Goal: Task Accomplishment & Management: Manage account settings

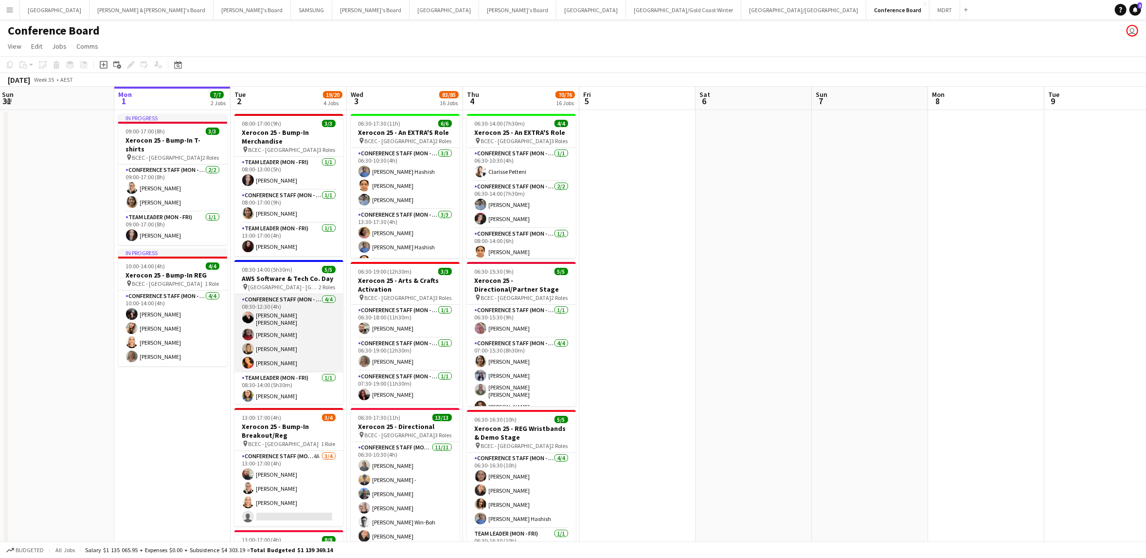
click at [247, 360] on app-user-avatar at bounding box center [248, 363] width 12 height 12
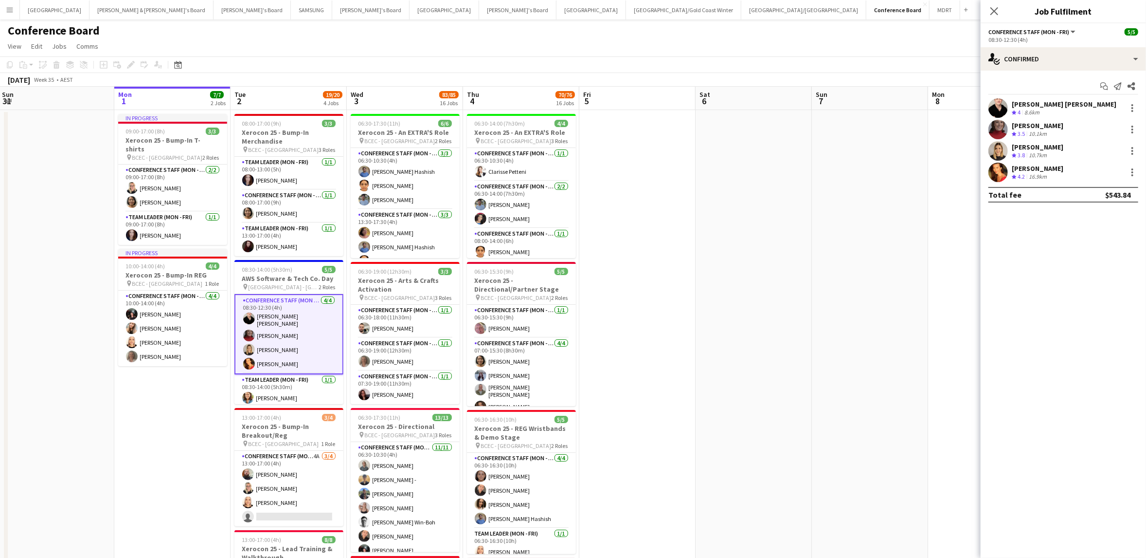
click at [250, 358] on app-user-avatar at bounding box center [249, 364] width 12 height 12
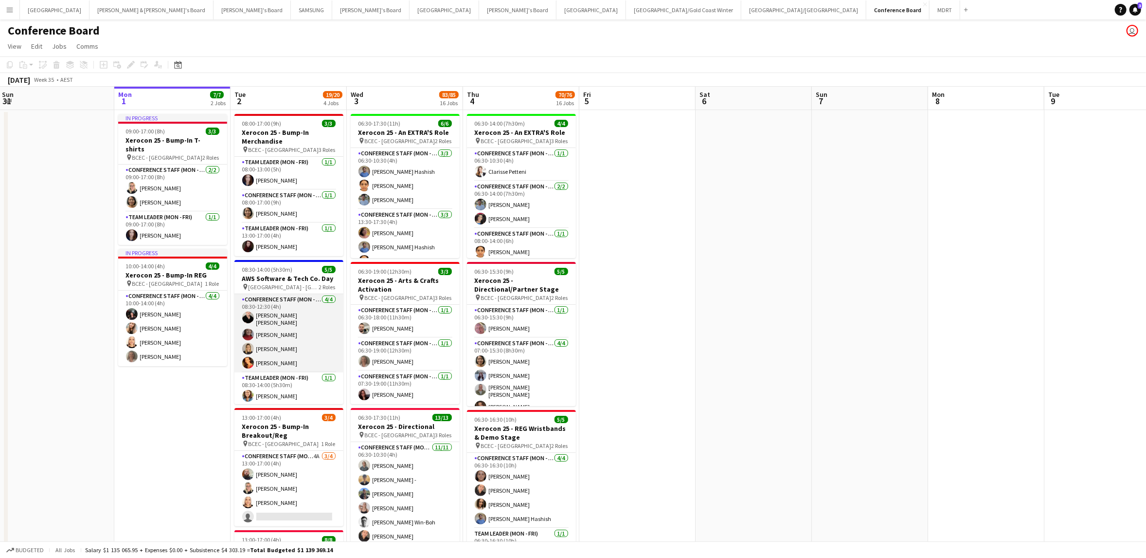
click at [271, 335] on app-card-role "Conference Staff (Mon - Fri) [DATE] 08:30-12:30 (4h) [PERSON_NAME] [PERSON_NAME…" at bounding box center [289, 333] width 109 height 78
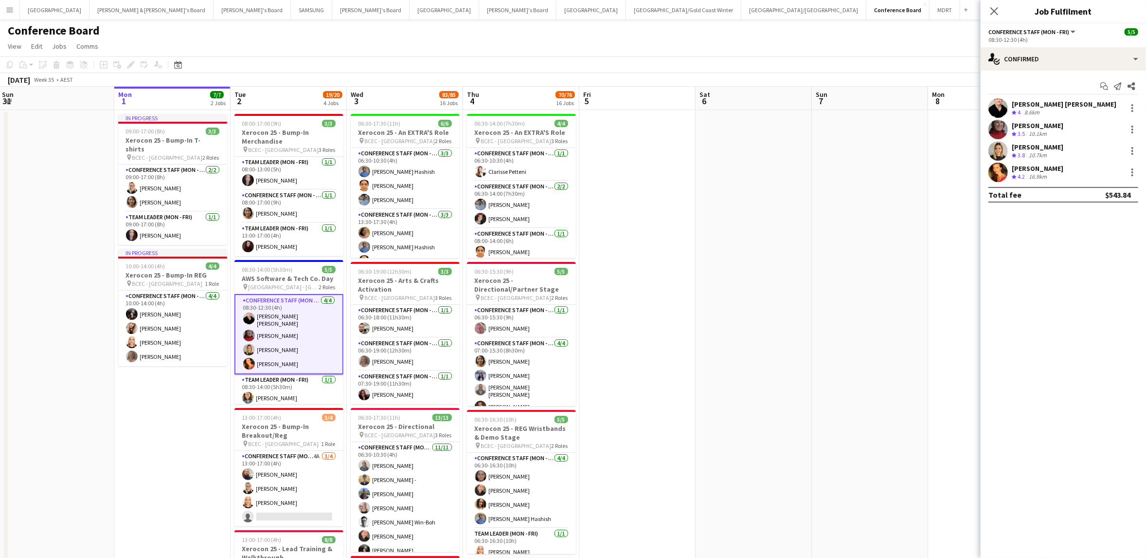
click at [999, 169] on app-user-avatar at bounding box center [998, 172] width 19 height 19
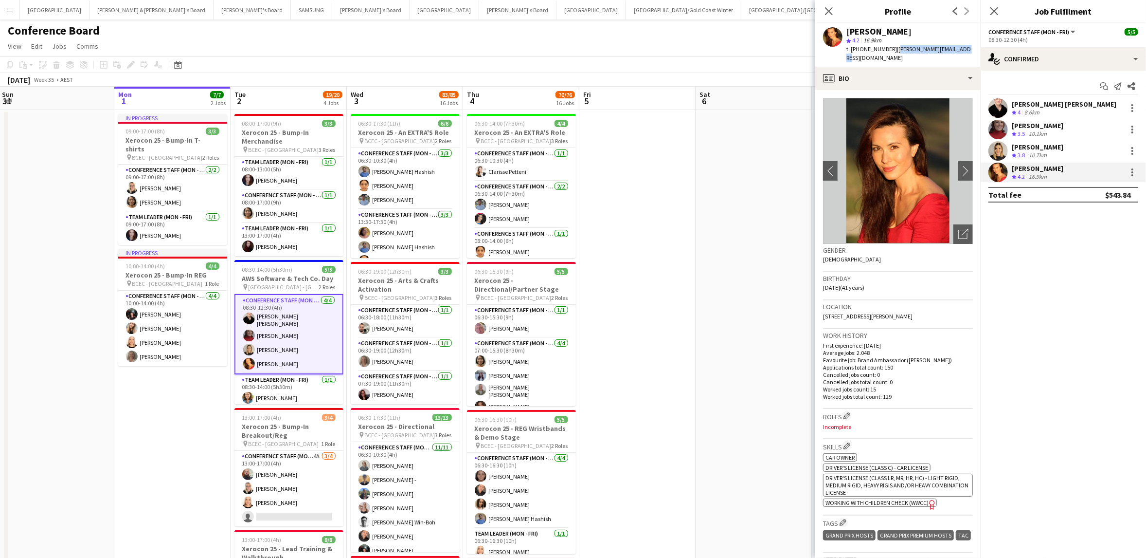
drag, startPoint x: 893, startPoint y: 49, endPoint x: 960, endPoint y: 49, distance: 66.7
click at [960, 49] on div "[PERSON_NAME] star 4.2 16.9km t. [PHONE_NUMBER] | [PERSON_NAME][EMAIL_ADDRESS][…" at bounding box center [897, 44] width 165 height 43
copy span "[PERSON_NAME][EMAIL_ADDRESS][DOMAIN_NAME]"
click at [948, 71] on div "profile Bio" at bounding box center [897, 78] width 165 height 23
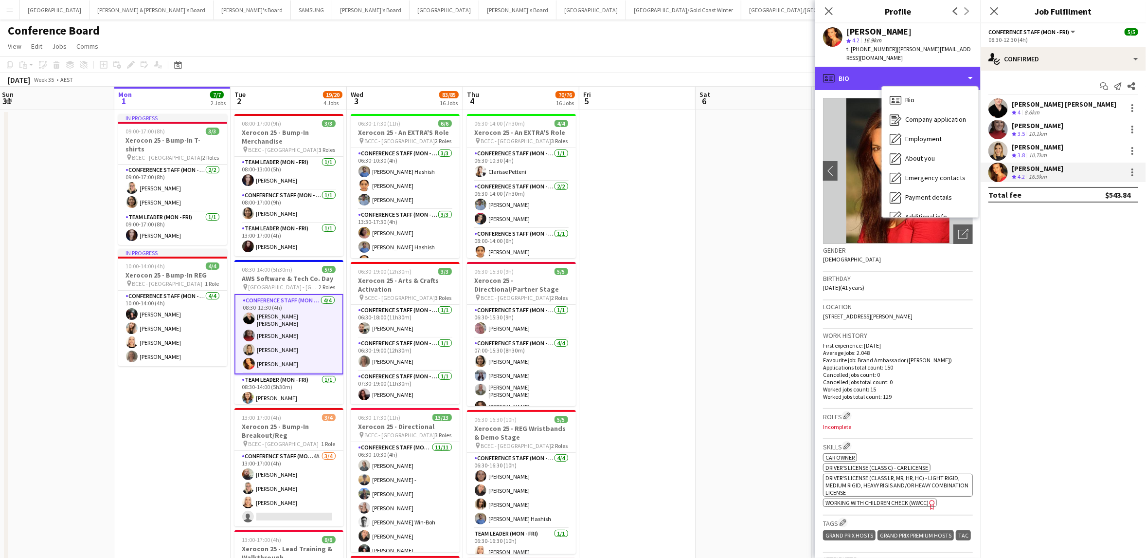
scroll to position [72, 0]
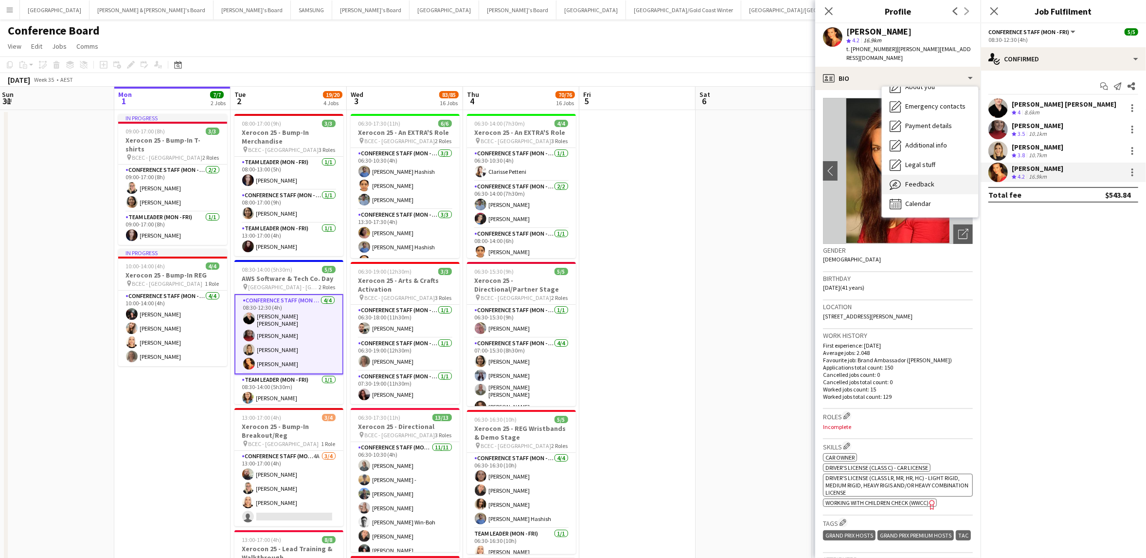
click at [927, 180] on span "Feedback" at bounding box center [920, 184] width 29 height 9
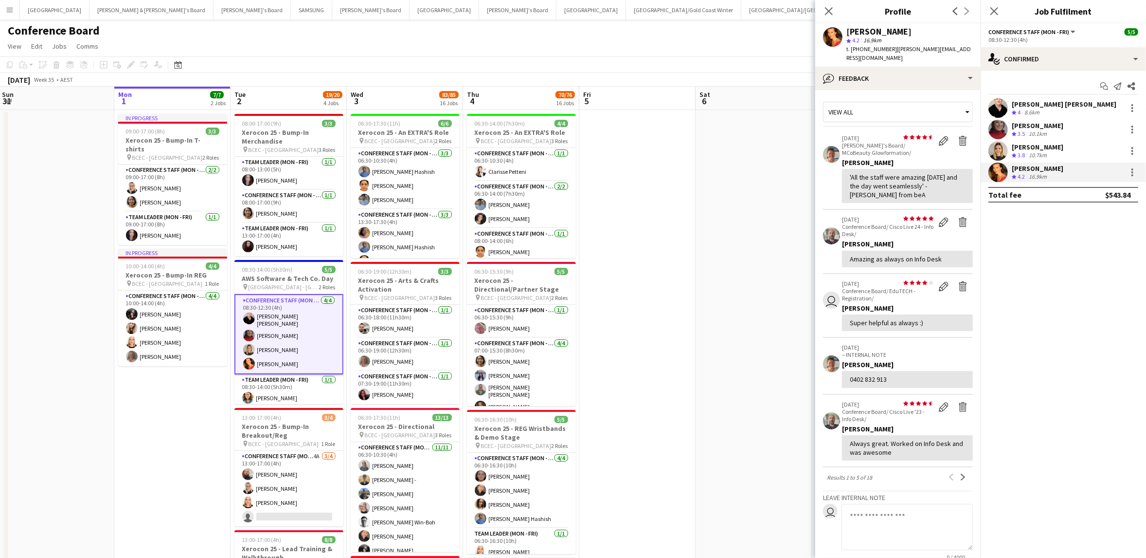
scroll to position [104, 0]
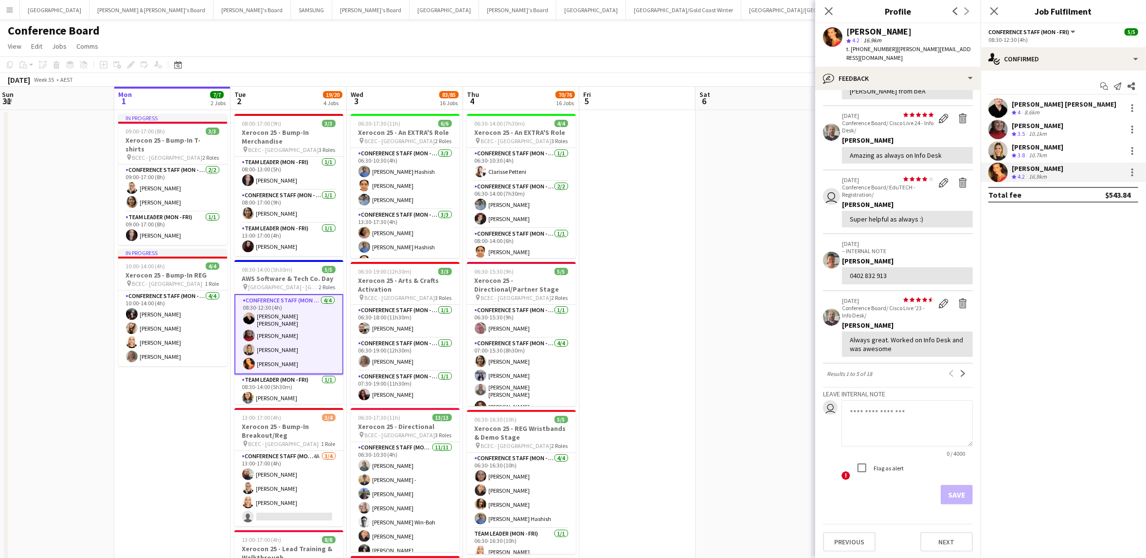
click at [865, 413] on textarea at bounding box center [907, 423] width 131 height 46
paste textarea "**********"
type textarea "**********"
click at [962, 496] on button "Save" at bounding box center [957, 494] width 32 height 19
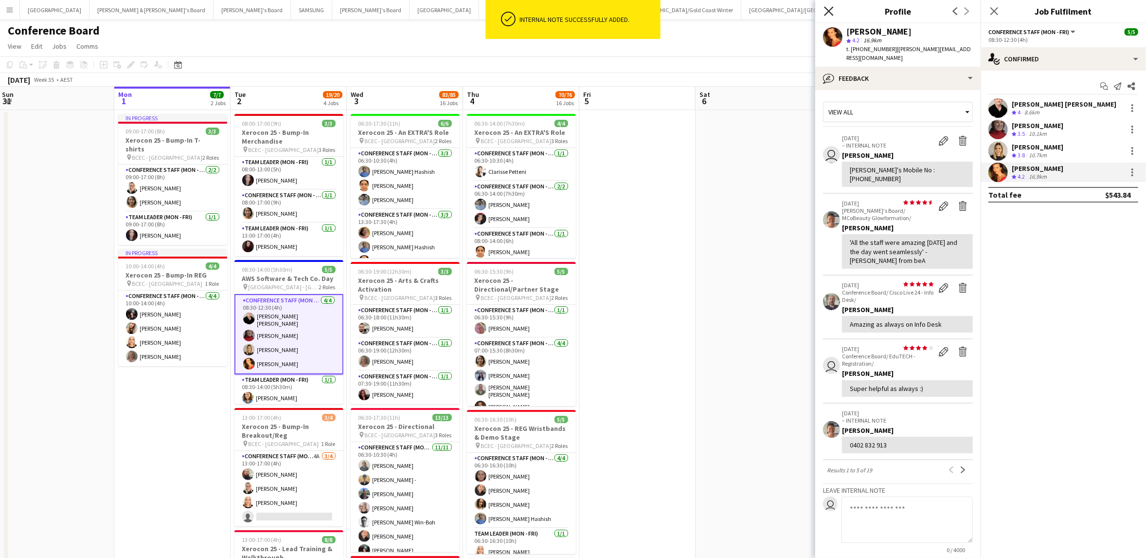
click at [829, 11] on icon at bounding box center [828, 10] width 9 height 9
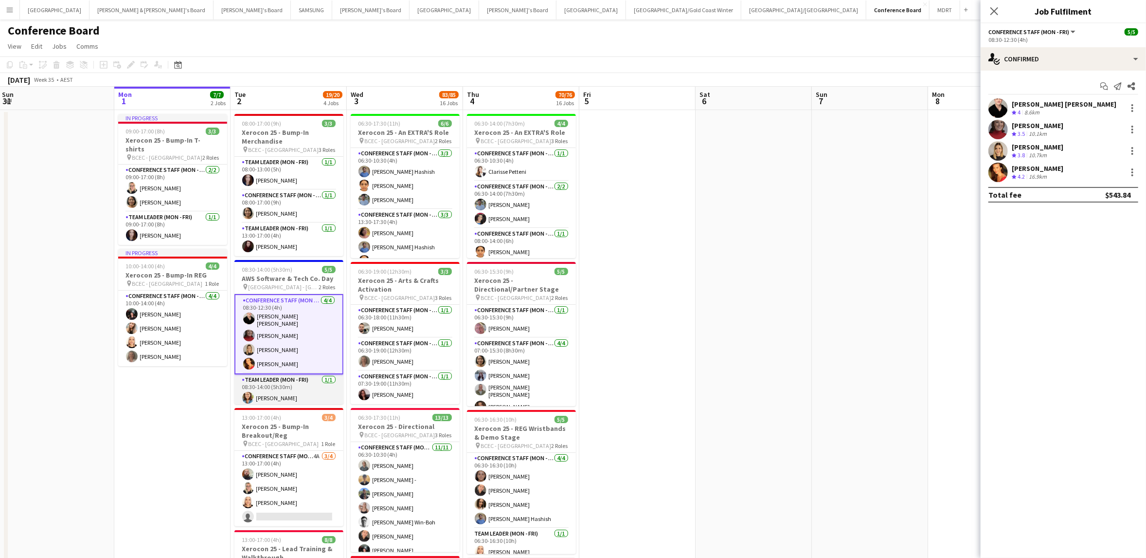
click at [281, 394] on app-card-role "Team Leader (Mon - Fri) [DATE] 08:30-14:00 (5h30m) [PERSON_NAME]" at bounding box center [289, 390] width 109 height 33
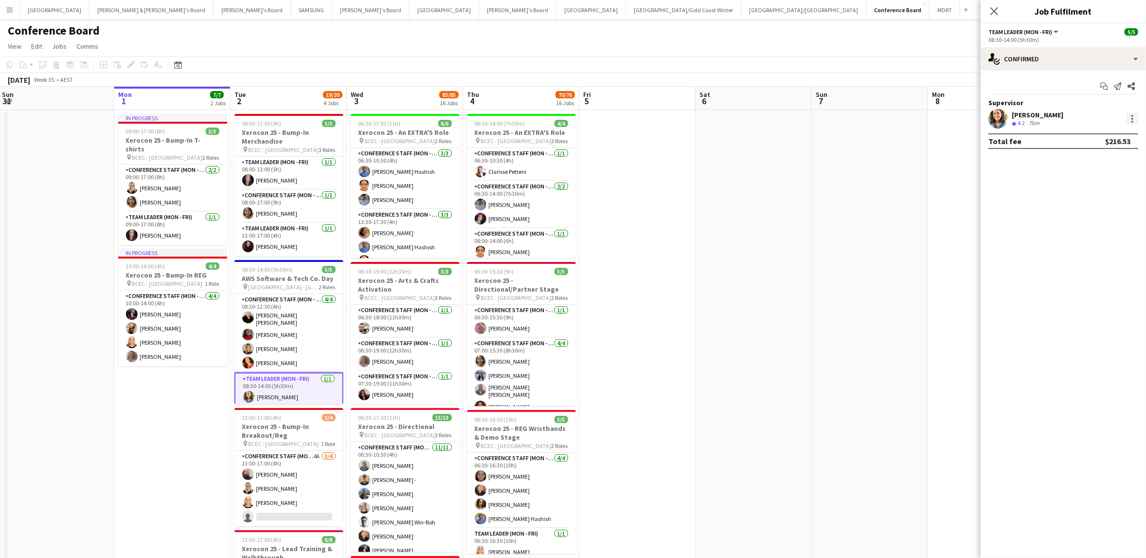
click at [1133, 119] on div at bounding box center [1133, 119] width 2 height 2
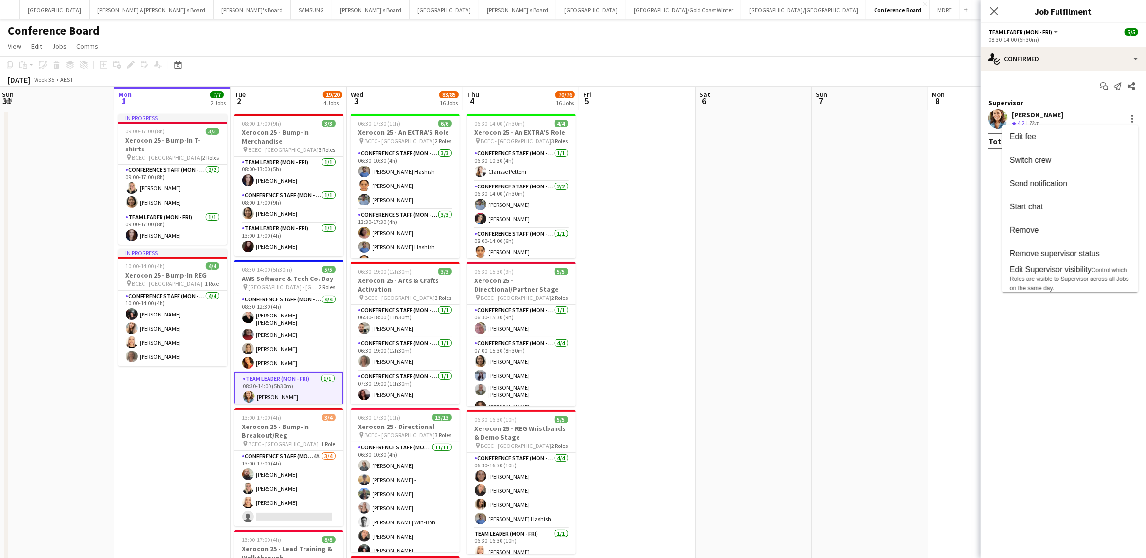
click at [999, 14] on div at bounding box center [573, 279] width 1146 height 558
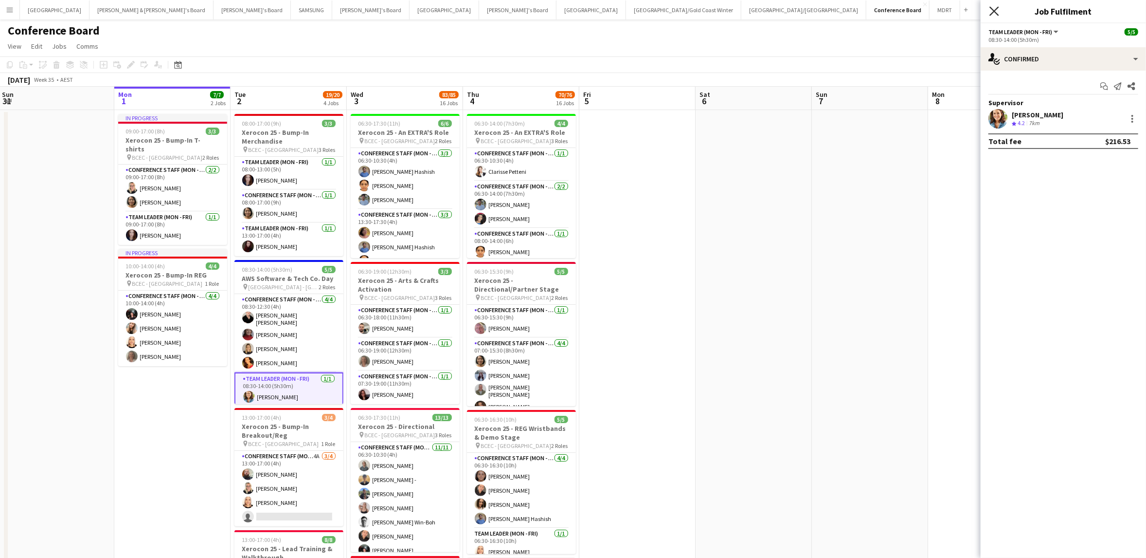
click at [995, 9] on icon "Close pop-in" at bounding box center [994, 10] width 9 height 9
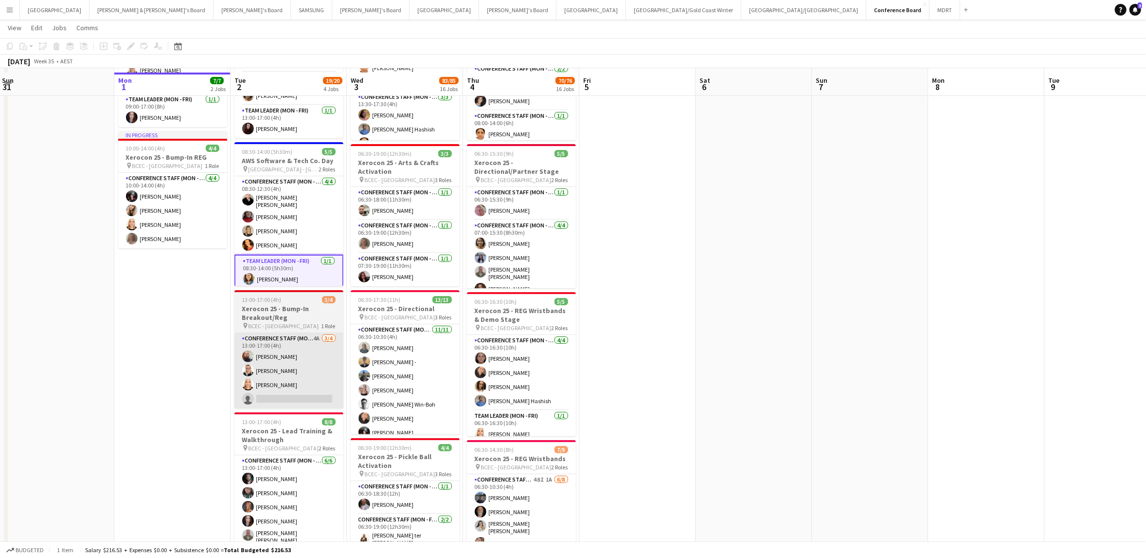
scroll to position [125, 0]
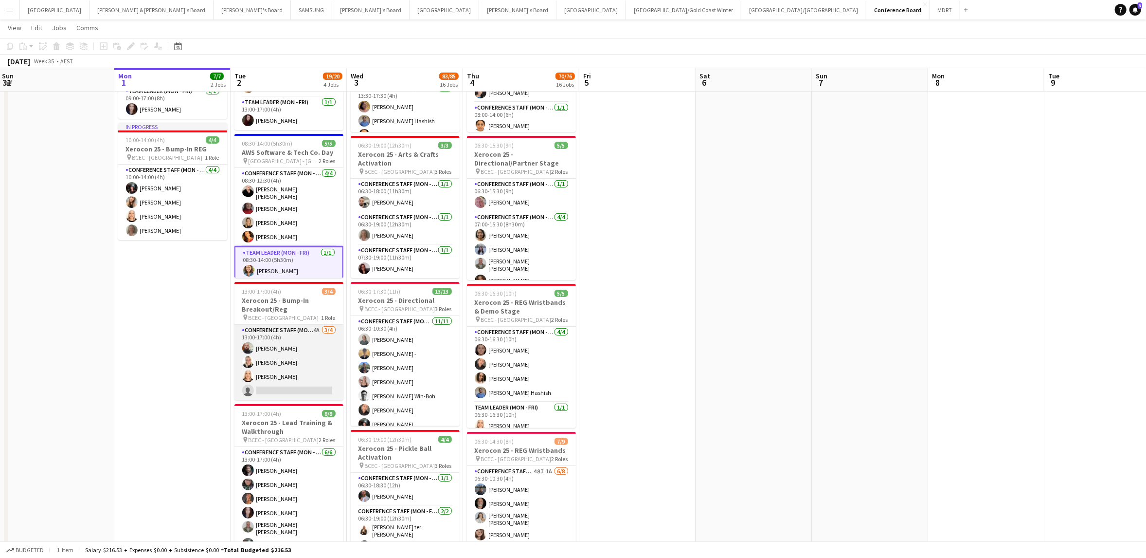
click at [272, 383] on app-card-role "Conference Staff (Mon - Fri) 4A [DATE] 13:00-17:00 (4h) [PERSON_NAME] [PERSON_N…" at bounding box center [289, 362] width 109 height 75
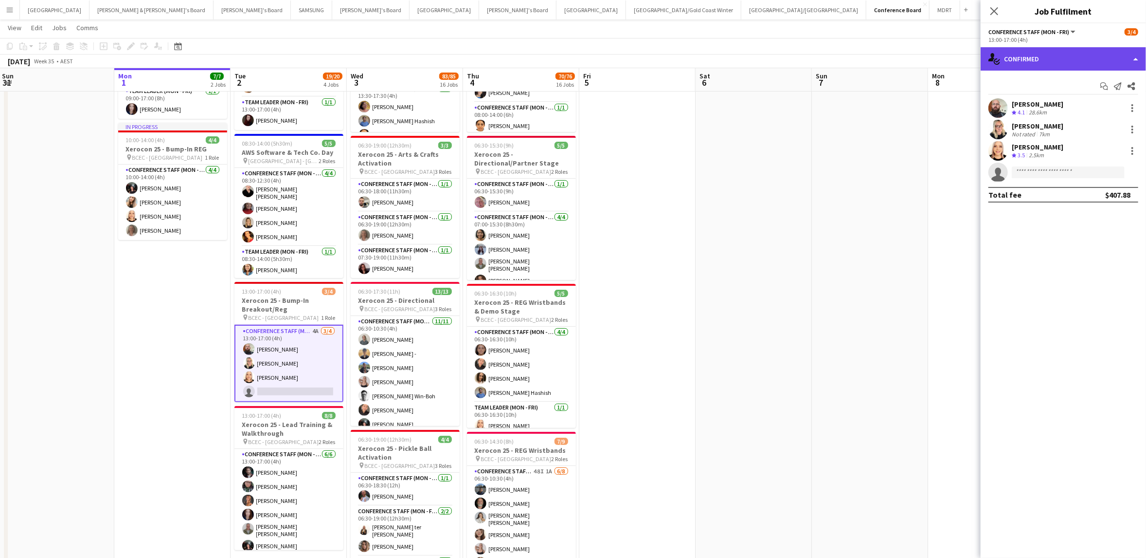
click at [1044, 60] on div "single-neutral-actions-check-2 Confirmed" at bounding box center [1063, 58] width 165 height 23
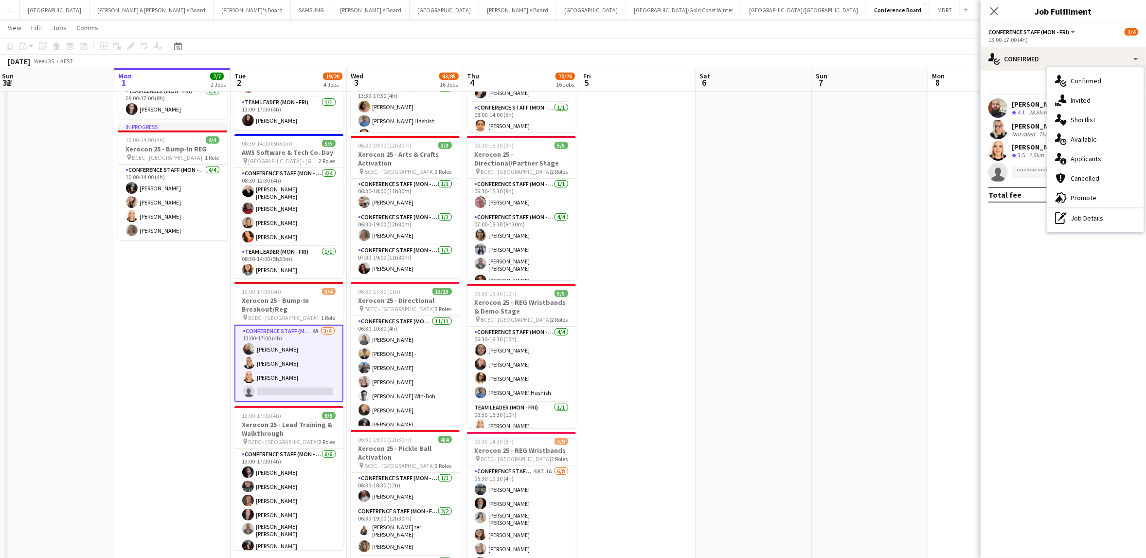
drag, startPoint x: 1076, startPoint y: 159, endPoint x: 1071, endPoint y: 159, distance: 5.4
click at [1076, 159] on div "single-neutral-actions-information Applicants" at bounding box center [1096, 158] width 96 height 19
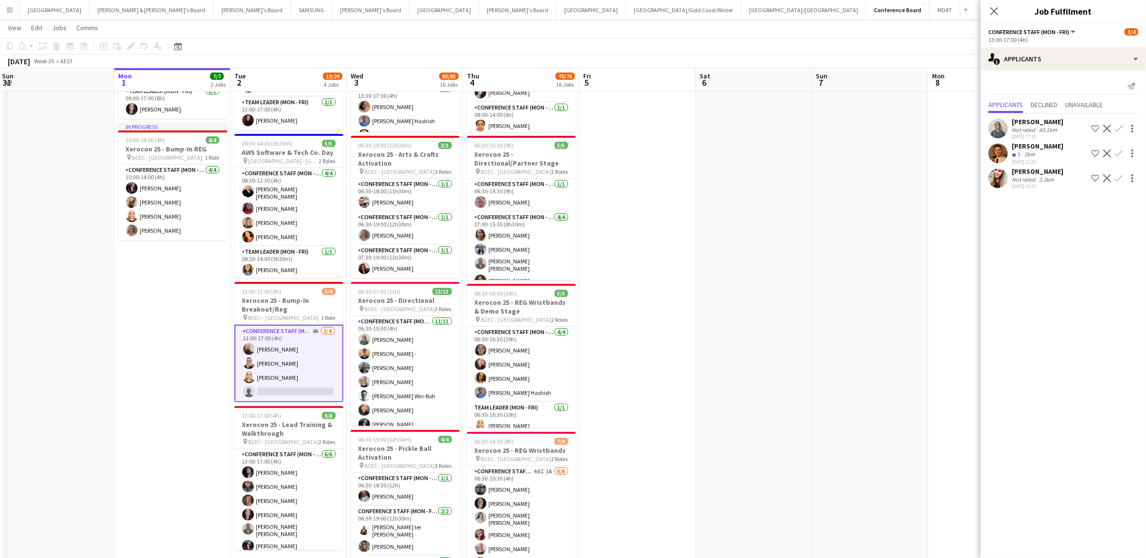
click at [996, 14] on icon "Close pop-in" at bounding box center [995, 11] width 8 height 8
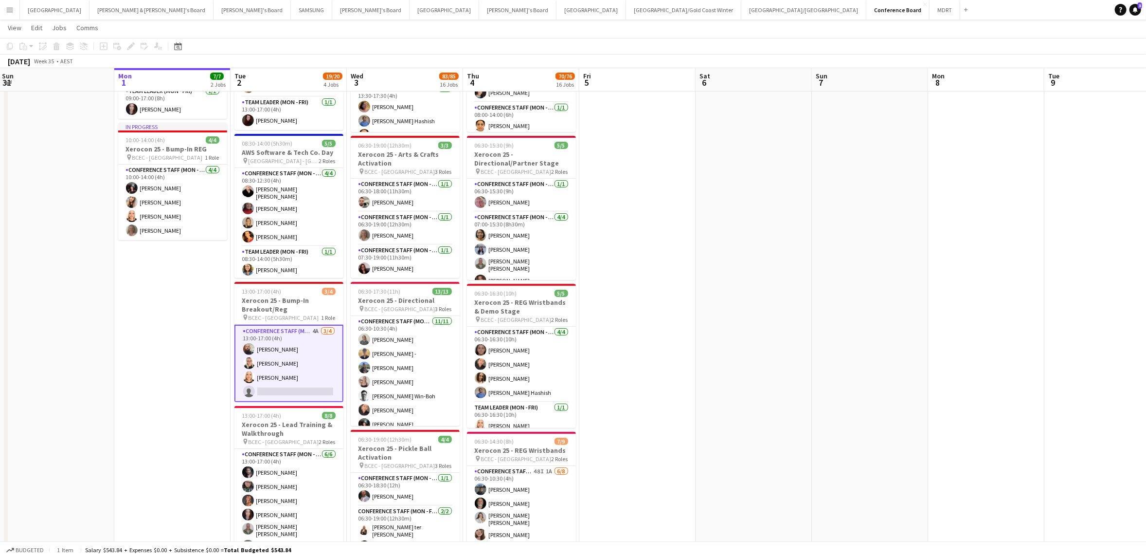
drag, startPoint x: 308, startPoint y: 345, endPoint x: 325, endPoint y: 333, distance: 20.2
click at [308, 345] on app-card-role "Conference Staff (Mon - Fri) 4A [DATE] 13:00-17:00 (4h) [PERSON_NAME] [PERSON_N…" at bounding box center [289, 363] width 109 height 77
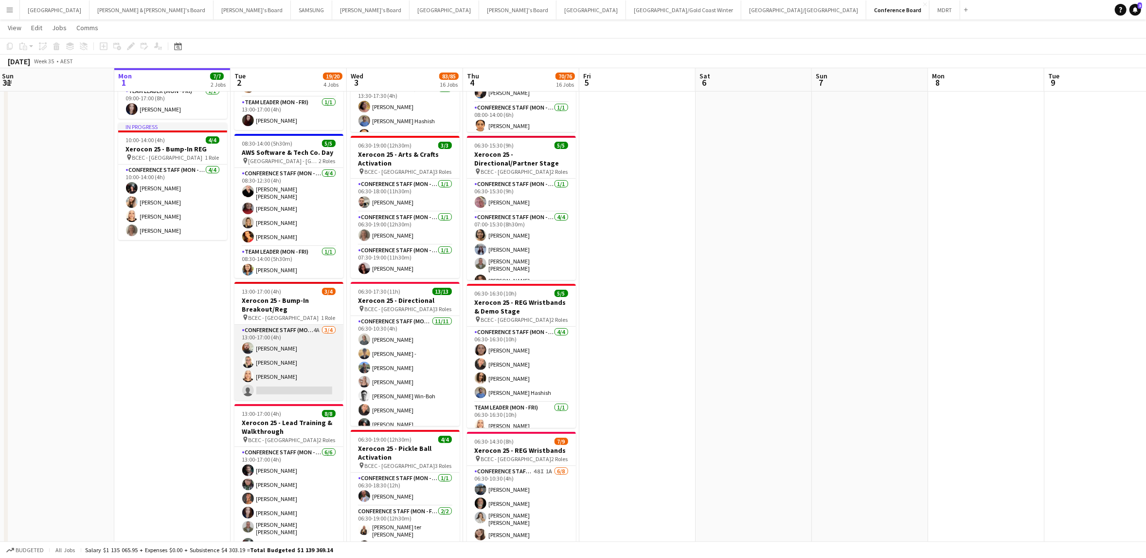
click at [290, 363] on app-card-role "Conference Staff (Mon - Fri) 4A [DATE] 13:00-17:00 (4h) [PERSON_NAME] [PERSON_N…" at bounding box center [289, 362] width 109 height 75
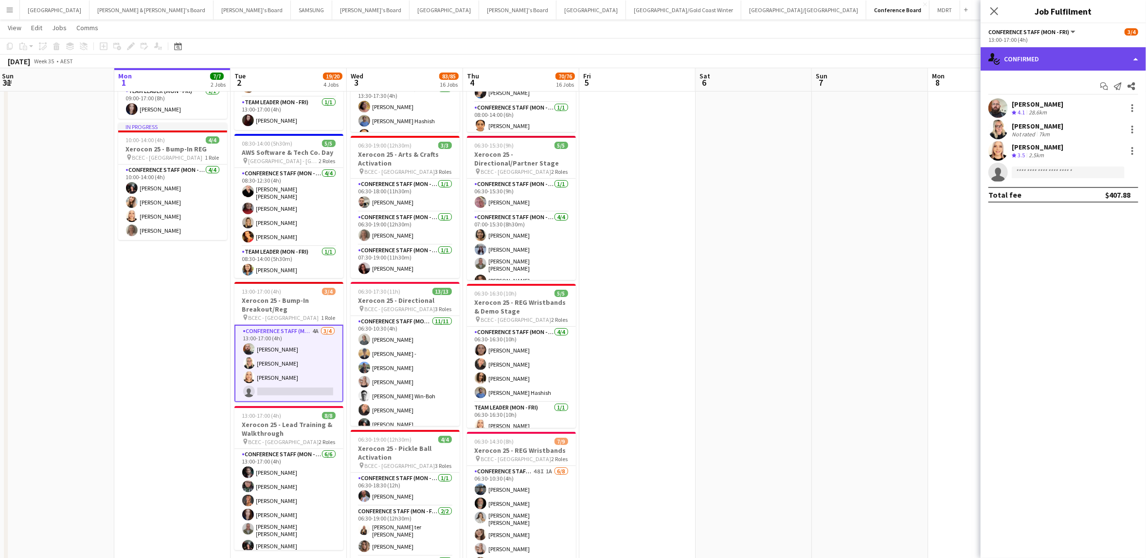
click at [1074, 64] on div "single-neutral-actions-check-2 Confirmed" at bounding box center [1063, 58] width 165 height 23
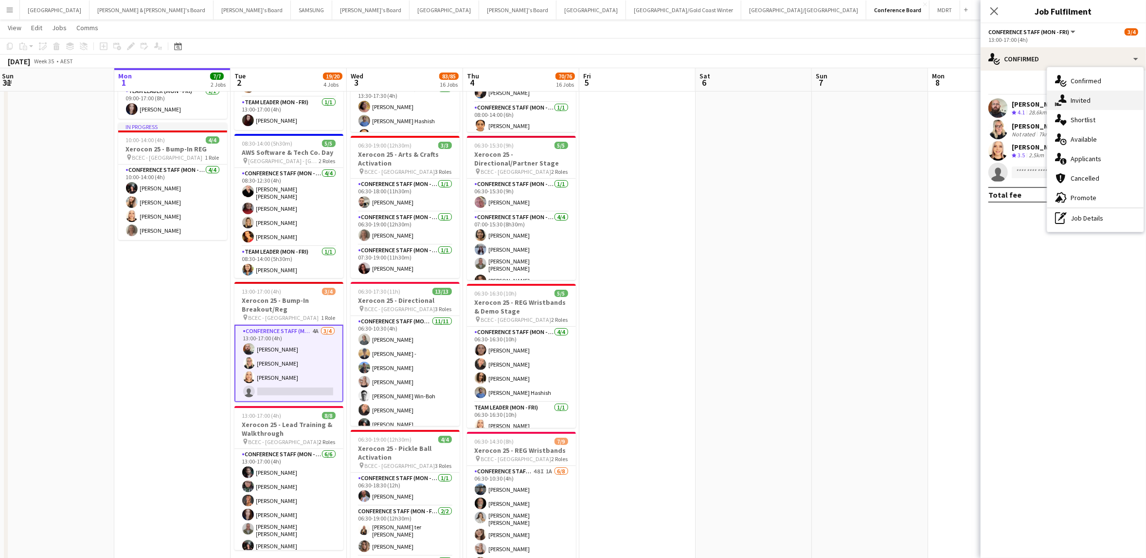
click at [1078, 98] on div "single-neutral-actions-share-1 Invited" at bounding box center [1096, 100] width 96 height 19
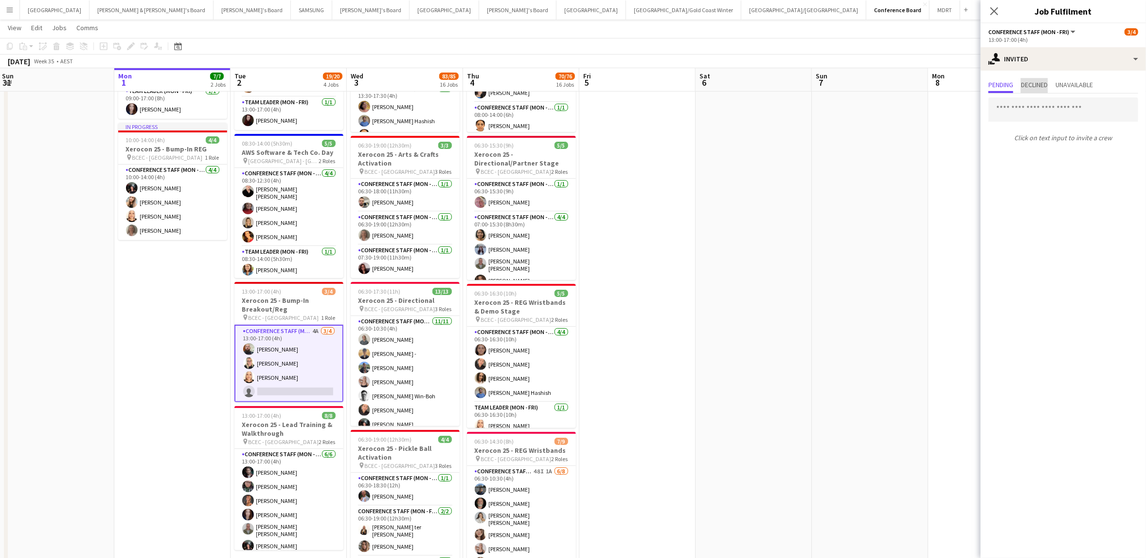
click at [1030, 82] on span "Declined" at bounding box center [1034, 84] width 27 height 7
click at [1077, 85] on span "Unavailable" at bounding box center [1074, 84] width 37 height 7
click at [1007, 86] on span "Pending" at bounding box center [1001, 84] width 25 height 7
click at [1093, 64] on div "single-neutral-actions-share-1 Invited" at bounding box center [1063, 58] width 165 height 23
drag, startPoint x: 1082, startPoint y: 140, endPoint x: 1070, endPoint y: 140, distance: 11.7
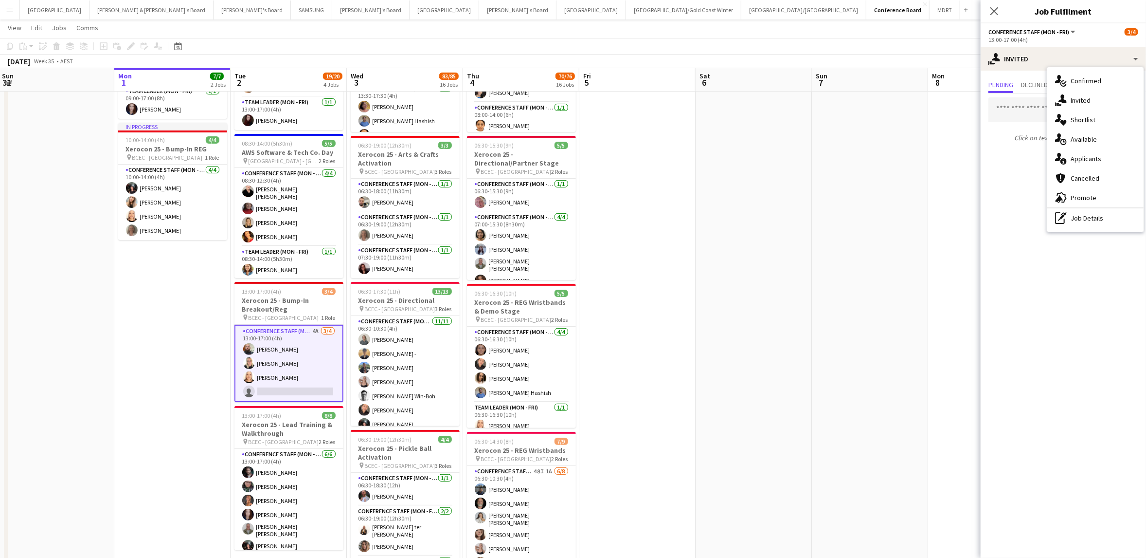
click at [1082, 140] on div "single-neutral-actions-upload Available" at bounding box center [1096, 138] width 96 height 19
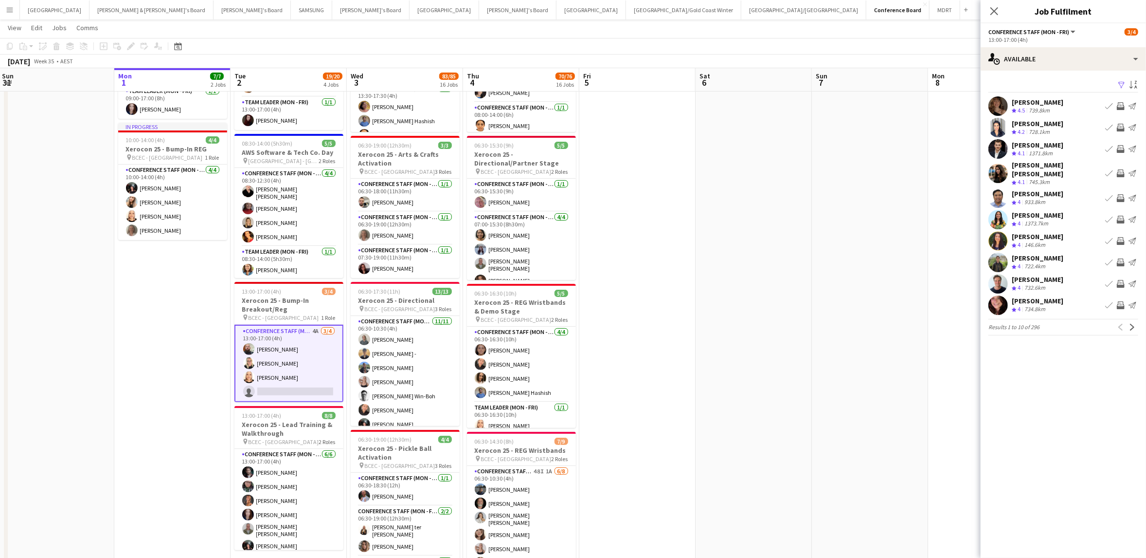
click at [1121, 83] on app-icon "Filter" at bounding box center [1122, 85] width 8 height 9
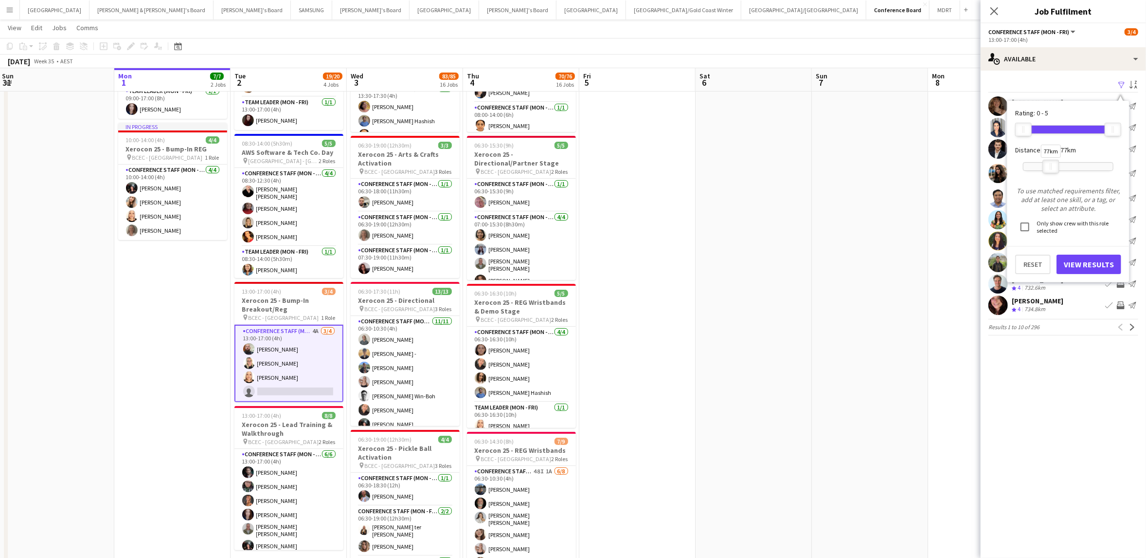
drag, startPoint x: 1110, startPoint y: 170, endPoint x: 1048, endPoint y: 166, distance: 62.4
click at [1048, 166] on div at bounding box center [1052, 166] width 16 height 13
click at [1076, 255] on div "Reset View Results" at bounding box center [1069, 260] width 122 height 28
click at [1077, 262] on button "View Results" at bounding box center [1089, 263] width 65 height 19
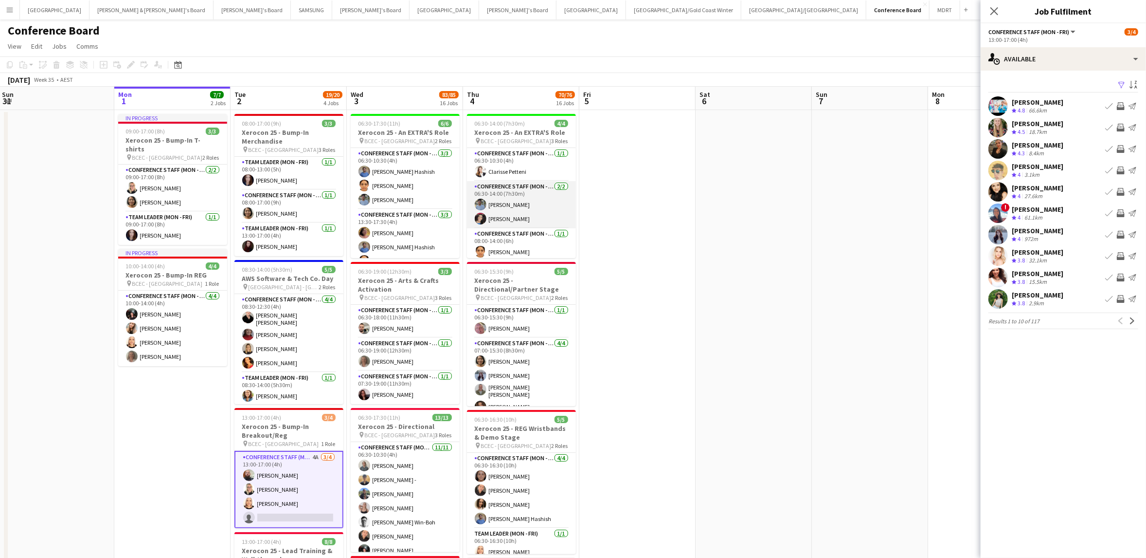
scroll to position [3, 0]
click at [1122, 233] on app-icon "Invite crew" at bounding box center [1121, 235] width 8 height 8
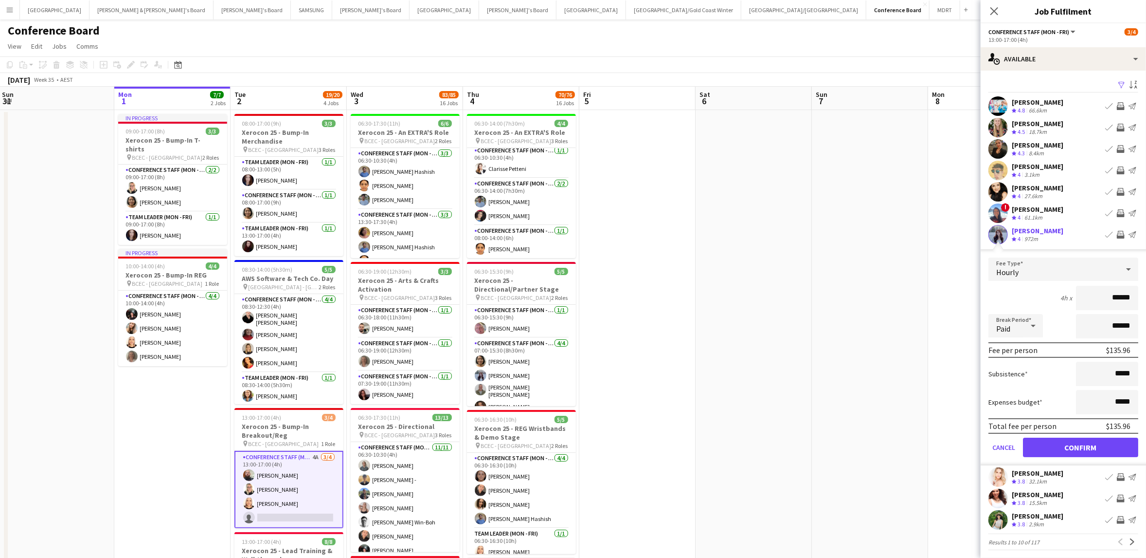
scroll to position [2, 0]
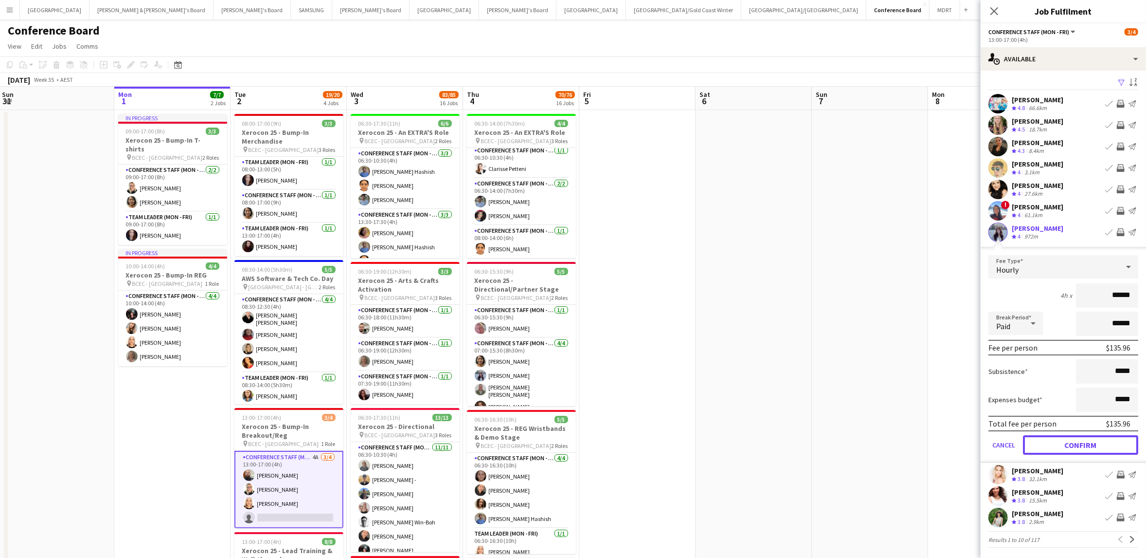
drag, startPoint x: 1082, startPoint y: 449, endPoint x: 1079, endPoint y: 444, distance: 5.7
click at [1082, 449] on button "Confirm" at bounding box center [1080, 444] width 115 height 19
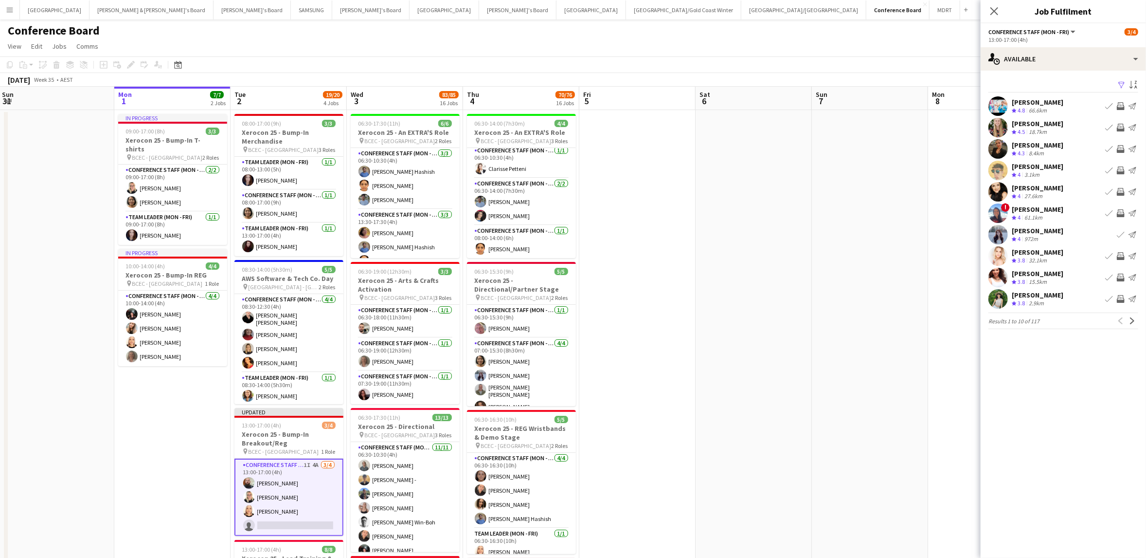
scroll to position [0, 0]
click at [1131, 318] on app-icon "Next" at bounding box center [1132, 320] width 7 height 7
click at [1119, 326] on app-icon "Previous" at bounding box center [1121, 327] width 7 height 7
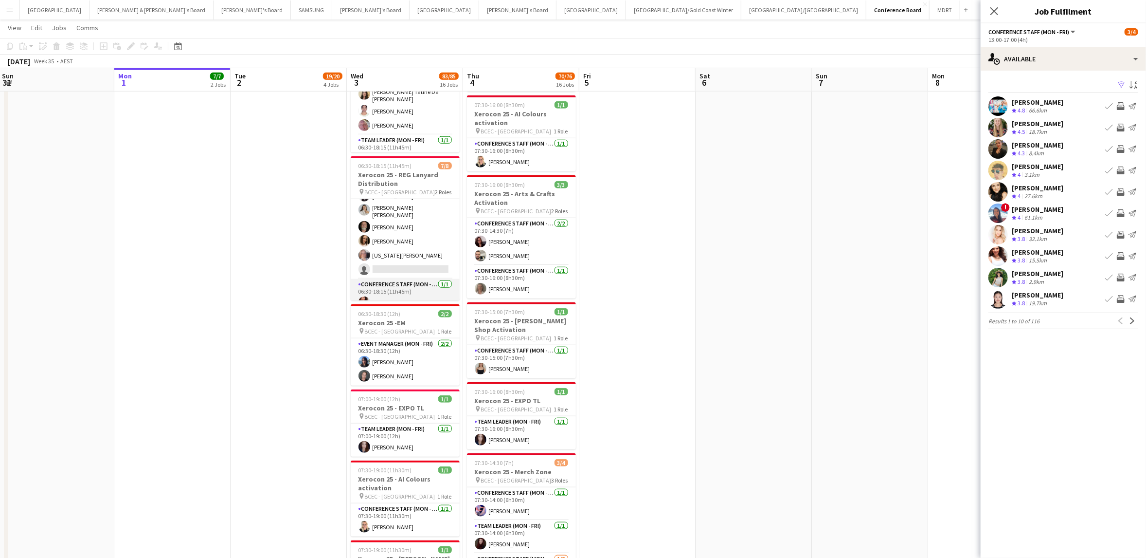
scroll to position [49, 0]
click at [1121, 254] on app-icon "Invite crew" at bounding box center [1121, 256] width 8 height 8
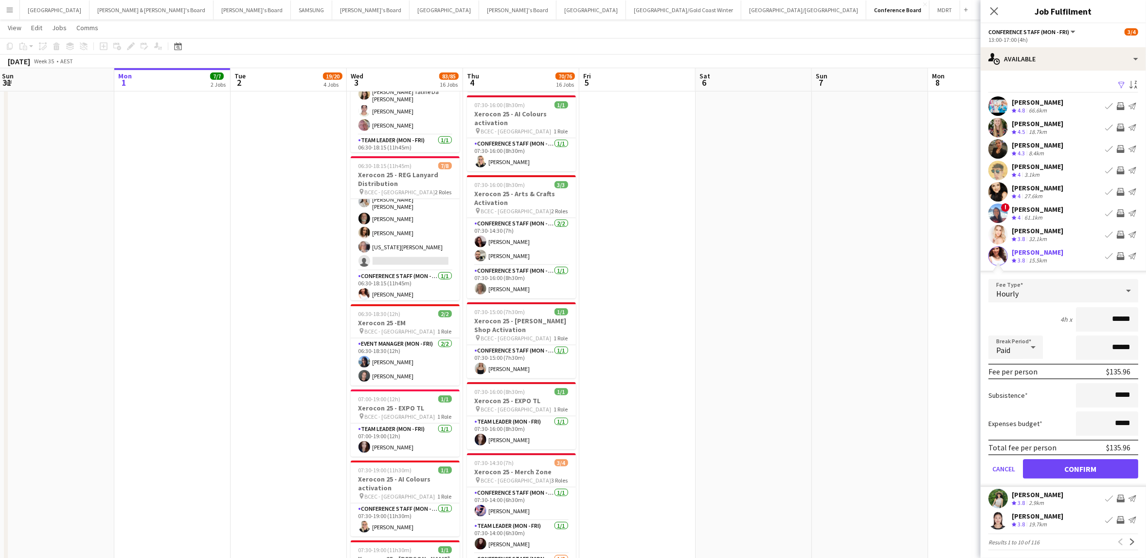
scroll to position [2, 0]
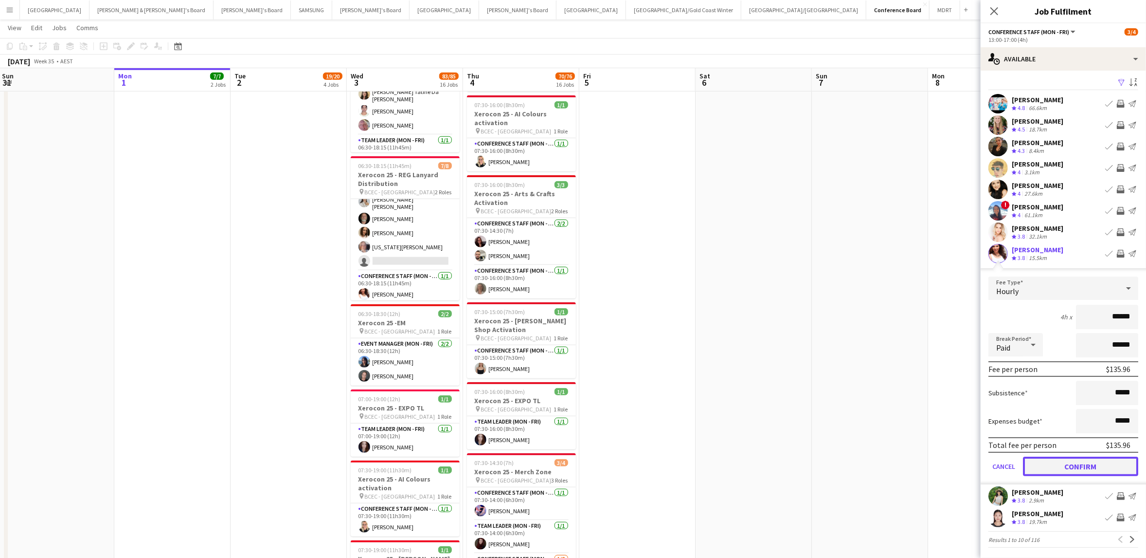
click at [1076, 463] on button "Confirm" at bounding box center [1080, 465] width 115 height 19
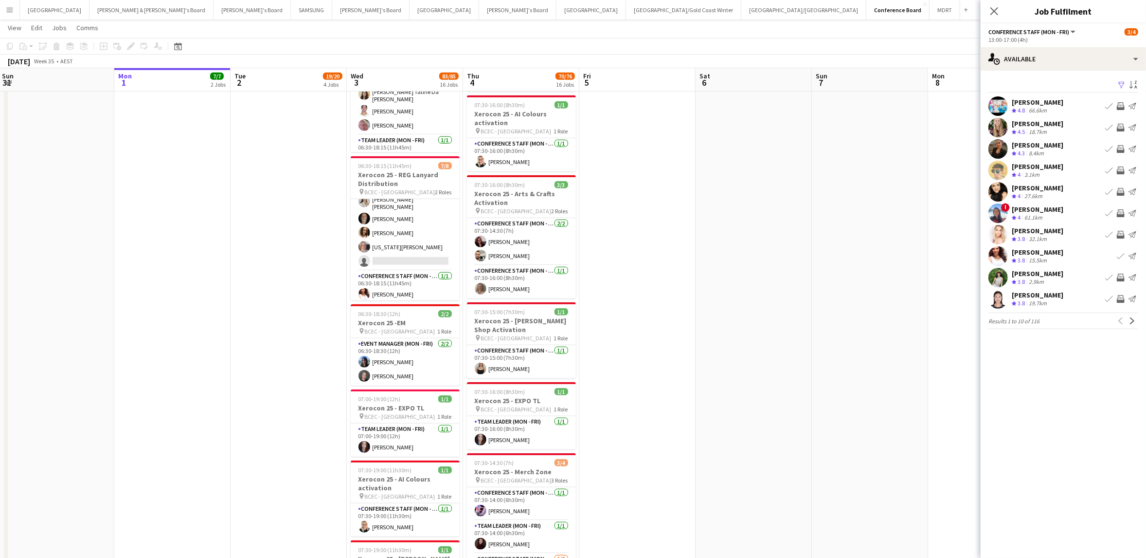
scroll to position [0, 0]
click at [783, 52] on app-toolbar "Copy Paste Paste Command V Paste with crew Command Shift V Paste linked Job [GE…" at bounding box center [573, 46] width 1146 height 17
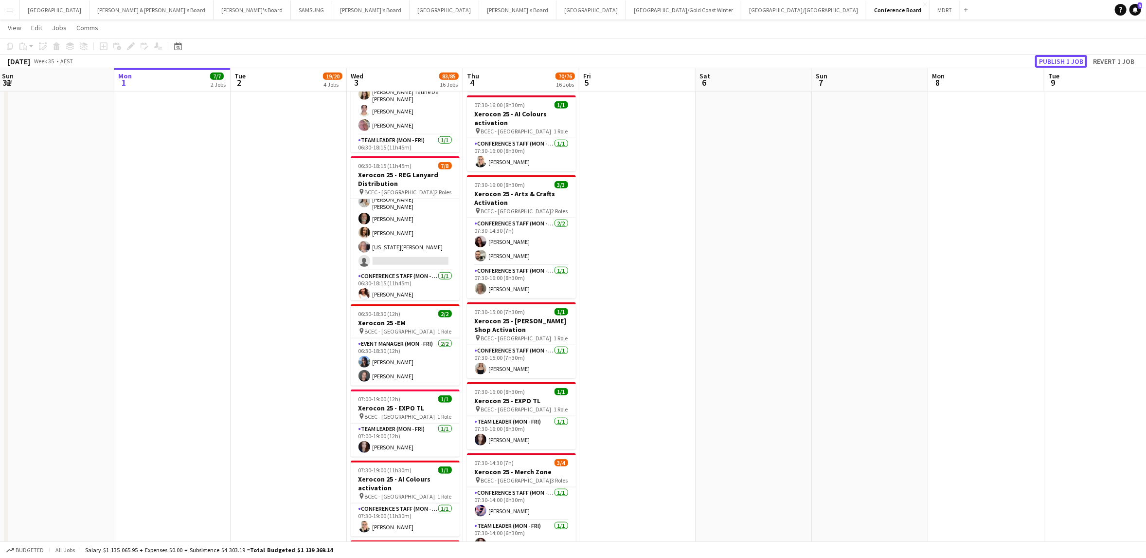
click at [1057, 62] on button "Publish 1 job" at bounding box center [1061, 61] width 52 height 13
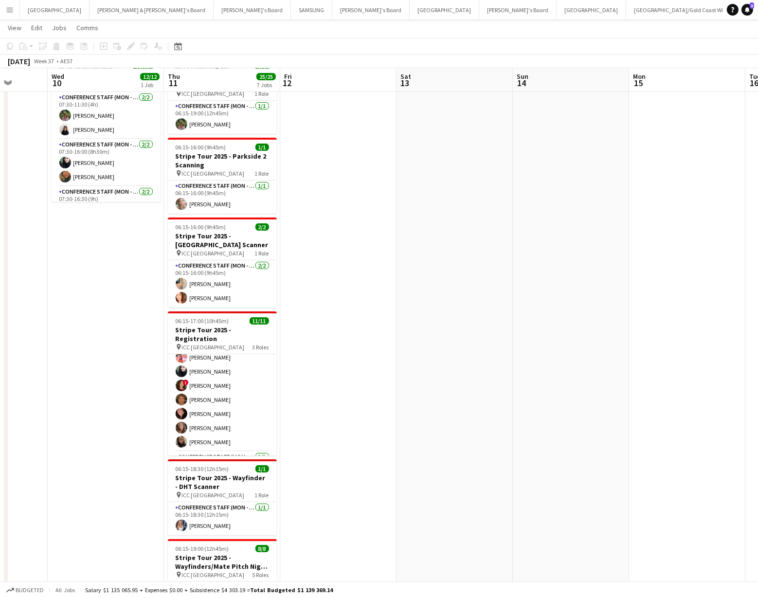
scroll to position [27, 0]
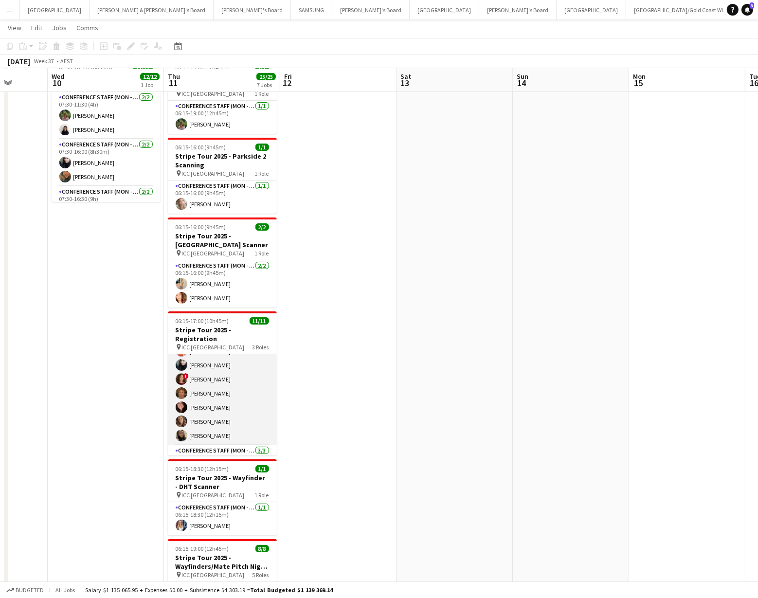
click at [185, 430] on app-user-avatar at bounding box center [182, 436] width 12 height 12
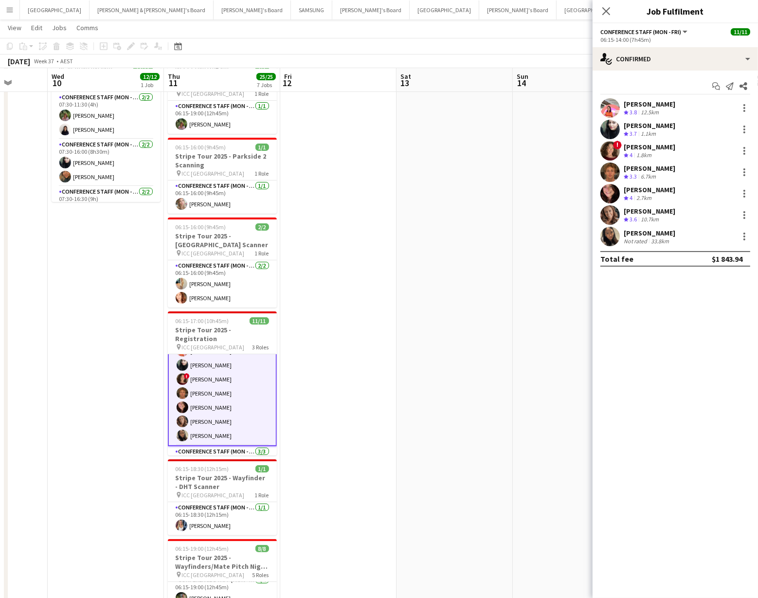
click at [609, 235] on app-user-avatar at bounding box center [609, 236] width 19 height 19
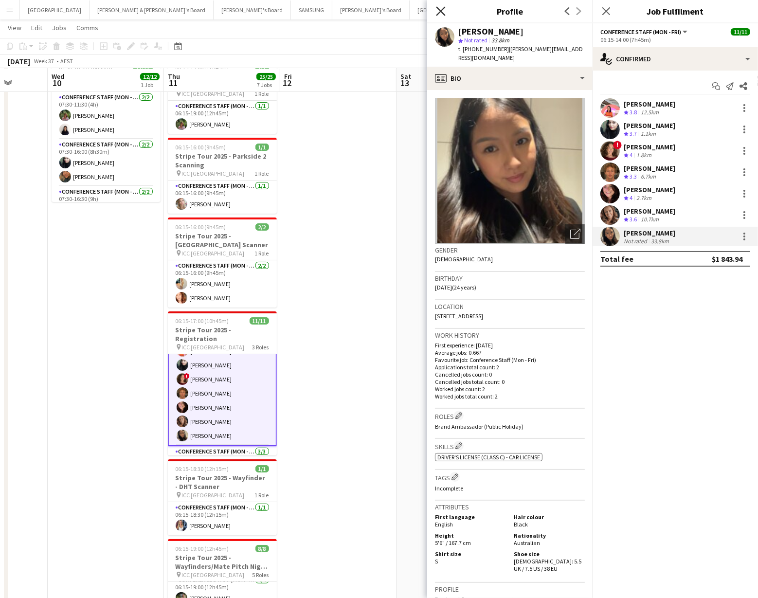
click at [442, 14] on icon "Close pop-in" at bounding box center [440, 10] width 9 height 9
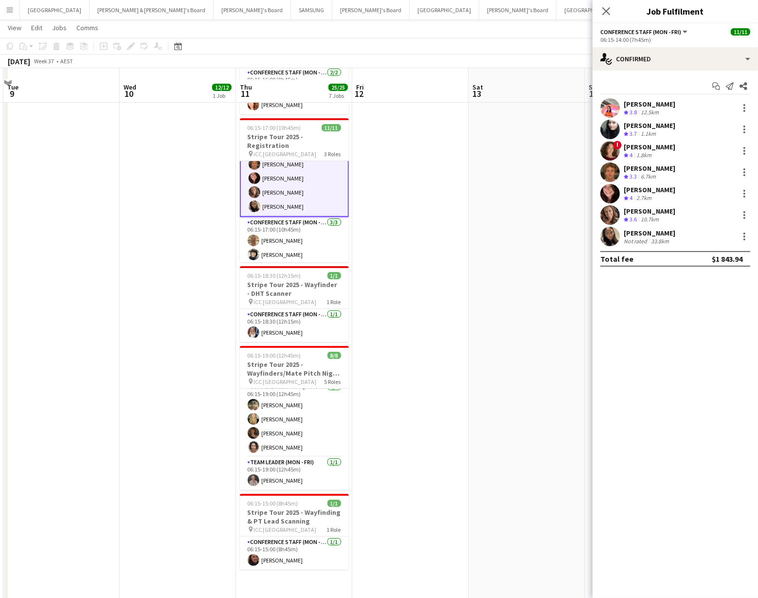
scroll to position [265, 0]
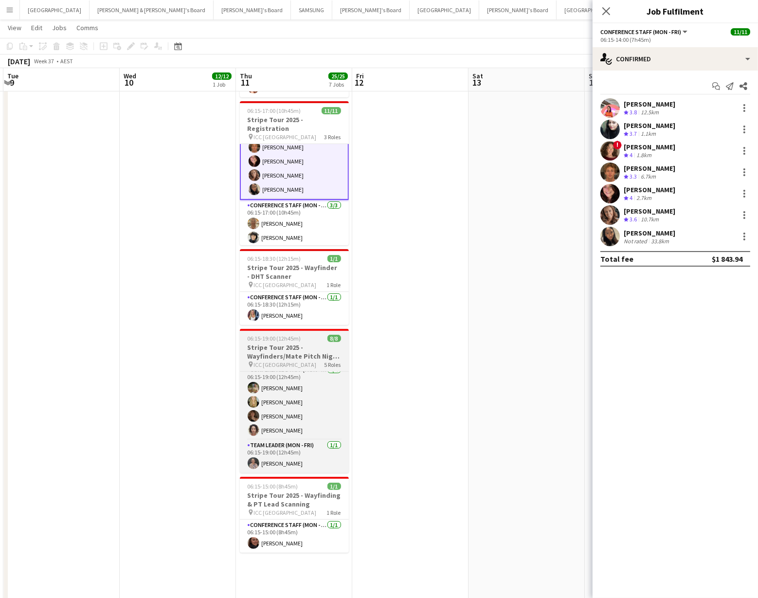
click at [284, 343] on h3 "Stripe Tour 2025 - Wayfinders/Mate Pitch Night Reg" at bounding box center [294, 352] width 109 height 18
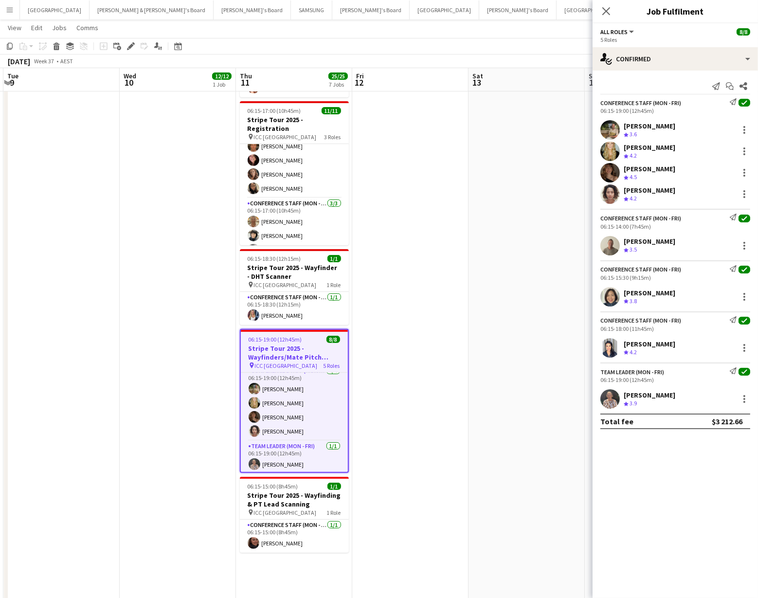
scroll to position [63, 0]
click at [129, 45] on icon "Edit" at bounding box center [131, 46] width 8 height 8
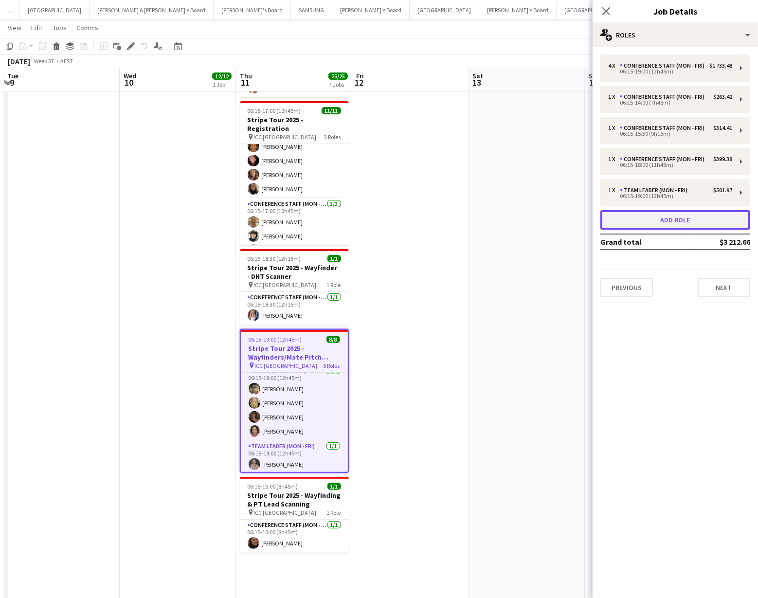
click at [669, 217] on button "Add role" at bounding box center [675, 219] width 150 height 19
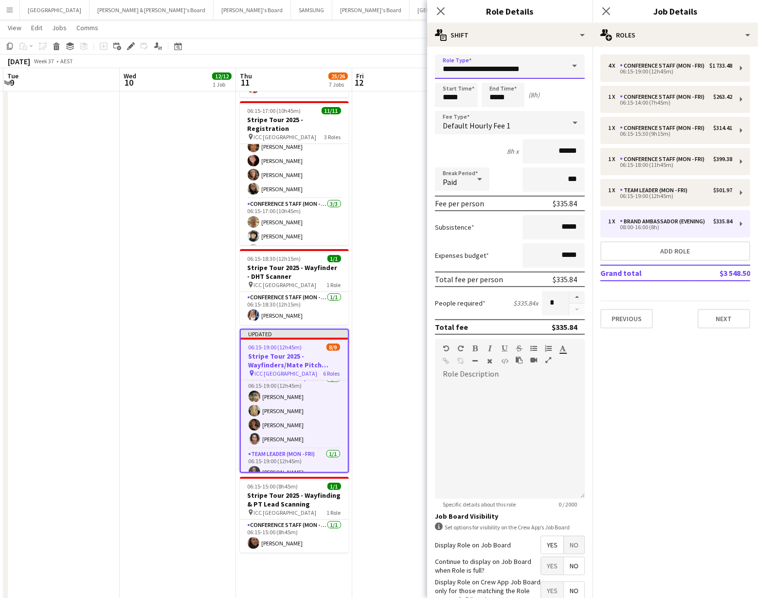
click at [541, 70] on input "**********" at bounding box center [510, 66] width 150 height 24
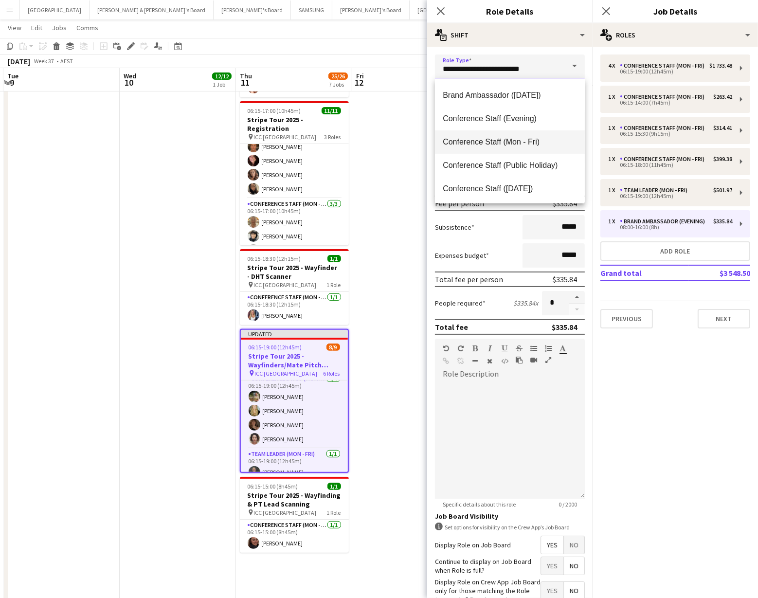
scroll to position [93, 0]
click at [527, 142] on span "Conference Staff (Mon - Fri)" at bounding box center [510, 140] width 134 height 9
type input "**********"
type input "******"
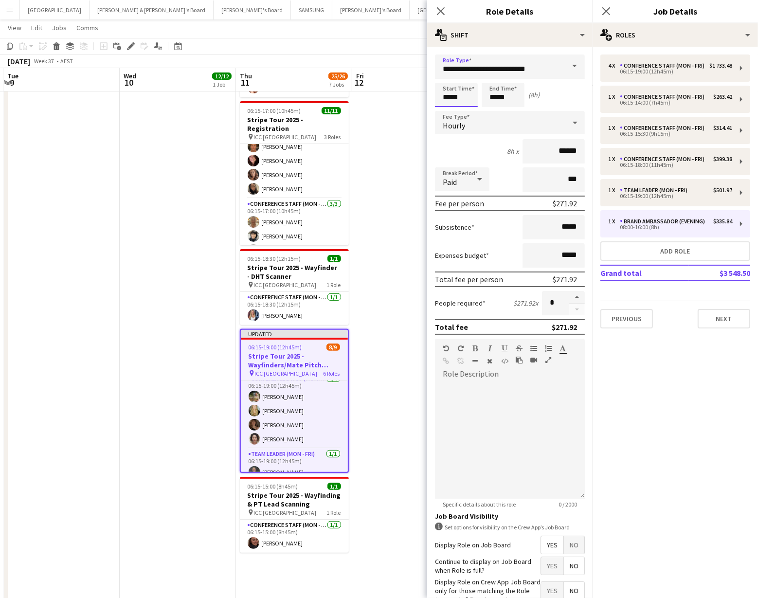
click at [464, 100] on input "*****" at bounding box center [456, 95] width 43 height 24
click at [446, 115] on div at bounding box center [446, 112] width 19 height 10
click at [467, 78] on div at bounding box center [465, 78] width 19 height 10
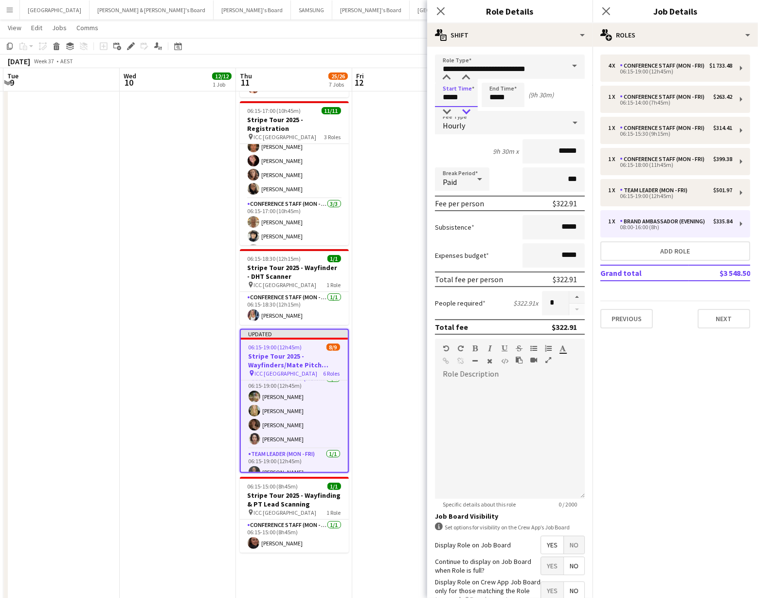
type input "*****"
click at [465, 109] on div at bounding box center [465, 112] width 19 height 10
click at [509, 102] on input "*****" at bounding box center [503, 95] width 43 height 24
click at [490, 77] on div at bounding box center [493, 78] width 19 height 10
click at [495, 78] on div at bounding box center [493, 78] width 19 height 10
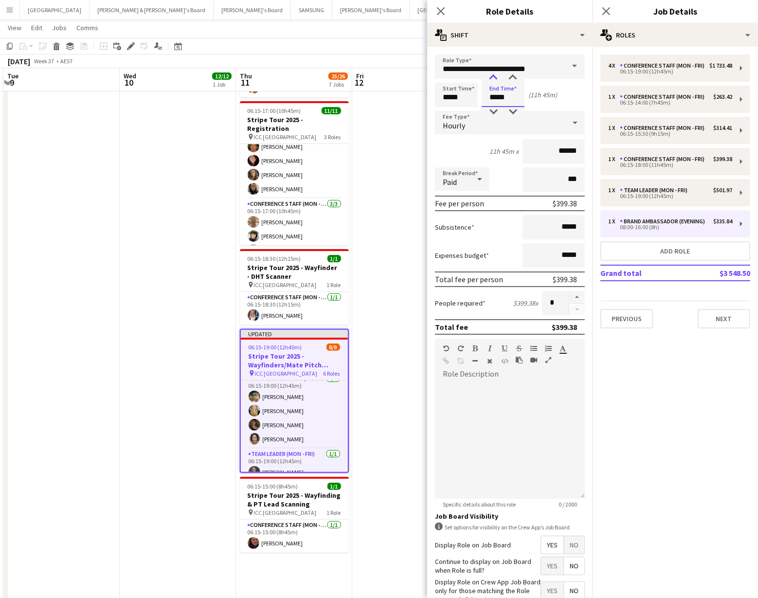
type input "*****"
click at [495, 78] on div at bounding box center [493, 78] width 19 height 10
click at [577, 295] on button "button" at bounding box center [577, 297] width 16 height 13
type input "*"
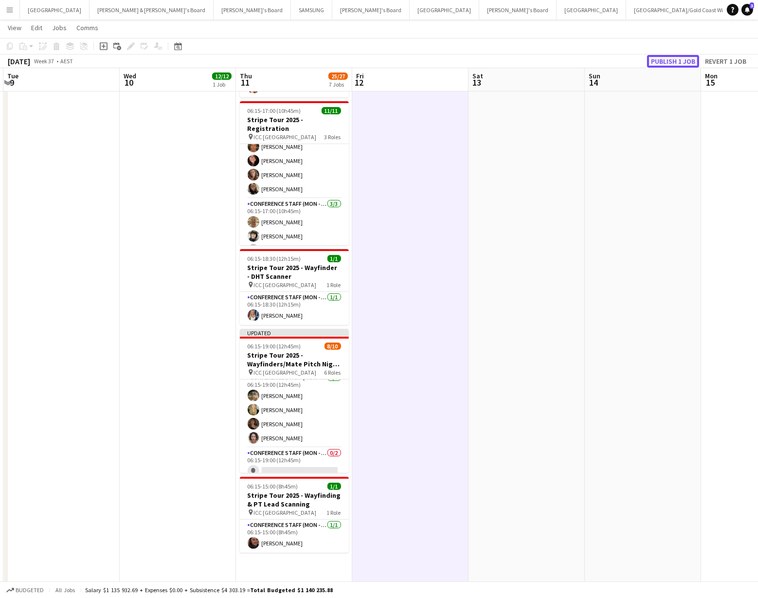
click at [662, 58] on button "Publish 1 job" at bounding box center [673, 61] width 52 height 13
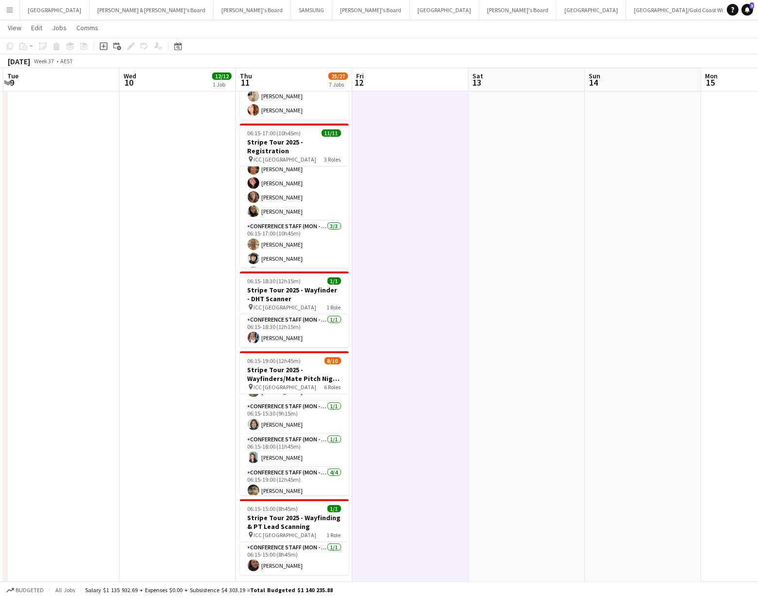
scroll to position [0, 0]
click at [268, 405] on app-card-role "Conference Staff (Mon - Fri) [DATE] 06:15-14:00 (7h45m) [PERSON_NAME]" at bounding box center [294, 410] width 109 height 33
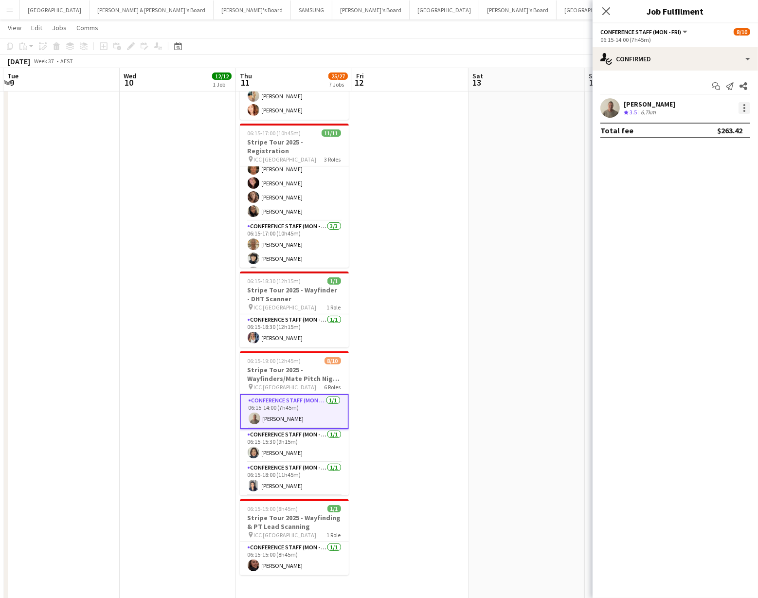
click at [747, 106] on div at bounding box center [745, 108] width 12 height 12
click at [717, 152] on span "Switch crew" at bounding box center [703, 149] width 41 height 8
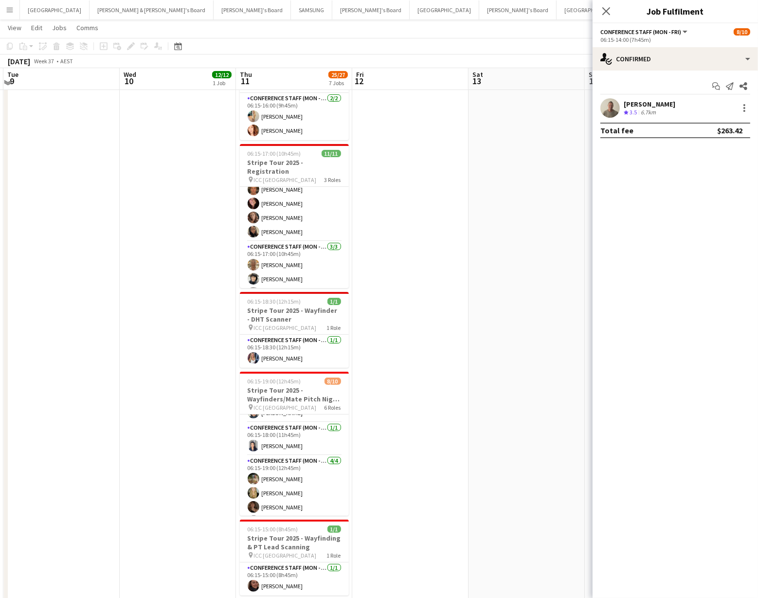
scroll to position [155, 0]
click at [290, 442] on app-card-role "Conference Staff (Mon - Fri) 0/2 06:15-19:00 (12h45m) single-neutral-actions si…" at bounding box center [294, 459] width 109 height 47
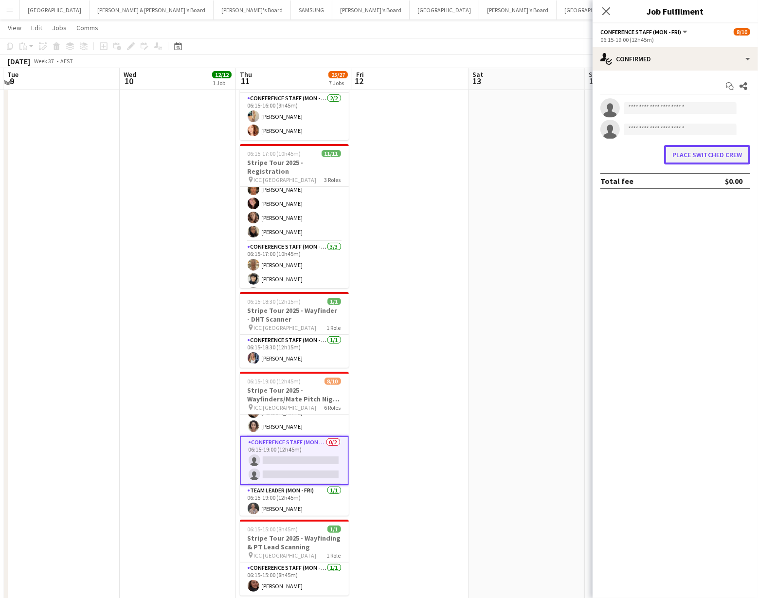
click at [715, 156] on button "Place switched crew" at bounding box center [707, 154] width 86 height 19
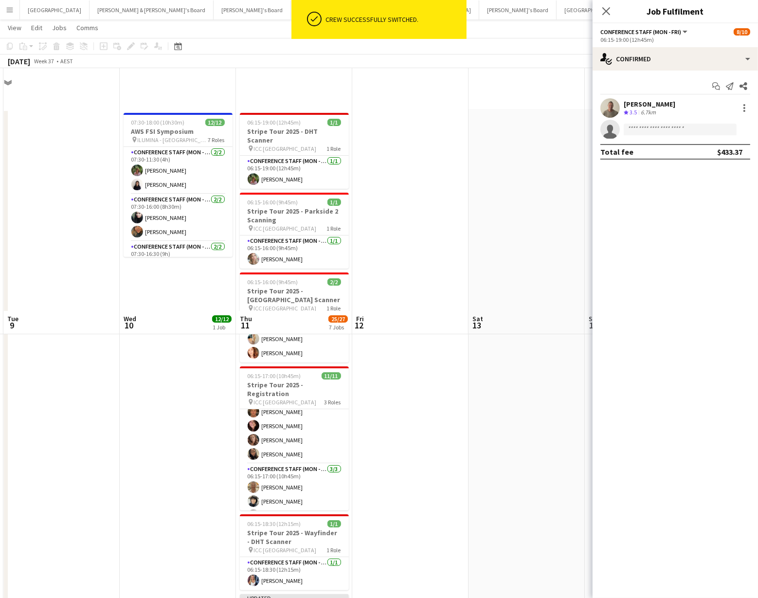
scroll to position [243, 0]
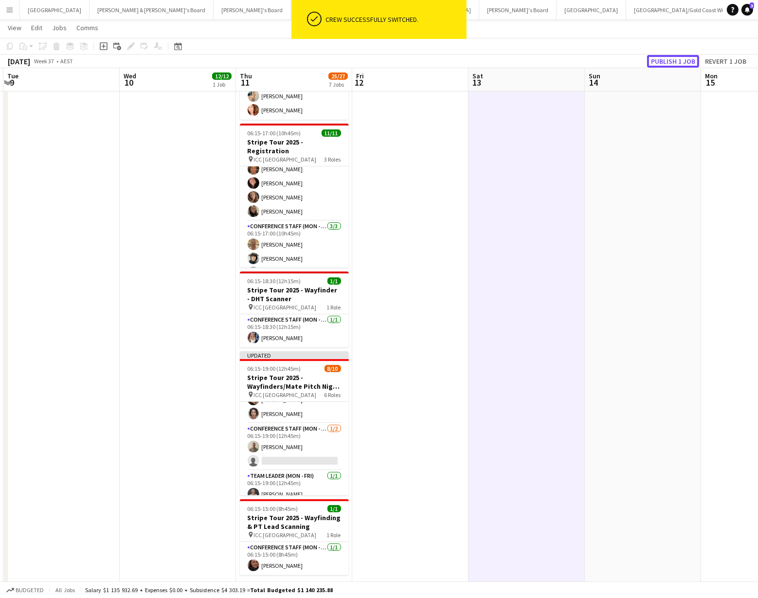
drag, startPoint x: 665, startPoint y: 55, endPoint x: 660, endPoint y: 68, distance: 12.9
click at [665, 55] on button "Publish 1 job" at bounding box center [673, 61] width 52 height 13
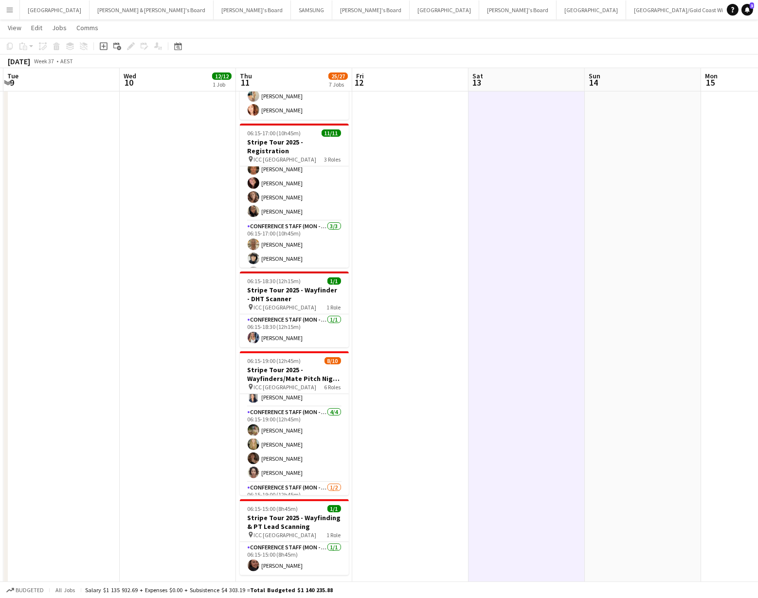
scroll to position [84, 0]
click at [249, 470] on app-user-avatar at bounding box center [254, 476] width 12 height 12
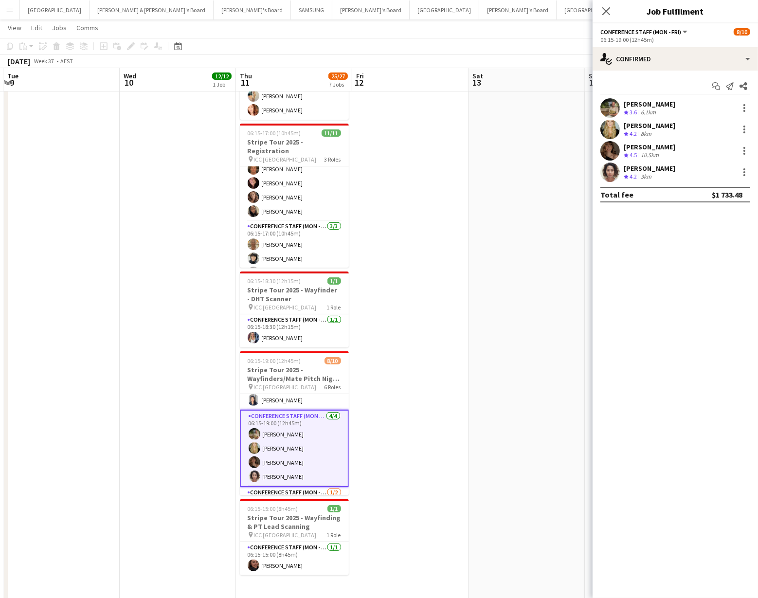
click at [605, 172] on app-user-avatar at bounding box center [609, 172] width 19 height 19
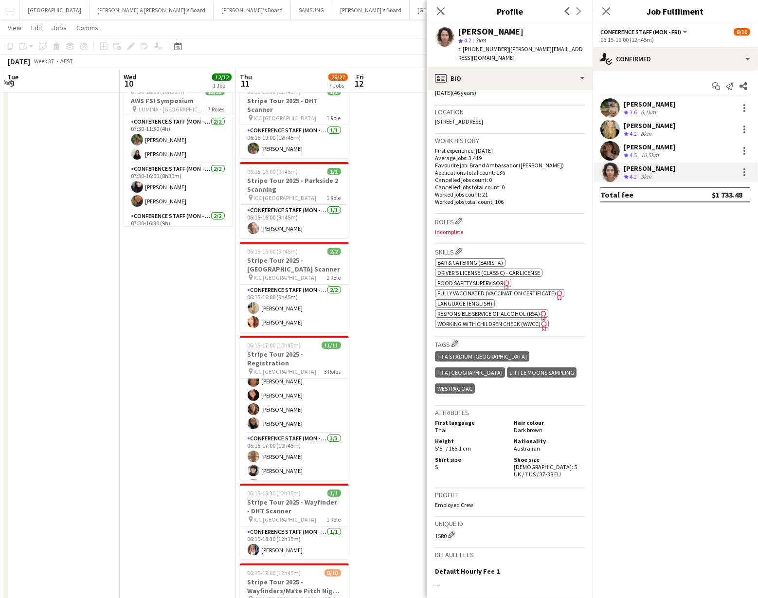
scroll to position [27, 0]
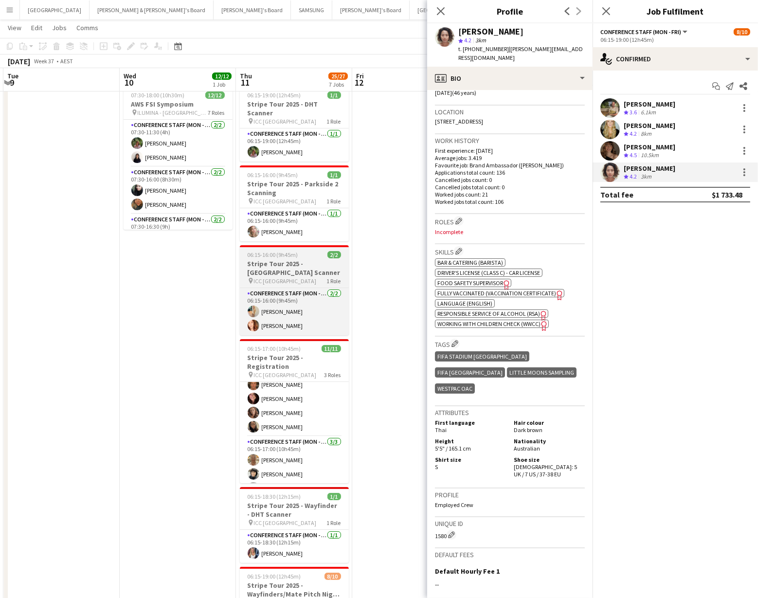
click at [271, 266] on h3 "Stripe Tour 2025 - [GEOGRAPHIC_DATA] Scanner" at bounding box center [294, 268] width 109 height 18
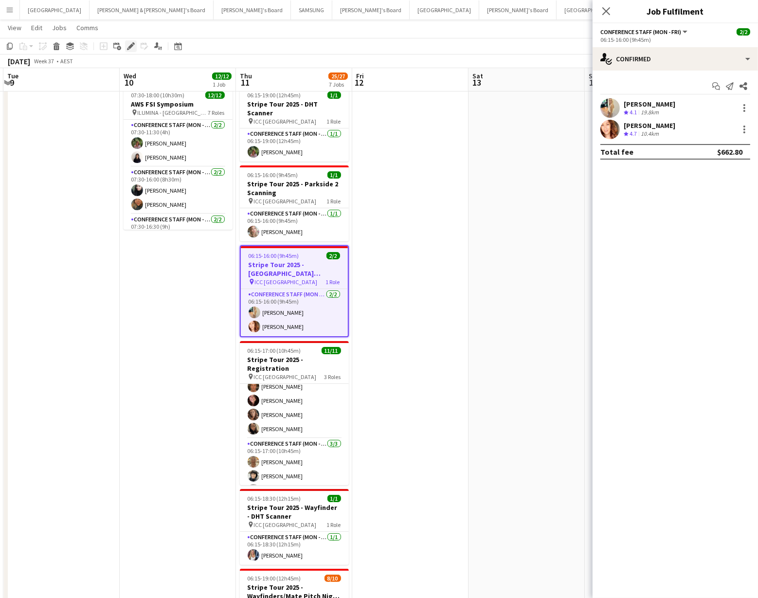
click at [130, 46] on icon at bounding box center [130, 46] width 5 height 5
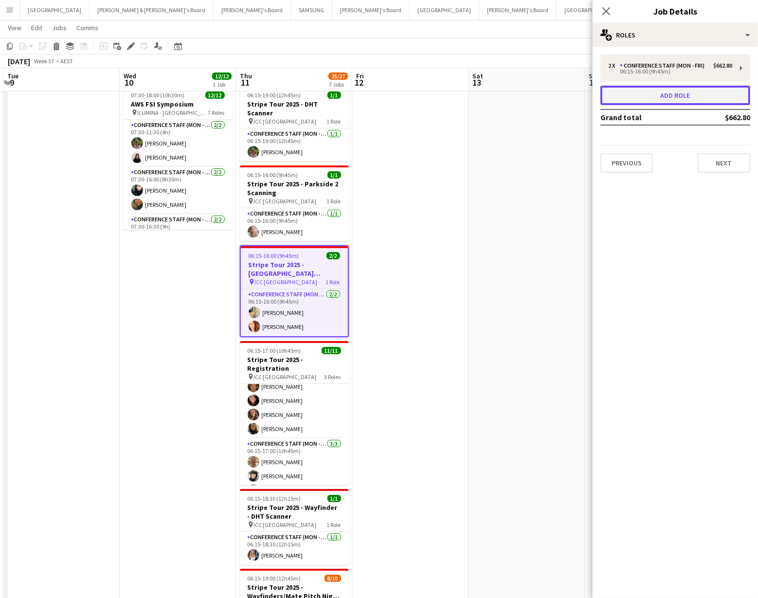
click at [680, 95] on button "Add role" at bounding box center [675, 95] width 150 height 19
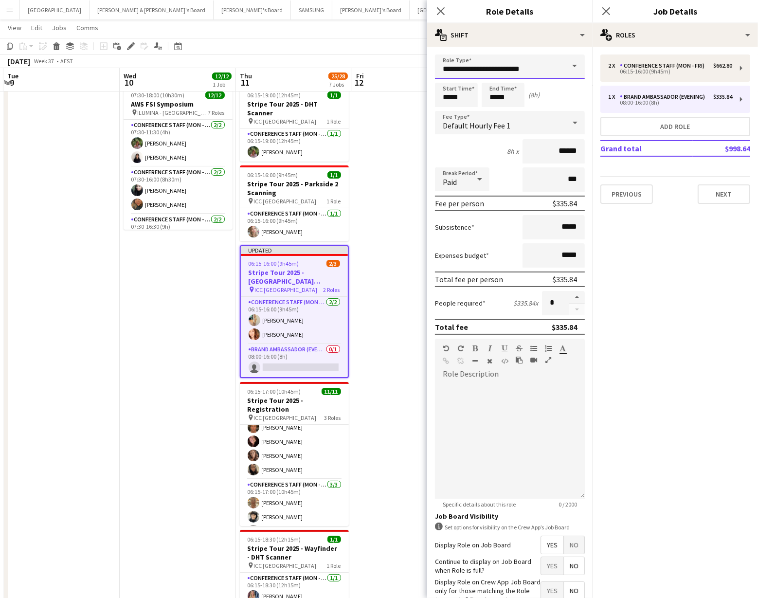
click at [562, 70] on input "**********" at bounding box center [510, 66] width 150 height 24
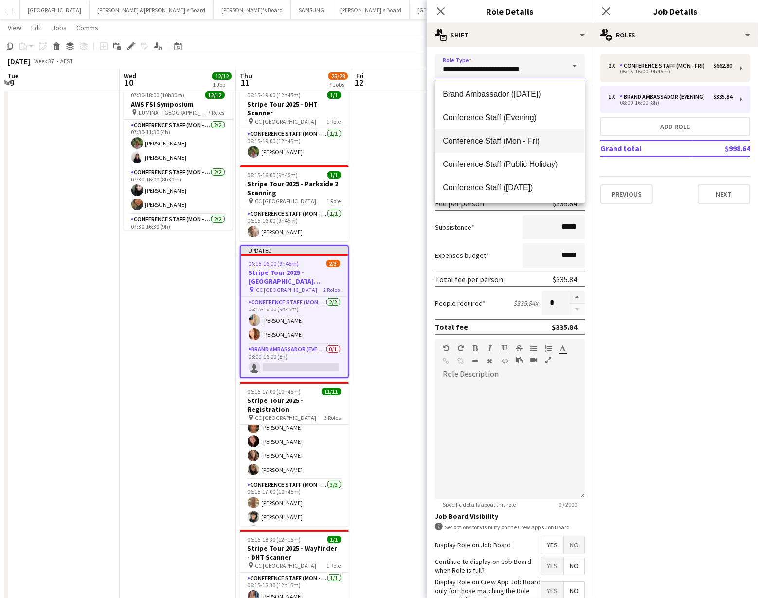
scroll to position [94, 0]
click at [539, 146] on mat-option "Conference Staff (Mon - Fri)" at bounding box center [510, 139] width 150 height 23
type input "**********"
type input "******"
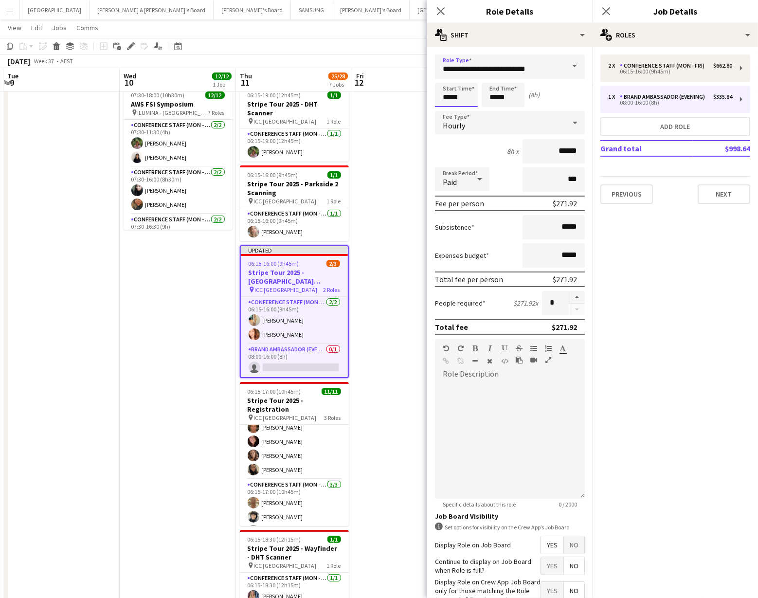
drag, startPoint x: 454, startPoint y: 97, endPoint x: 450, endPoint y: 105, distance: 8.5
click at [454, 97] on input "*****" at bounding box center [456, 95] width 43 height 24
click at [448, 110] on div at bounding box center [446, 112] width 19 height 10
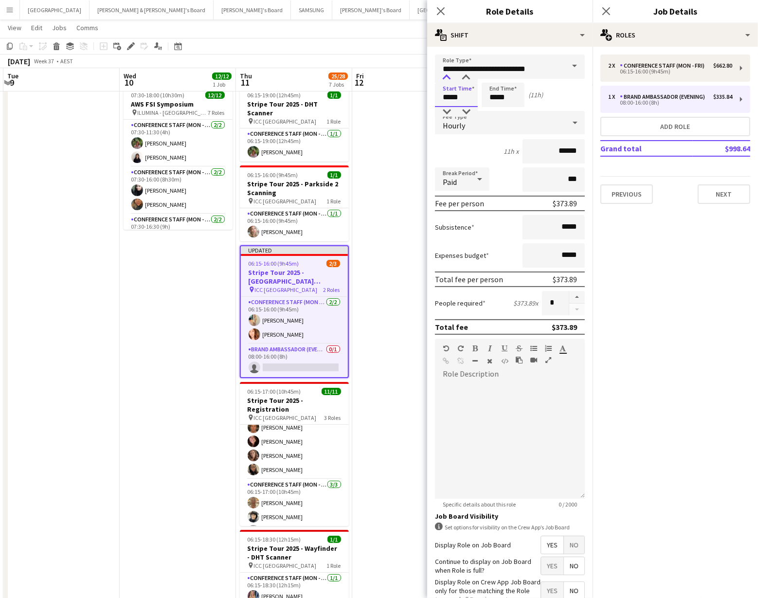
click at [444, 75] on div at bounding box center [446, 78] width 19 height 10
type input "*****"
click at [471, 76] on div at bounding box center [465, 78] width 19 height 10
click at [507, 103] on input "*****" at bounding box center [503, 95] width 43 height 24
click at [494, 109] on div at bounding box center [493, 112] width 19 height 10
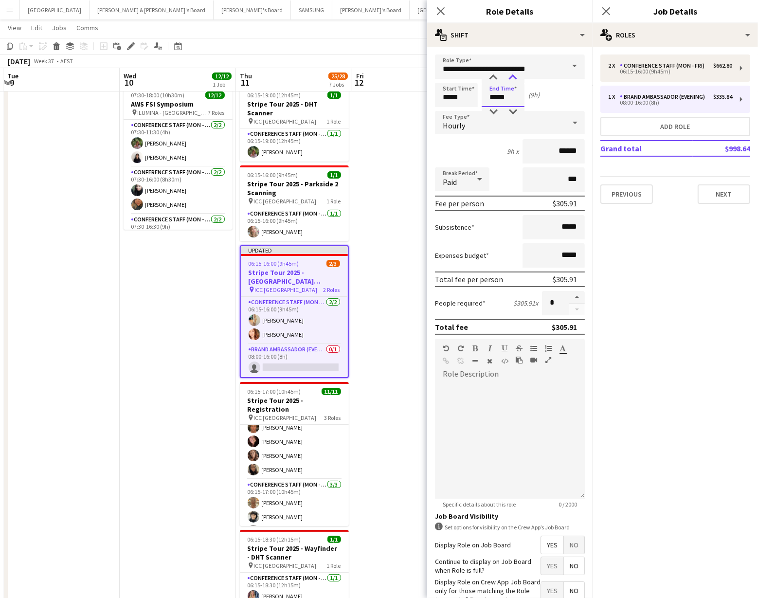
click at [516, 79] on div at bounding box center [512, 78] width 19 height 10
type input "*****"
click at [516, 79] on div at bounding box center [512, 78] width 19 height 10
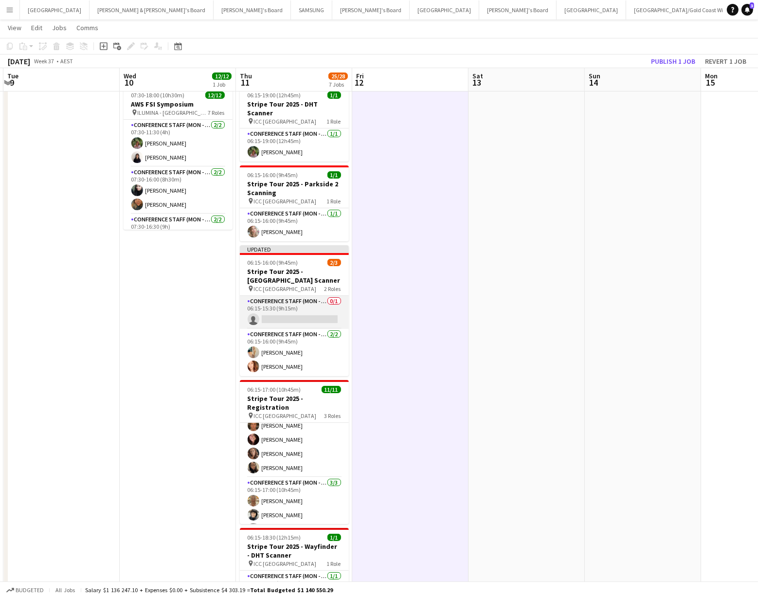
click at [296, 308] on app-card-role "Conference Staff (Mon - Fri) 0/1 06:15-15:30 (9h15m) single-neutral-actions" at bounding box center [294, 312] width 109 height 33
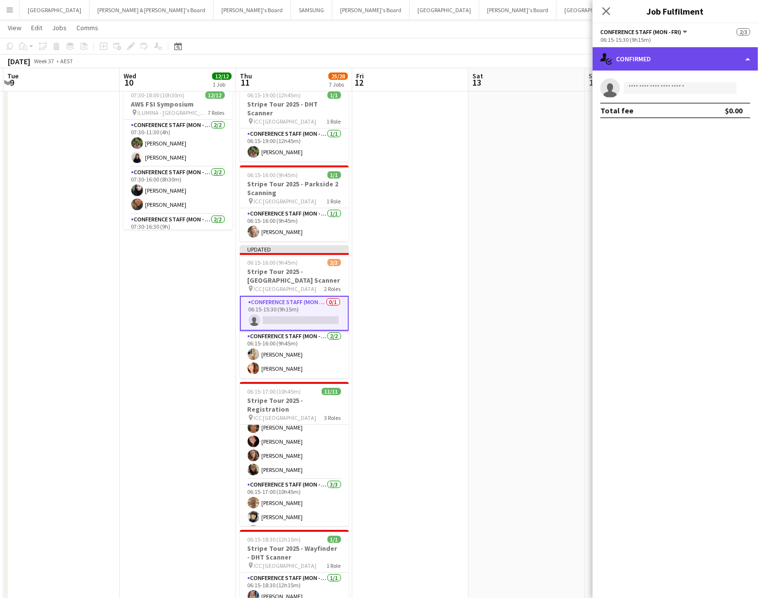
click at [675, 58] on div "single-neutral-actions-check-2 Confirmed" at bounding box center [675, 58] width 165 height 23
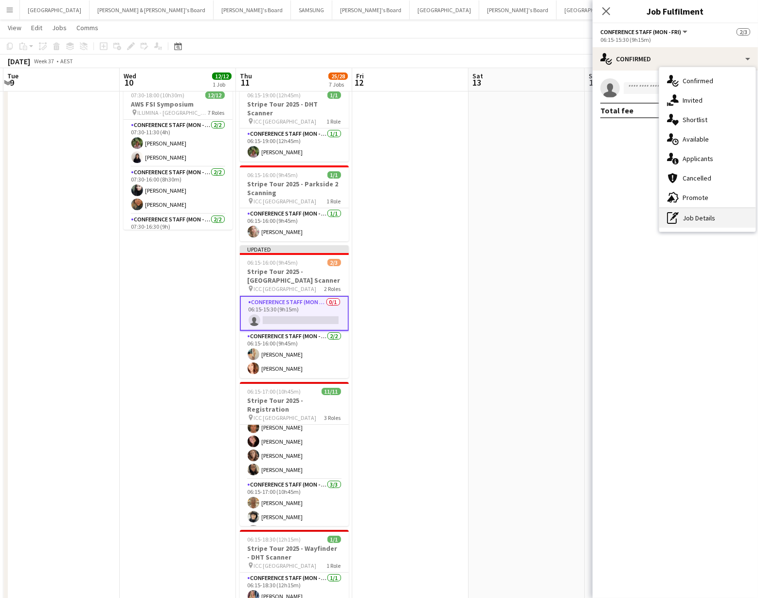
click at [693, 213] on div "pen-write Job Details" at bounding box center [707, 217] width 96 height 19
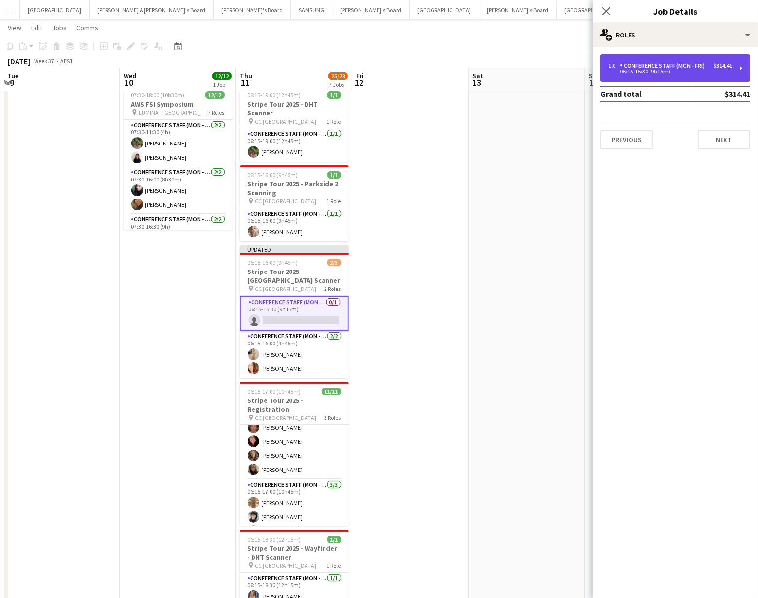
click at [618, 69] on div "06:15-15:30 (9h15m)" at bounding box center [670, 71] width 124 height 5
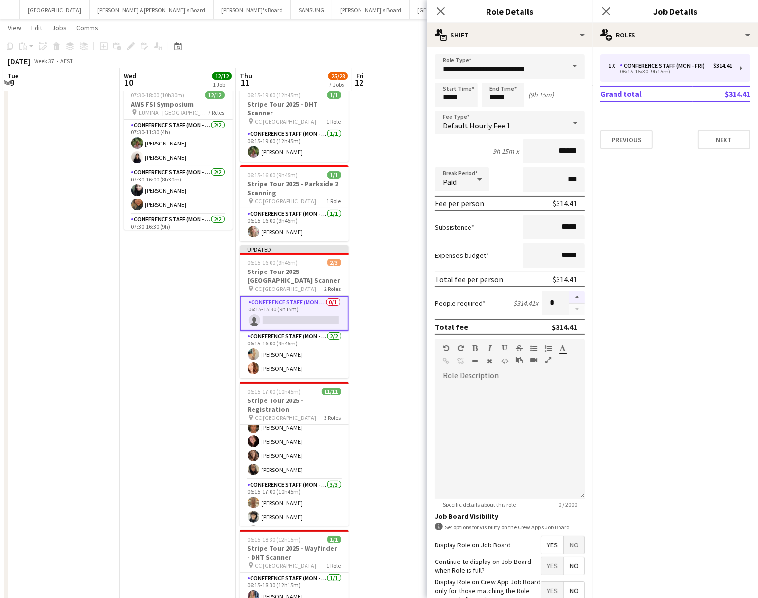
click at [577, 298] on button "button" at bounding box center [577, 297] width 16 height 13
type input "*"
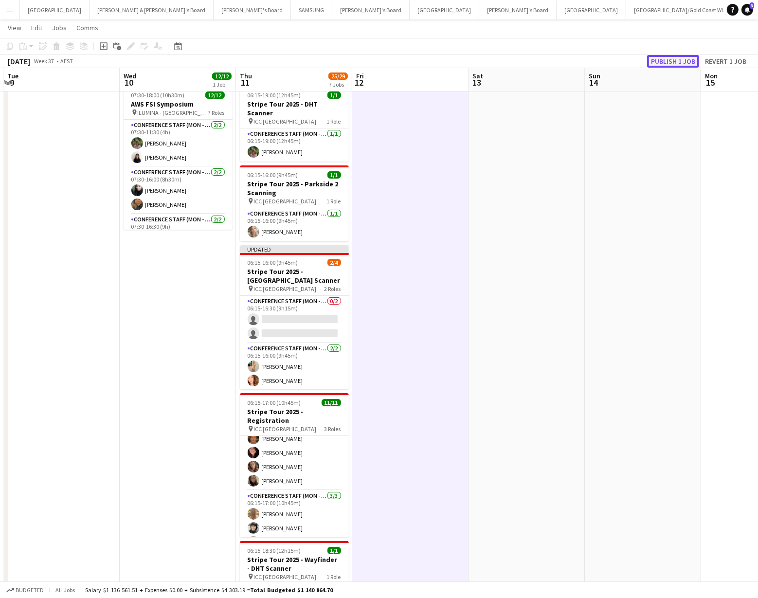
click at [672, 59] on button "Publish 1 job" at bounding box center [673, 61] width 52 height 13
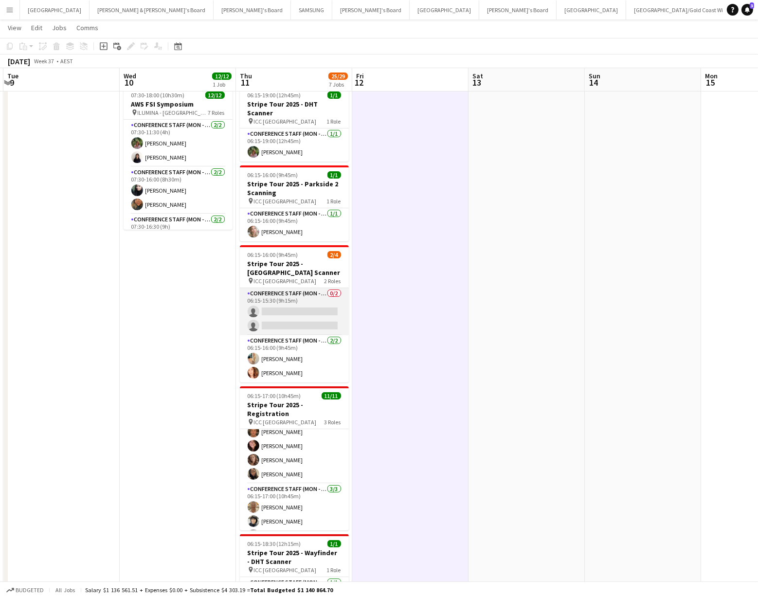
click at [295, 310] on app-card-role "Conference Staff (Mon - Fri) 0/2 06:15-15:30 (9h15m) single-neutral-actions sin…" at bounding box center [294, 311] width 109 height 47
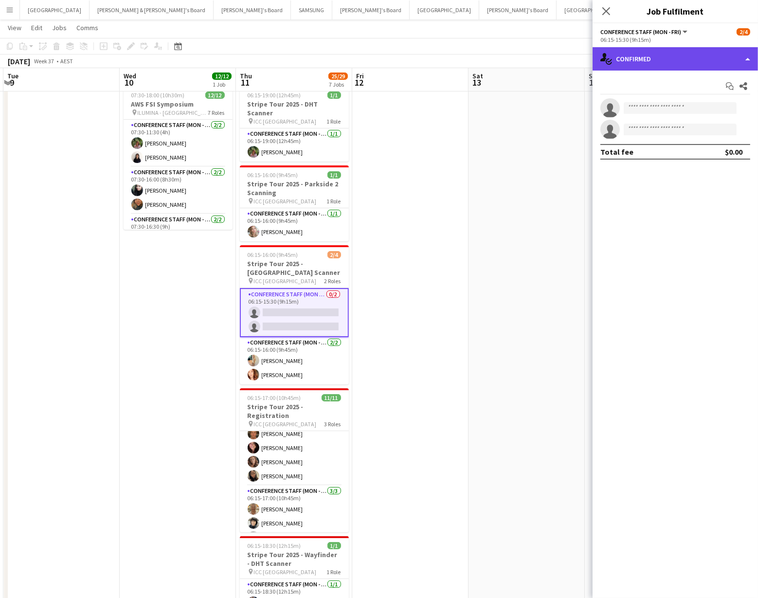
click at [714, 56] on div "single-neutral-actions-check-2 Confirmed" at bounding box center [675, 58] width 165 height 23
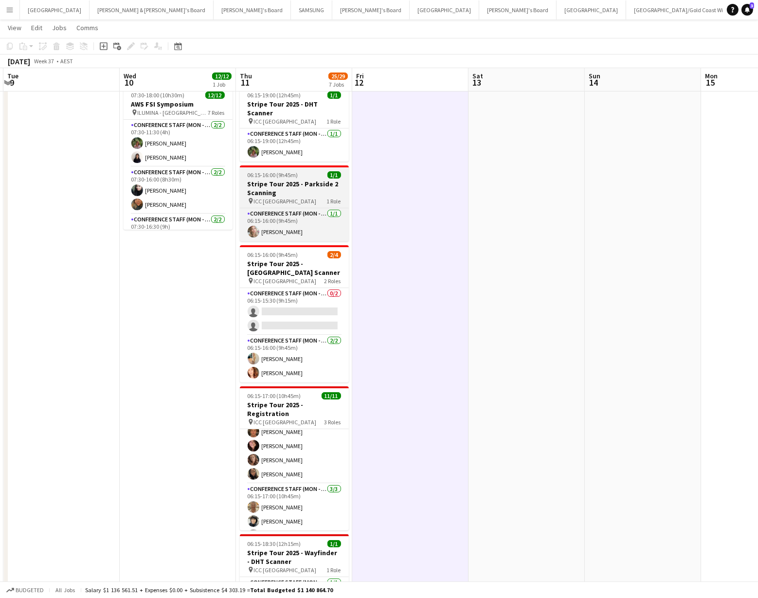
click at [294, 184] on h3 "Stripe Tour 2025 - Parkside 2 Scanning" at bounding box center [294, 189] width 109 height 18
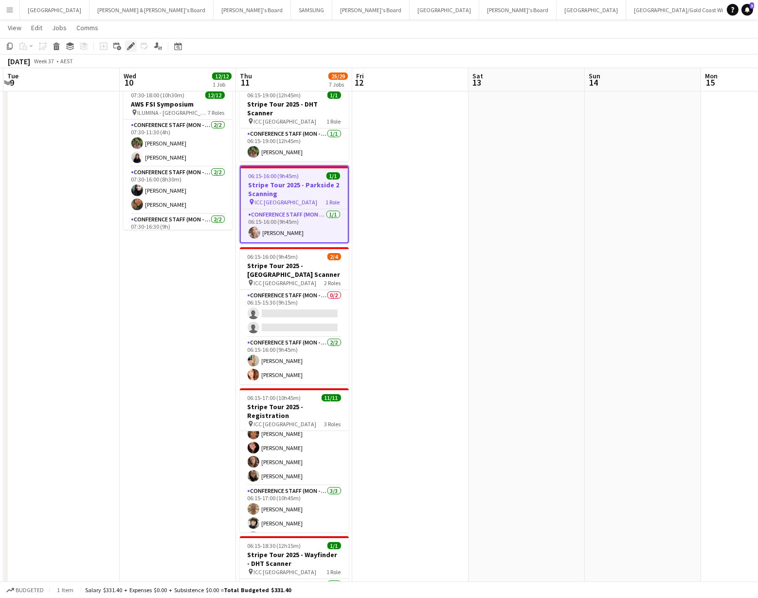
click at [129, 44] on icon "Edit" at bounding box center [131, 46] width 8 height 8
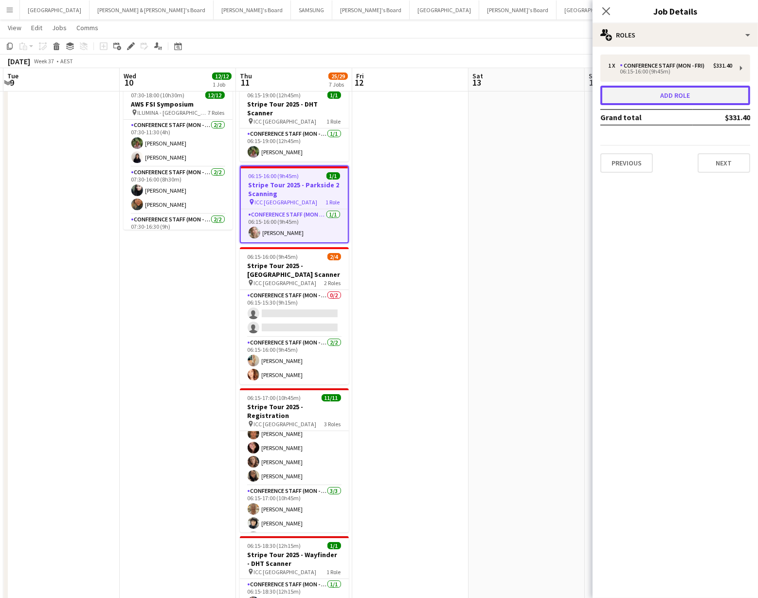
click at [664, 95] on button "Add role" at bounding box center [675, 95] width 150 height 19
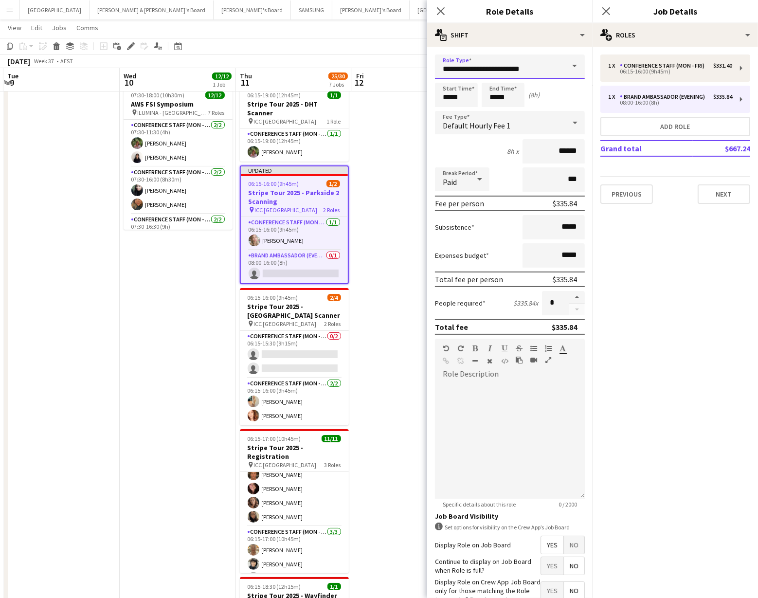
click at [531, 65] on input "**********" at bounding box center [510, 66] width 150 height 24
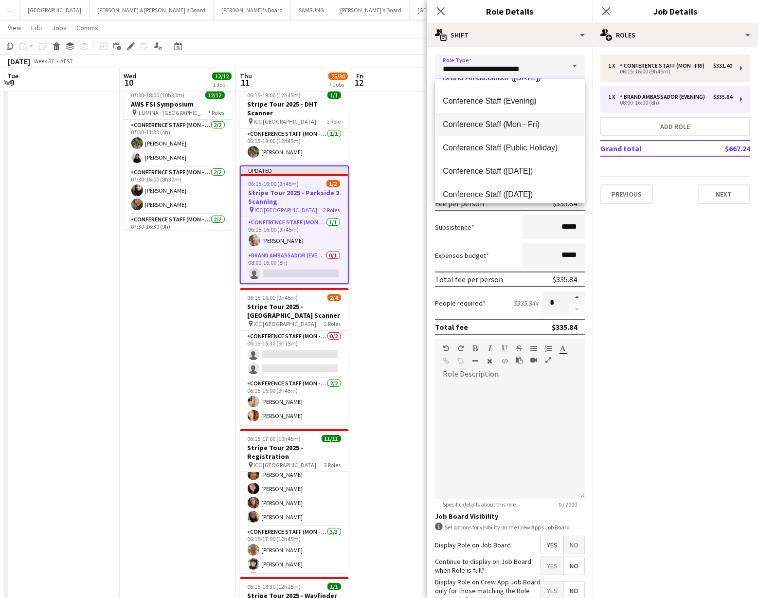
scroll to position [112, 0]
click at [518, 124] on span "Conference Staff (Mon - Fri)" at bounding box center [510, 122] width 134 height 9
type input "**********"
type input "******"
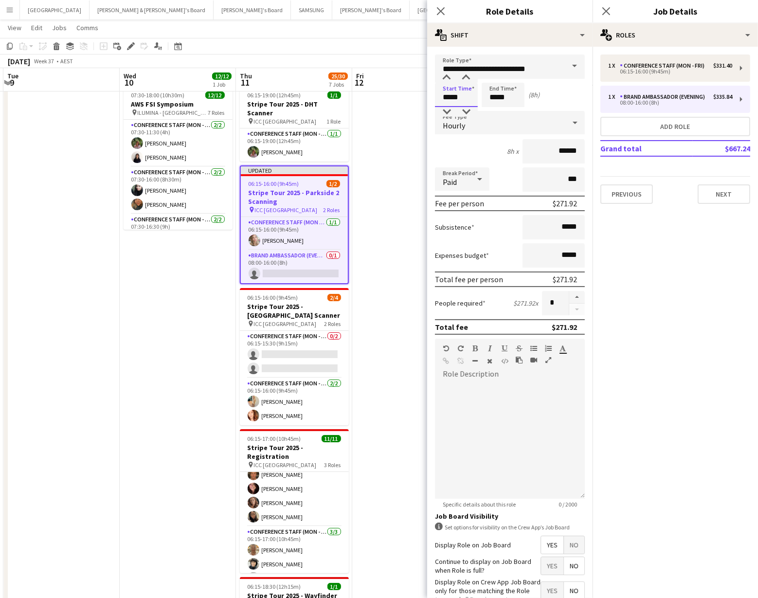
click at [462, 97] on input "*****" at bounding box center [456, 95] width 43 height 24
click at [446, 109] on div at bounding box center [446, 112] width 19 height 10
click at [465, 75] on div at bounding box center [465, 78] width 19 height 10
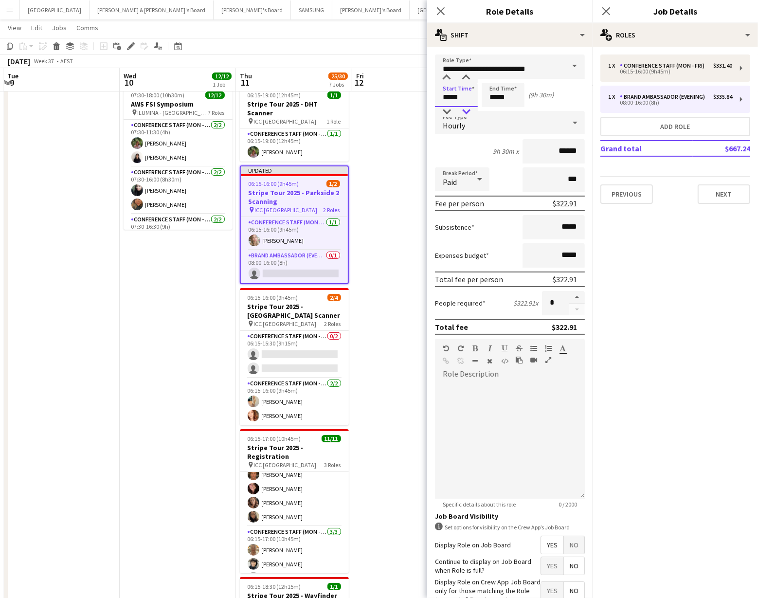
type input "*****"
click at [468, 110] on div at bounding box center [465, 112] width 19 height 10
click at [499, 100] on input "*****" at bounding box center [503, 95] width 43 height 24
type input "*****"
click at [492, 109] on div at bounding box center [493, 112] width 19 height 10
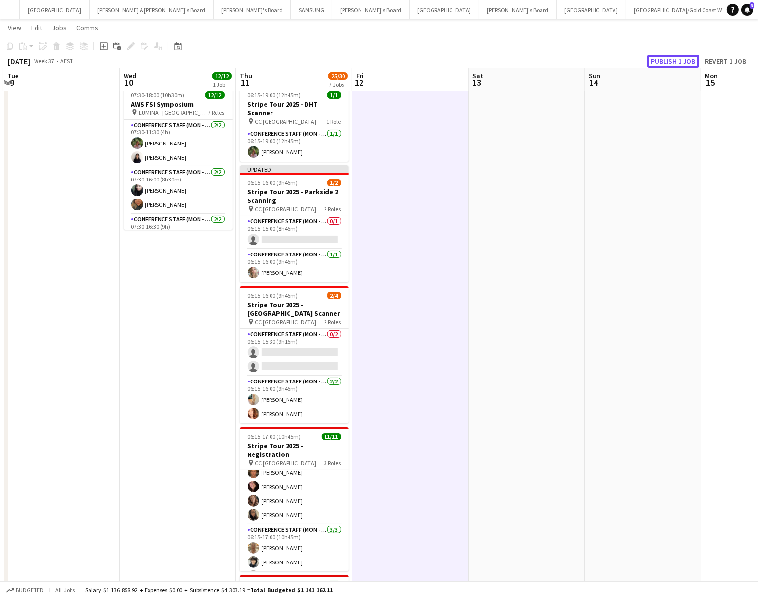
drag, startPoint x: 673, startPoint y: 60, endPoint x: 668, endPoint y: 61, distance: 5.4
click at [673, 60] on button "Publish 1 job" at bounding box center [673, 61] width 52 height 13
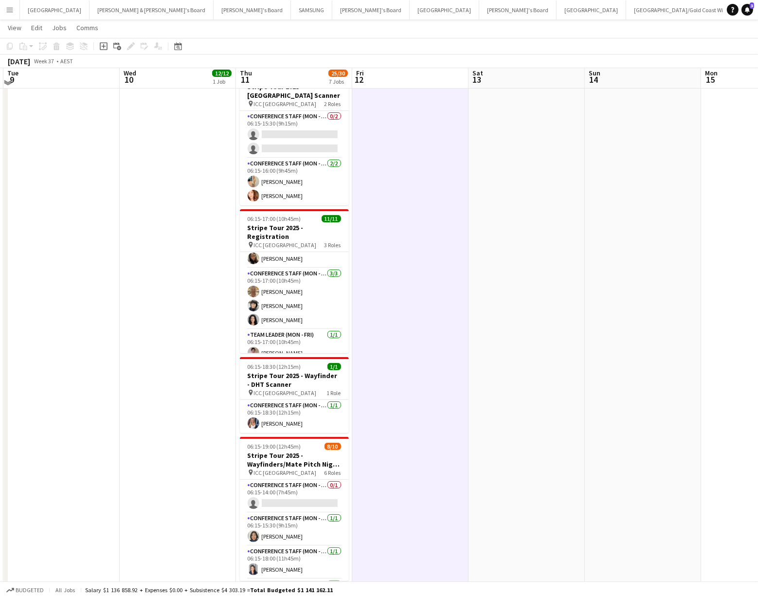
scroll to position [234, 0]
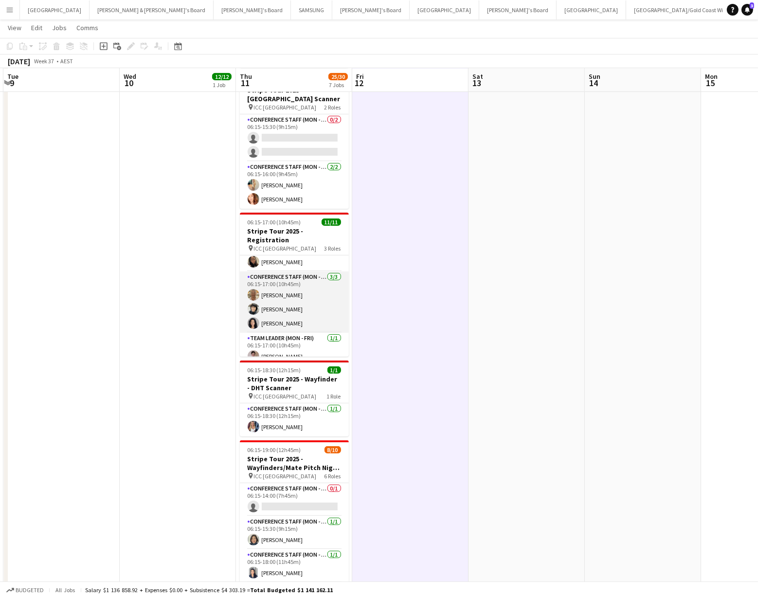
click at [275, 303] on app-card-role "Conference Staff (Mon - Fri) [DATE] 06:15-17:00 (10h45m) [PERSON_NAME] [PERSON_…" at bounding box center [294, 302] width 109 height 61
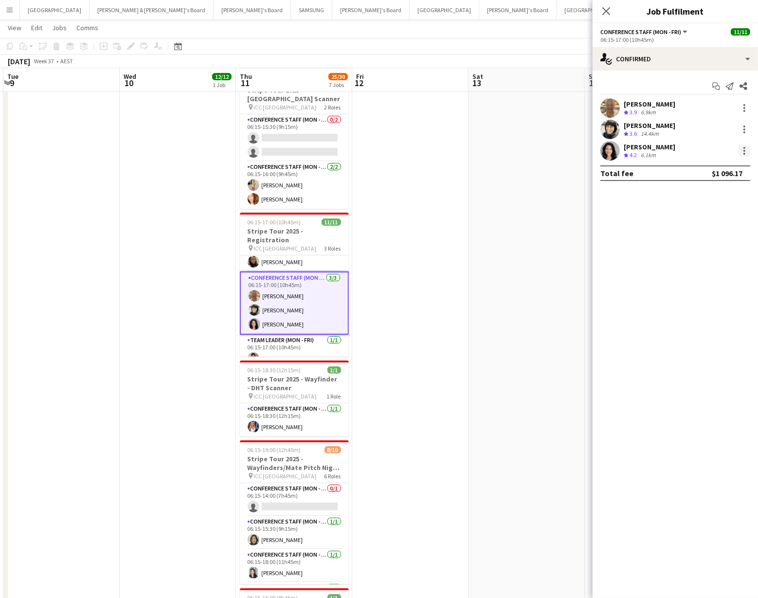
click at [743, 149] on div at bounding box center [745, 151] width 12 height 12
click at [720, 188] on span "Switch crew" at bounding box center [703, 192] width 41 height 8
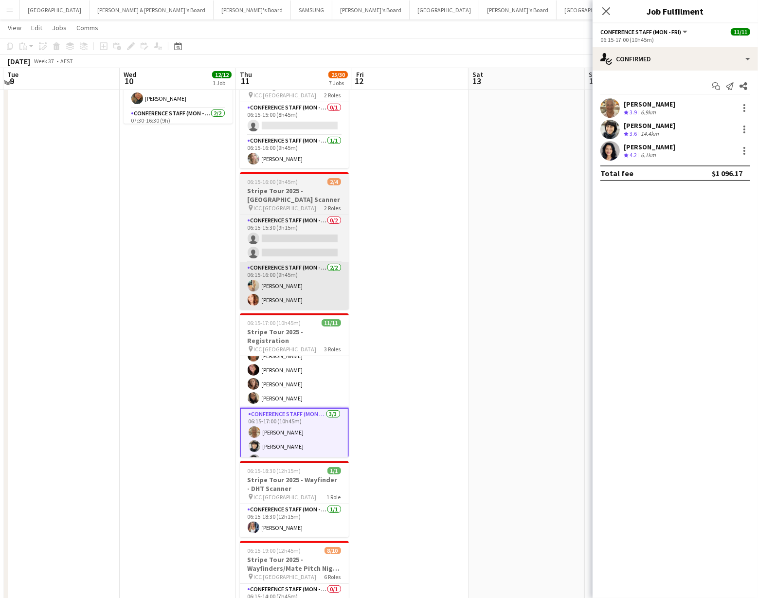
scroll to position [64, 0]
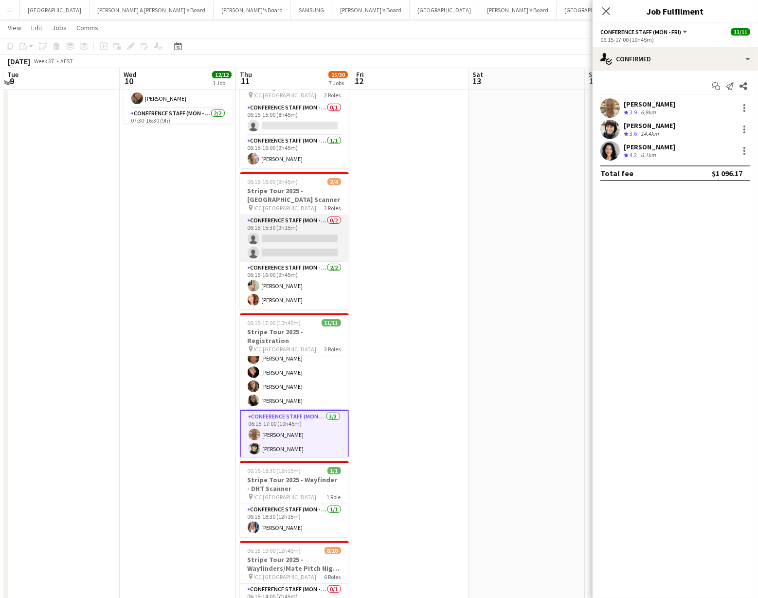
click at [283, 240] on app-card-role "Conference Staff (Mon - Fri) 0/2 06:15-15:30 (9h15m) single-neutral-actions sin…" at bounding box center [294, 238] width 109 height 47
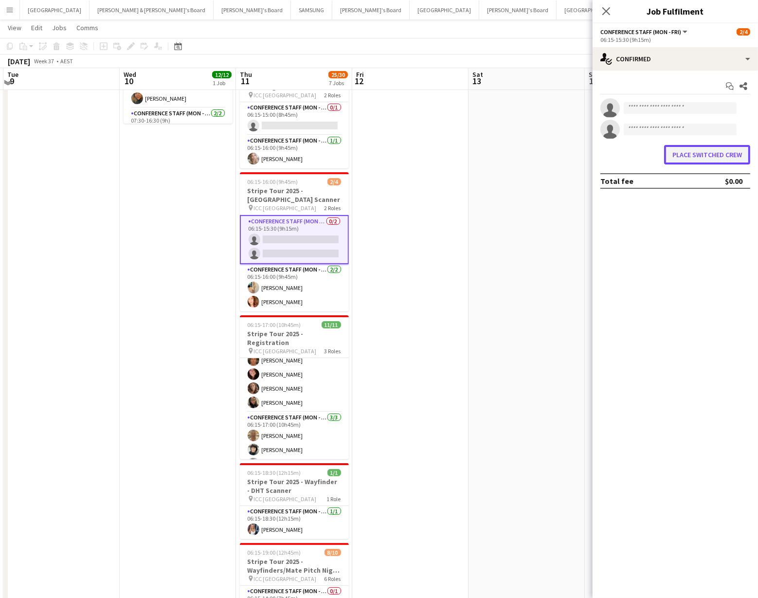
click at [714, 155] on button "Place switched crew" at bounding box center [707, 154] width 86 height 19
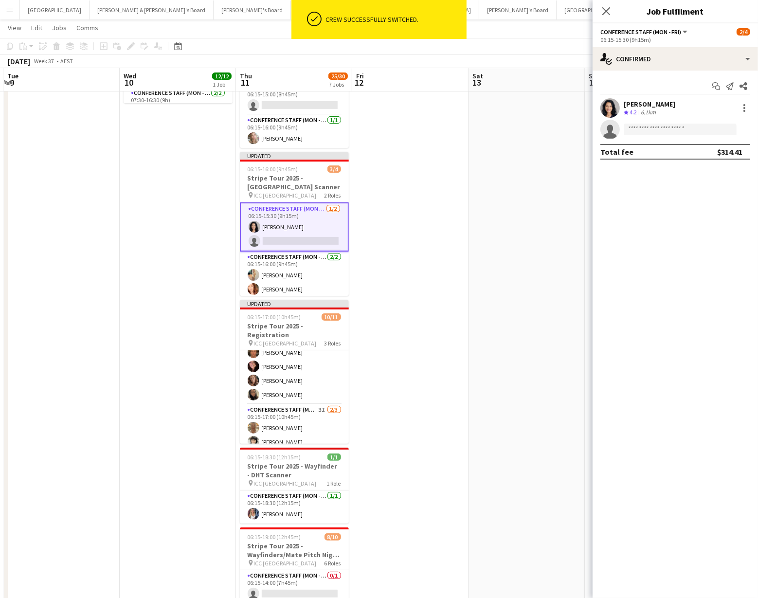
scroll to position [154, 0]
drag, startPoint x: 504, startPoint y: 286, endPoint x: 511, endPoint y: 260, distance: 26.3
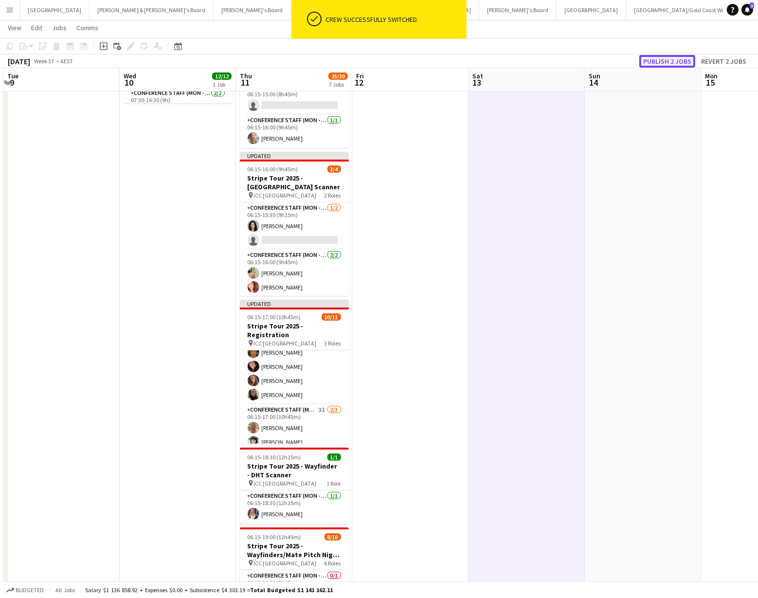
drag, startPoint x: 656, startPoint y: 61, endPoint x: 656, endPoint y: 67, distance: 5.4
click at [656, 61] on button "Publish 2 jobs" at bounding box center [667, 61] width 56 height 13
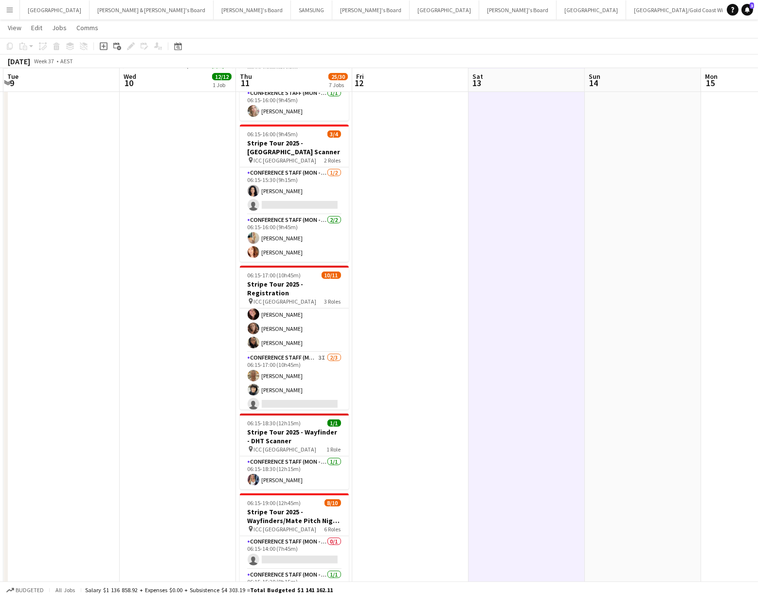
scroll to position [77, 0]
click at [278, 364] on app-card-role "Conference Staff (Mon - Fri) 3I [DATE] 06:15-17:00 (10h45m) [PERSON_NAME] [PERS…" at bounding box center [294, 379] width 109 height 61
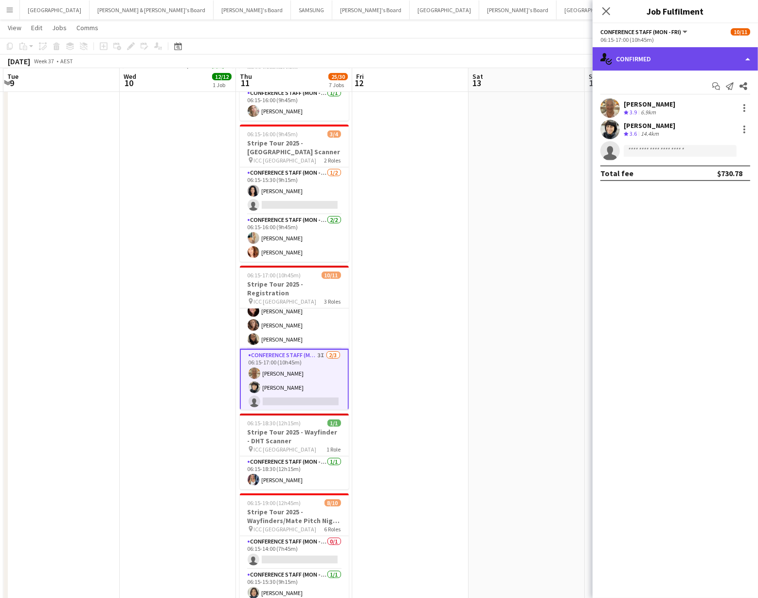
click at [699, 64] on div "single-neutral-actions-check-2 Confirmed" at bounding box center [675, 58] width 165 height 23
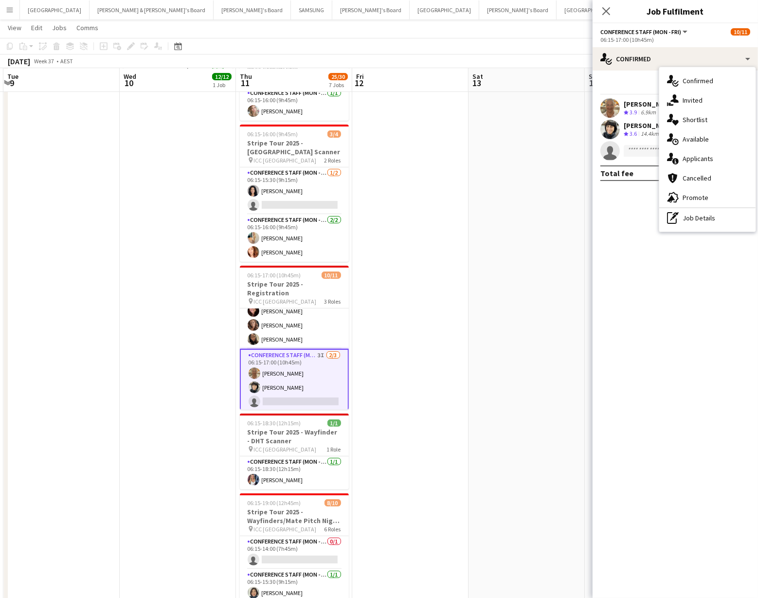
drag, startPoint x: 706, startPoint y: 219, endPoint x: 696, endPoint y: 181, distance: 38.8
click at [706, 218] on div "pen-write Job Details" at bounding box center [707, 217] width 96 height 19
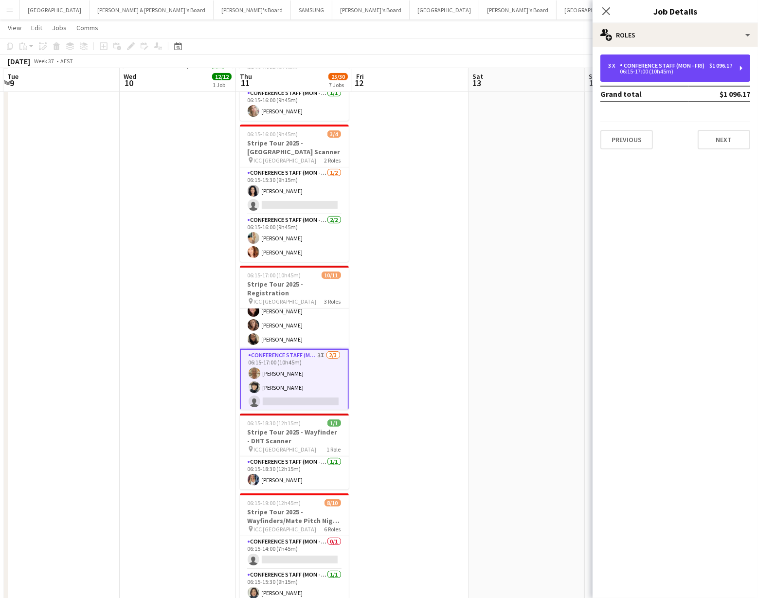
drag, startPoint x: 679, startPoint y: 75, endPoint x: 672, endPoint y: 82, distance: 9.7
click at [679, 76] on div "3 x Conference Staff (Mon - Fri) $1 096.17 06:15-17:00 (10h45m)" at bounding box center [675, 67] width 150 height 27
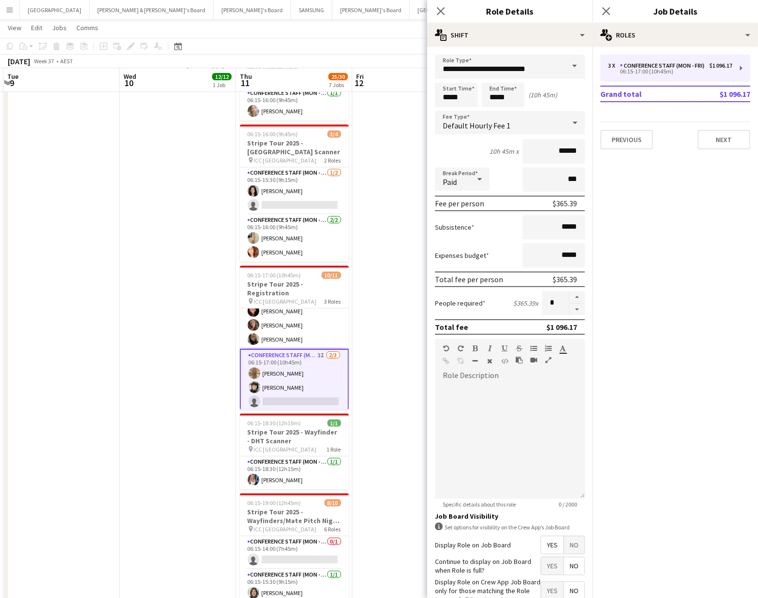
drag, startPoint x: 577, startPoint y: 309, endPoint x: 540, endPoint y: 306, distance: 37.1
click at [577, 309] on button "button" at bounding box center [577, 310] width 16 height 12
type input "*"
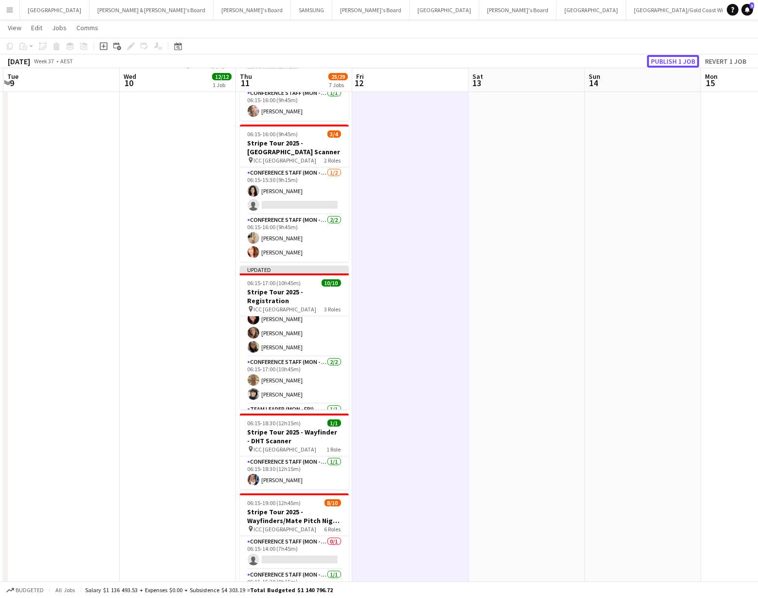
drag, startPoint x: 667, startPoint y: 58, endPoint x: 663, endPoint y: 63, distance: 5.9
click at [666, 59] on button "Publish 1 job" at bounding box center [673, 61] width 52 height 13
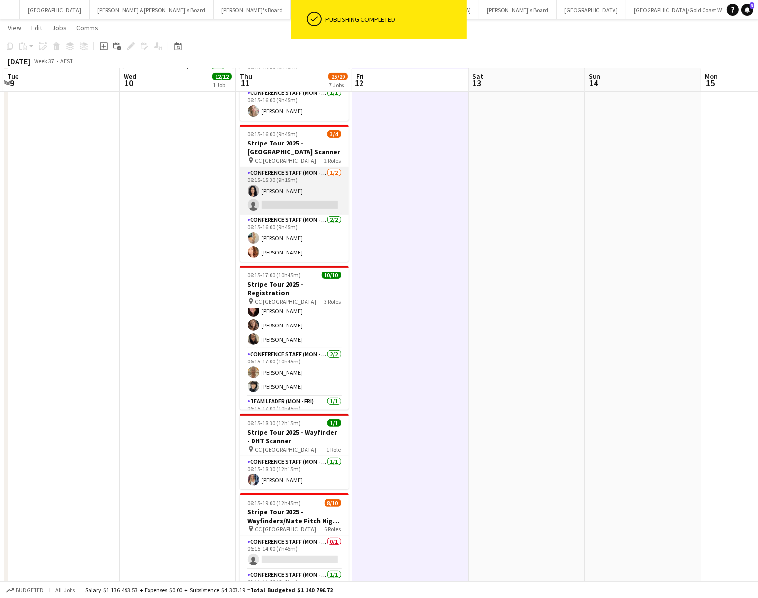
click at [290, 190] on app-card-role "Conference Staff (Mon - Fri) [DATE] 06:15-15:30 (9h15m) [PERSON_NAME] single-ne…" at bounding box center [294, 190] width 109 height 47
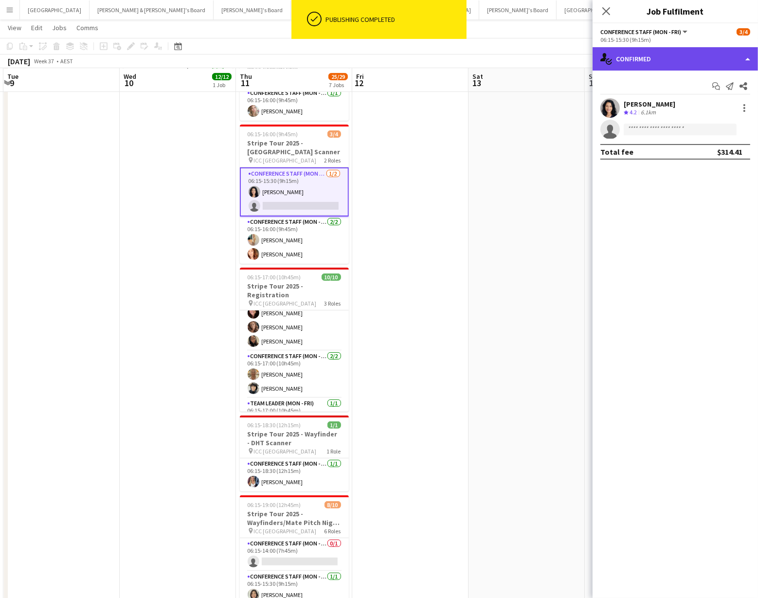
click at [694, 64] on div "single-neutral-actions-check-2 Confirmed" at bounding box center [675, 58] width 165 height 23
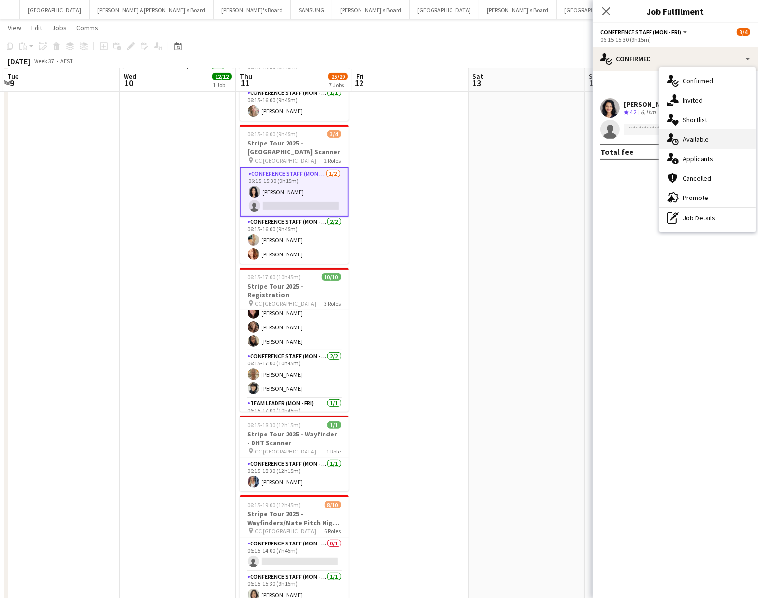
click at [703, 139] on div "single-neutral-actions-upload Available" at bounding box center [707, 138] width 96 height 19
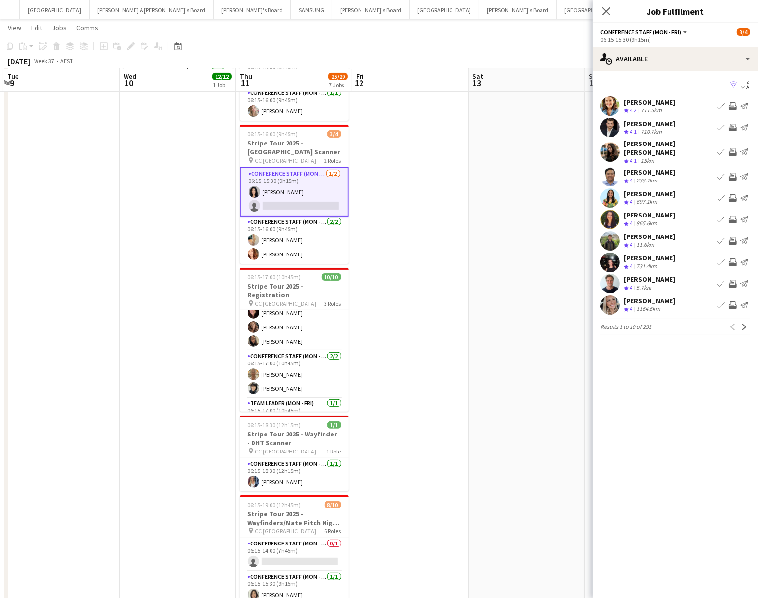
click at [733, 82] on app-icon "Filter" at bounding box center [734, 85] width 8 height 9
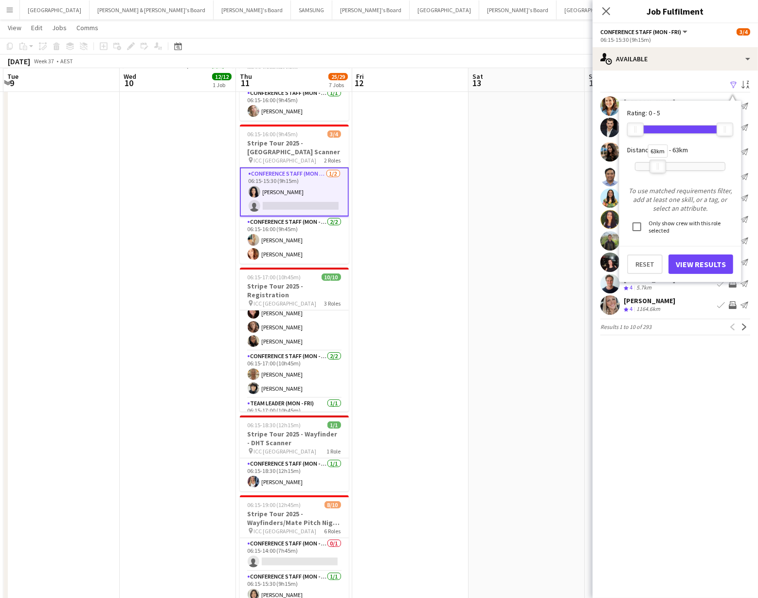
drag, startPoint x: 725, startPoint y: 163, endPoint x: 657, endPoint y: 163, distance: 67.1
click at [657, 163] on div "63km" at bounding box center [658, 167] width 17 height 14
click at [690, 265] on button "View Results" at bounding box center [701, 263] width 65 height 19
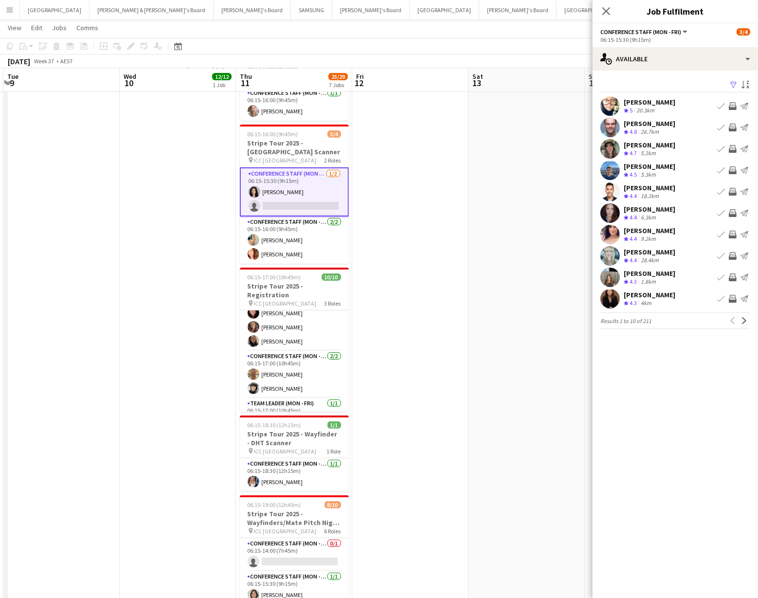
click at [733, 124] on app-icon "Invite crew" at bounding box center [733, 128] width 8 height 8
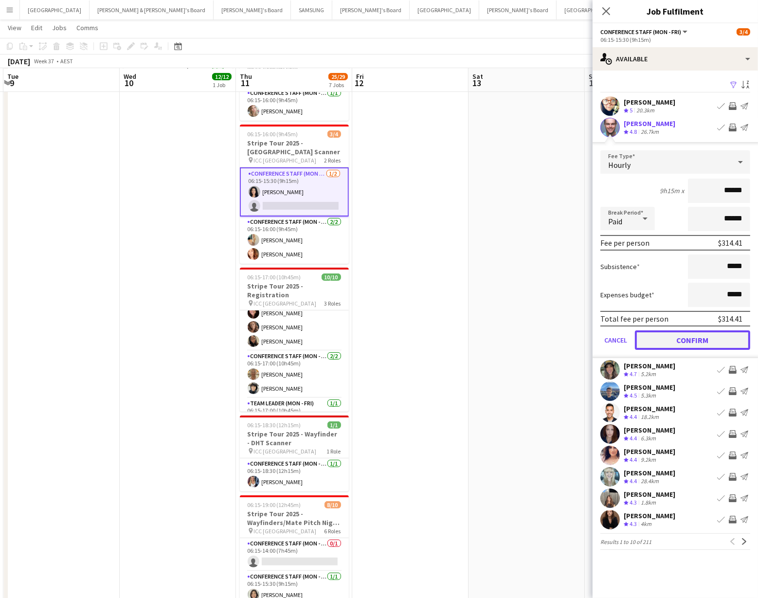
click at [707, 341] on button "Confirm" at bounding box center [692, 339] width 115 height 19
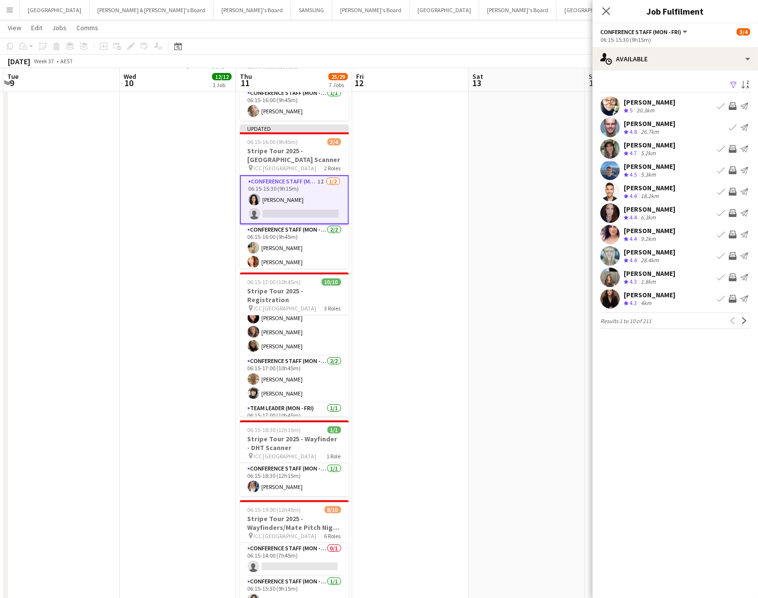
click at [732, 144] on button "Invite crew" at bounding box center [733, 149] width 12 height 12
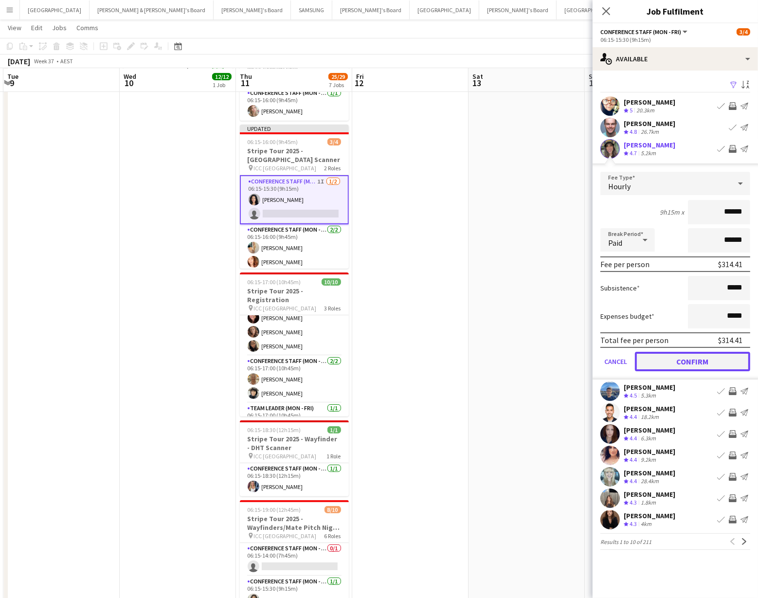
click at [708, 362] on button "Confirm" at bounding box center [692, 361] width 115 height 19
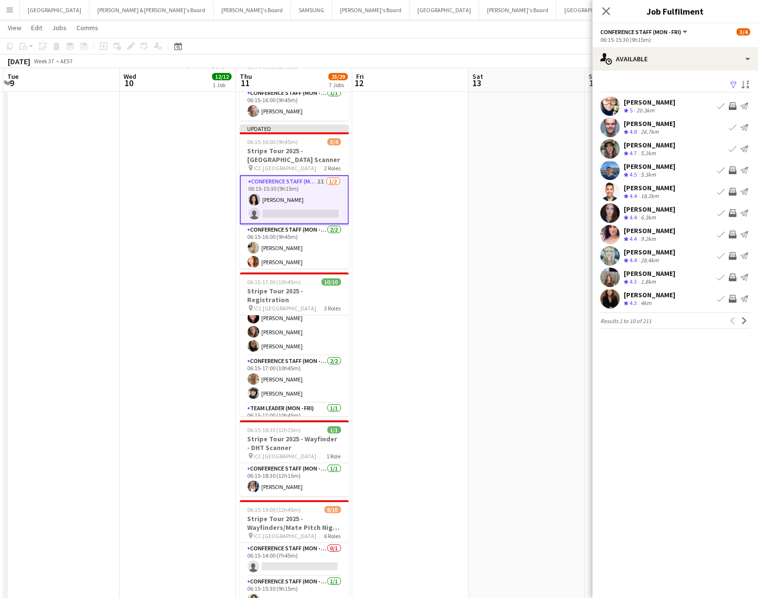
click at [734, 233] on app-icon "Invite crew" at bounding box center [733, 235] width 8 height 8
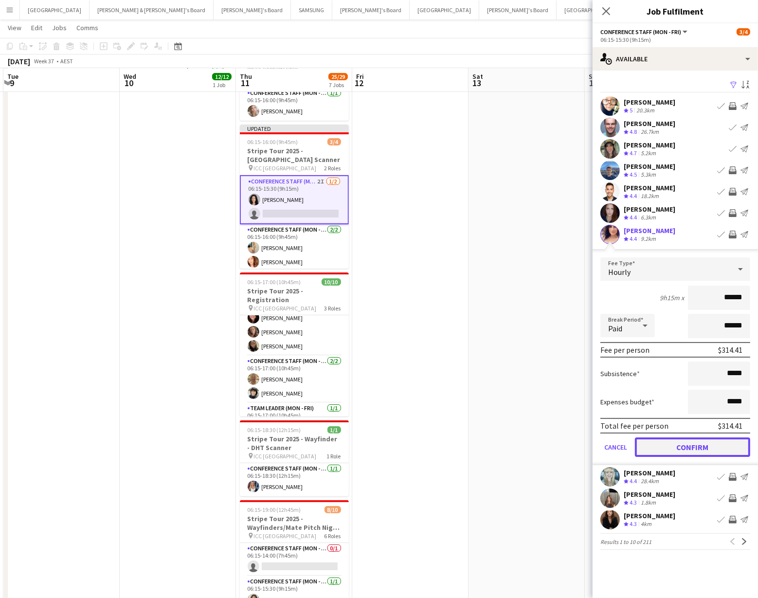
click at [675, 445] on button "Confirm" at bounding box center [692, 446] width 115 height 19
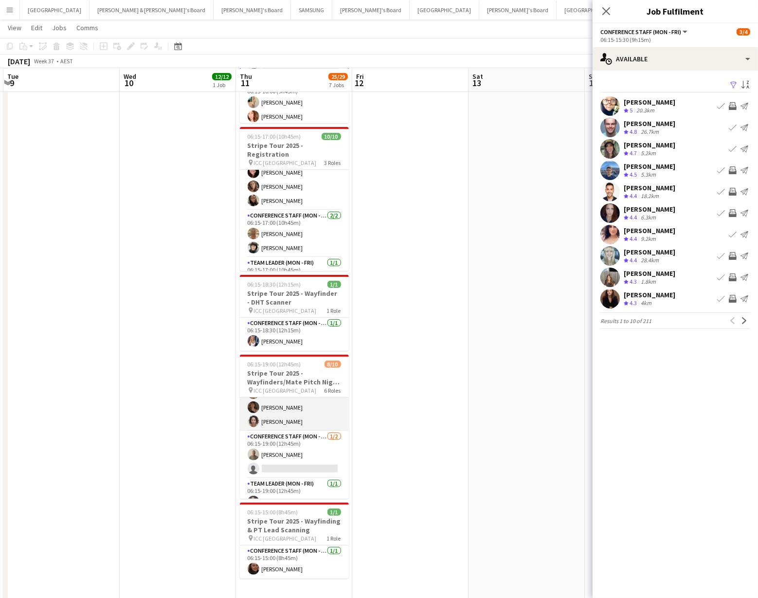
scroll to position [153, 0]
click at [730, 297] on app-icon "Invite crew" at bounding box center [733, 299] width 8 height 8
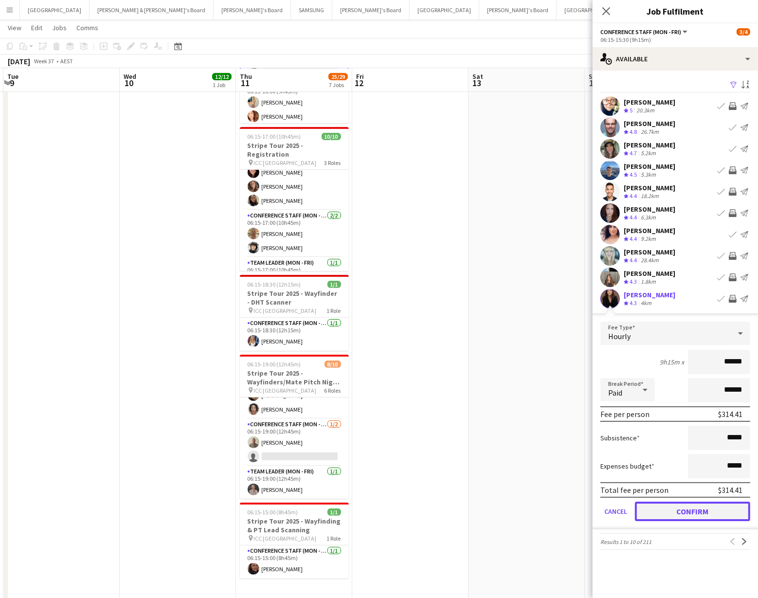
click at [689, 510] on button "Confirm" at bounding box center [692, 511] width 115 height 19
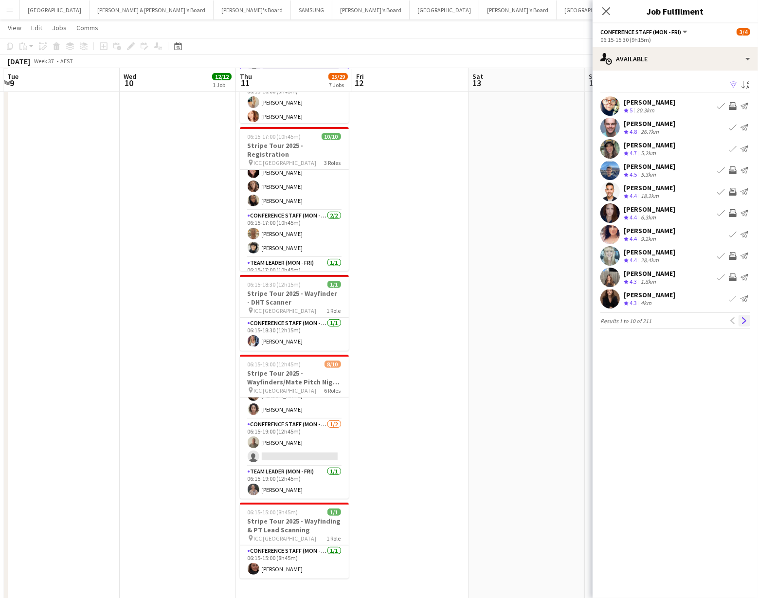
click at [746, 317] on app-icon "Next" at bounding box center [744, 320] width 7 height 7
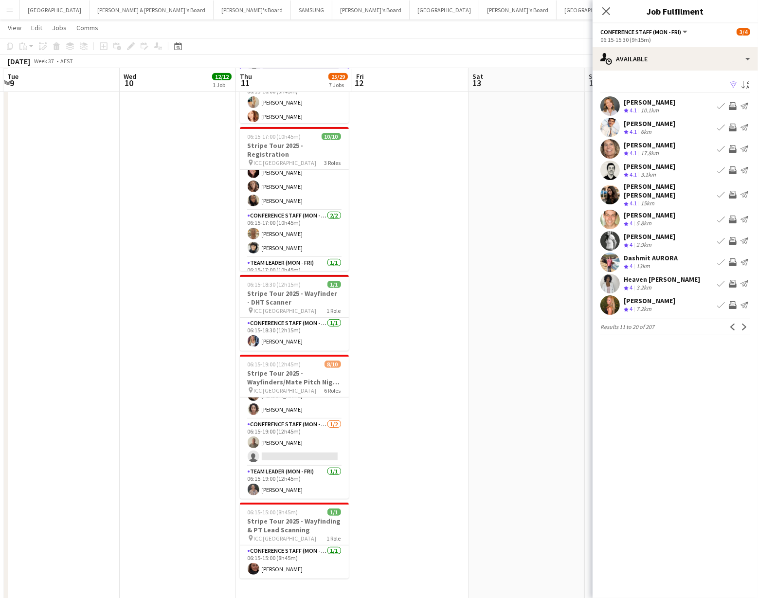
click at [731, 258] on app-icon "Invite crew" at bounding box center [733, 262] width 8 height 8
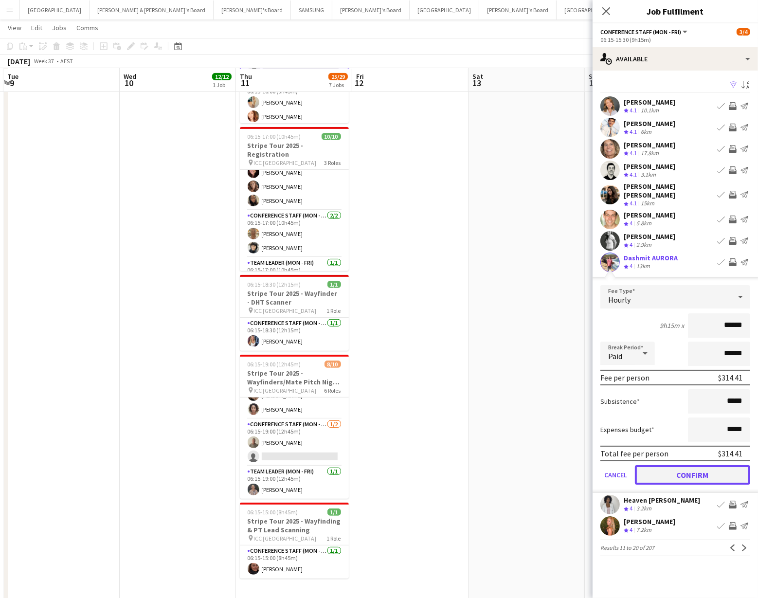
click at [679, 467] on button "Confirm" at bounding box center [692, 474] width 115 height 19
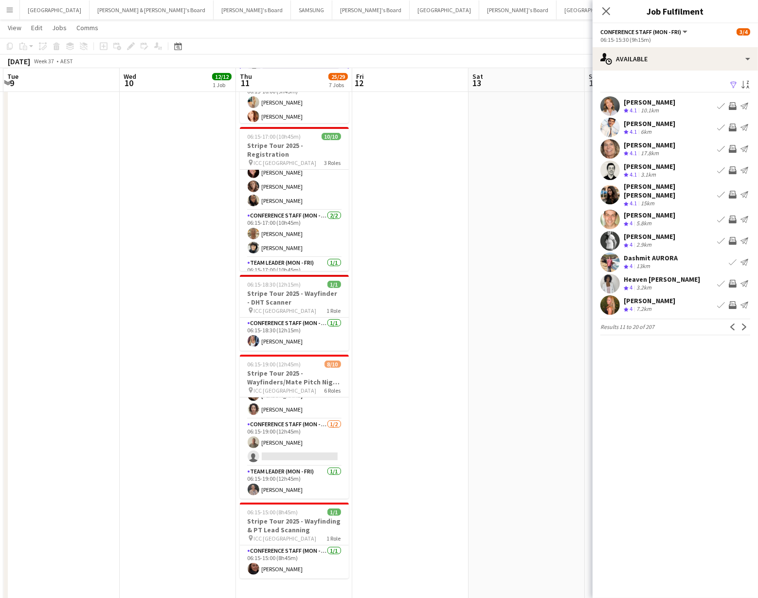
click at [730, 191] on app-icon "Invite crew" at bounding box center [733, 195] width 8 height 8
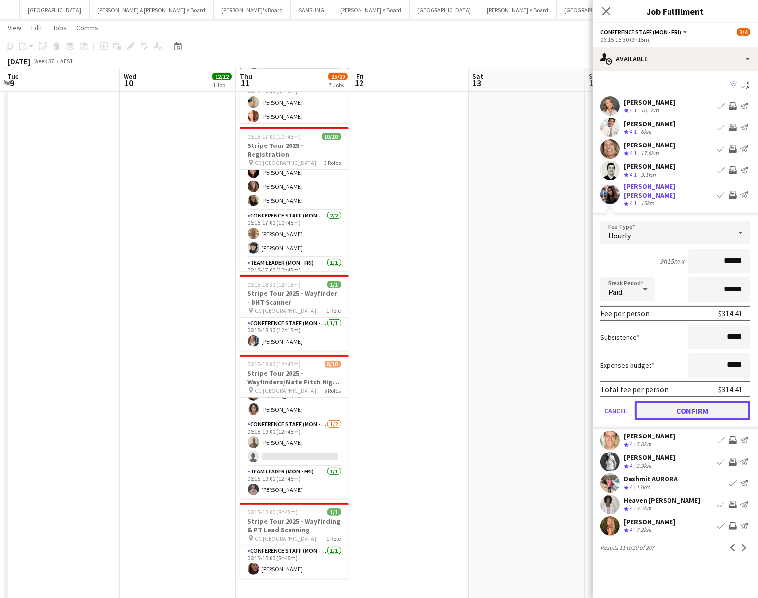
click at [675, 401] on button "Confirm" at bounding box center [692, 410] width 115 height 19
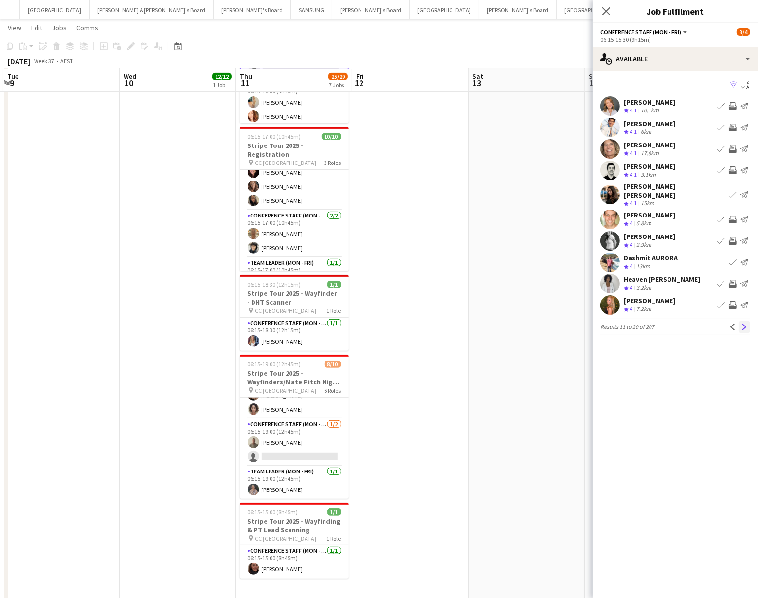
click at [745, 324] on app-icon "Next" at bounding box center [744, 327] width 7 height 7
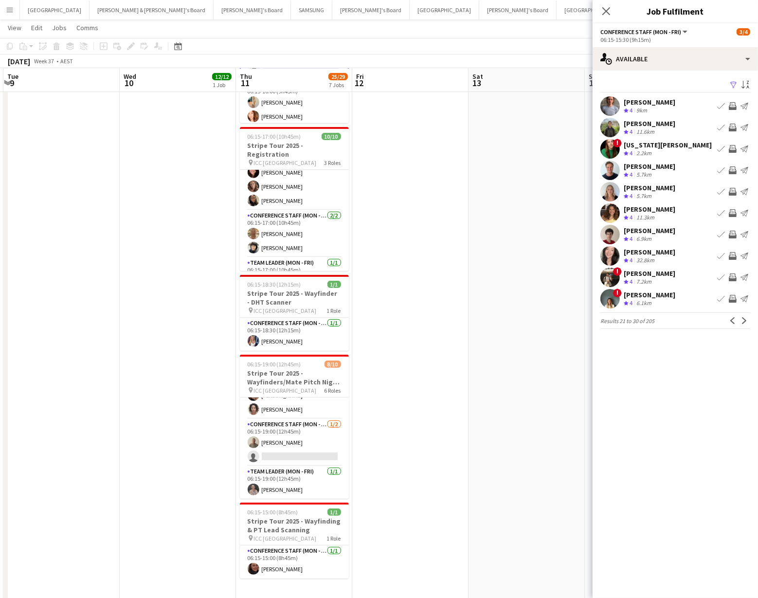
click at [731, 235] on app-icon "Invite crew" at bounding box center [733, 235] width 8 height 8
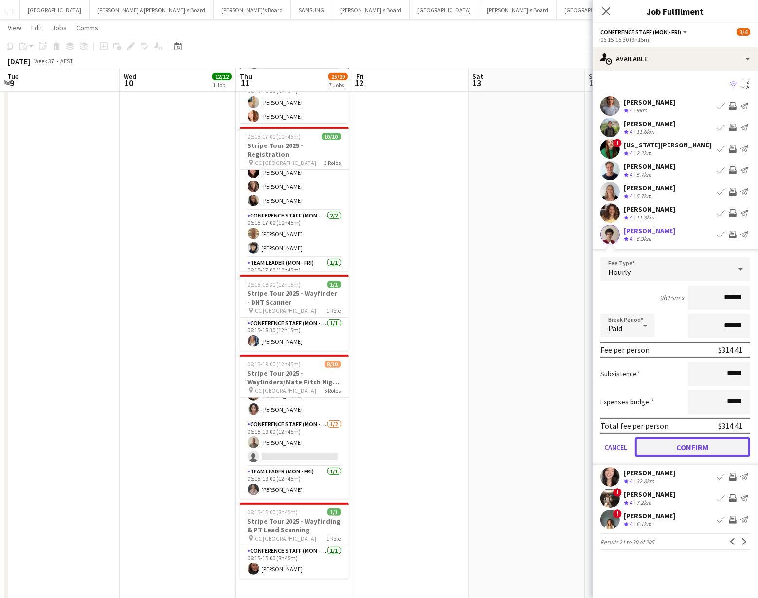
click at [693, 445] on button "Confirm" at bounding box center [692, 446] width 115 height 19
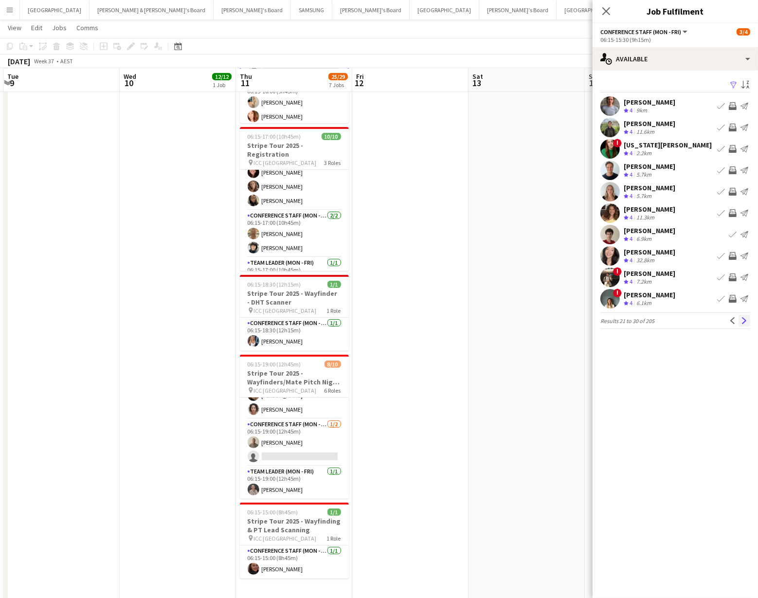
click at [746, 319] on app-icon "Next" at bounding box center [744, 320] width 7 height 7
click at [733, 104] on app-icon "Invite crew" at bounding box center [733, 106] width 8 height 8
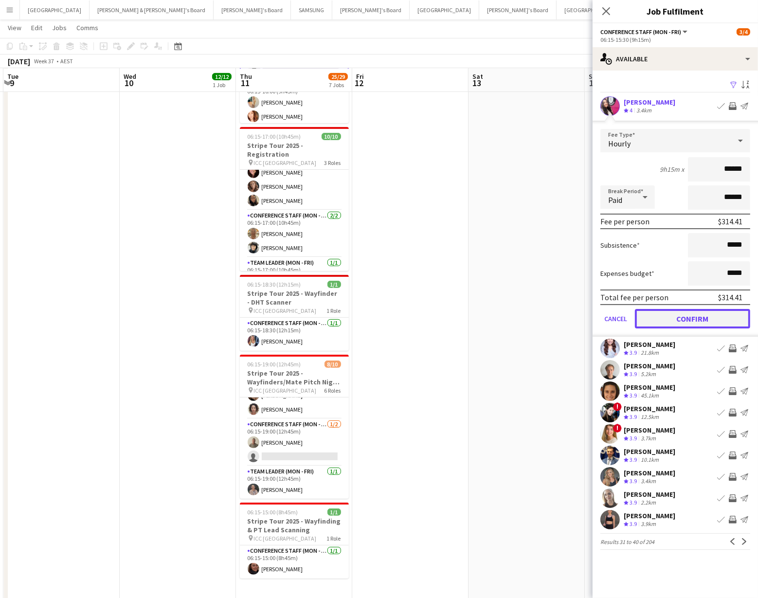
click at [696, 316] on button "Confirm" at bounding box center [692, 318] width 115 height 19
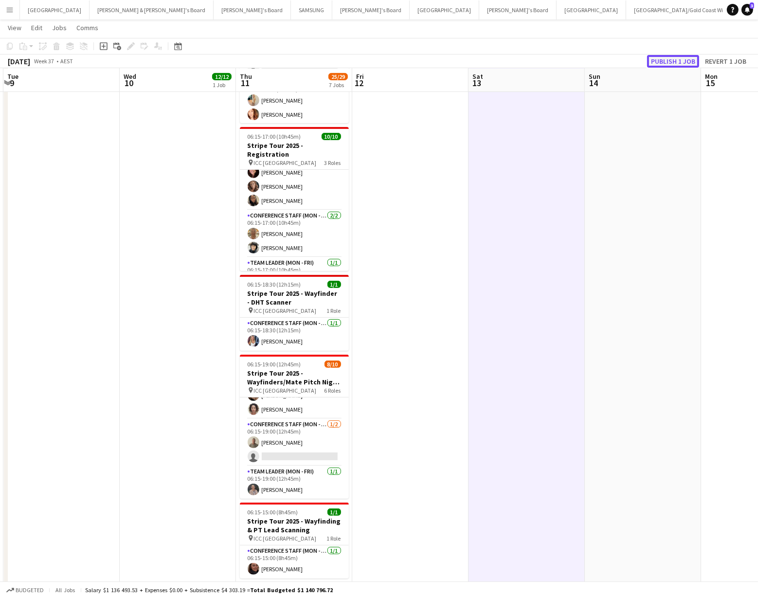
click at [667, 58] on button "Publish 1 job" at bounding box center [673, 61] width 52 height 13
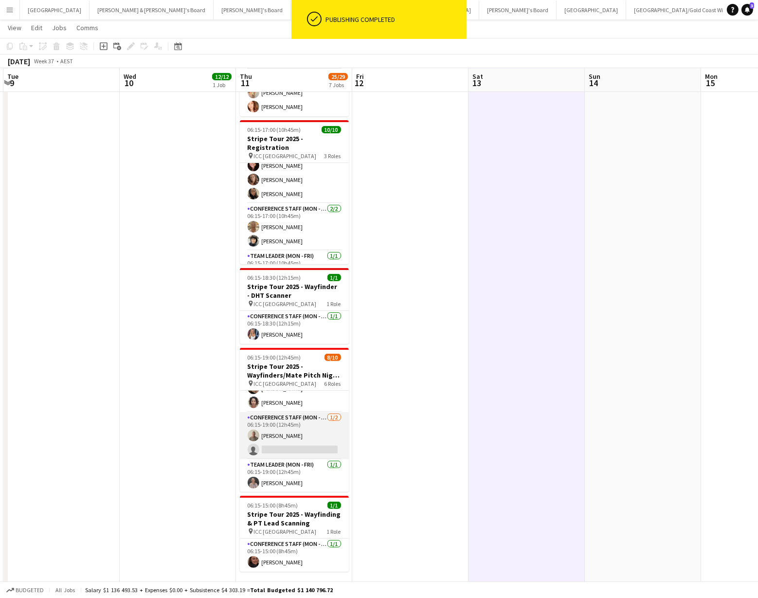
click at [304, 430] on app-card-role "Conference Staff (Mon - Fri) [DATE] 06:15-19:00 (12h45m) [PERSON_NAME] single-n…" at bounding box center [294, 435] width 109 height 47
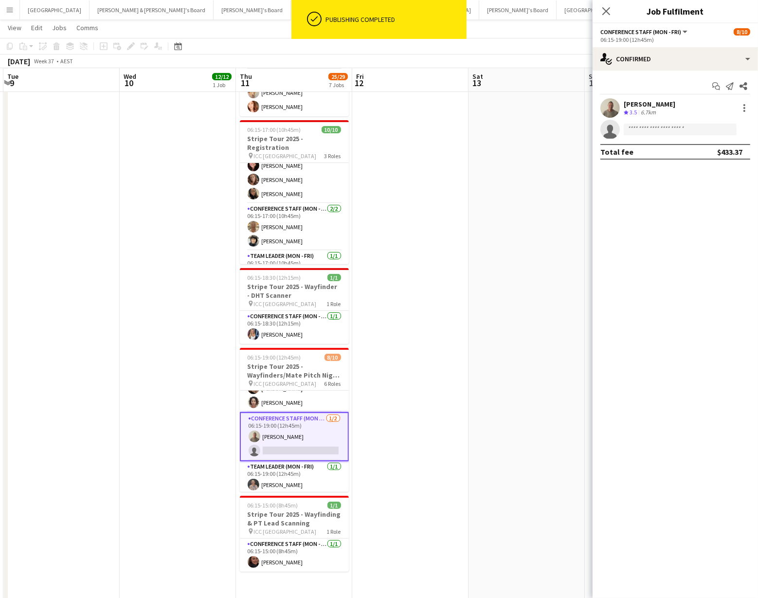
click at [703, 71] on div "Start chat Send notification Share [PERSON_NAME] Crew rating 3.5 6.7km single-n…" at bounding box center [675, 119] width 165 height 97
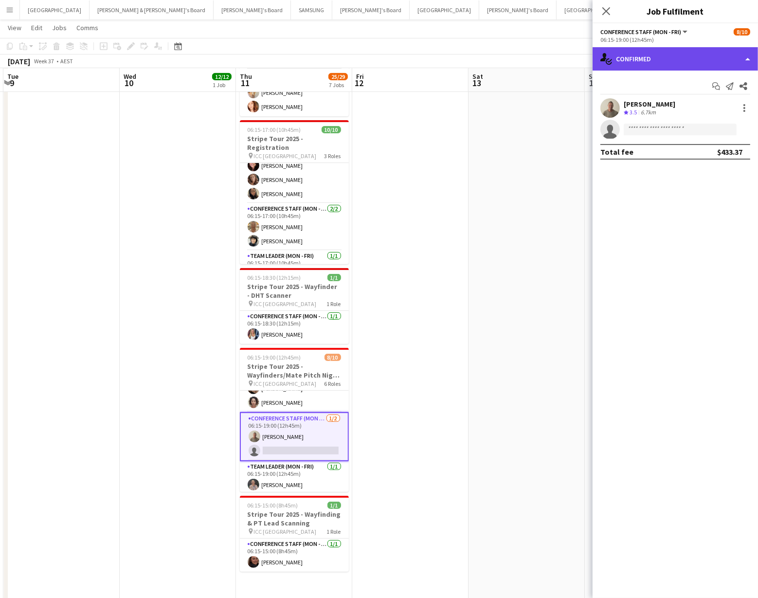
click at [700, 61] on div "single-neutral-actions-check-2 Confirmed" at bounding box center [675, 58] width 165 height 23
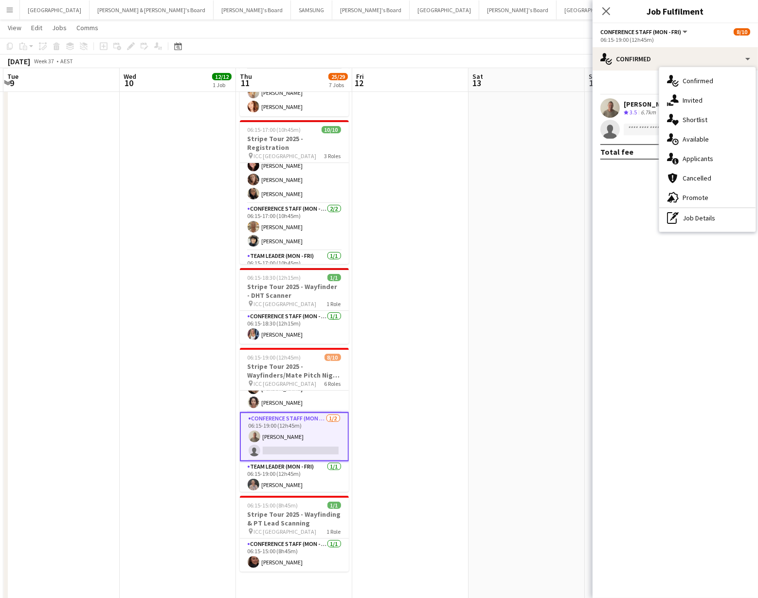
click at [707, 105] on div "single-neutral-actions-share-1 Invited" at bounding box center [707, 100] width 96 height 19
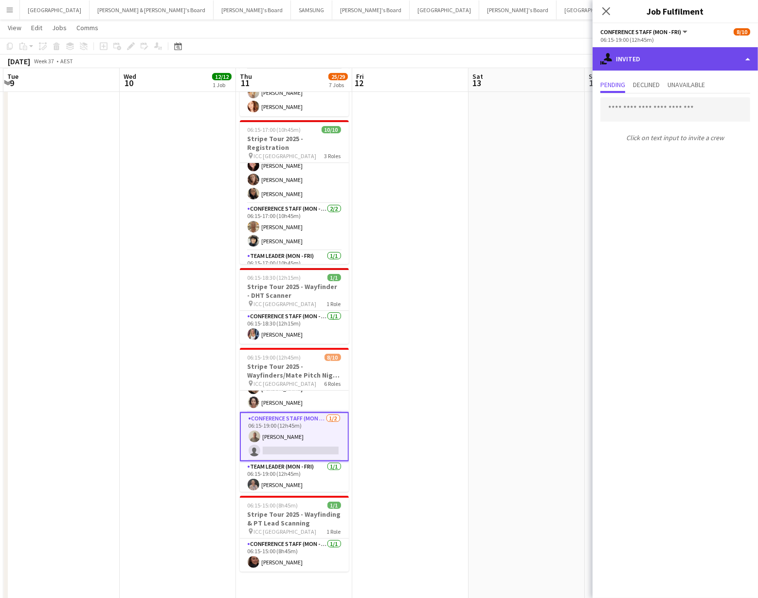
click at [703, 58] on div "single-neutral-actions-share-1 Invited" at bounding box center [675, 58] width 165 height 23
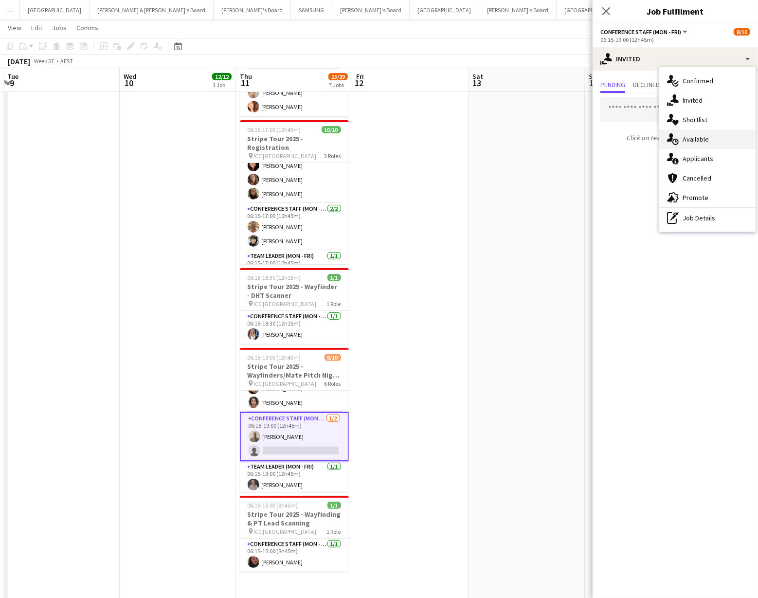
click at [695, 141] on div "single-neutral-actions-upload Available" at bounding box center [707, 138] width 96 height 19
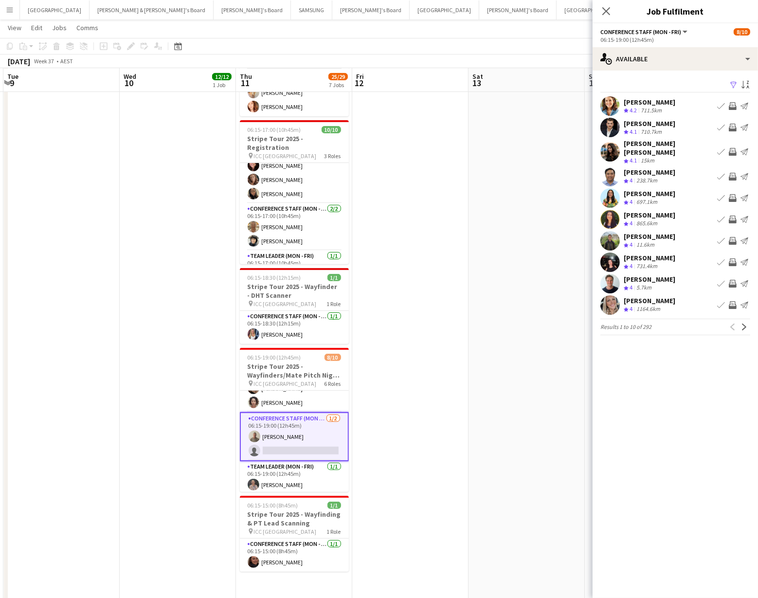
click at [733, 84] on app-icon "Filter" at bounding box center [734, 85] width 8 height 9
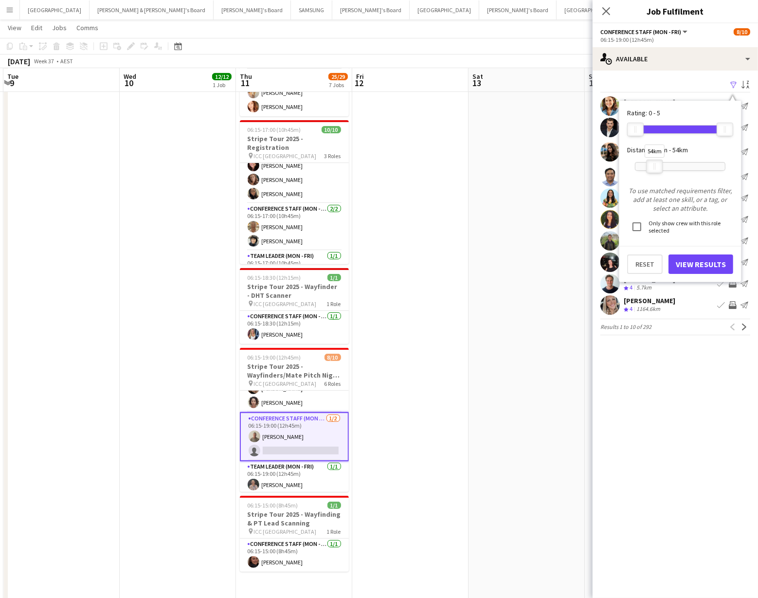
drag, startPoint x: 725, startPoint y: 163, endPoint x: 654, endPoint y: 168, distance: 71.2
click at [655, 165] on div "54km" at bounding box center [654, 167] width 17 height 14
click at [705, 266] on button "View Results" at bounding box center [701, 263] width 65 height 19
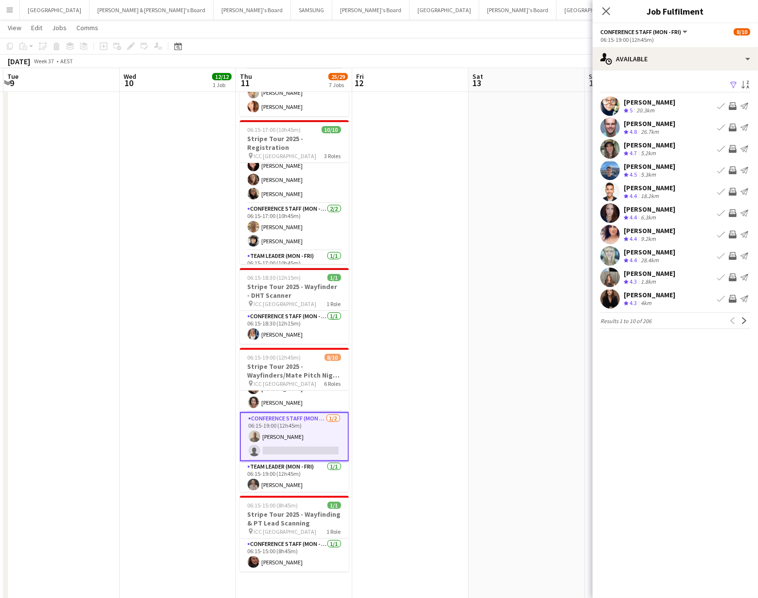
click at [731, 230] on button "Invite crew" at bounding box center [733, 235] width 12 height 12
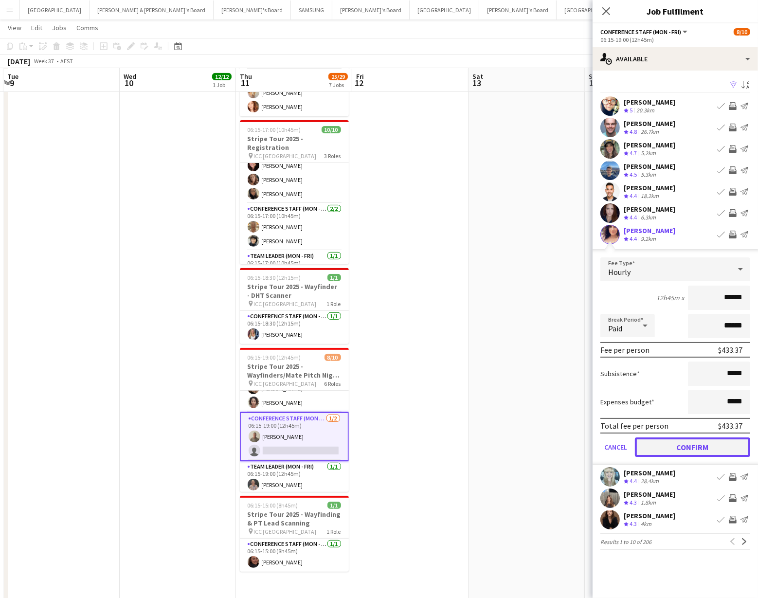
click at [680, 441] on button "Confirm" at bounding box center [692, 446] width 115 height 19
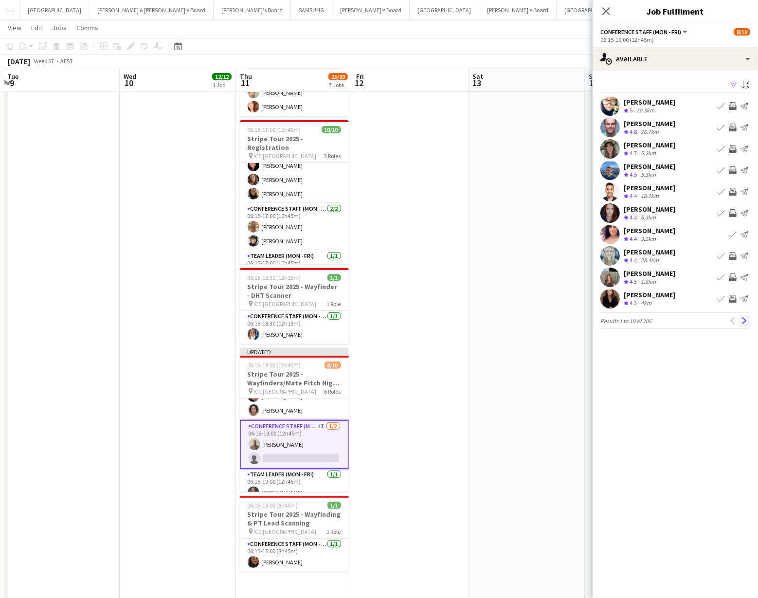
click at [743, 316] on button "Next" at bounding box center [745, 321] width 12 height 12
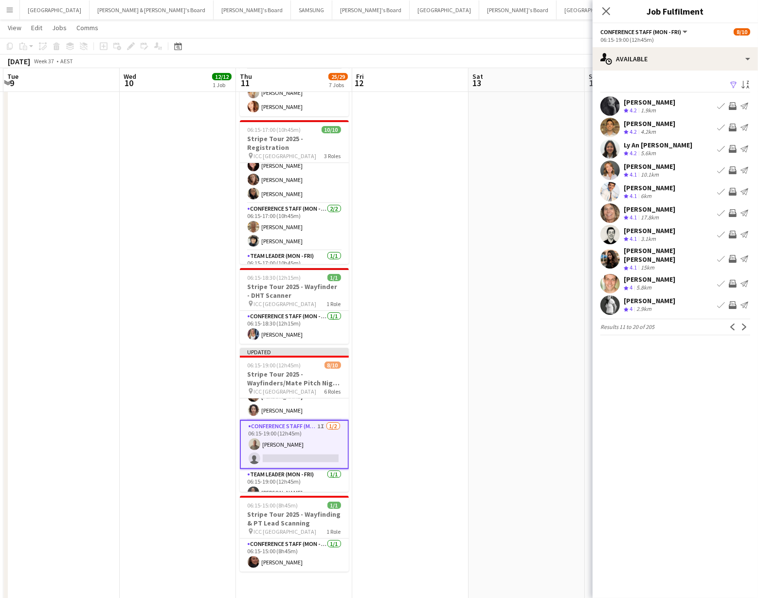
click at [732, 126] on app-icon "Invite crew" at bounding box center [733, 128] width 8 height 8
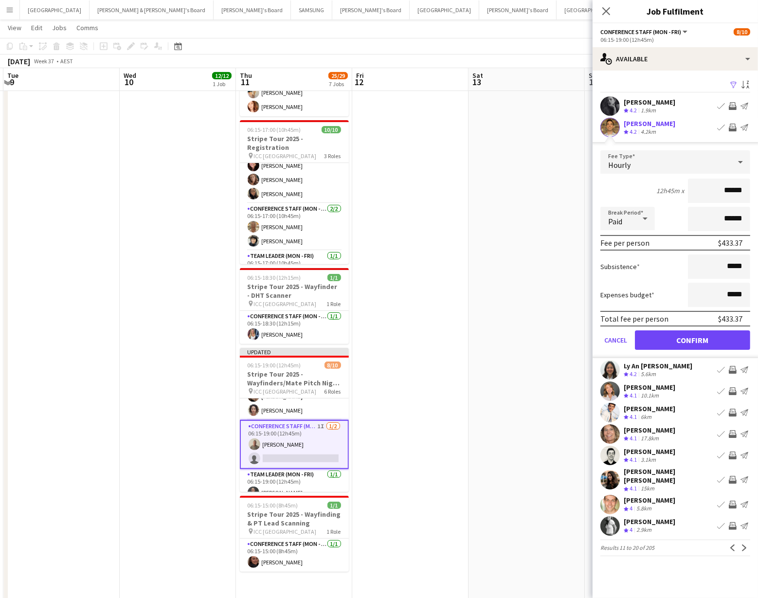
scroll to position [326, 0]
click at [686, 339] on button "Confirm" at bounding box center [692, 339] width 115 height 19
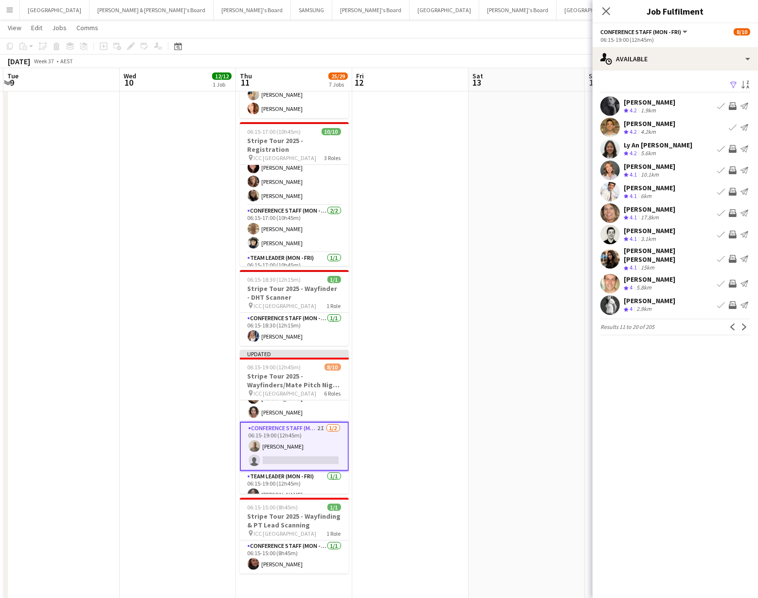
click at [734, 104] on app-icon "Invite crew" at bounding box center [733, 106] width 8 height 8
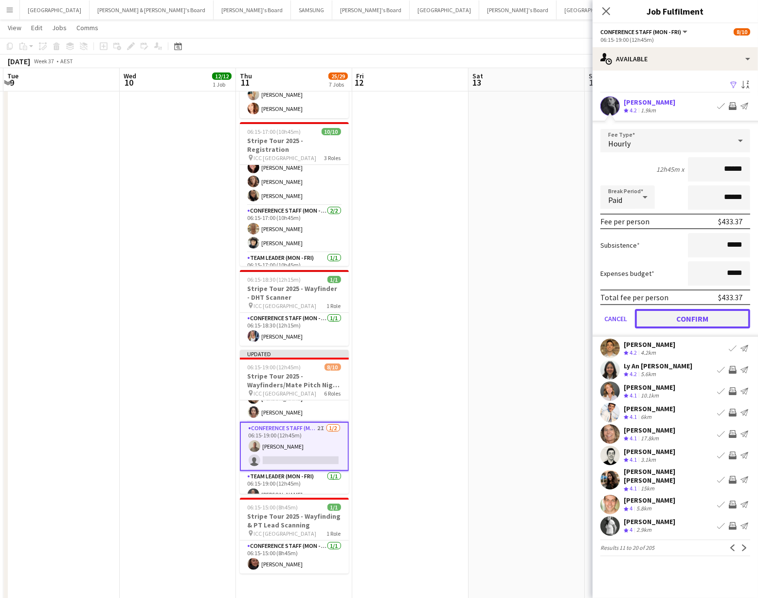
click at [695, 315] on button "Confirm" at bounding box center [692, 318] width 115 height 19
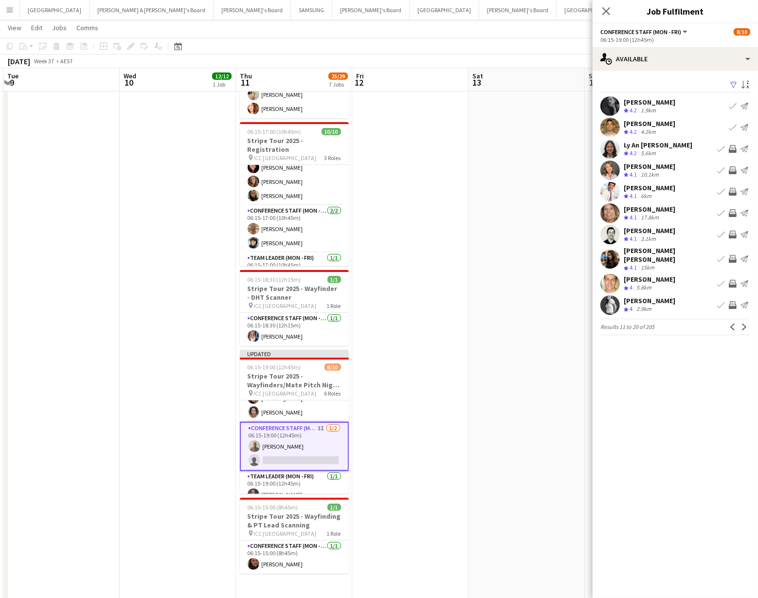
click at [733, 280] on app-icon "Invite crew" at bounding box center [733, 284] width 8 height 8
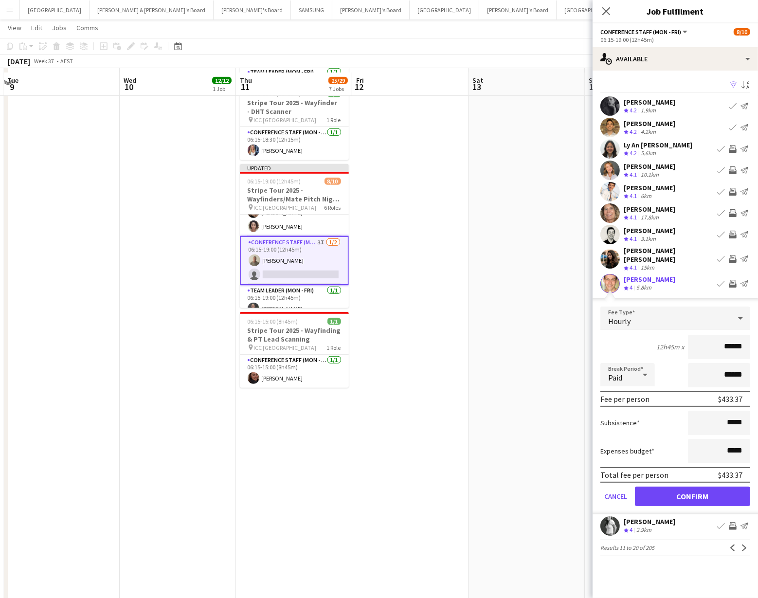
scroll to position [515, 0]
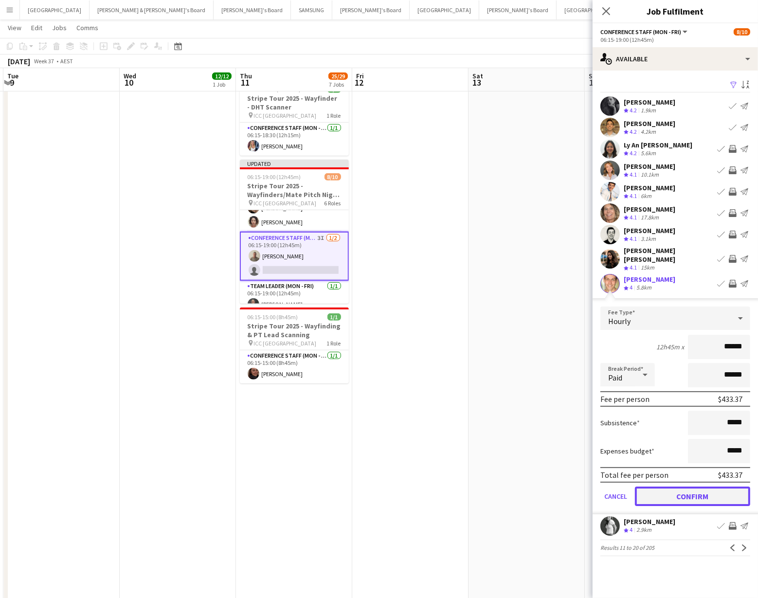
click at [686, 492] on button "Confirm" at bounding box center [692, 496] width 115 height 19
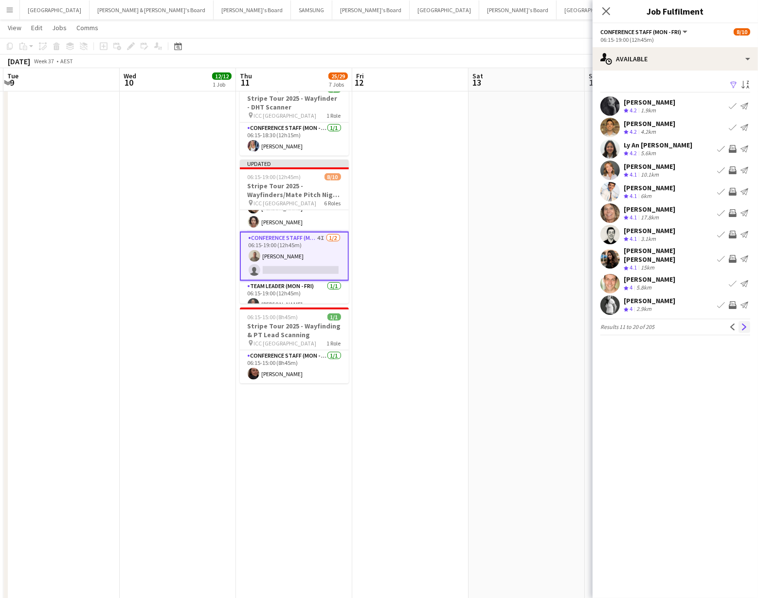
click at [743, 324] on app-icon "Next" at bounding box center [744, 327] width 7 height 7
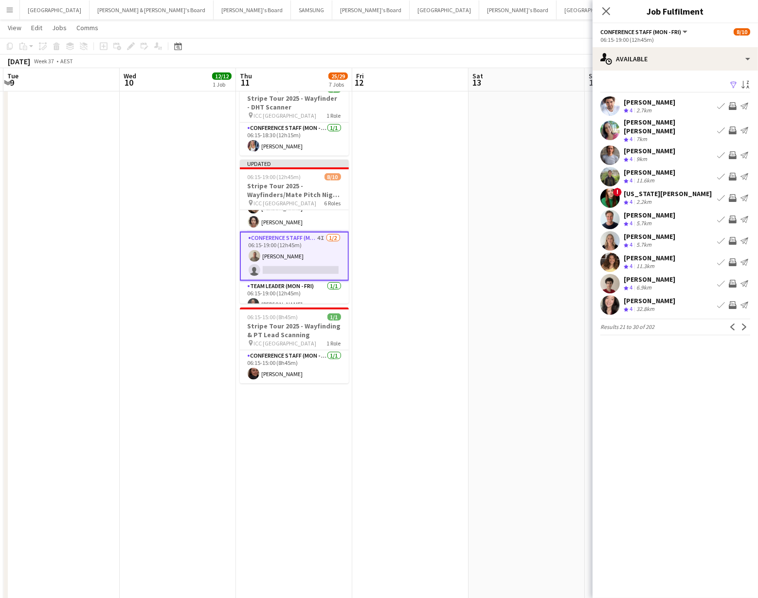
click at [734, 280] on app-icon "Invite crew" at bounding box center [733, 284] width 8 height 8
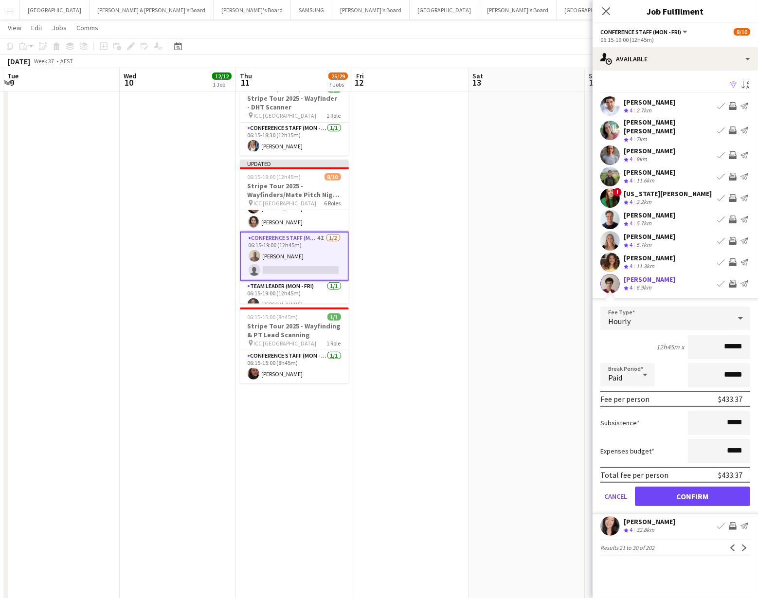
scroll to position [513, 0]
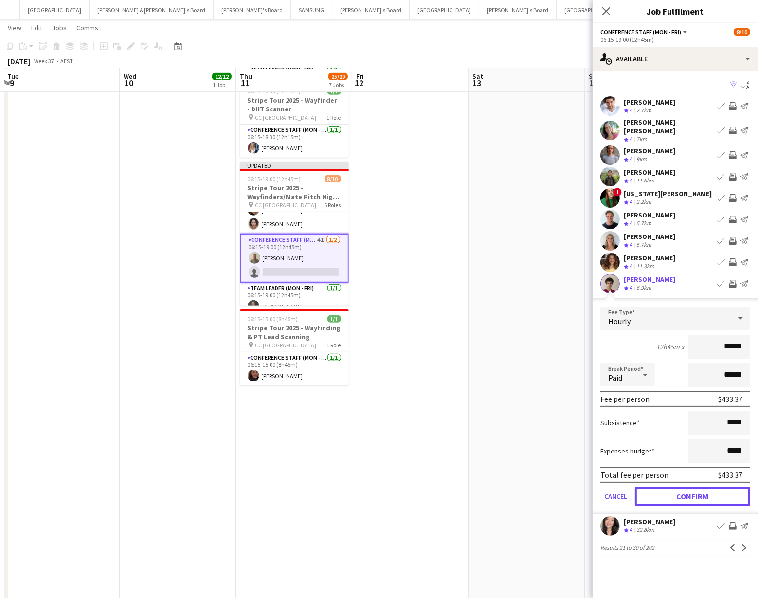
click at [718, 487] on button "Confirm" at bounding box center [692, 496] width 115 height 19
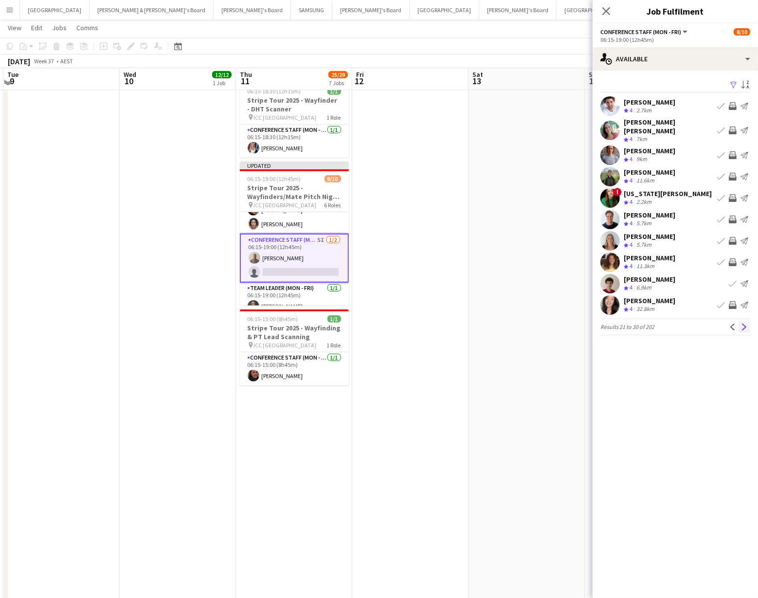
scroll to position [511, 0]
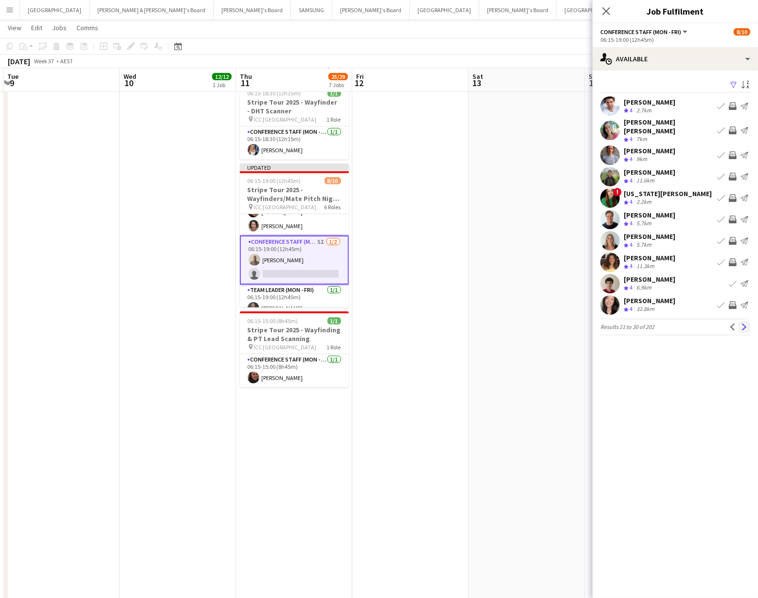
click at [746, 324] on app-icon "Next" at bounding box center [744, 327] width 7 height 7
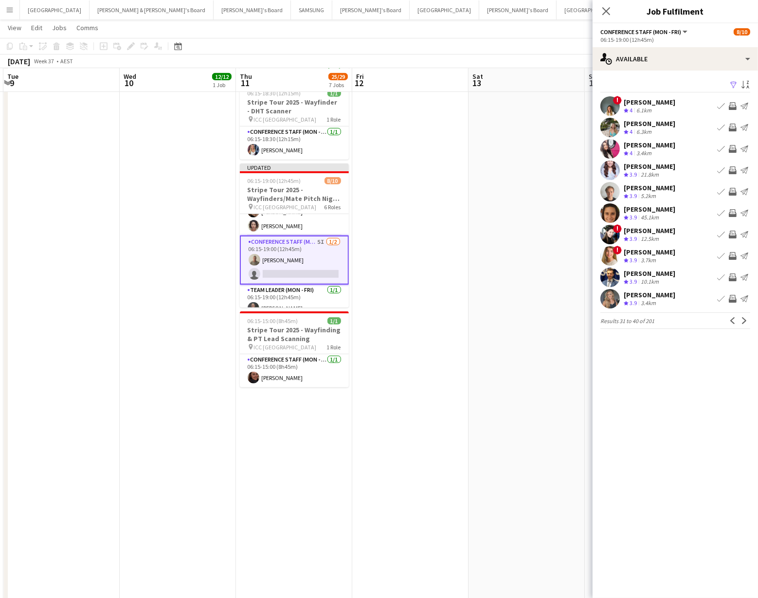
click at [731, 126] on app-icon "Invite crew" at bounding box center [733, 128] width 8 height 8
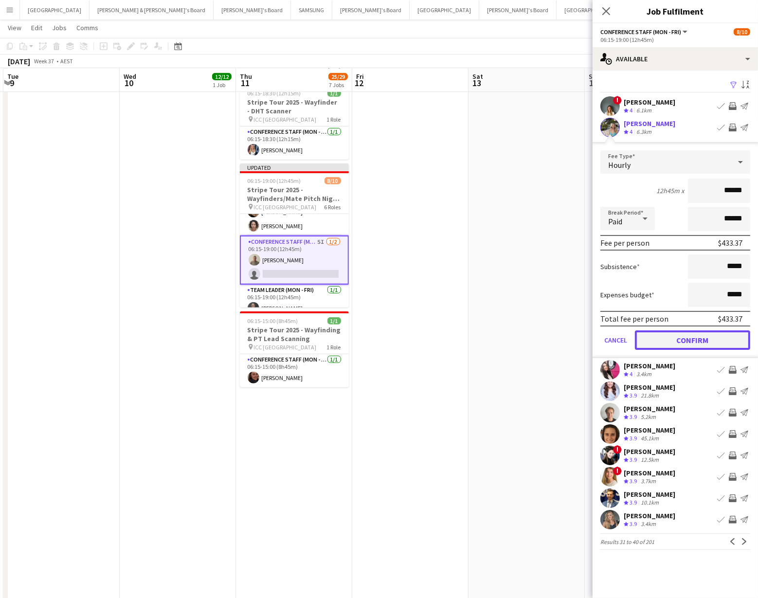
click at [662, 337] on button "Confirm" at bounding box center [692, 339] width 115 height 19
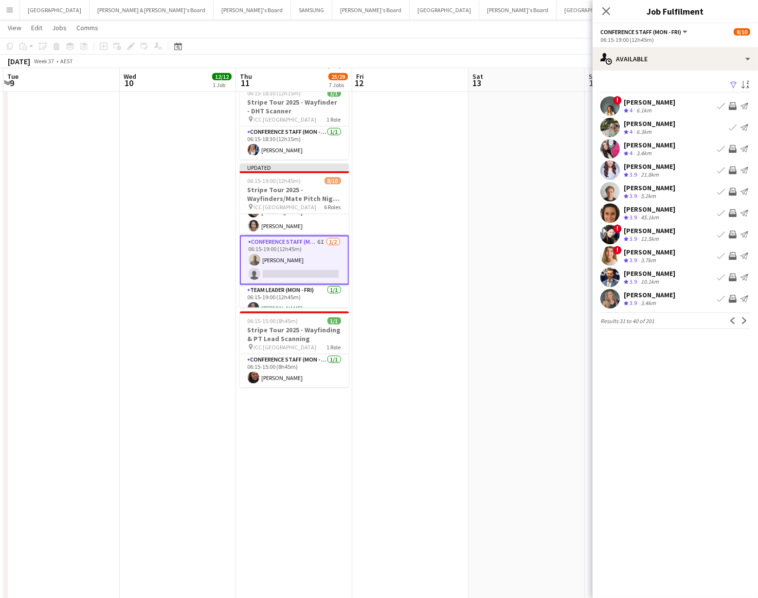
click at [529, 272] on app-date-cell at bounding box center [527, 602] width 116 height 2008
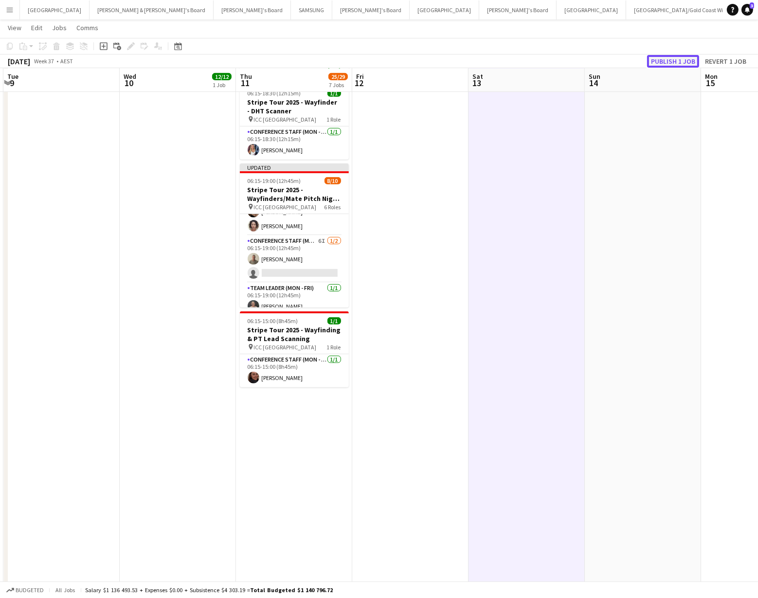
click at [672, 60] on button "Publish 1 job" at bounding box center [673, 61] width 52 height 13
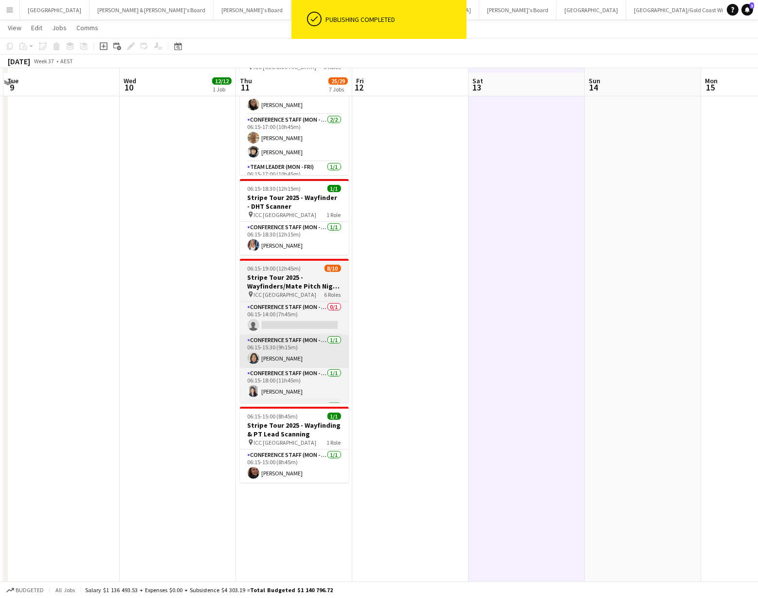
scroll to position [414, 0]
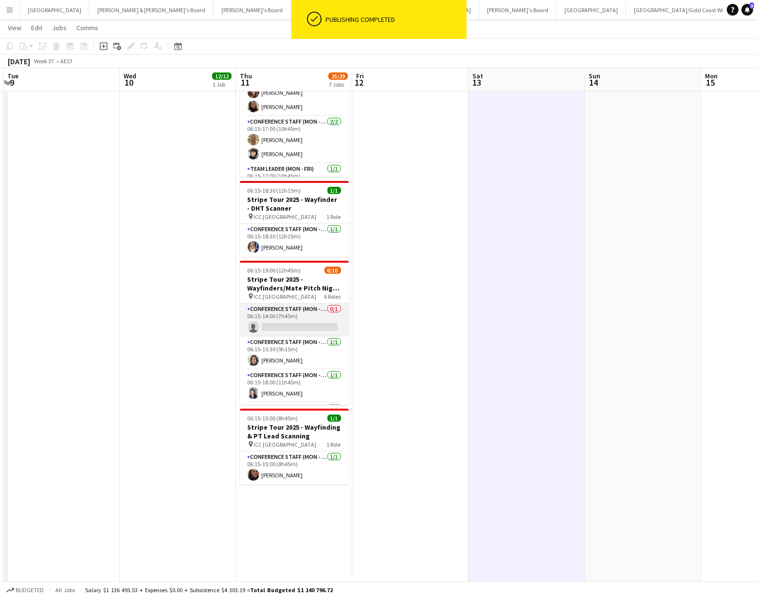
click at [308, 318] on app-card-role "Conference Staff (Mon - Fri) 0/1 06:15-14:00 (7h45m) single-neutral-actions" at bounding box center [294, 320] width 109 height 33
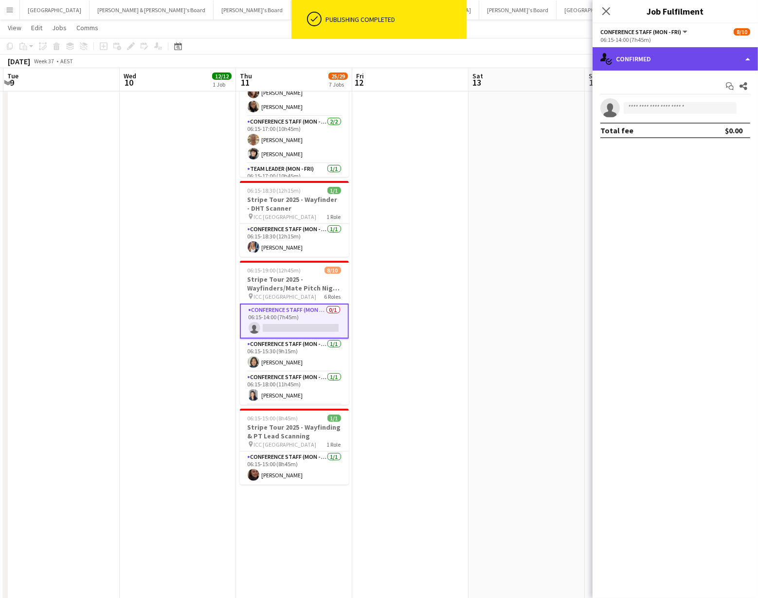
click at [696, 48] on div "single-neutral-actions-check-2 Confirmed" at bounding box center [675, 58] width 165 height 23
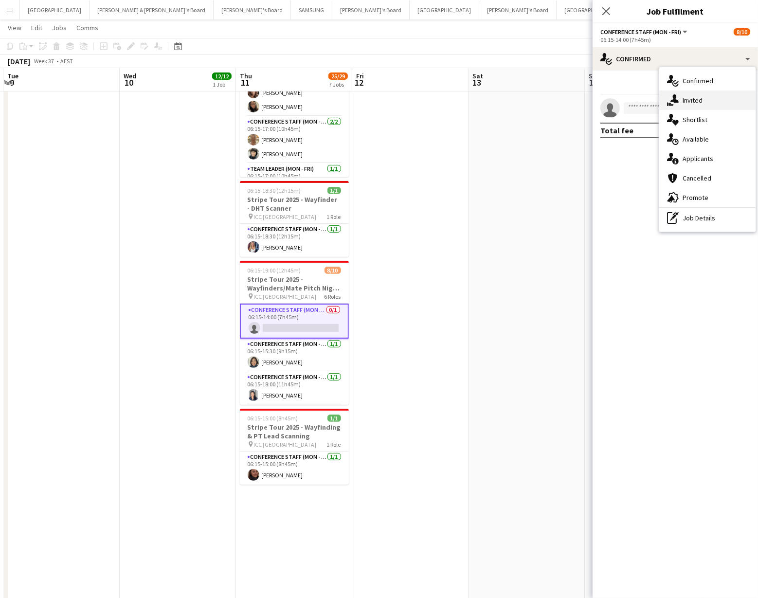
click at [695, 94] on div "single-neutral-actions-share-1 Invited" at bounding box center [707, 100] width 96 height 19
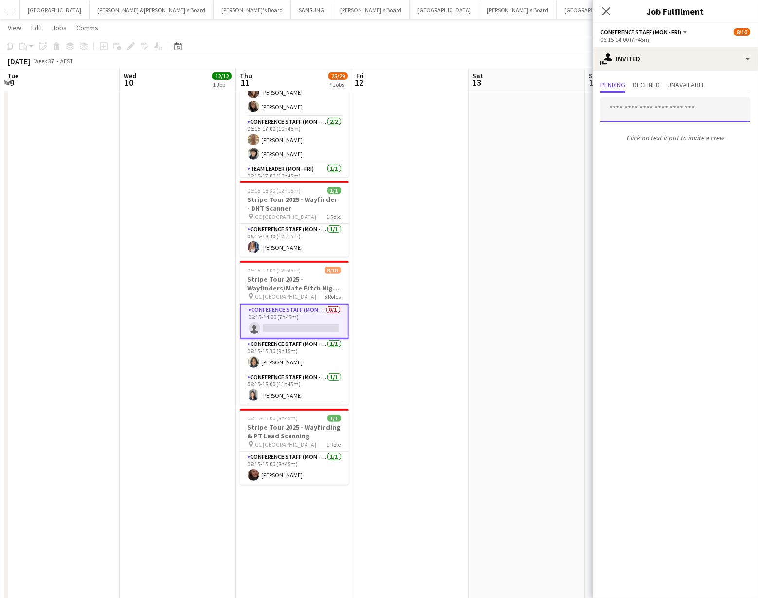
click at [616, 111] on input "text" at bounding box center [675, 109] width 150 height 24
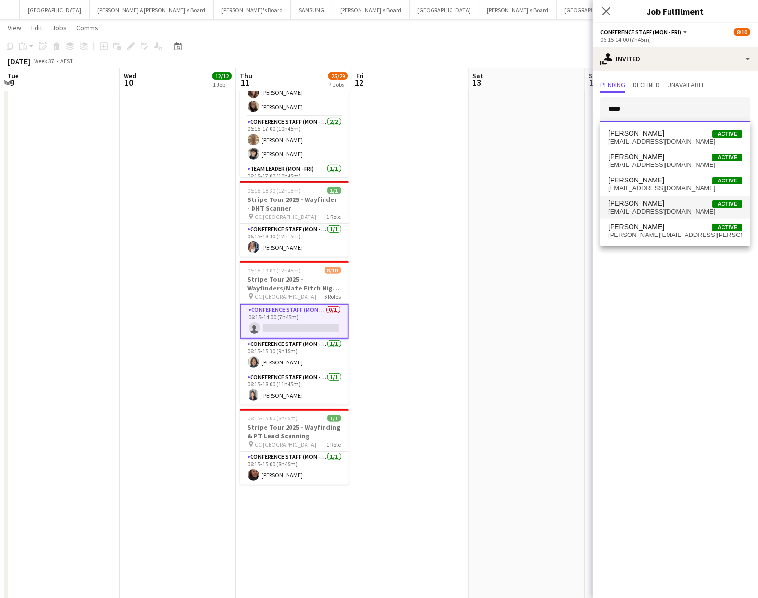
type input "****"
click at [647, 212] on span "[EMAIL_ADDRESS][DOMAIN_NAME]" at bounding box center [675, 212] width 134 height 8
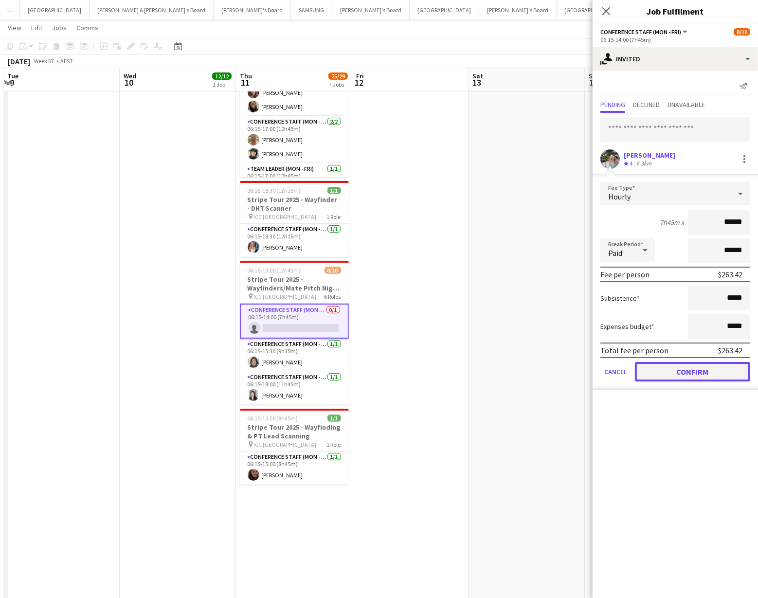
click at [696, 373] on button "Confirm" at bounding box center [692, 371] width 115 height 19
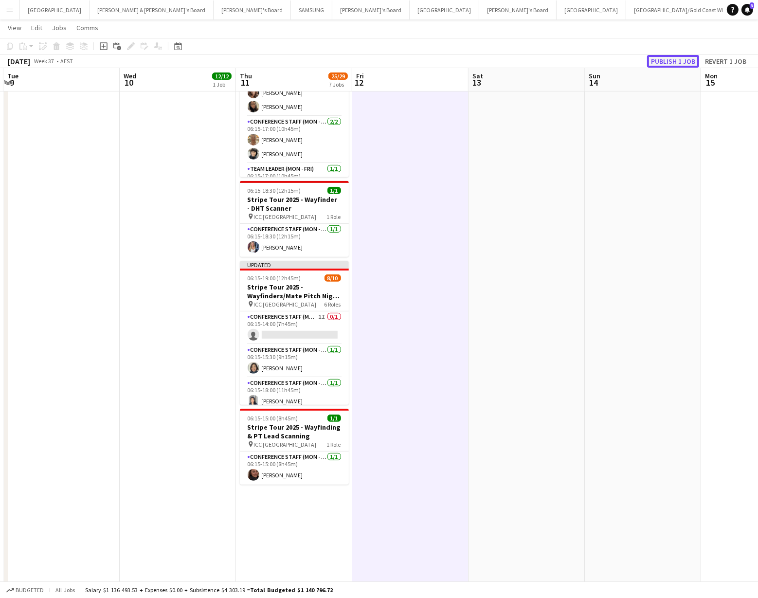
click at [676, 58] on button "Publish 1 job" at bounding box center [673, 61] width 52 height 13
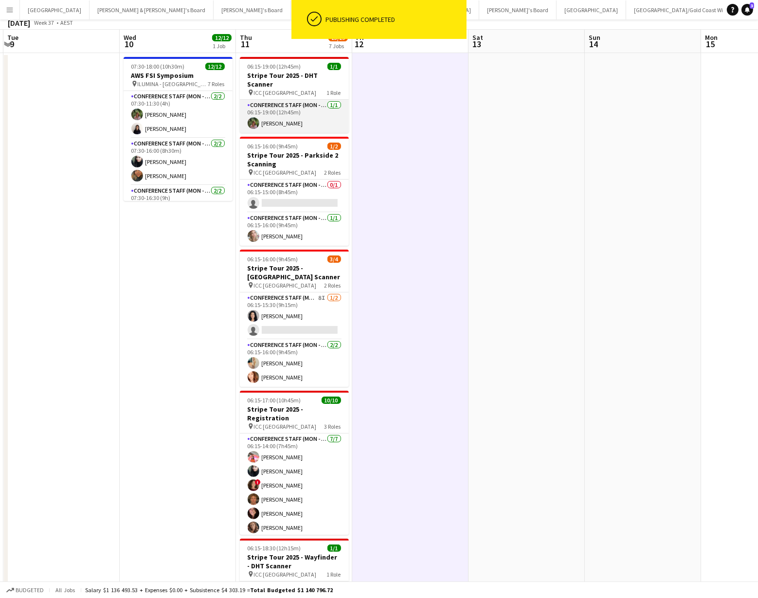
scroll to position [0, 0]
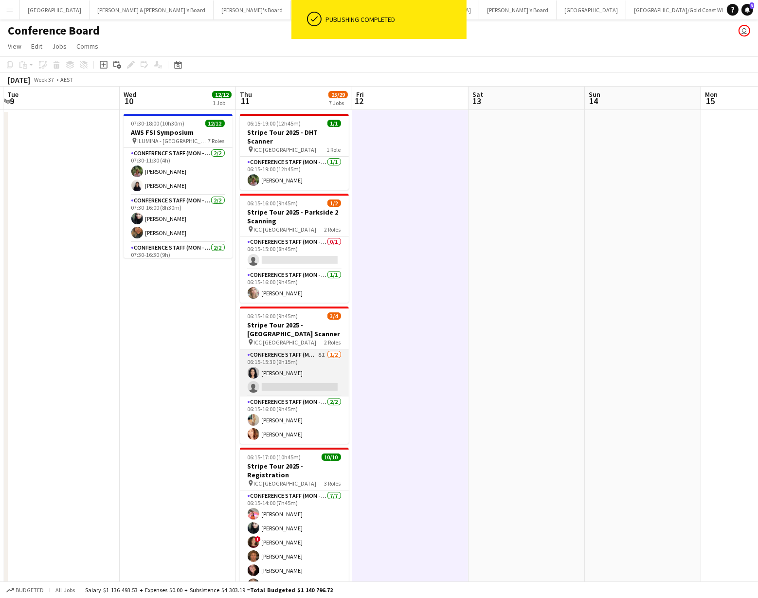
click at [288, 368] on app-card-role "Conference Staff (Mon - Fri) 8I [DATE] 06:15-15:30 (9h15m) [PERSON_NAME] single…" at bounding box center [294, 372] width 109 height 47
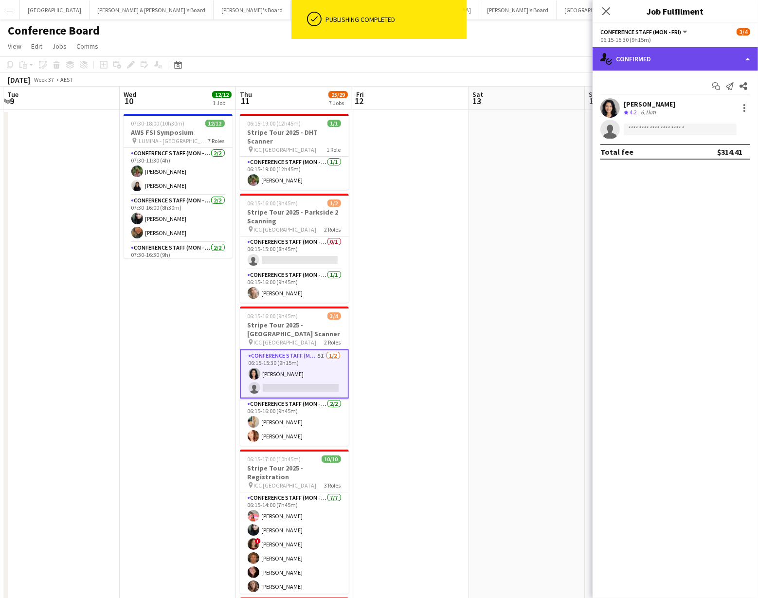
click at [710, 57] on div "single-neutral-actions-check-2 Confirmed" at bounding box center [675, 58] width 165 height 23
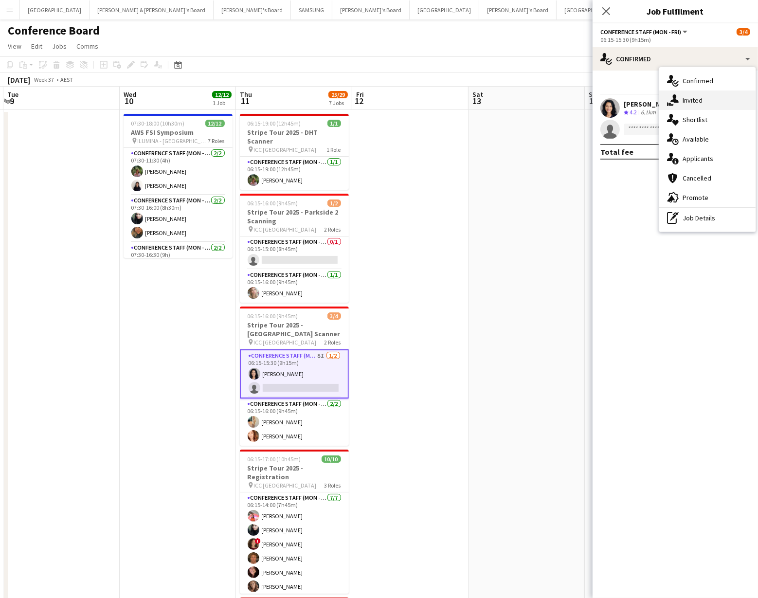
click at [699, 98] on div "single-neutral-actions-share-1 Invited" at bounding box center [707, 100] width 96 height 19
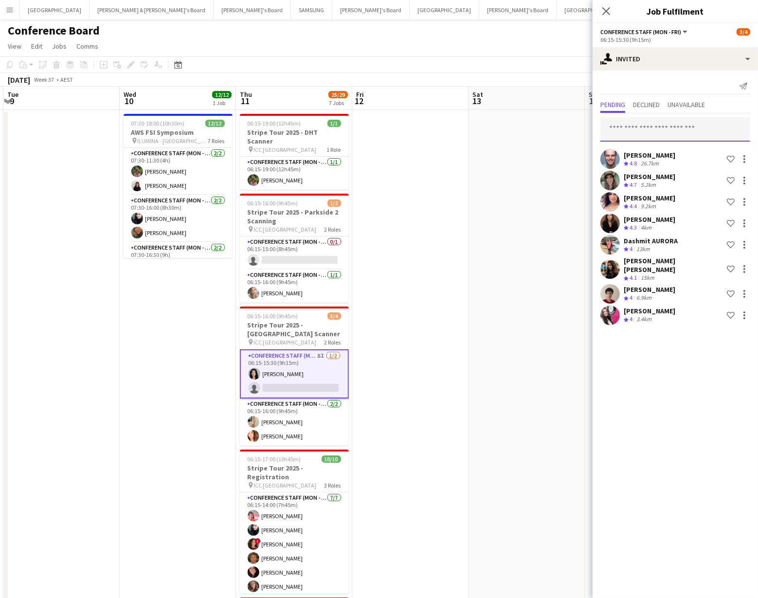
click at [620, 127] on input "text" at bounding box center [675, 129] width 150 height 24
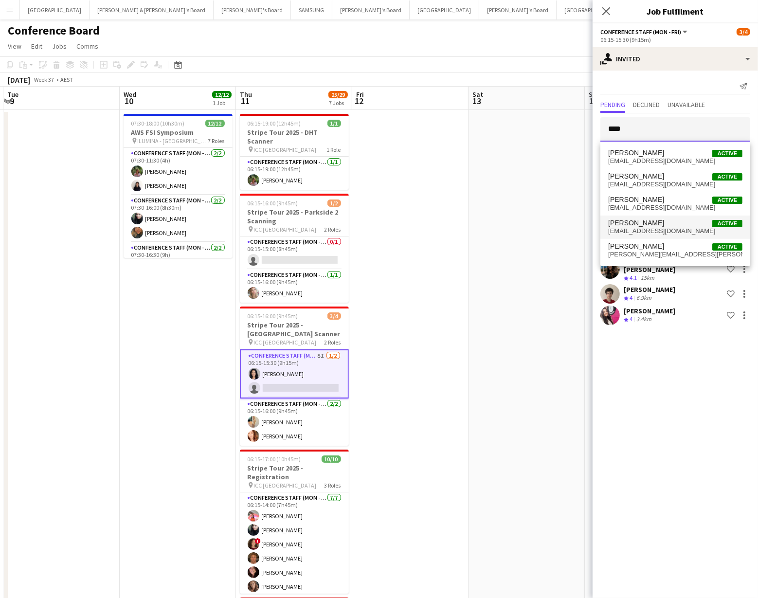
type input "****"
click at [651, 226] on span "[PERSON_NAME]" at bounding box center [636, 223] width 56 height 8
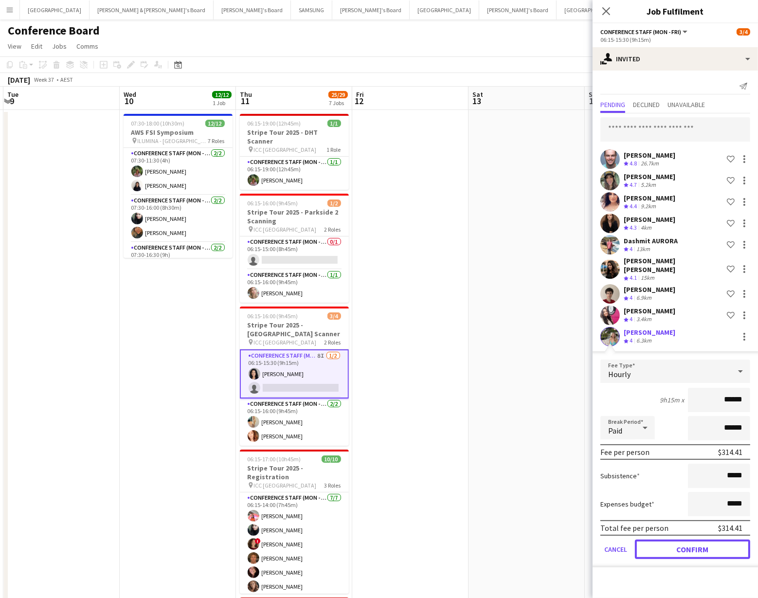
drag, startPoint x: 698, startPoint y: 537, endPoint x: 693, endPoint y: 532, distance: 6.9
click at [698, 540] on button "Confirm" at bounding box center [692, 549] width 115 height 19
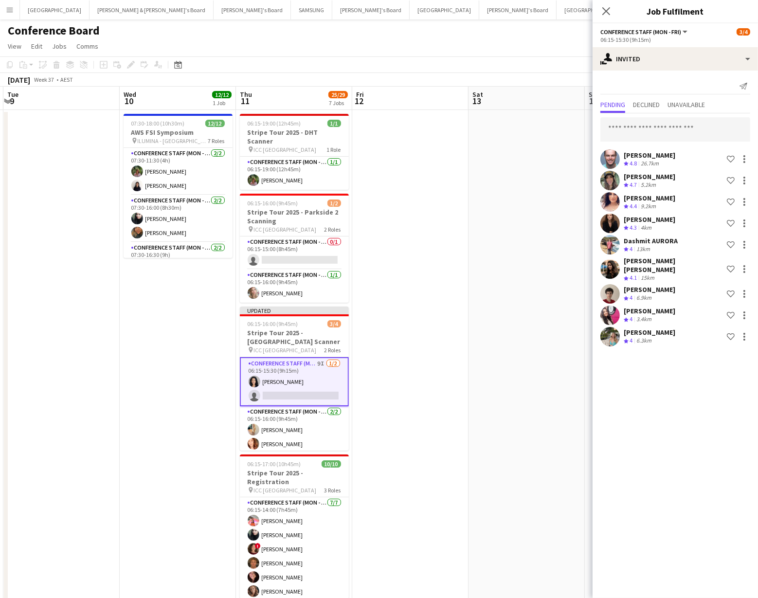
drag, startPoint x: 432, startPoint y: 374, endPoint x: 452, endPoint y: 323, distance: 55.5
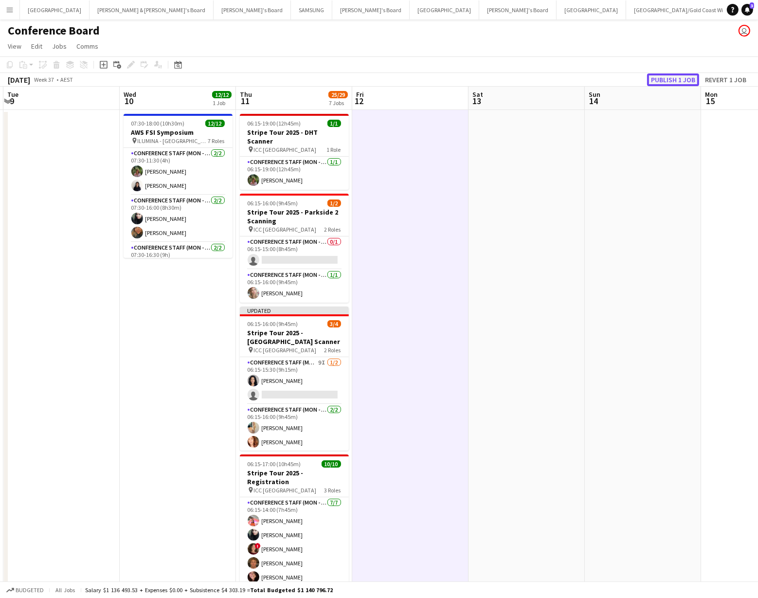
click at [672, 76] on button "Publish 1 job" at bounding box center [673, 79] width 52 height 13
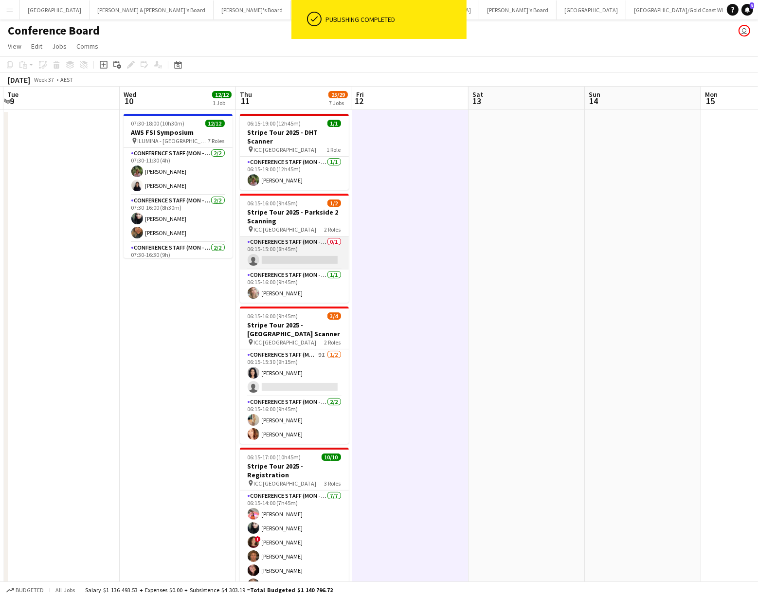
click at [294, 249] on app-card-role "Conference Staff (Mon - Fri) 0/1 06:15-15:00 (8h45m) single-neutral-actions" at bounding box center [294, 252] width 109 height 33
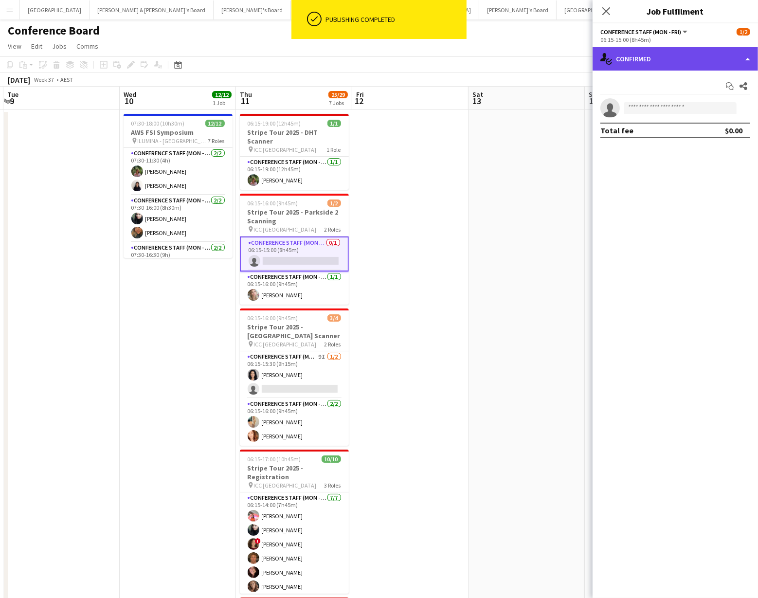
click at [712, 59] on div "single-neutral-actions-check-2 Confirmed" at bounding box center [675, 58] width 165 height 23
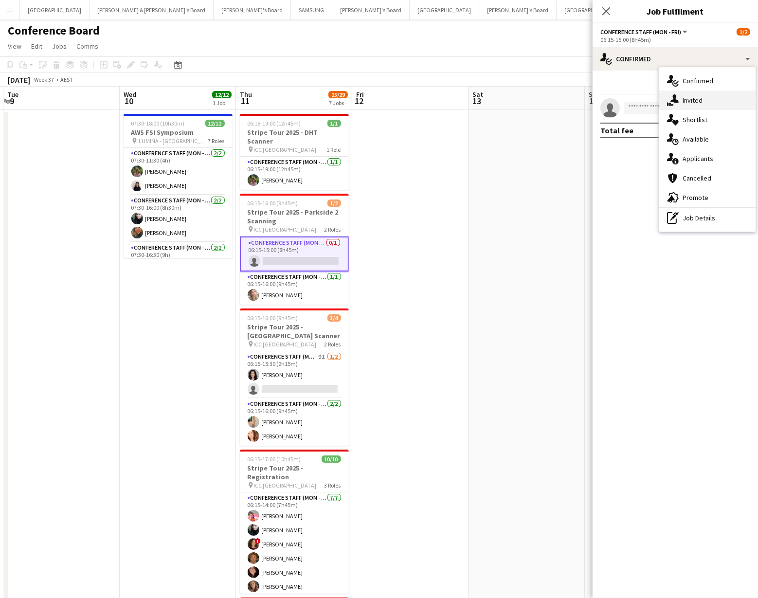
click at [701, 96] on div "single-neutral-actions-share-1 Invited" at bounding box center [707, 100] width 96 height 19
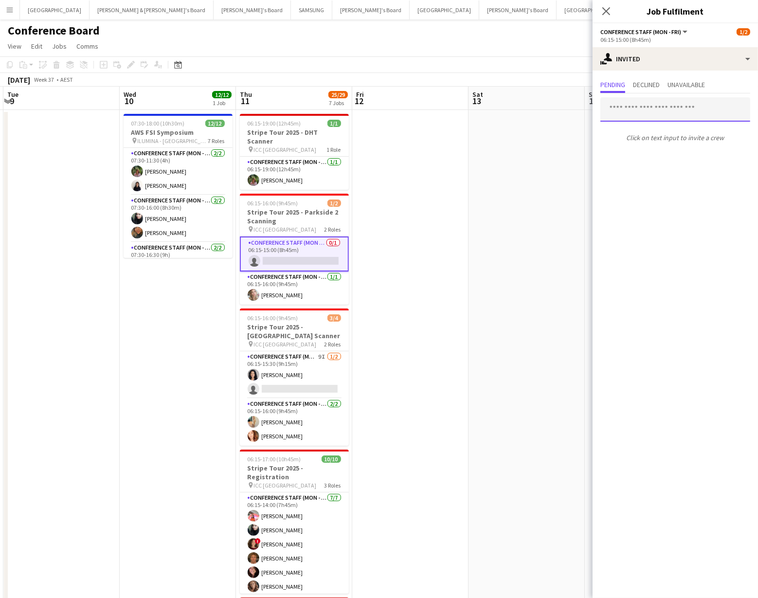
click at [621, 109] on input "text" at bounding box center [675, 109] width 150 height 24
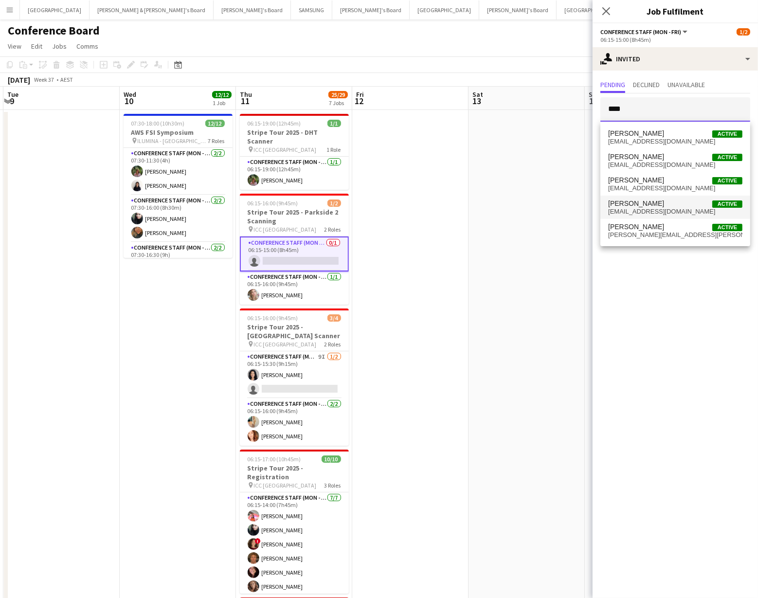
type input "****"
click at [649, 205] on span "[PERSON_NAME]" at bounding box center [636, 203] width 56 height 8
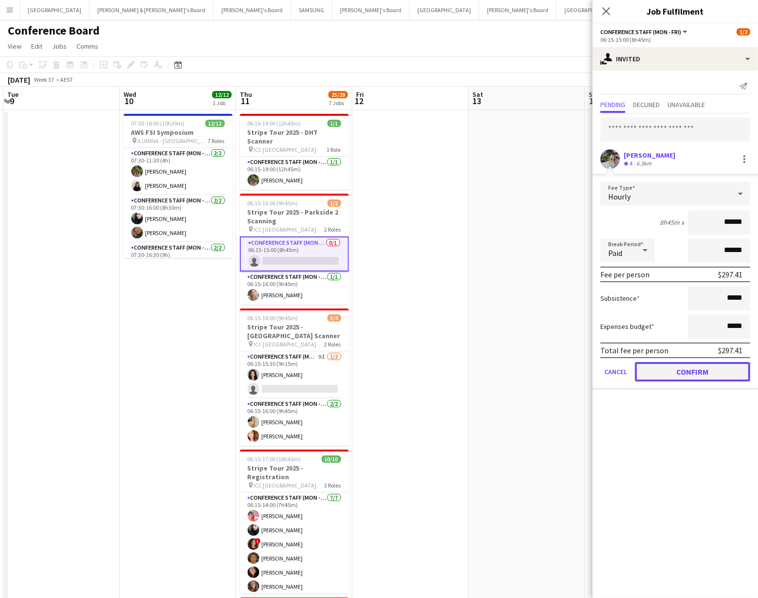
click at [716, 368] on button "Confirm" at bounding box center [692, 371] width 115 height 19
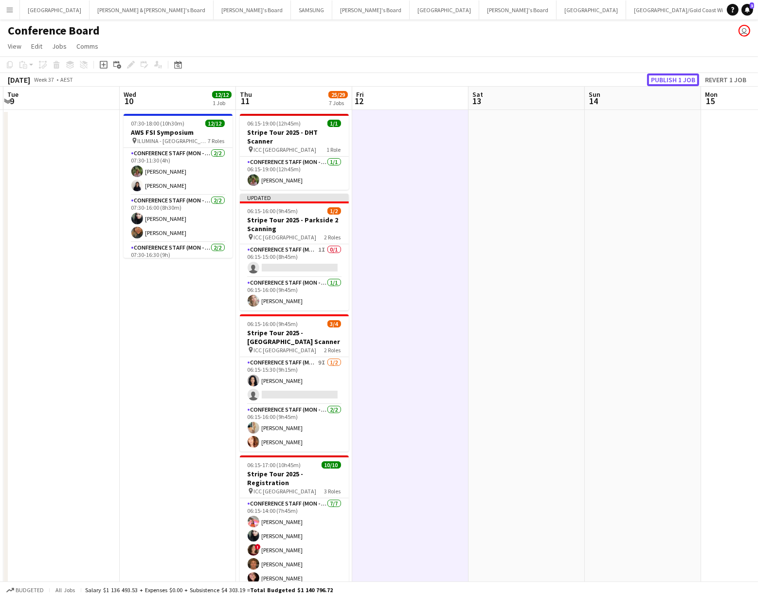
click at [670, 79] on button "Publish 1 job" at bounding box center [673, 79] width 52 height 13
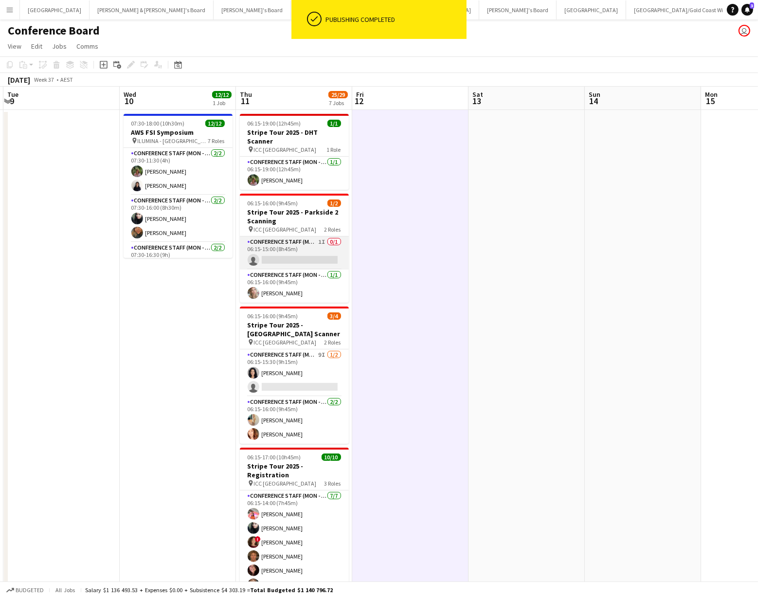
click at [299, 245] on app-card-role "Conference Staff (Mon - Fri) 1I 0/1 06:15-15:00 (8h45m) single-neutral-actions" at bounding box center [294, 252] width 109 height 33
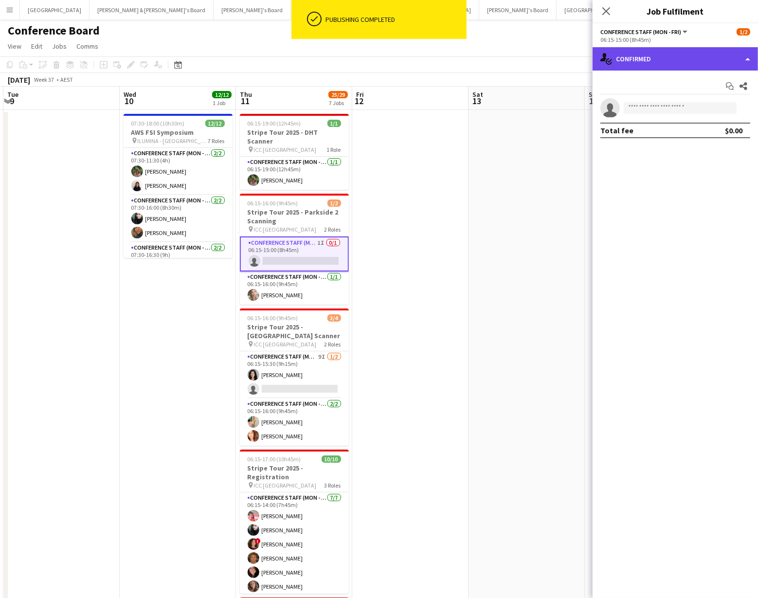
click at [646, 69] on div "single-neutral-actions-check-2 Confirmed" at bounding box center [675, 58] width 165 height 23
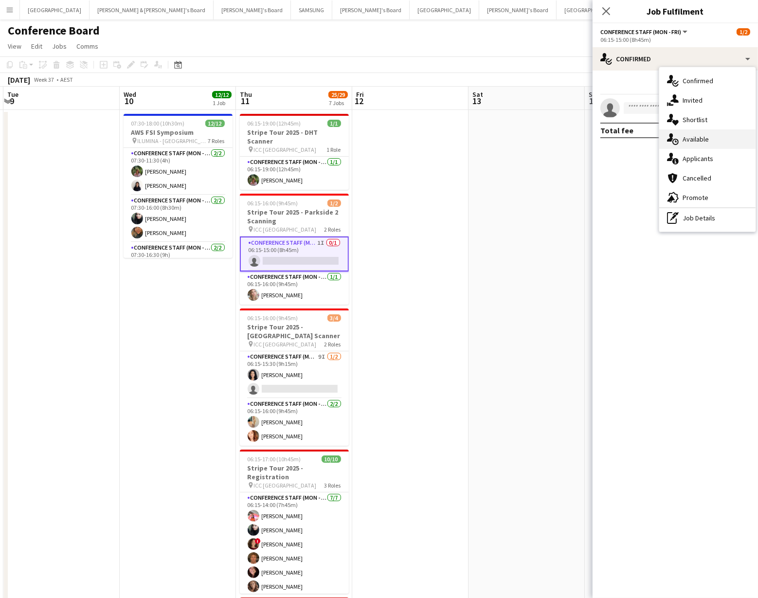
click at [698, 140] on div "single-neutral-actions-upload Available" at bounding box center [707, 138] width 96 height 19
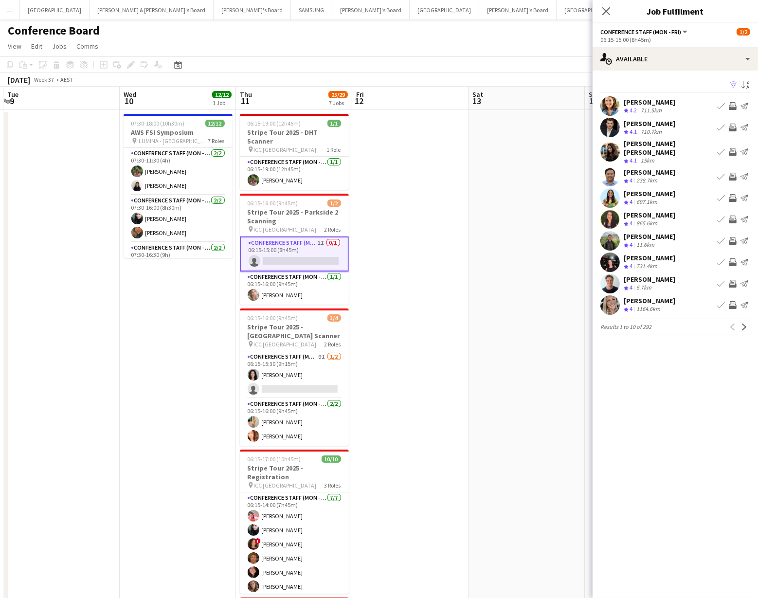
click at [734, 84] on app-icon "Filter" at bounding box center [734, 85] width 8 height 9
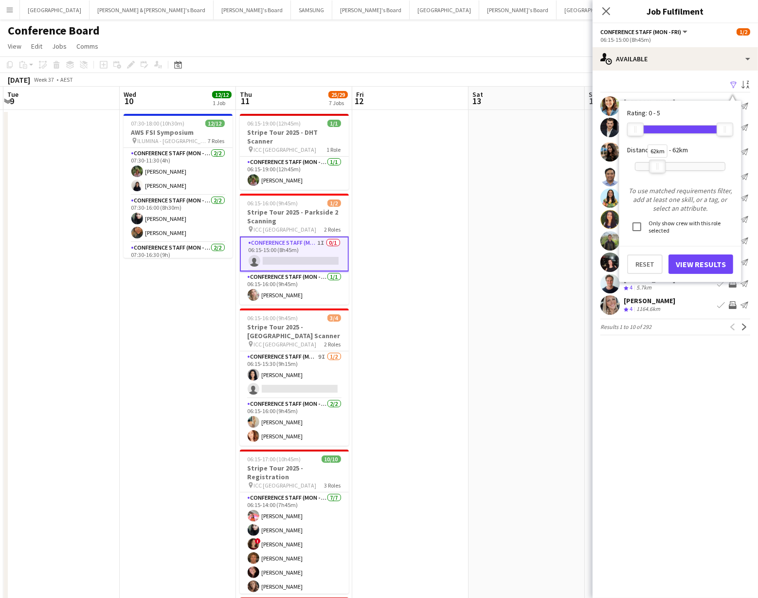
drag, startPoint x: 724, startPoint y: 163, endPoint x: 656, endPoint y: 170, distance: 68.0
click at [656, 170] on div "62km" at bounding box center [657, 167] width 17 height 14
click at [718, 269] on button "View Results" at bounding box center [701, 263] width 65 height 19
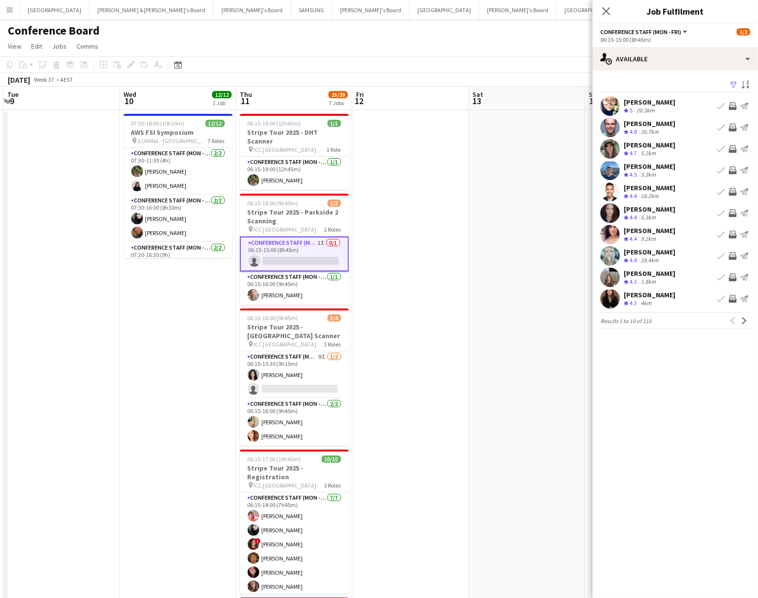
click at [733, 233] on app-icon "Invite crew" at bounding box center [733, 235] width 8 height 8
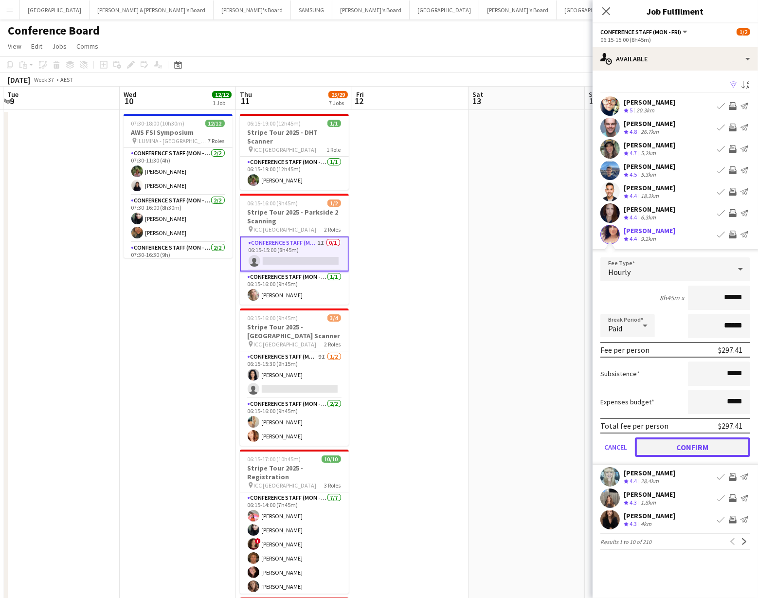
click at [667, 444] on button "Confirm" at bounding box center [692, 446] width 115 height 19
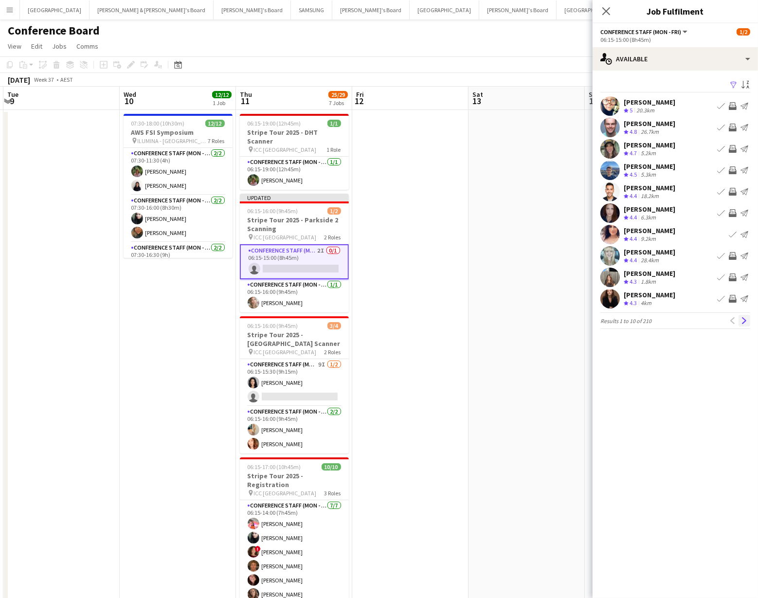
click at [745, 319] on app-icon "Next" at bounding box center [744, 320] width 7 height 7
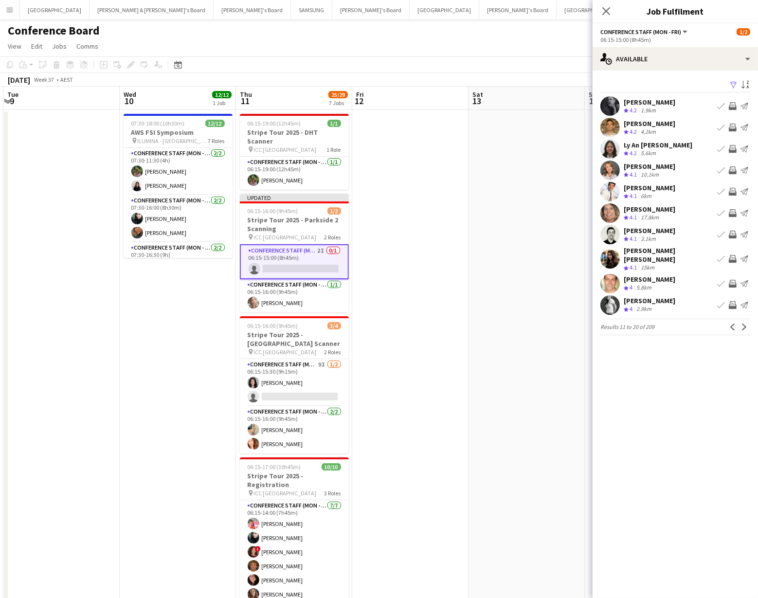
click at [730, 280] on app-icon "Invite crew" at bounding box center [733, 284] width 8 height 8
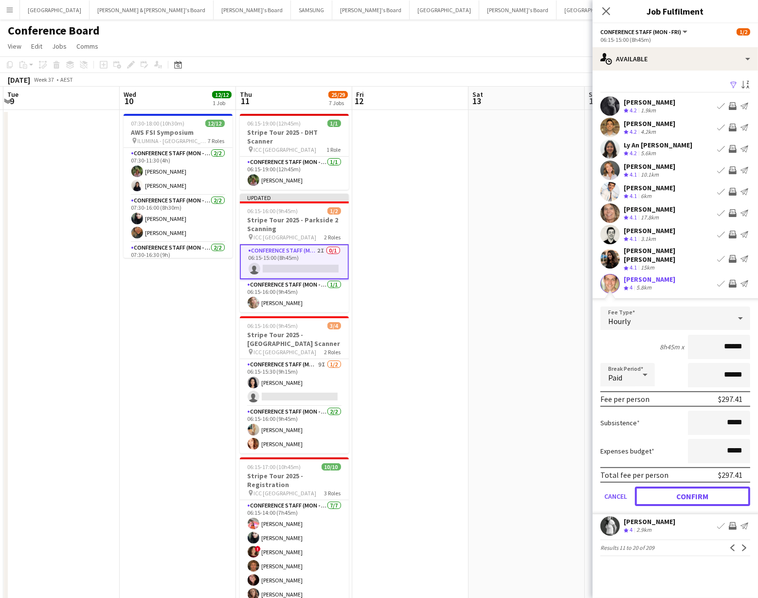
drag, startPoint x: 699, startPoint y: 487, endPoint x: 699, endPoint y: 475, distance: 12.2
click at [699, 487] on button "Confirm" at bounding box center [692, 496] width 115 height 19
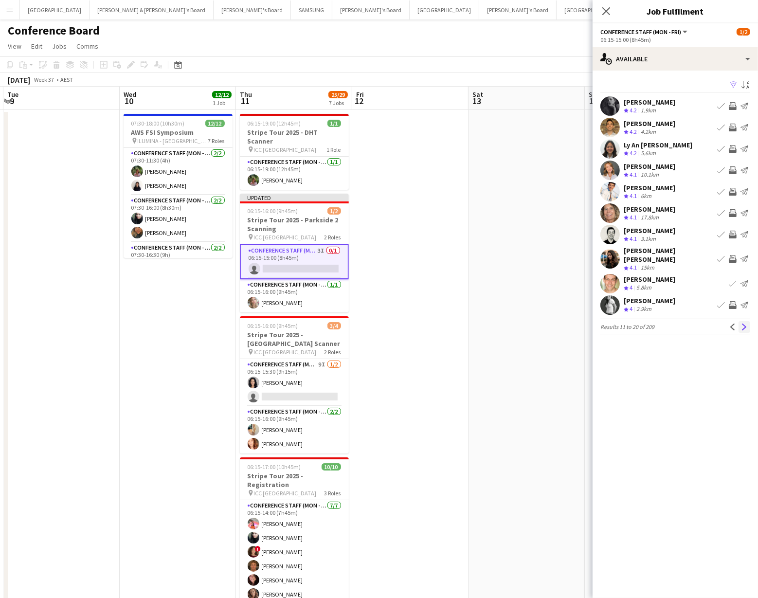
click at [742, 324] on app-icon "Next" at bounding box center [744, 327] width 7 height 7
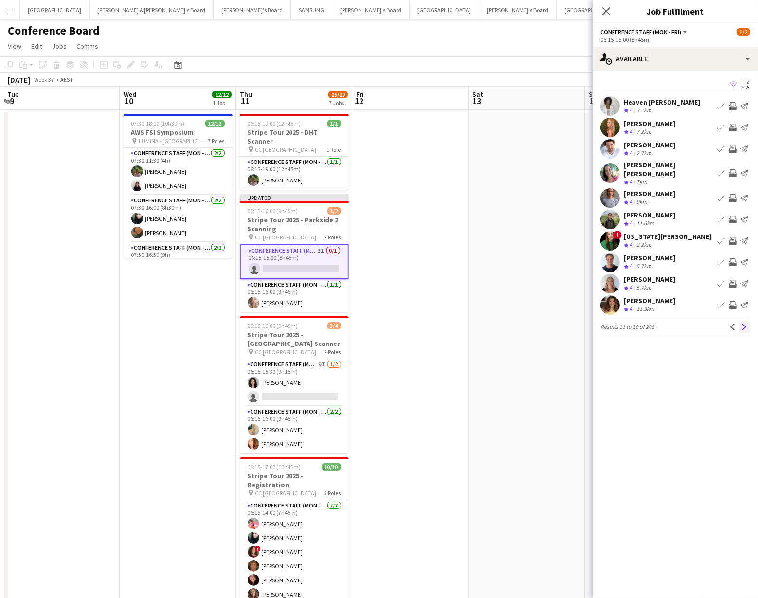
click at [743, 324] on app-icon "Next" at bounding box center [744, 327] width 7 height 7
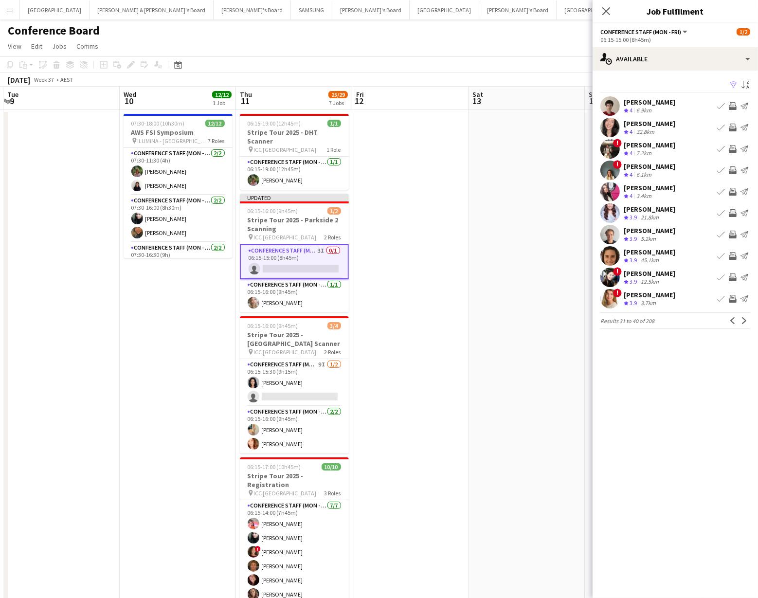
click at [730, 103] on app-icon "Invite crew" at bounding box center [733, 106] width 8 height 8
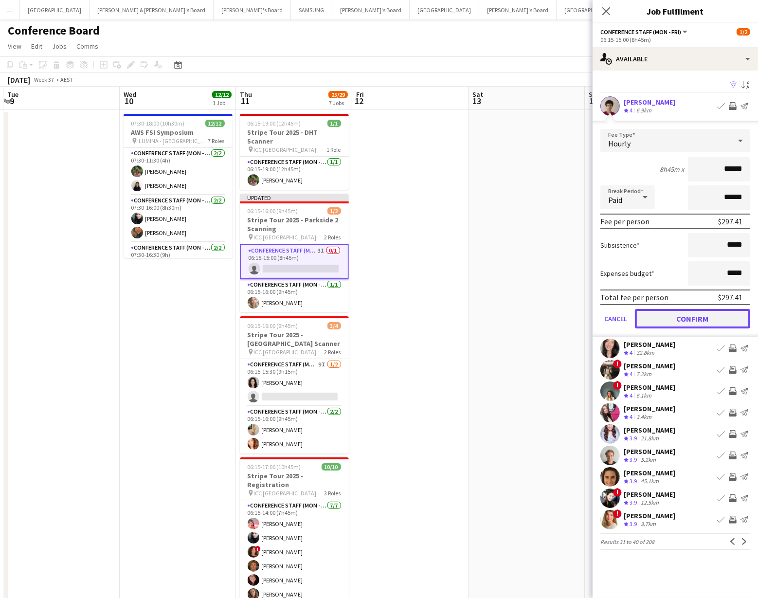
click at [705, 312] on button "Confirm" at bounding box center [692, 318] width 115 height 19
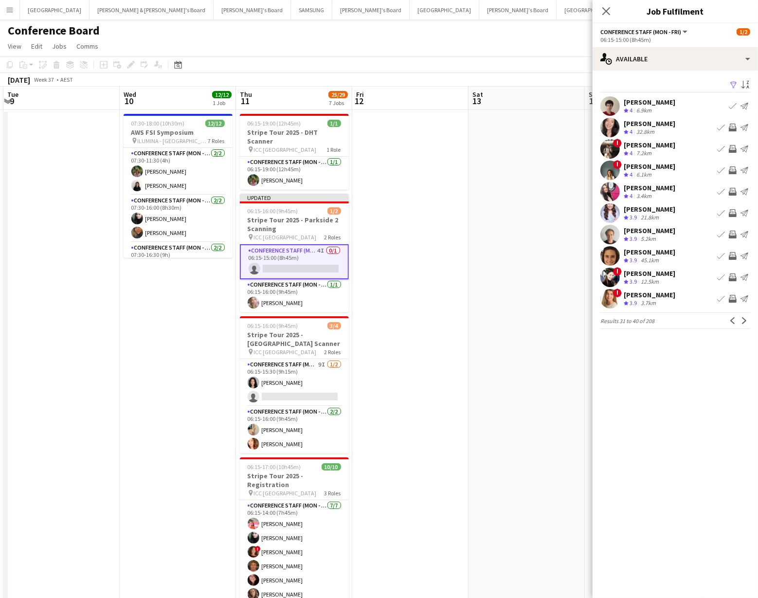
drag, startPoint x: 525, startPoint y: 276, endPoint x: 525, endPoint y: 270, distance: 5.9
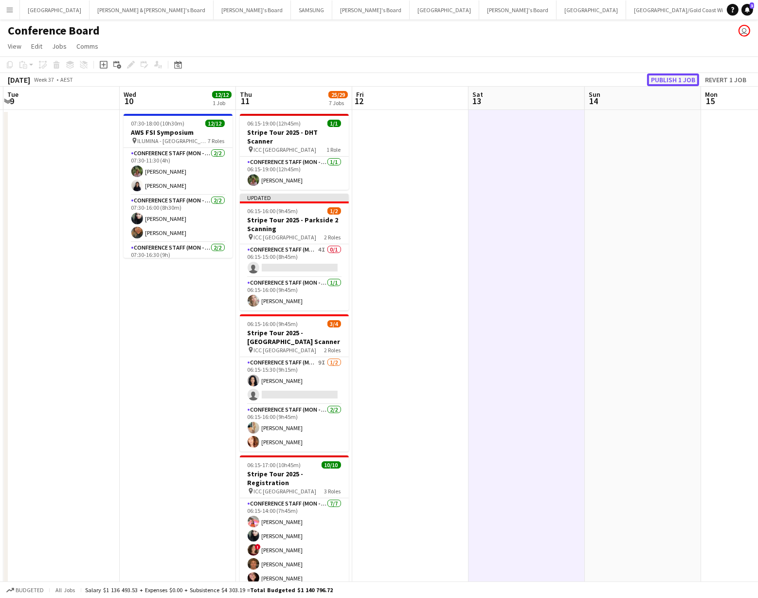
click at [668, 73] on button "Publish 1 job" at bounding box center [673, 79] width 52 height 13
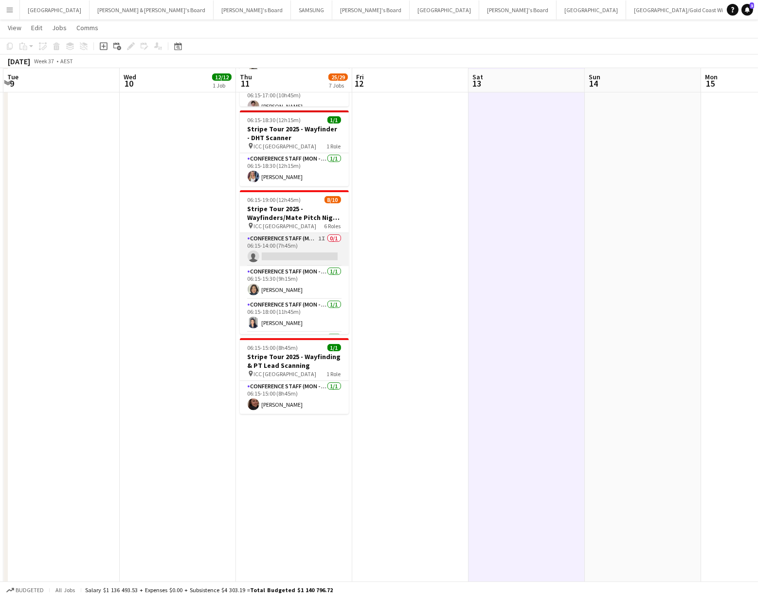
scroll to position [486, 0]
click at [296, 242] on app-card-role "Conference Staff (Mon - Fri) 1I 0/1 06:15-14:00 (7h45m) single-neutral-actions" at bounding box center [294, 248] width 109 height 33
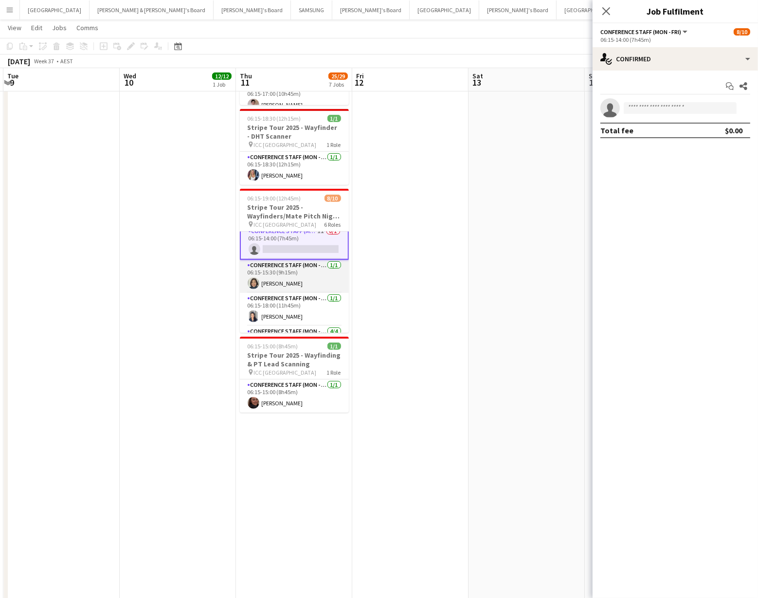
scroll to position [0, 0]
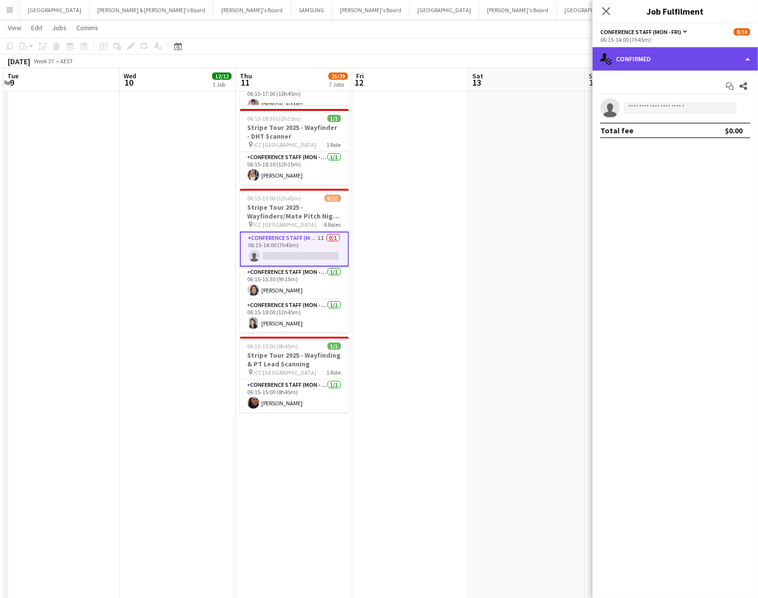
click at [697, 62] on div "single-neutral-actions-check-2 Confirmed" at bounding box center [675, 58] width 165 height 23
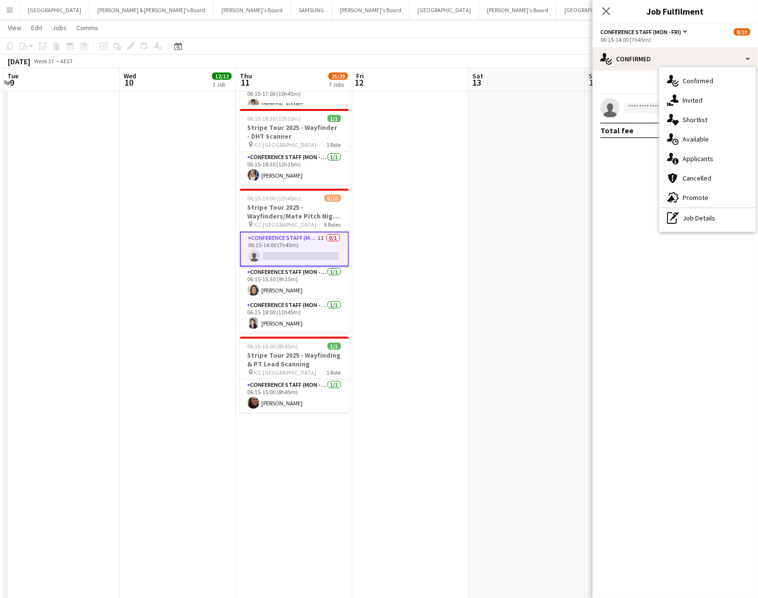
drag, startPoint x: 703, startPoint y: 140, endPoint x: 690, endPoint y: 141, distance: 12.7
click at [703, 140] on div "single-neutral-actions-upload Available" at bounding box center [707, 138] width 96 height 19
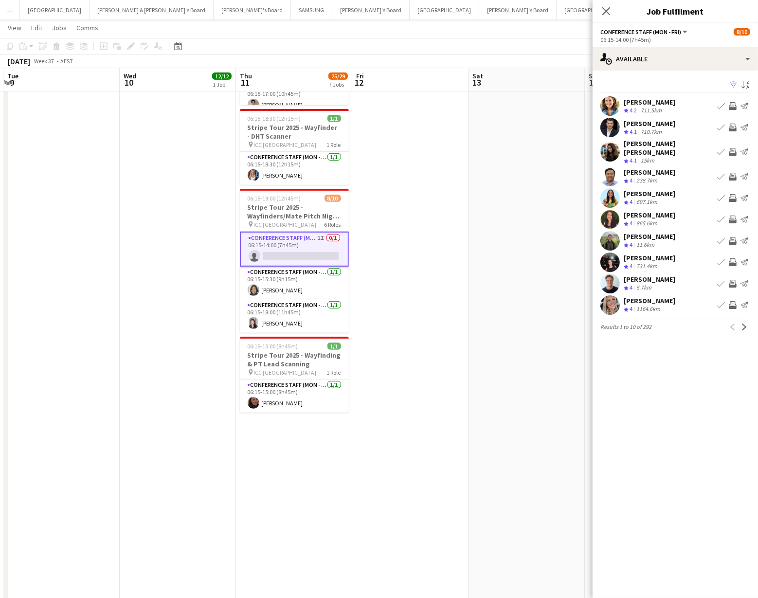
click at [733, 85] on app-icon "Filter" at bounding box center [734, 85] width 8 height 9
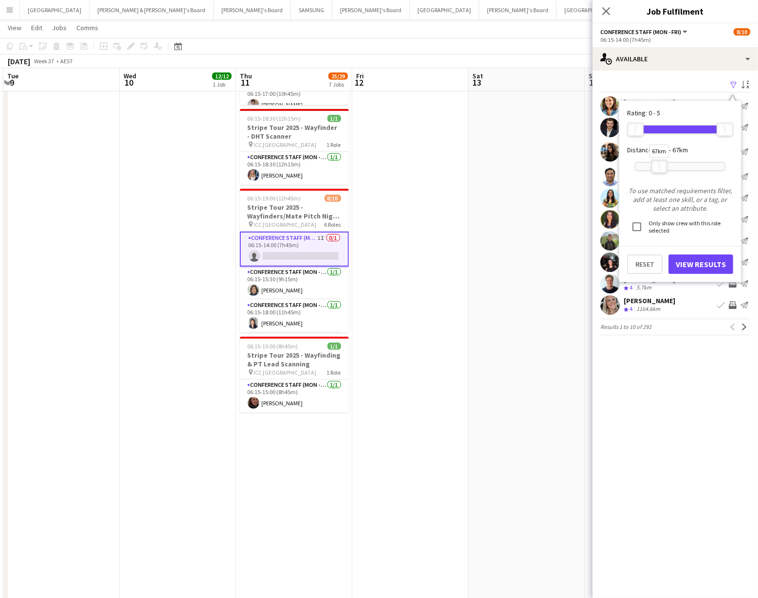
drag, startPoint x: 724, startPoint y: 163, endPoint x: 658, endPoint y: 166, distance: 65.7
click at [658, 166] on div "67km" at bounding box center [659, 167] width 17 height 14
drag, startPoint x: 692, startPoint y: 264, endPoint x: 680, endPoint y: 261, distance: 12.5
click at [692, 264] on button "View Results" at bounding box center [701, 263] width 65 height 19
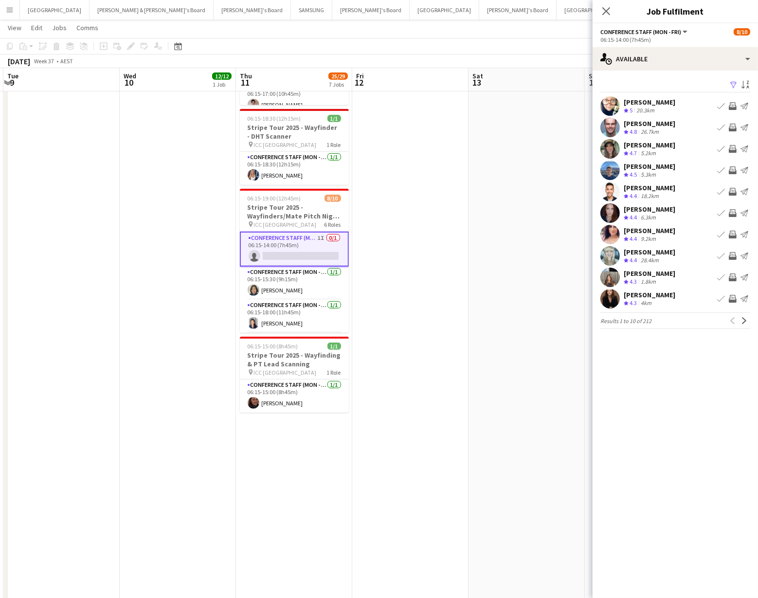
click at [733, 297] on app-icon "Invite crew" at bounding box center [733, 299] width 8 height 8
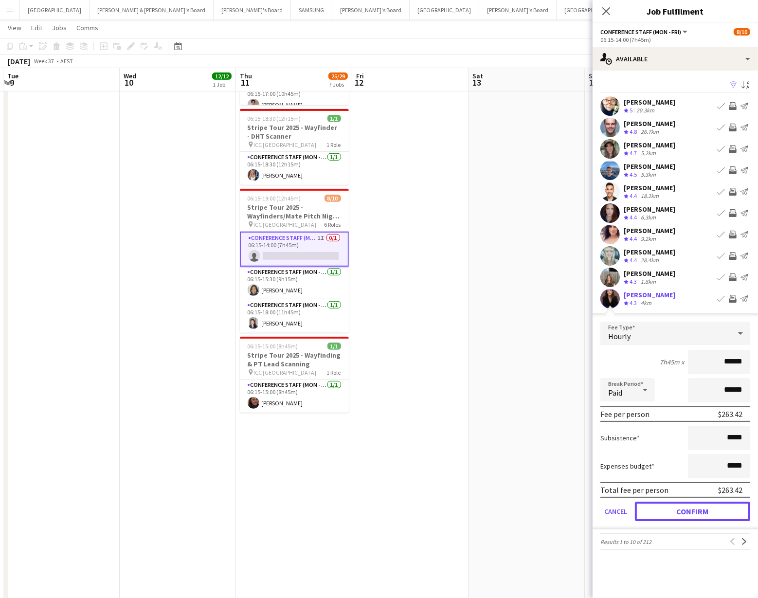
drag, startPoint x: 693, startPoint y: 509, endPoint x: 686, endPoint y: 497, distance: 14.2
click at [692, 508] on button "Confirm" at bounding box center [692, 511] width 115 height 19
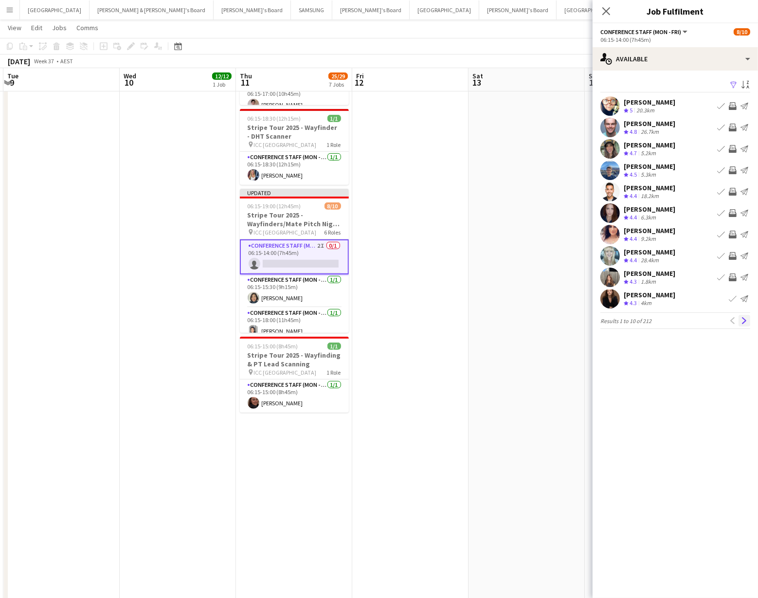
click at [747, 317] on app-icon "Next" at bounding box center [744, 320] width 7 height 7
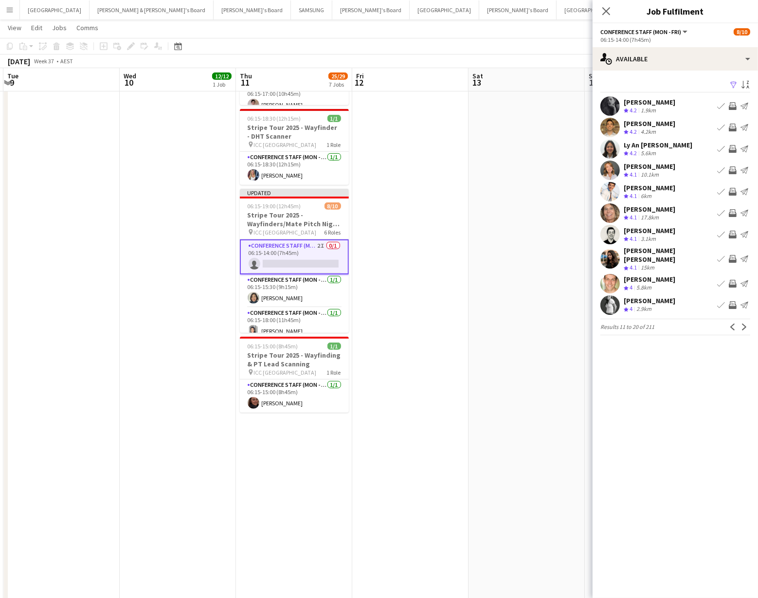
click at [733, 104] on app-icon "Invite crew" at bounding box center [733, 106] width 8 height 8
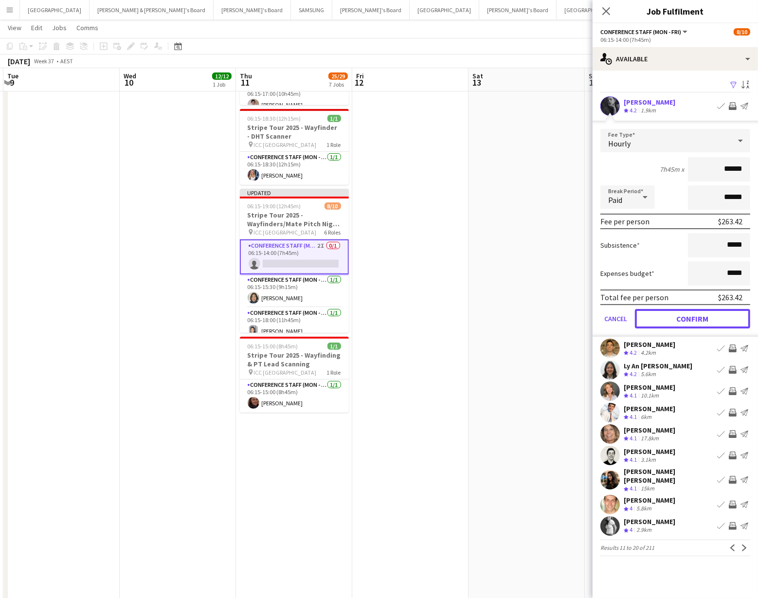
click at [657, 312] on button "Confirm" at bounding box center [692, 318] width 115 height 19
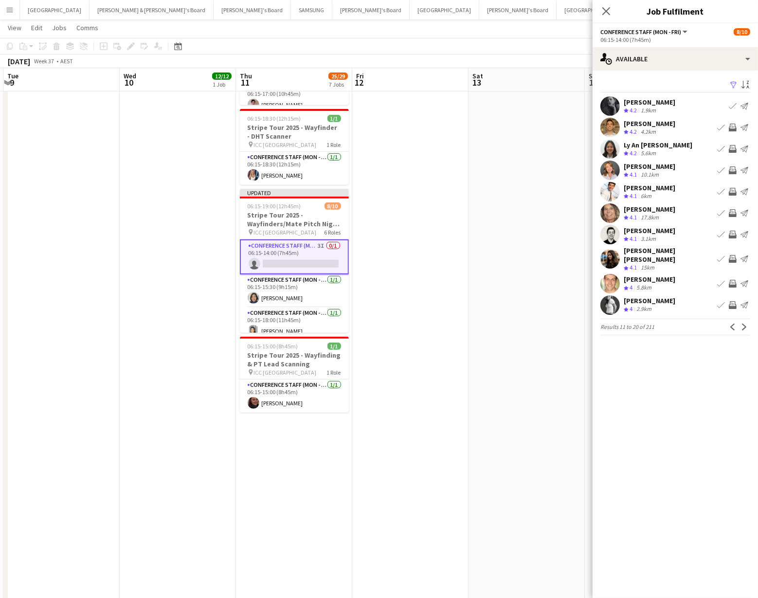
click at [732, 123] on button "Invite crew" at bounding box center [733, 128] width 12 height 12
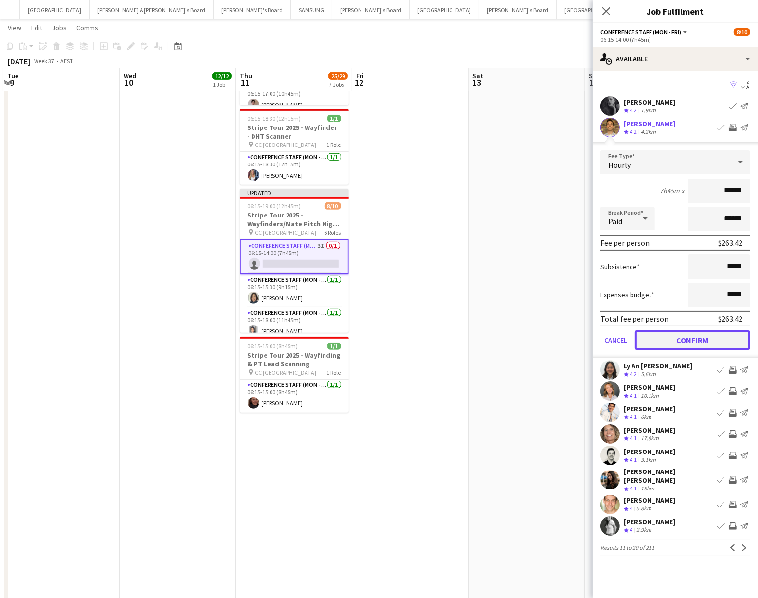
click at [723, 334] on button "Confirm" at bounding box center [692, 339] width 115 height 19
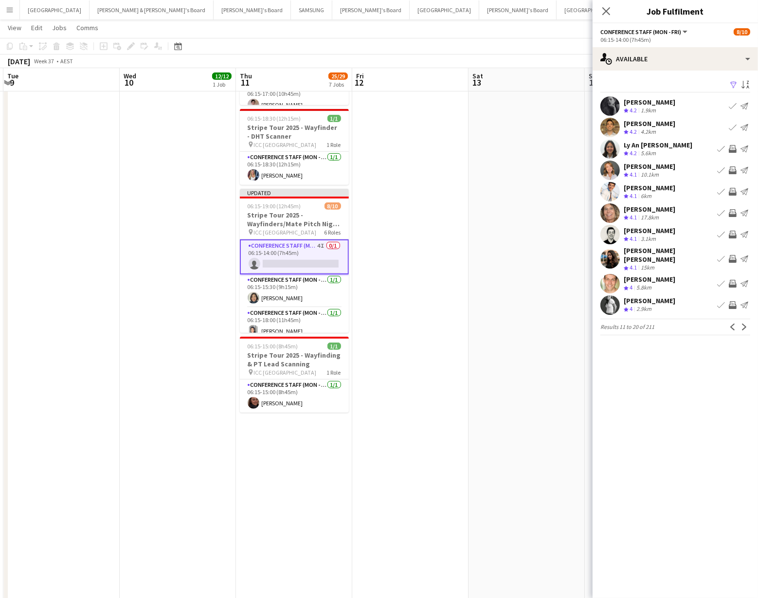
click at [732, 255] on app-icon "Invite crew" at bounding box center [733, 259] width 8 height 8
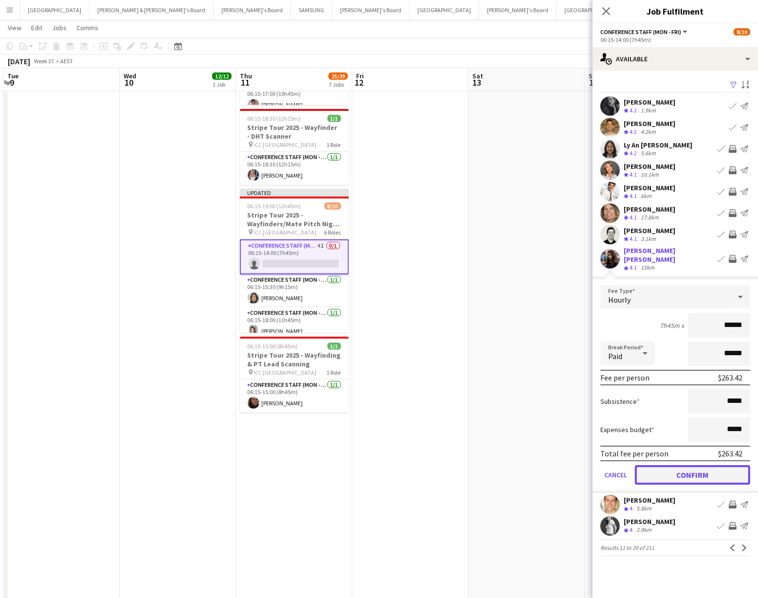
click at [693, 468] on button "Confirm" at bounding box center [692, 474] width 115 height 19
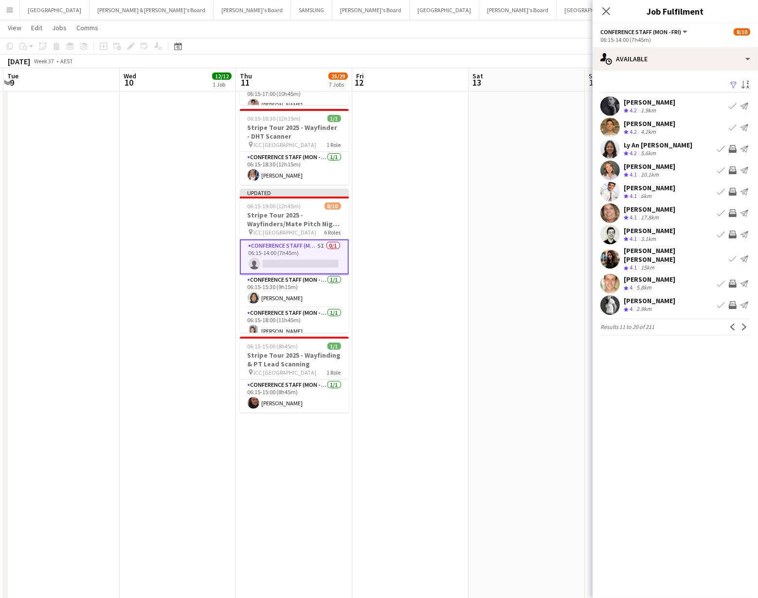
click at [731, 280] on app-icon "Invite crew" at bounding box center [733, 284] width 8 height 8
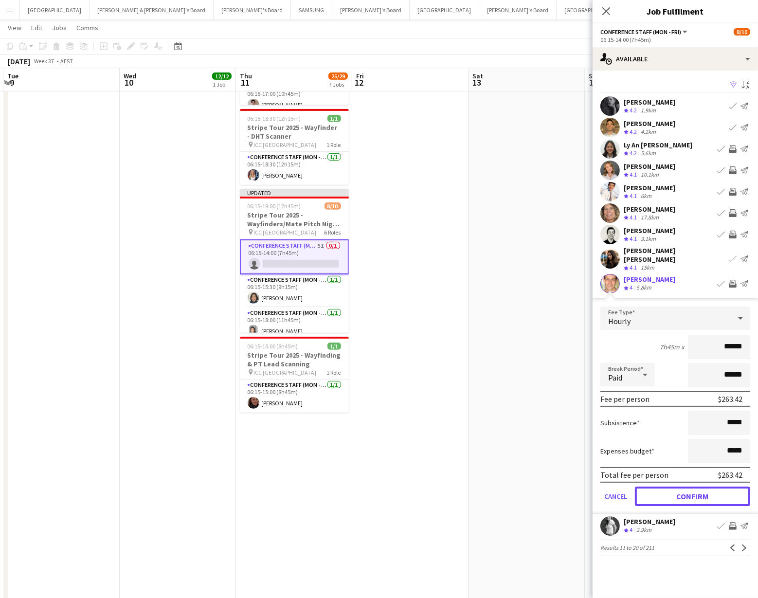
drag, startPoint x: 725, startPoint y: 486, endPoint x: 723, endPoint y: 477, distance: 8.8
click at [725, 487] on button "Confirm" at bounding box center [692, 496] width 115 height 19
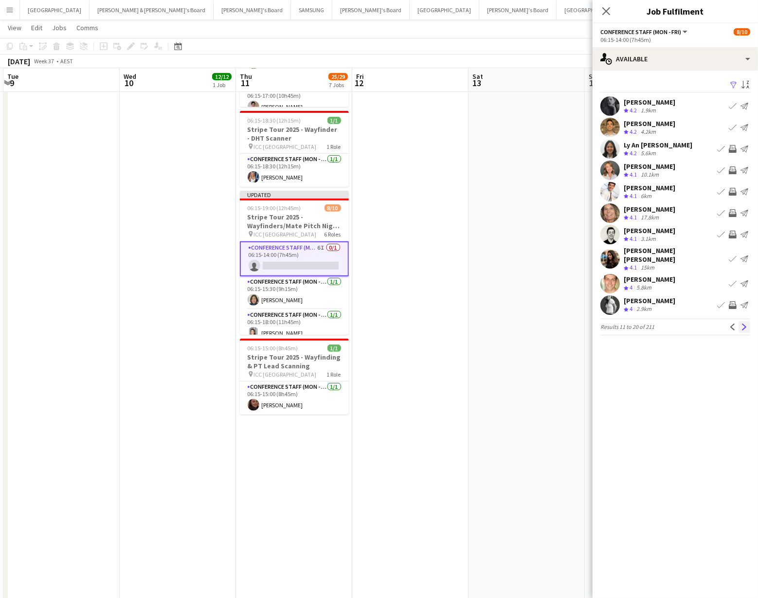
click at [743, 321] on button "Next" at bounding box center [745, 327] width 12 height 12
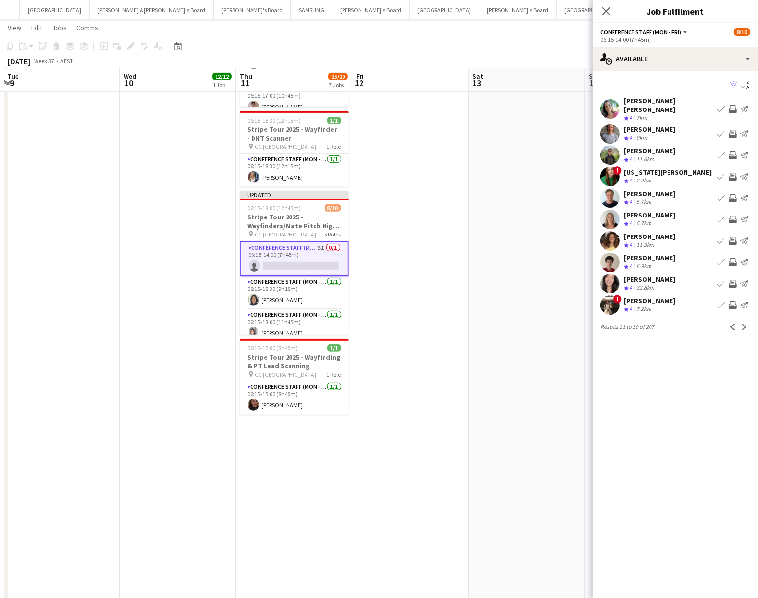
click at [730, 237] on app-icon "Invite crew" at bounding box center [733, 241] width 8 height 8
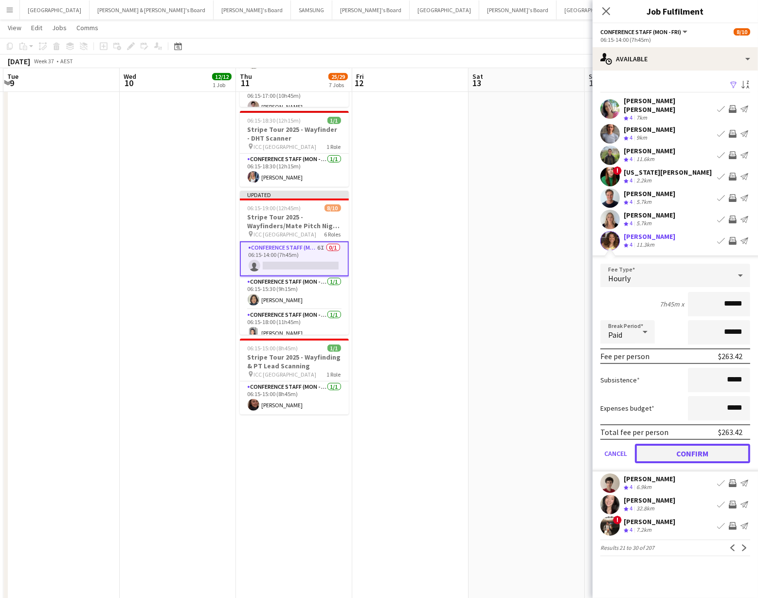
click at [689, 450] on button "Confirm" at bounding box center [692, 453] width 115 height 19
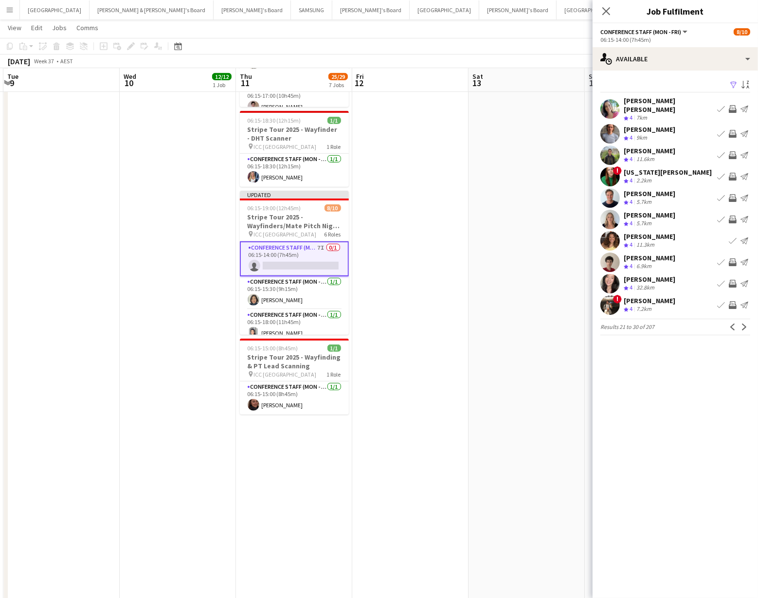
click at [731, 256] on button "Invite crew" at bounding box center [733, 262] width 12 height 12
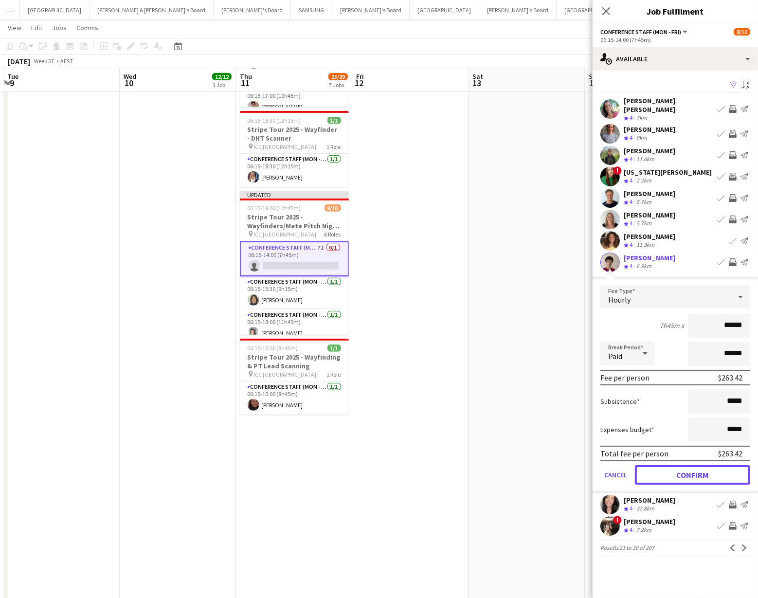
click at [695, 467] on button "Confirm" at bounding box center [692, 474] width 115 height 19
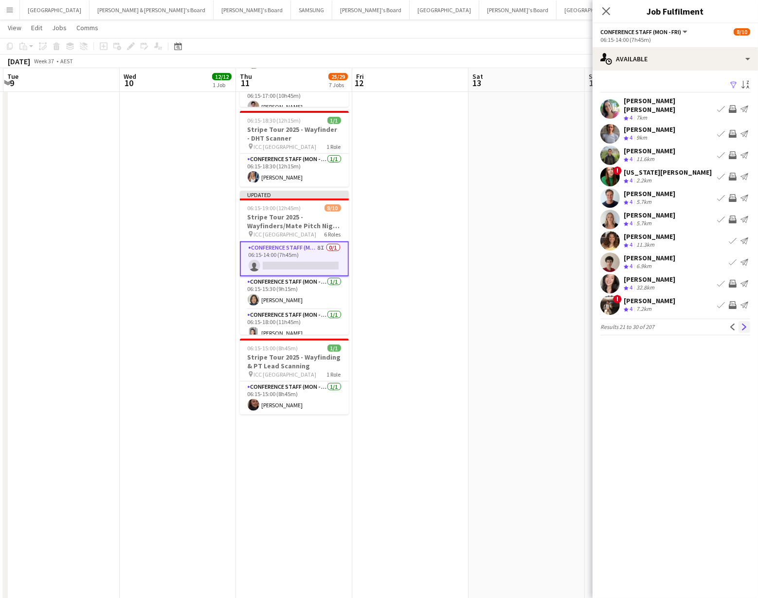
click at [742, 324] on app-icon "Next" at bounding box center [744, 327] width 7 height 7
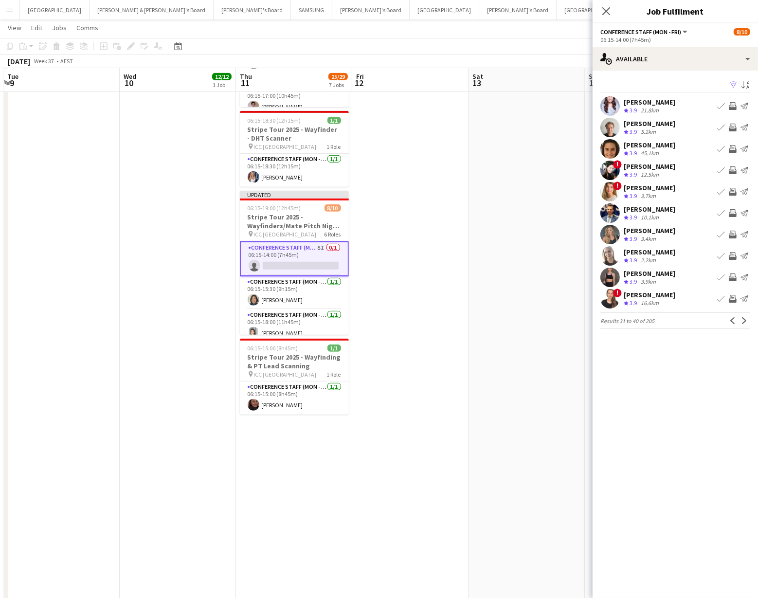
click at [734, 274] on app-icon "Invite crew" at bounding box center [733, 277] width 8 height 8
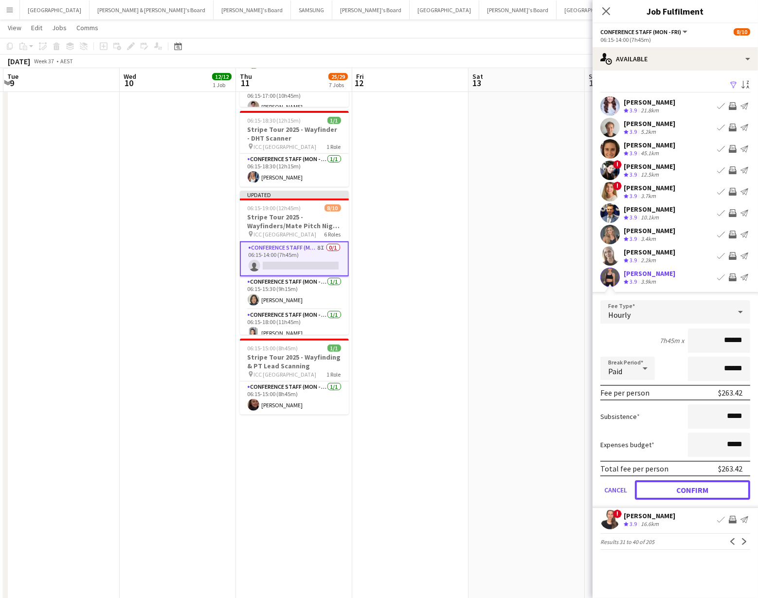
click at [697, 489] on button "Confirm" at bounding box center [692, 489] width 115 height 19
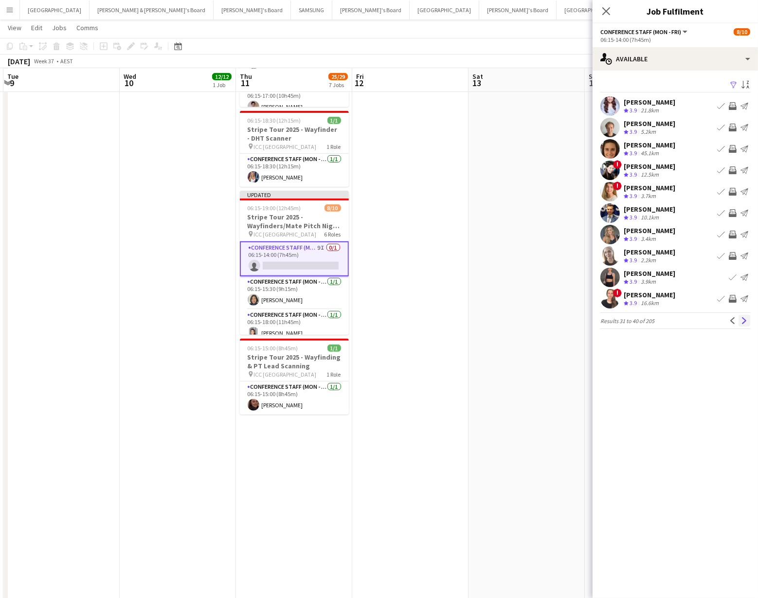
click at [743, 321] on app-icon "Next" at bounding box center [744, 320] width 7 height 7
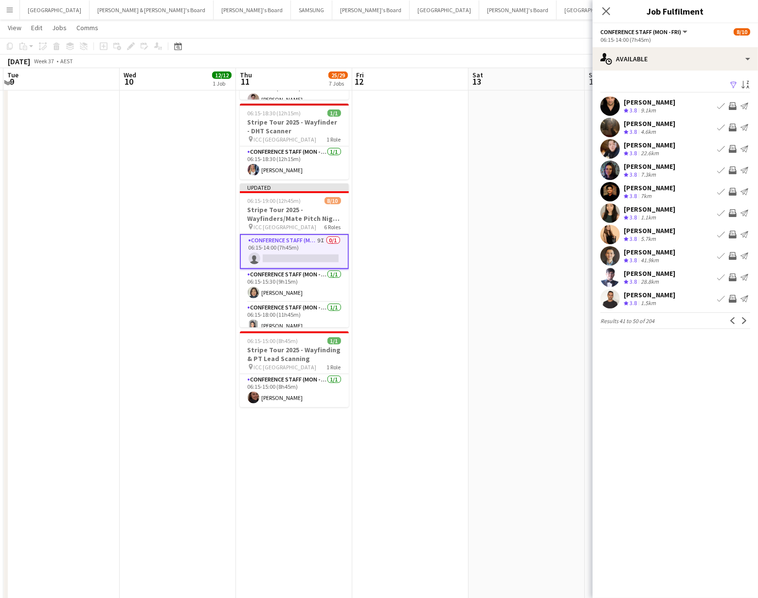
scroll to position [490, 0]
click at [733, 297] on app-icon "Invite crew" at bounding box center [733, 299] width 8 height 8
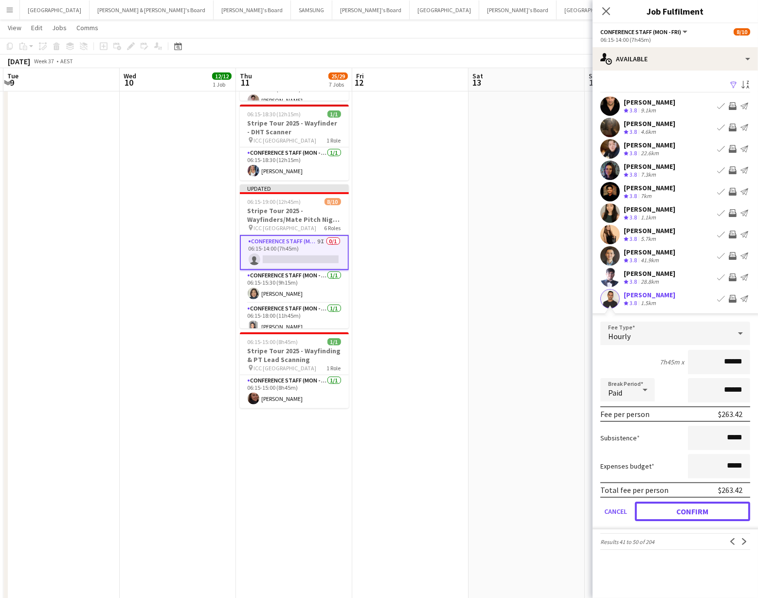
drag, startPoint x: 699, startPoint y: 510, endPoint x: 700, endPoint y: 496, distance: 14.6
click at [699, 510] on button "Confirm" at bounding box center [692, 511] width 115 height 19
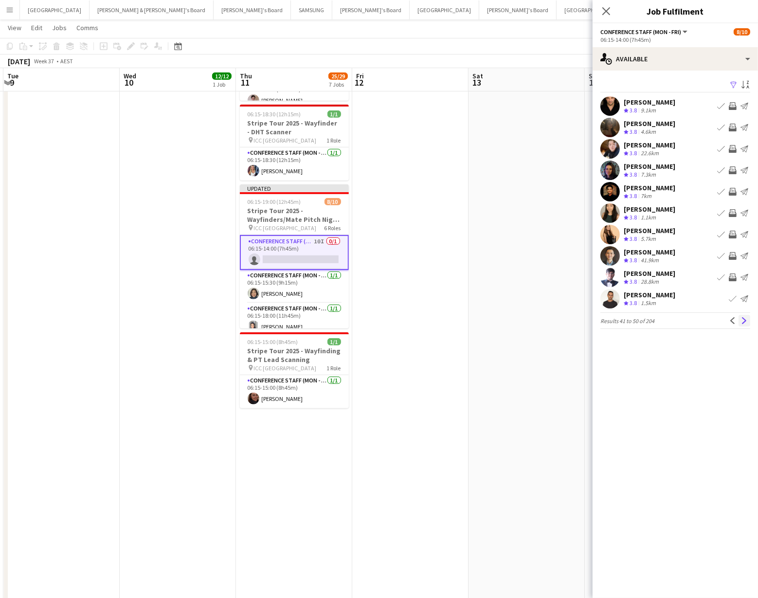
click at [746, 320] on app-icon "Next" at bounding box center [744, 320] width 7 height 7
click at [732, 125] on app-icon "Invite crew" at bounding box center [733, 128] width 8 height 8
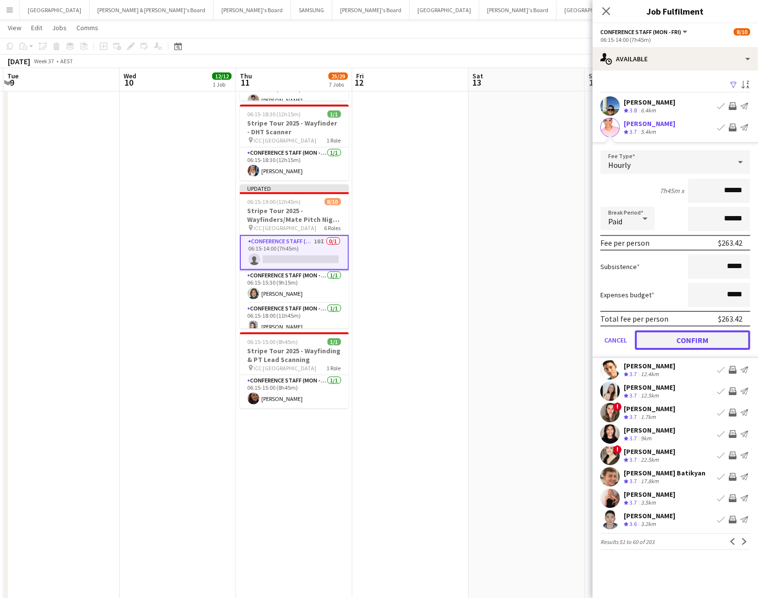
click at [704, 339] on button "Confirm" at bounding box center [692, 339] width 115 height 19
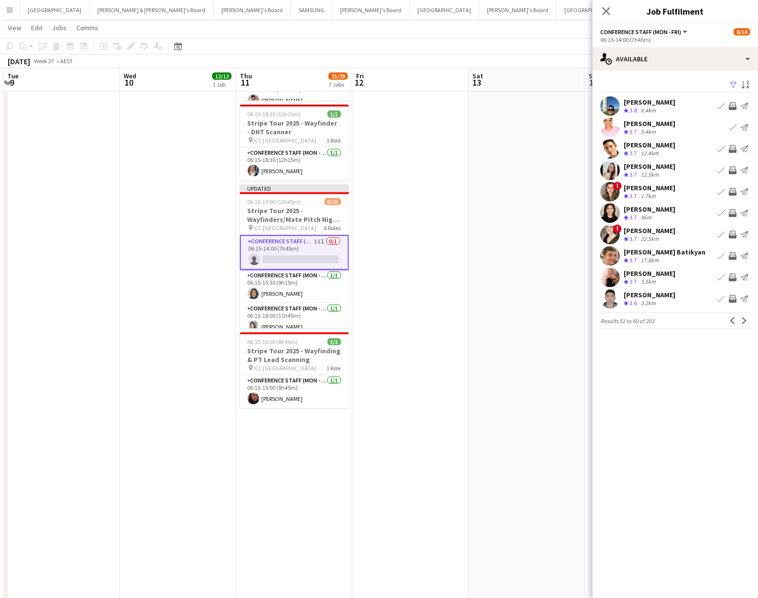
click at [614, 187] on app-user-avatar at bounding box center [609, 191] width 19 height 19
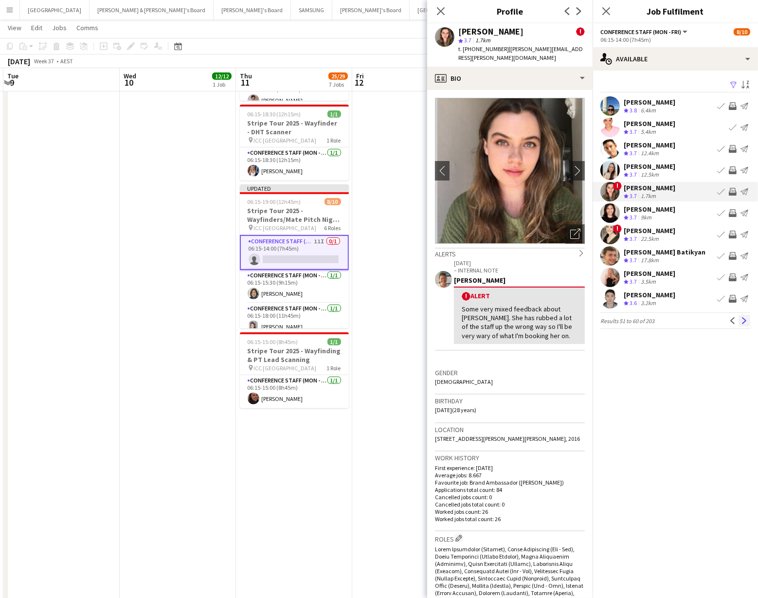
click at [745, 321] on app-icon "Next" at bounding box center [744, 320] width 7 height 7
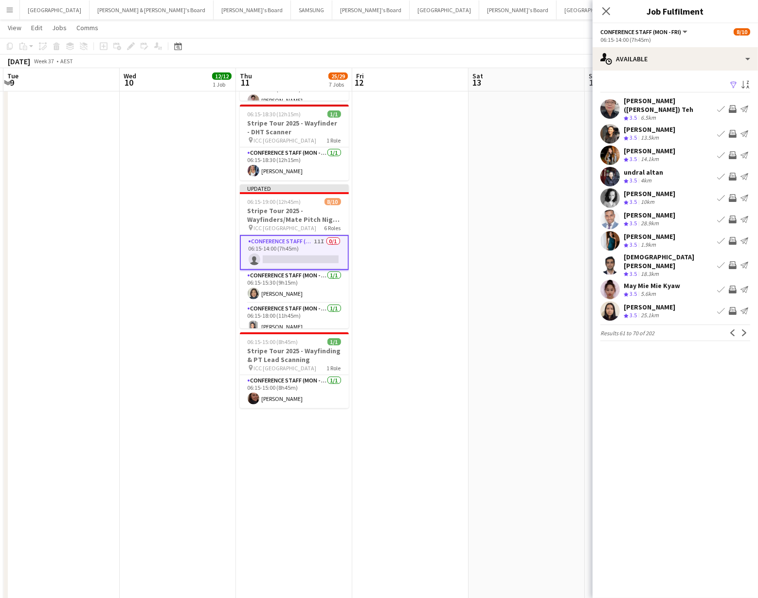
click at [731, 307] on app-icon "Invite crew" at bounding box center [733, 311] width 8 height 8
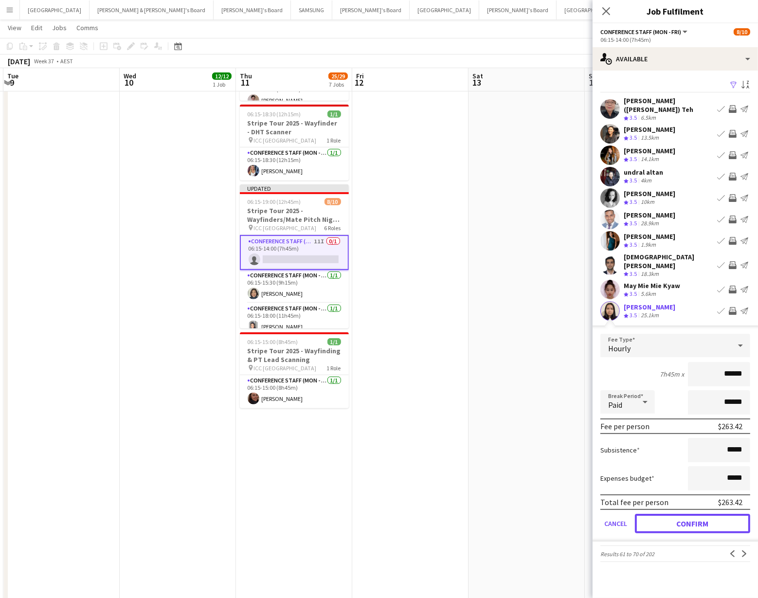
click at [667, 514] on button "Confirm" at bounding box center [692, 523] width 115 height 19
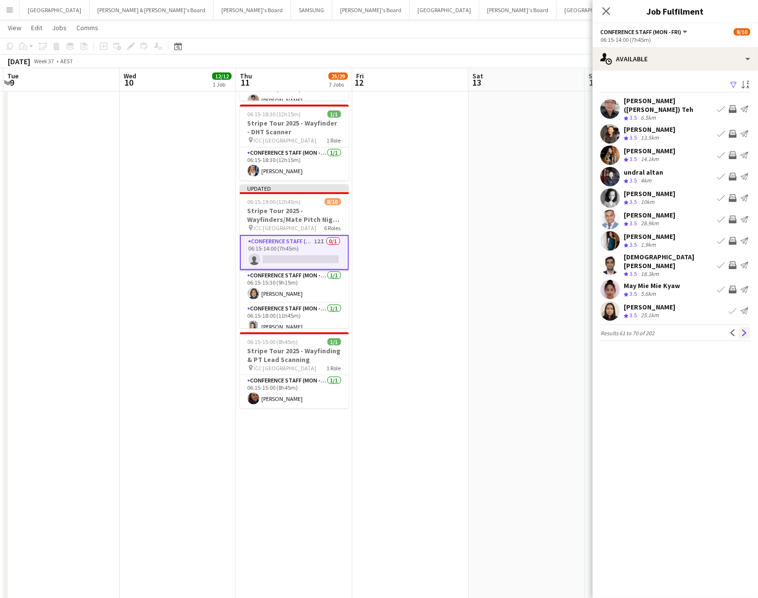
click at [744, 329] on app-icon "Next" at bounding box center [744, 332] width 7 height 7
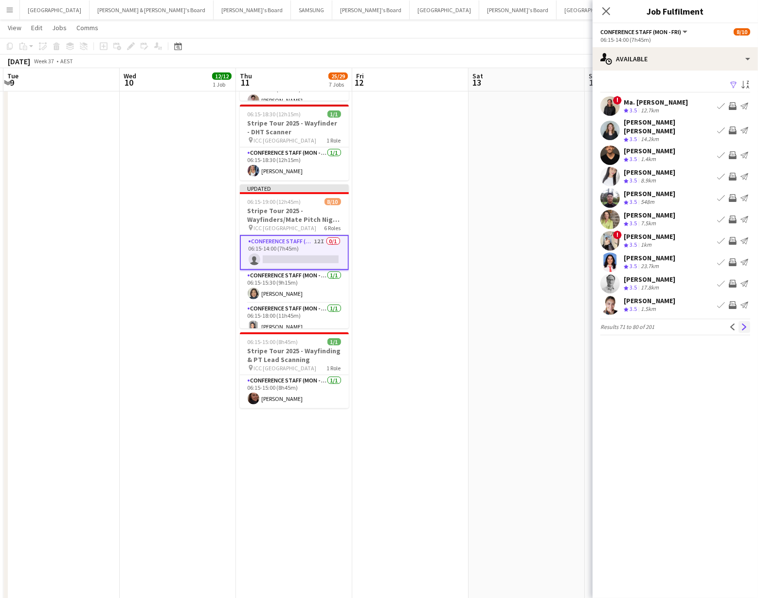
click at [745, 324] on app-icon "Next" at bounding box center [744, 327] width 7 height 7
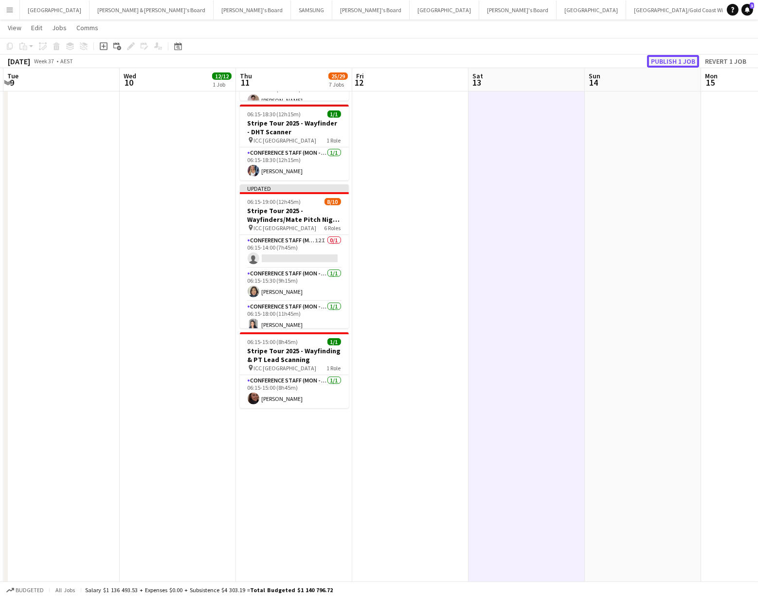
click at [672, 60] on button "Publish 1 job" at bounding box center [673, 61] width 52 height 13
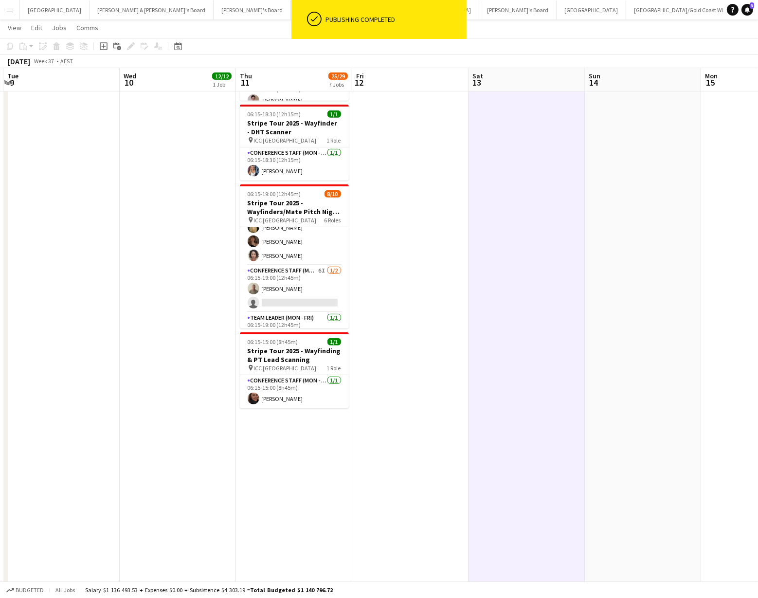
scroll to position [153, 0]
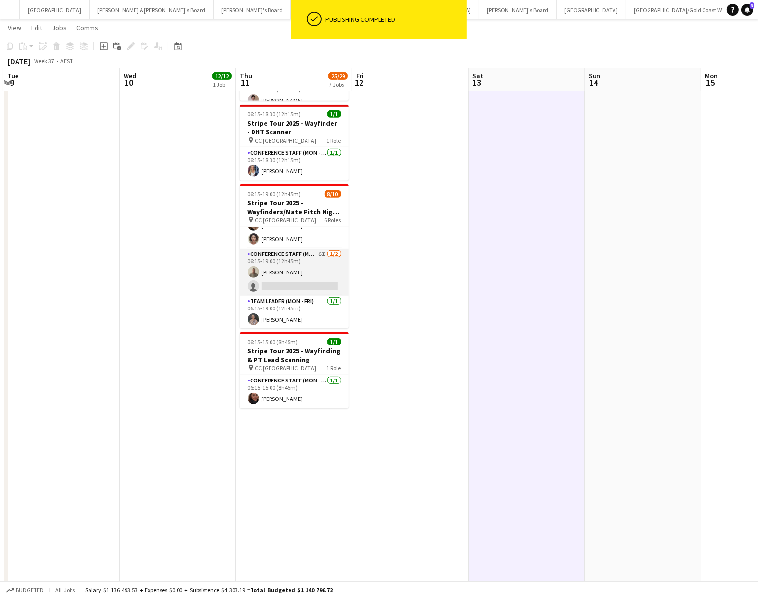
click at [308, 263] on app-card-role "Conference Staff (Mon - Fri) 6I [DATE] 06:15-19:00 (12h45m) [PERSON_NAME] singl…" at bounding box center [294, 272] width 109 height 47
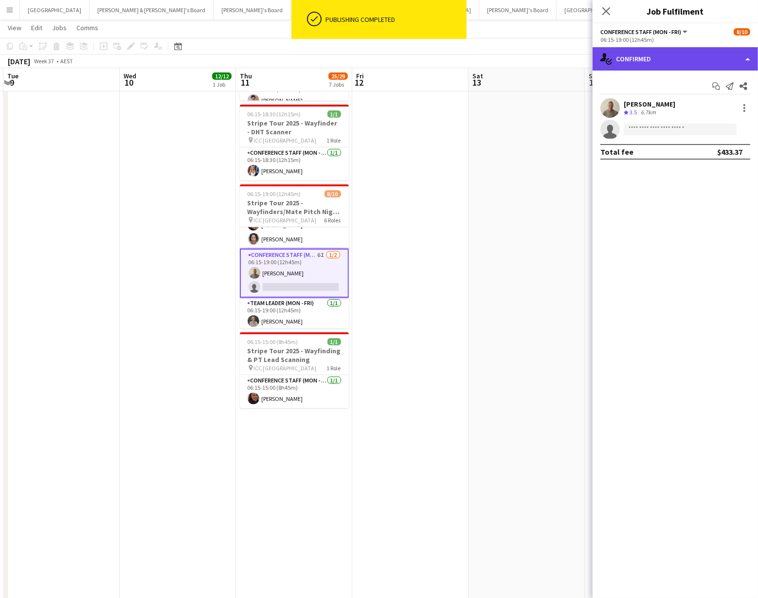
click at [736, 62] on div "single-neutral-actions-check-2 Confirmed" at bounding box center [675, 58] width 165 height 23
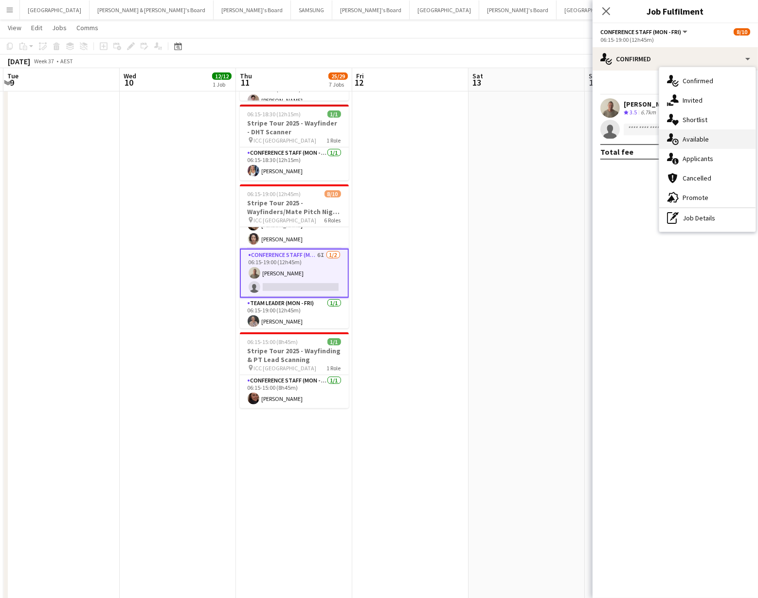
click at [699, 141] on div "single-neutral-actions-upload Available" at bounding box center [707, 138] width 96 height 19
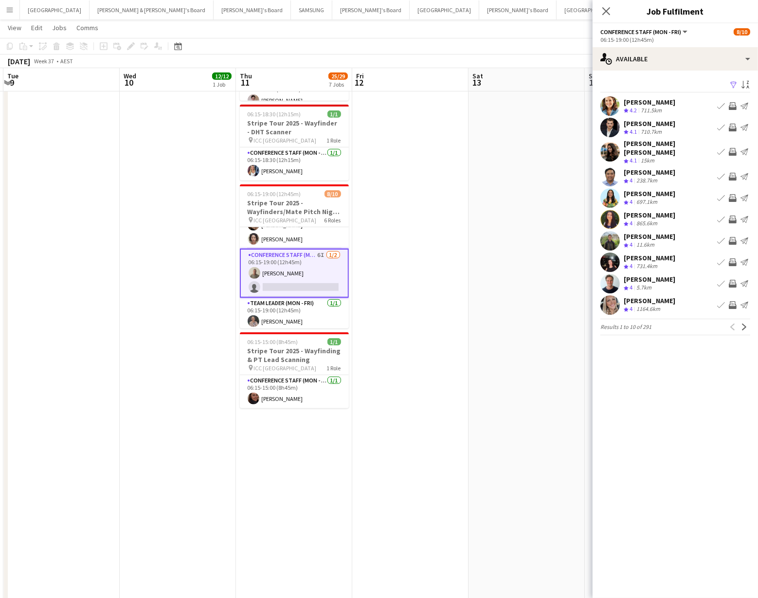
click at [731, 85] on app-icon "Filter" at bounding box center [734, 85] width 8 height 9
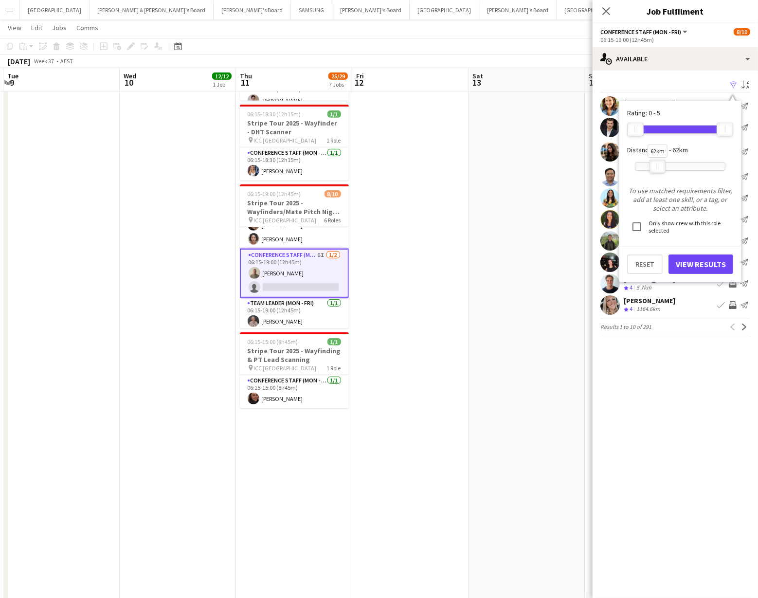
drag, startPoint x: 726, startPoint y: 165, endPoint x: 658, endPoint y: 171, distance: 67.9
click at [658, 171] on div at bounding box center [658, 166] width 16 height 13
click at [706, 265] on button "View Results" at bounding box center [701, 263] width 65 height 19
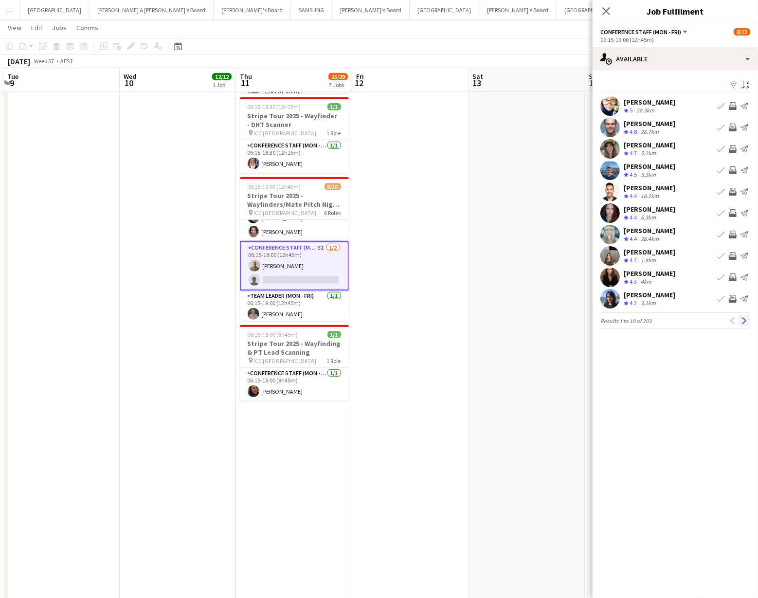
click at [742, 320] on app-icon "Next" at bounding box center [744, 320] width 7 height 7
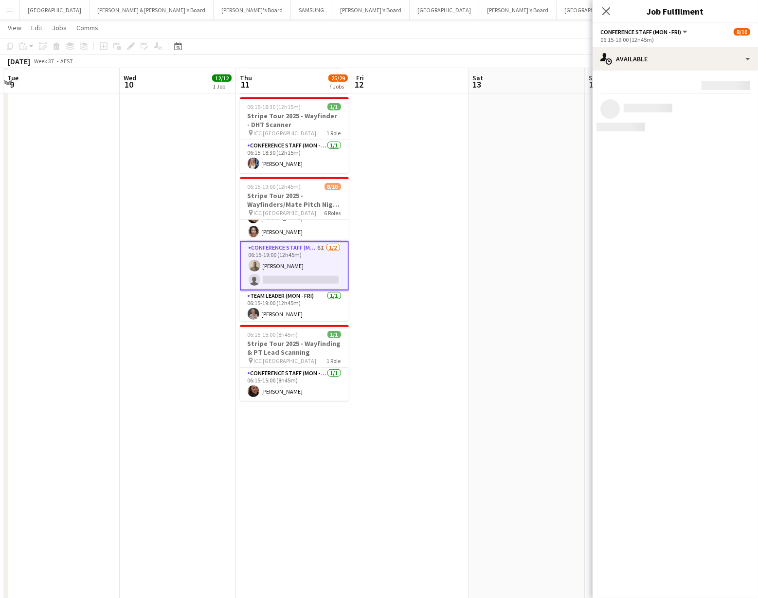
scroll to position [500, 0]
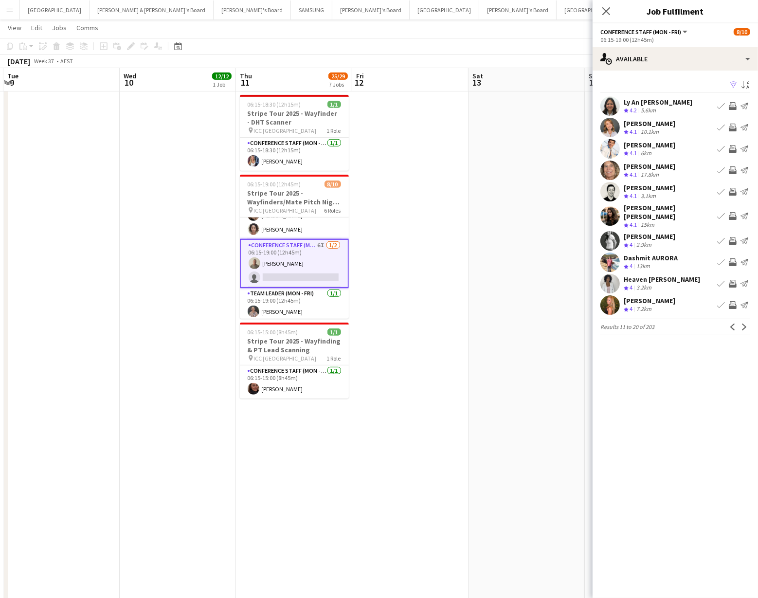
click at [731, 258] on app-icon "Invite crew" at bounding box center [733, 262] width 8 height 8
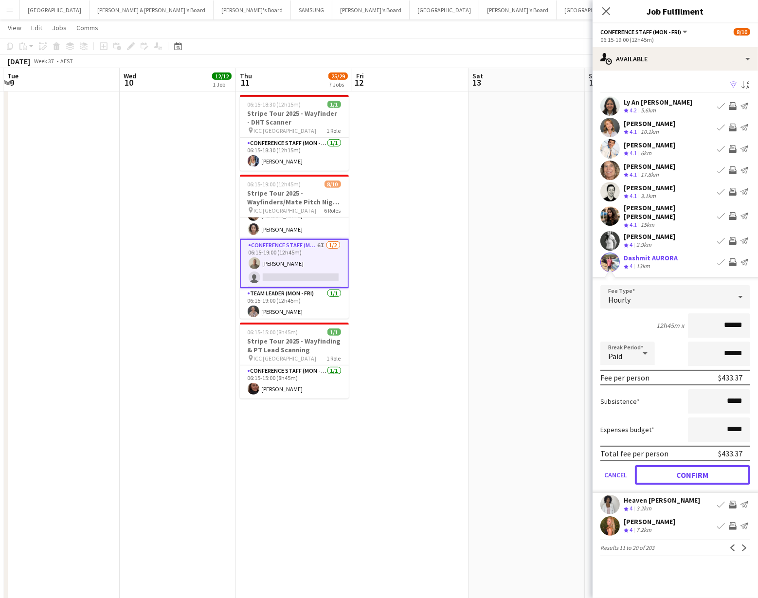
drag, startPoint x: 674, startPoint y: 464, endPoint x: 672, endPoint y: 453, distance: 11.5
click at [674, 465] on button "Confirm" at bounding box center [692, 474] width 115 height 19
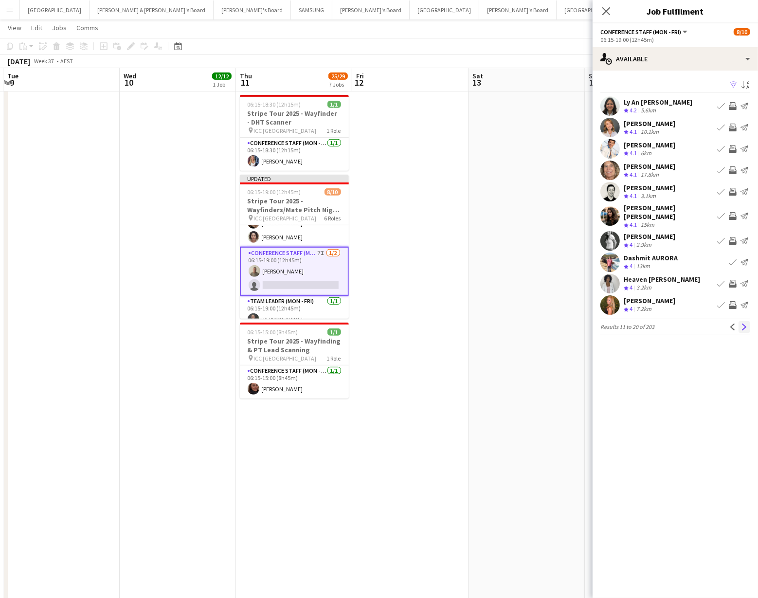
click at [745, 324] on app-icon "Next" at bounding box center [744, 327] width 7 height 7
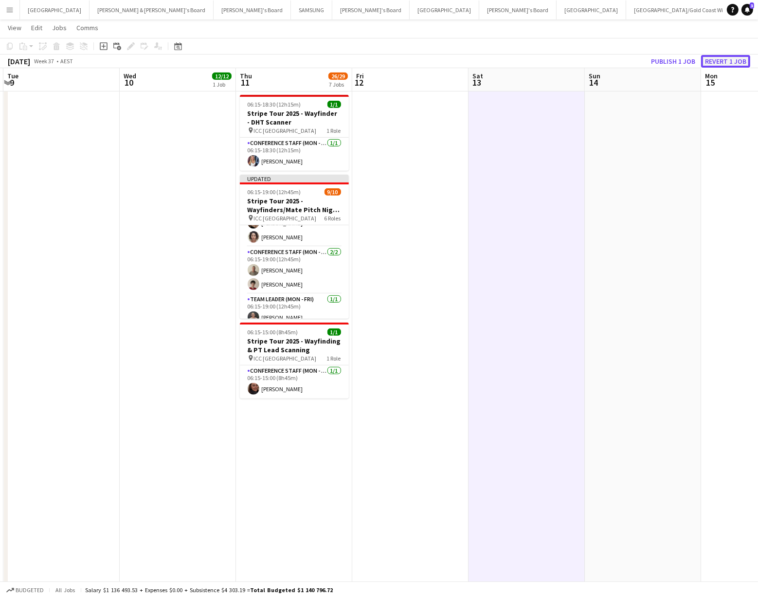
click at [717, 58] on button "Revert 1 job" at bounding box center [725, 61] width 49 height 13
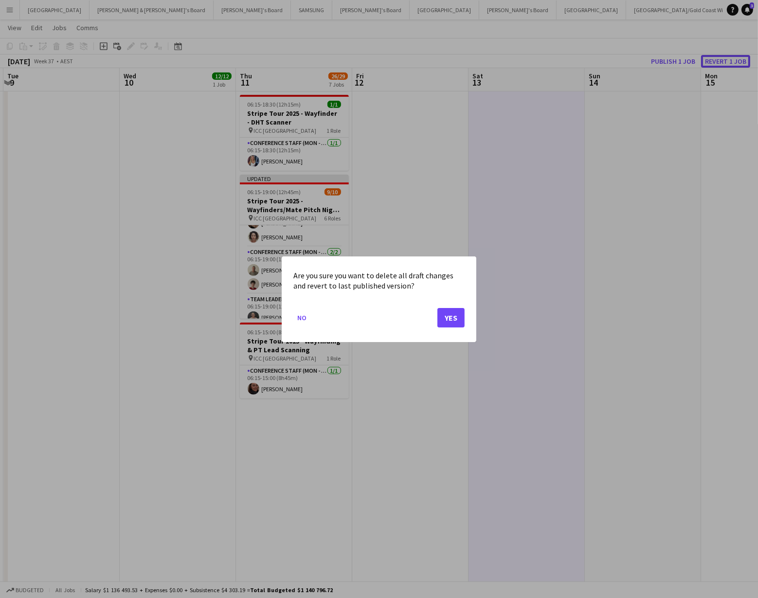
scroll to position [0, 0]
click at [451, 315] on button "Yes" at bounding box center [450, 317] width 27 height 19
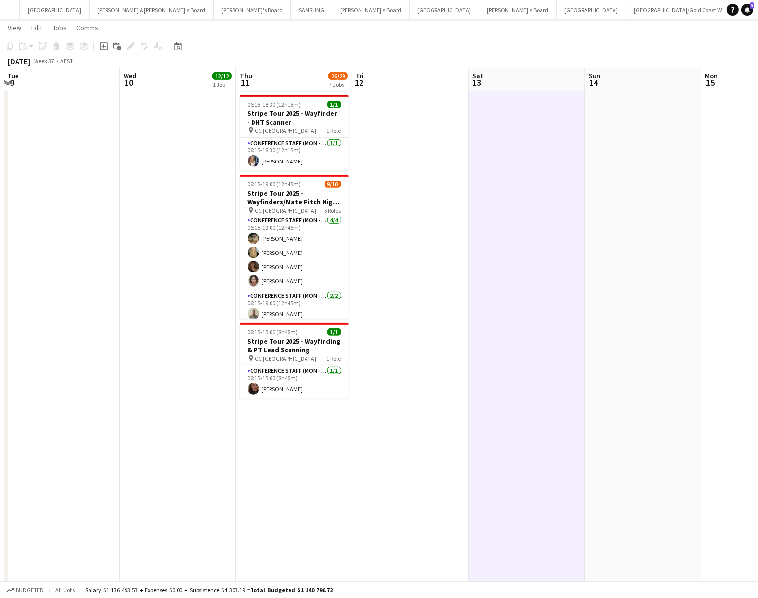
scroll to position [153, 0]
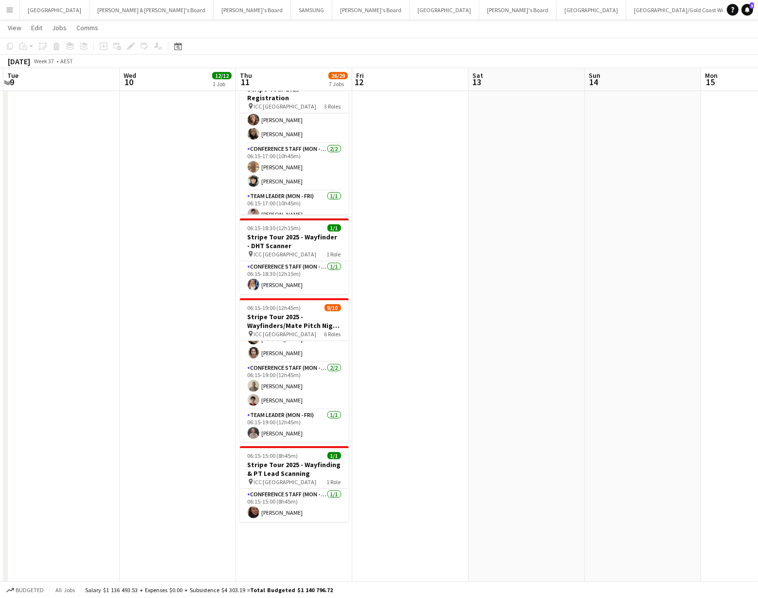
scroll to position [375, 0]
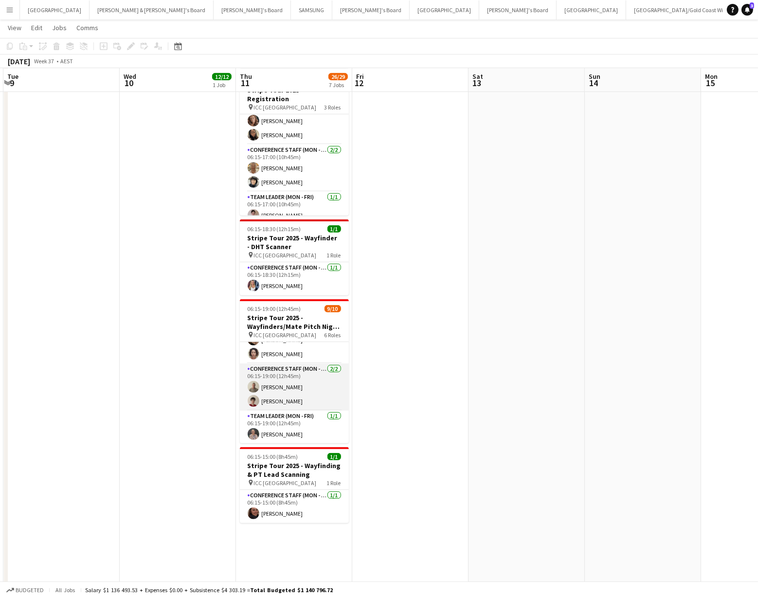
click at [250, 395] on app-user-avatar at bounding box center [254, 401] width 12 height 12
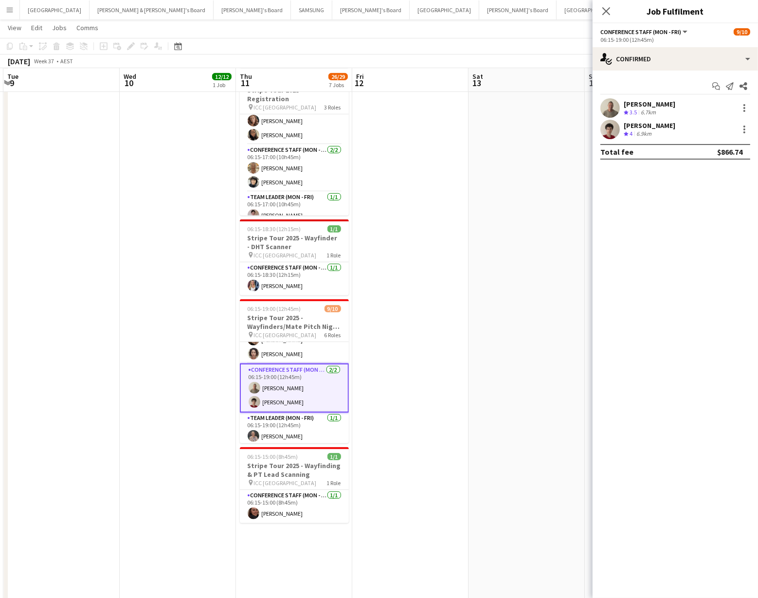
click at [605, 133] on app-user-avatar at bounding box center [609, 129] width 19 height 19
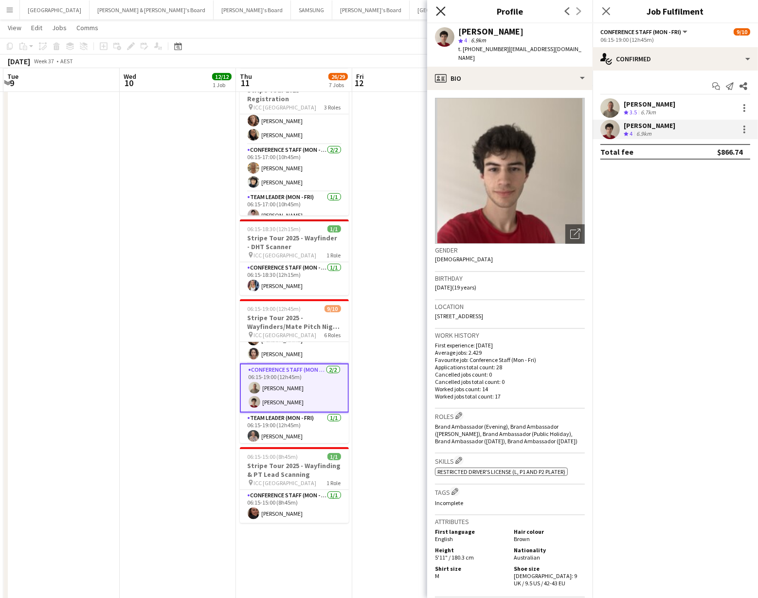
click at [443, 10] on icon "Close pop-in" at bounding box center [440, 10] width 9 height 9
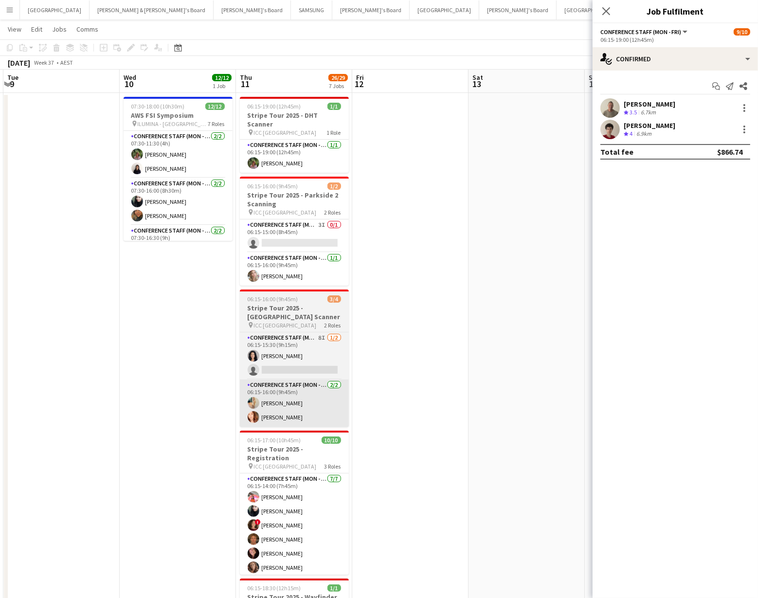
scroll to position [0, 0]
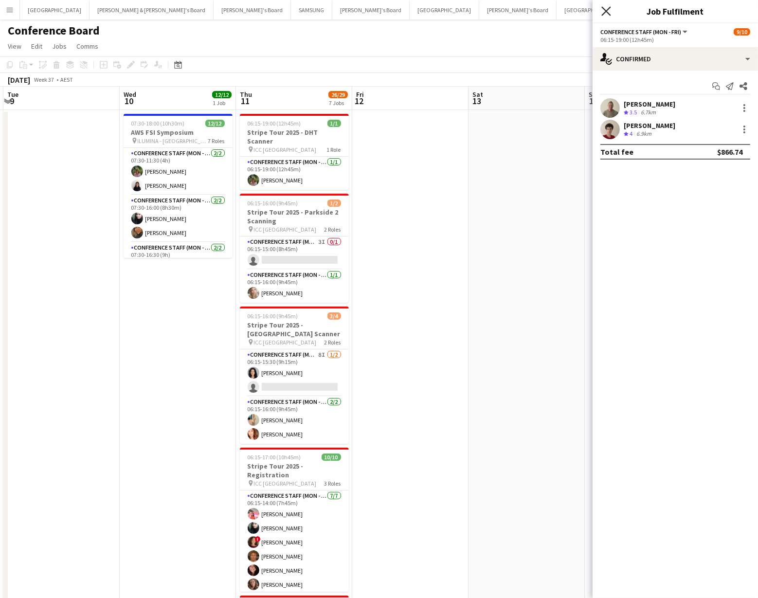
click at [608, 12] on icon at bounding box center [605, 10] width 9 height 9
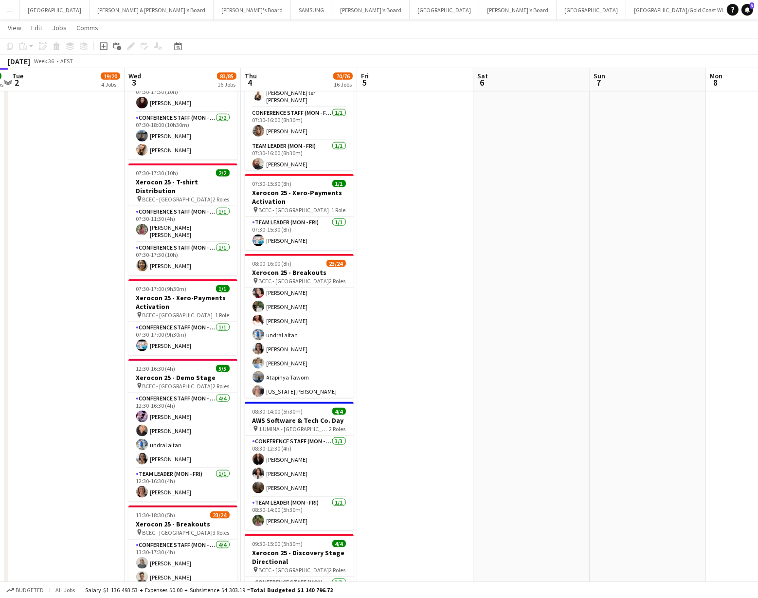
scroll to position [266, 0]
click at [281, 308] on app-card-role "Conference Staff (Mon - Fri) 47I 4A 19/20 08:00-16:00 (8h) [PERSON_NAME] - [PER…" at bounding box center [299, 174] width 109 height 304
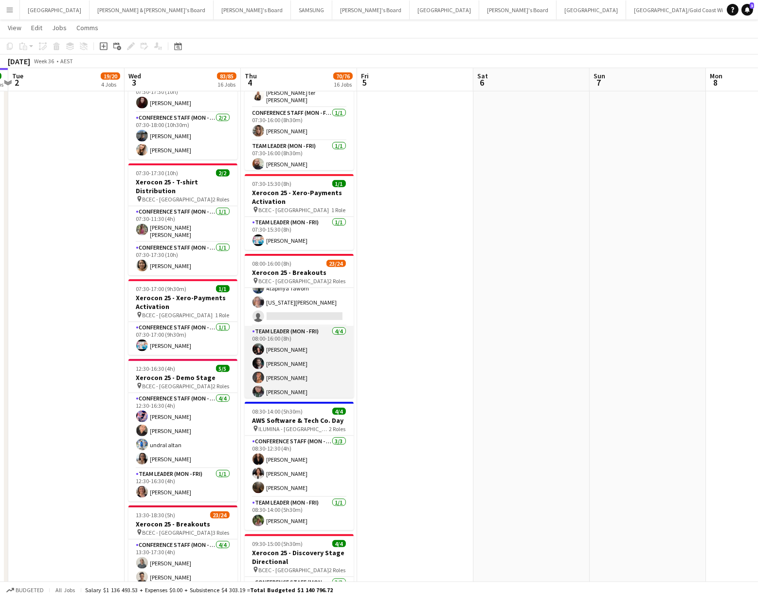
scroll to position [267, 0]
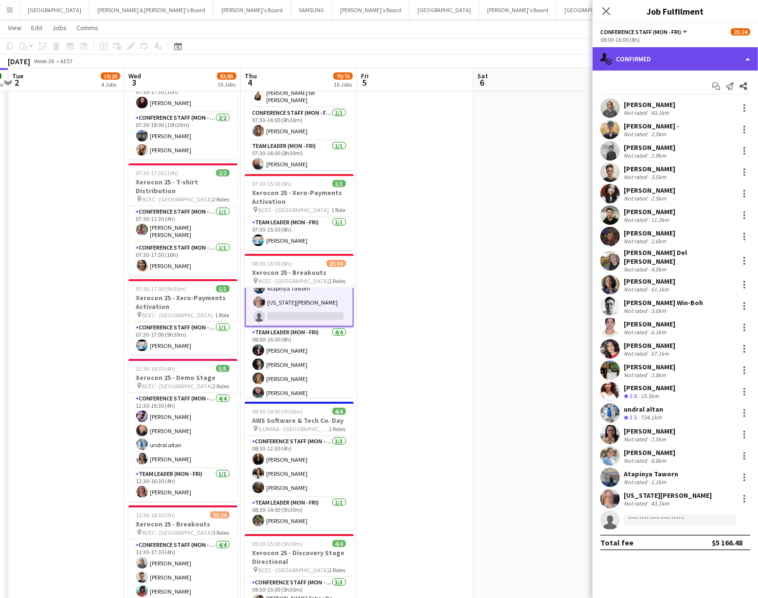
click at [667, 61] on div "single-neutral-actions-check-2 Confirmed" at bounding box center [675, 58] width 165 height 23
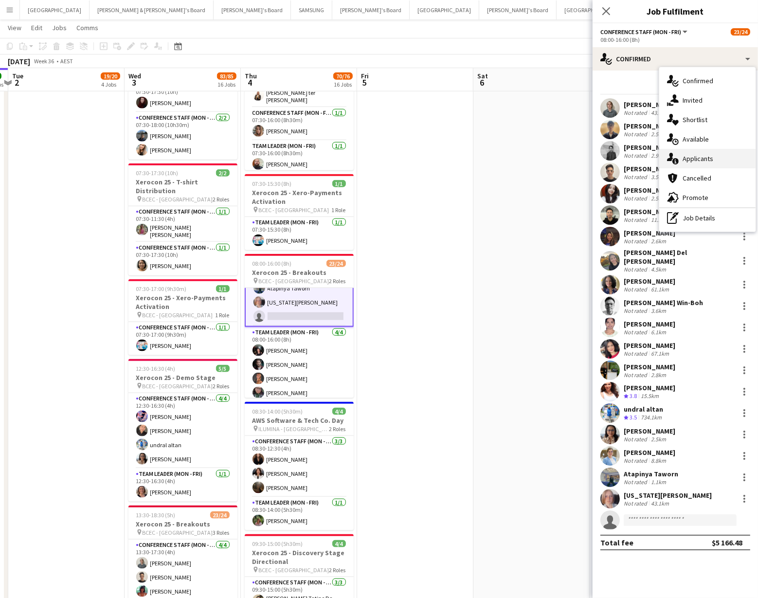
click at [708, 155] on div "single-neutral-actions-information Applicants" at bounding box center [707, 158] width 96 height 19
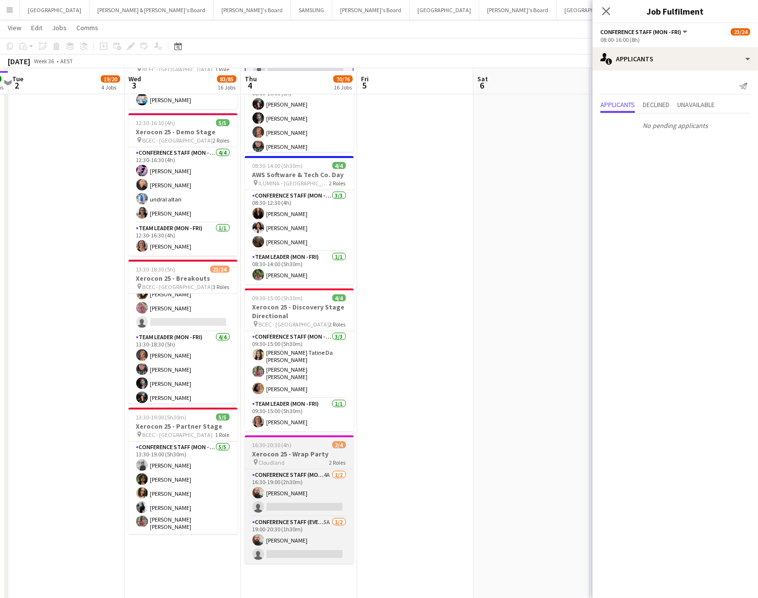
scroll to position [1535, 0]
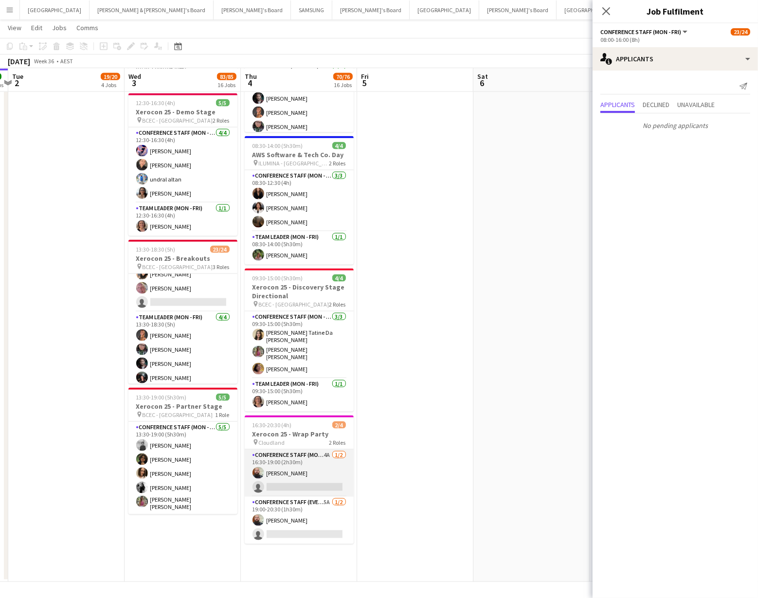
click at [308, 471] on app-card-role "Conference Staff (Mon - Fri) 4A [DATE] 16:30-19:00 (2h30m) [PERSON_NAME] single…" at bounding box center [299, 473] width 109 height 47
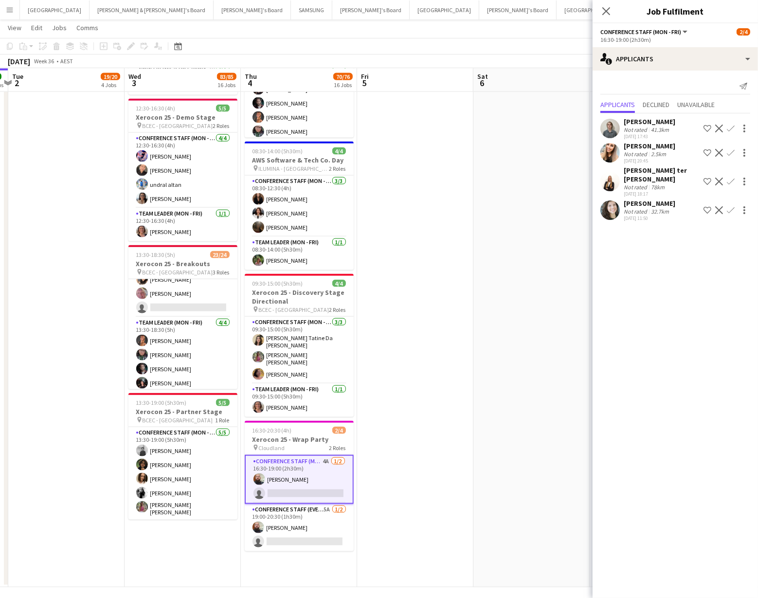
scroll to position [1528, 0]
click at [303, 485] on app-card-role "Conference Staff (Mon - Fri) 4A [DATE] 16:30-19:00 (2h30m) [PERSON_NAME] single…" at bounding box center [299, 480] width 109 height 49
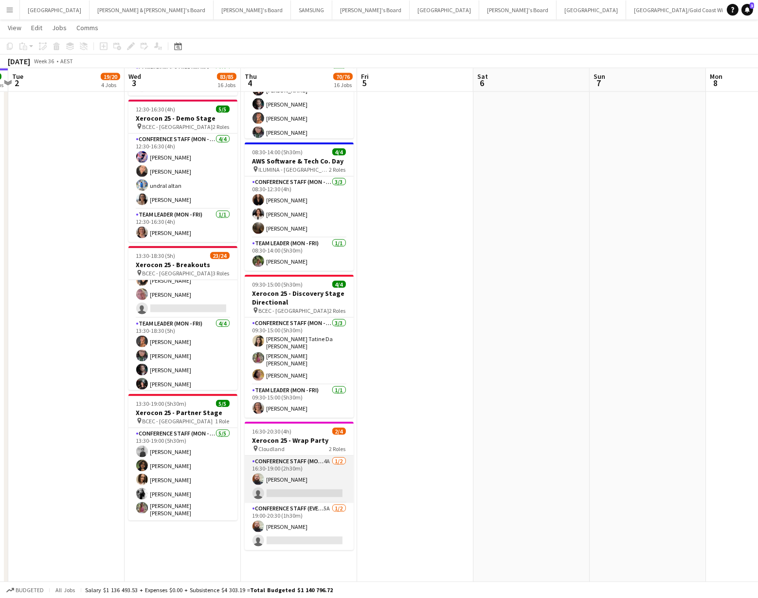
click at [268, 486] on app-card-role "Conference Staff (Mon - Fri) 4A [DATE] 16:30-19:00 (2h30m) [PERSON_NAME] single…" at bounding box center [299, 479] width 109 height 47
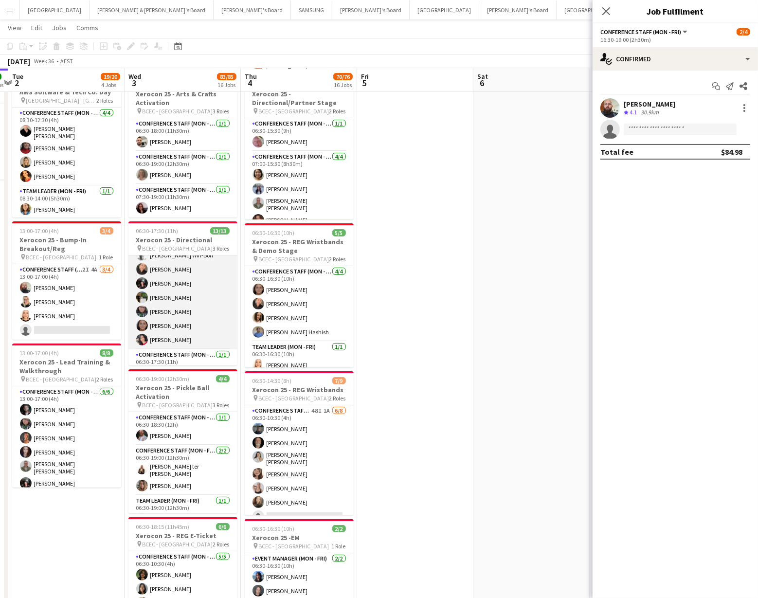
scroll to position [0, 0]
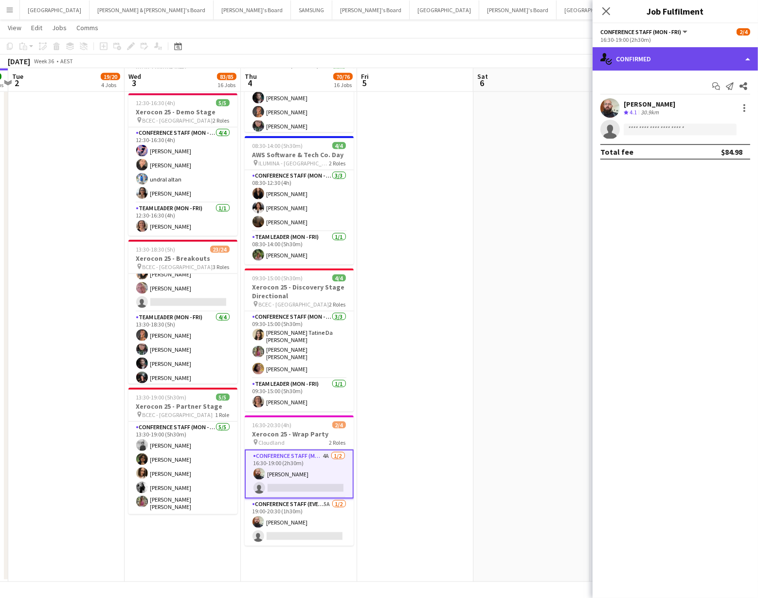
click at [726, 61] on div "single-neutral-actions-check-2 Confirmed" at bounding box center [675, 58] width 165 height 23
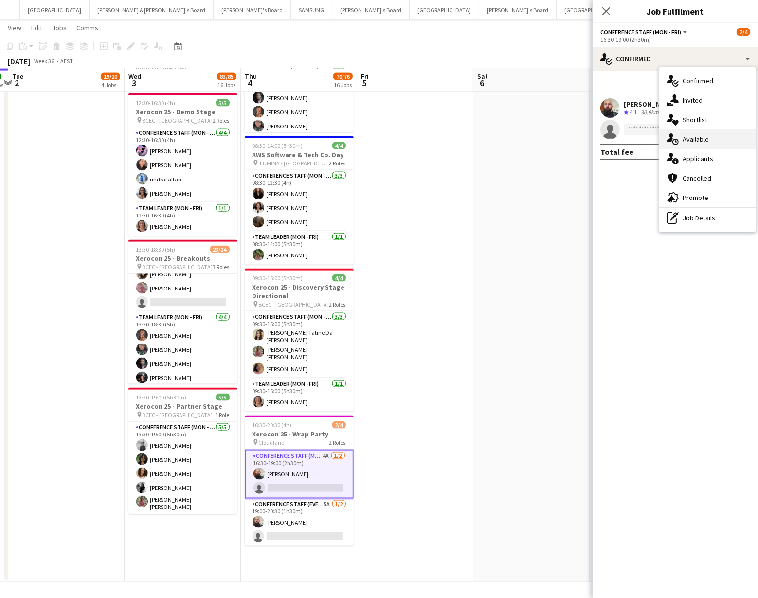
click at [710, 139] on div "single-neutral-actions-upload Available" at bounding box center [707, 138] width 96 height 19
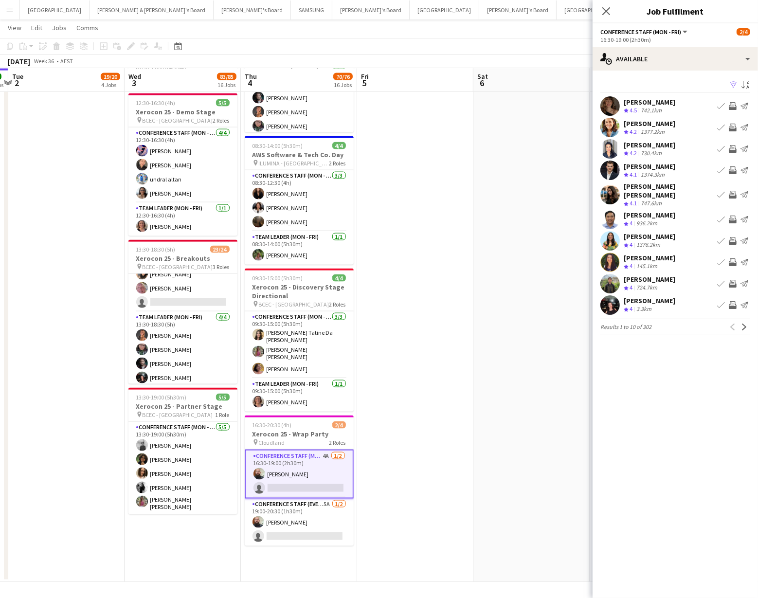
click at [734, 86] on app-icon "Filter" at bounding box center [734, 85] width 8 height 9
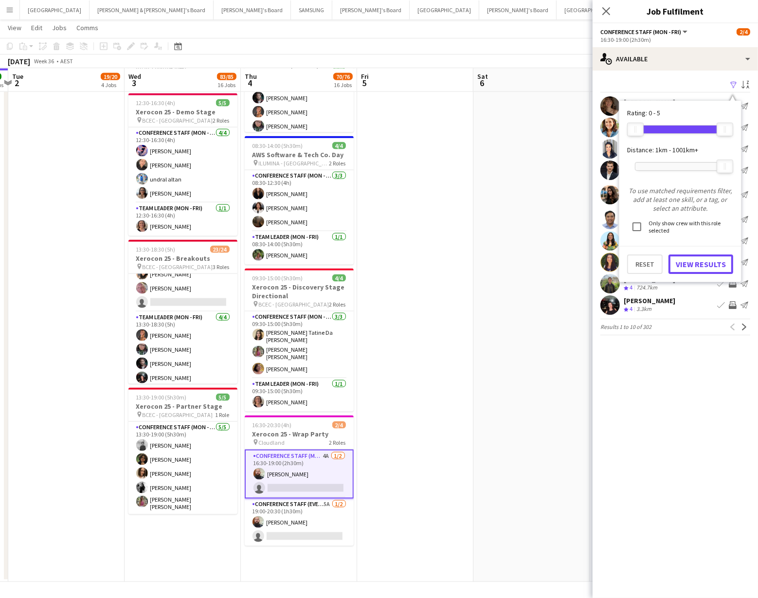
click at [691, 265] on button "View Results" at bounding box center [701, 263] width 65 height 19
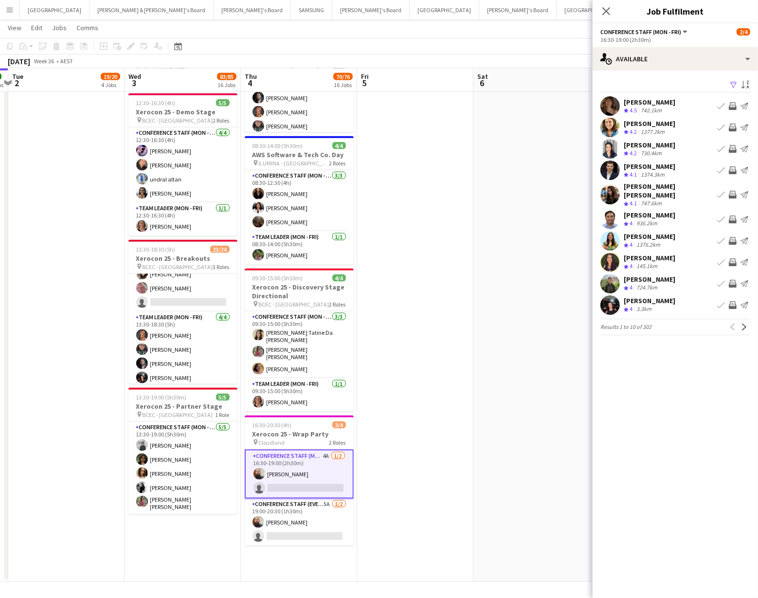
click at [604, 14] on icon "Close pop-in" at bounding box center [606, 11] width 8 height 8
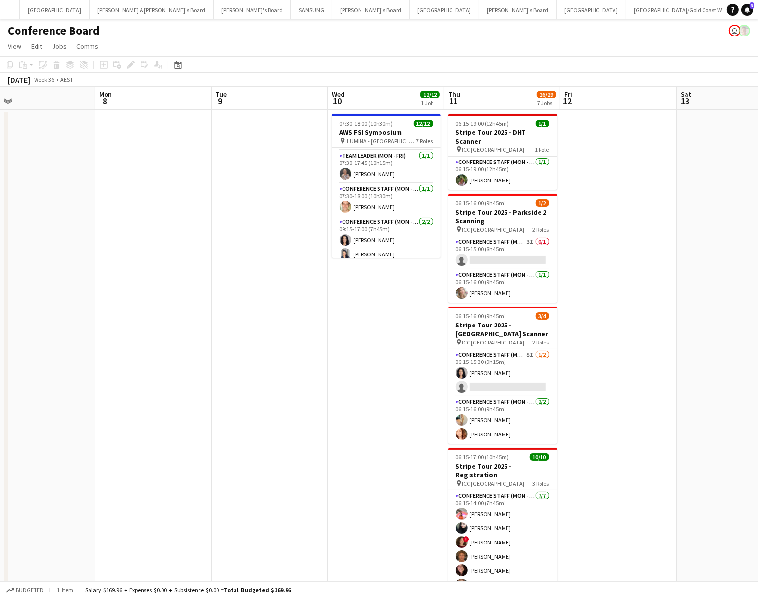
scroll to position [192, 0]
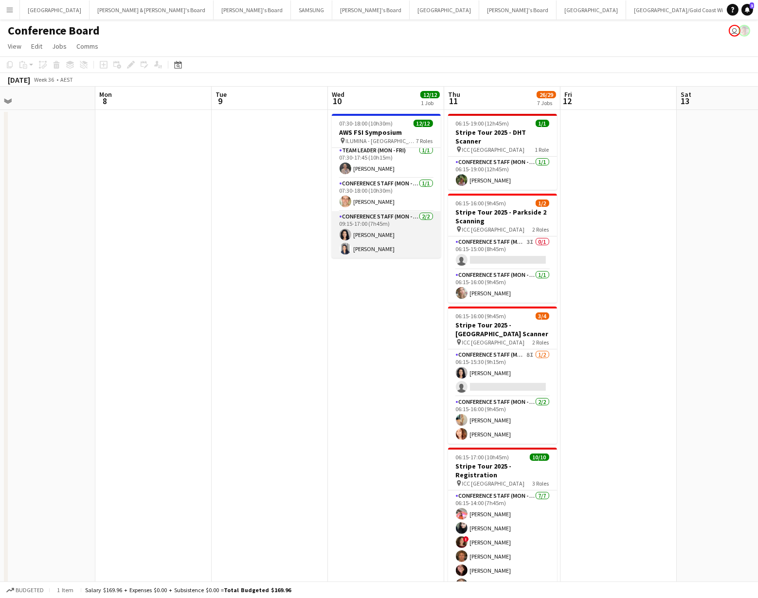
click at [371, 250] on app-card-role "Conference Staff (Mon - Fri) [DATE] 09:15-17:00 (7h45m) [PERSON_NAME] [PERSON_N…" at bounding box center [386, 234] width 109 height 47
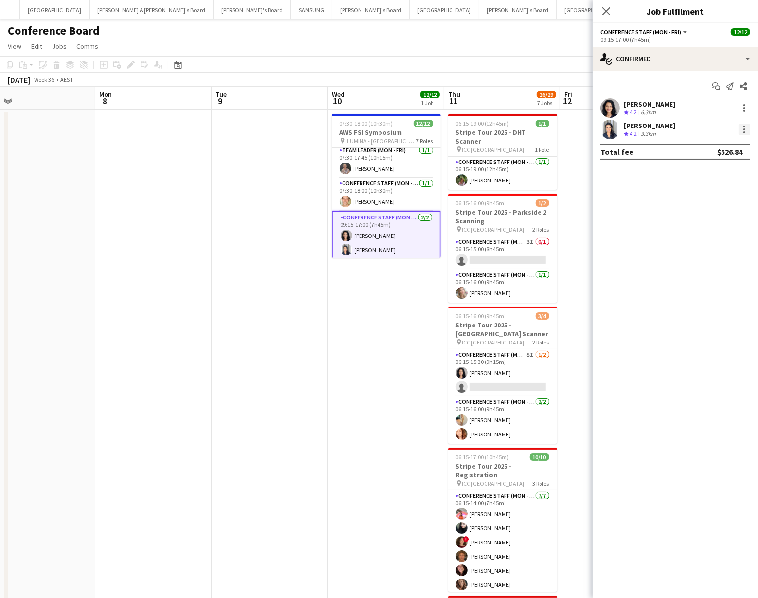
click at [745, 131] on div at bounding box center [745, 130] width 12 height 12
click at [715, 170] on span "Switch crew" at bounding box center [703, 170] width 41 height 8
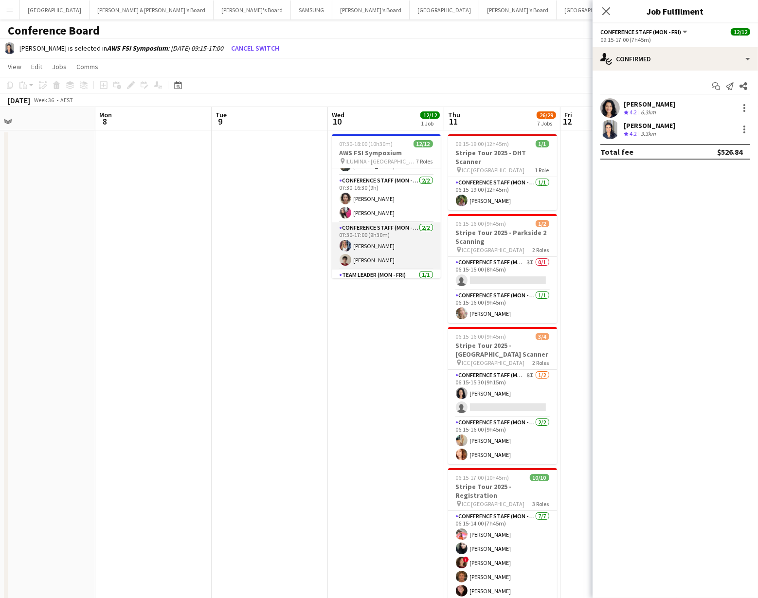
scroll to position [0, 0]
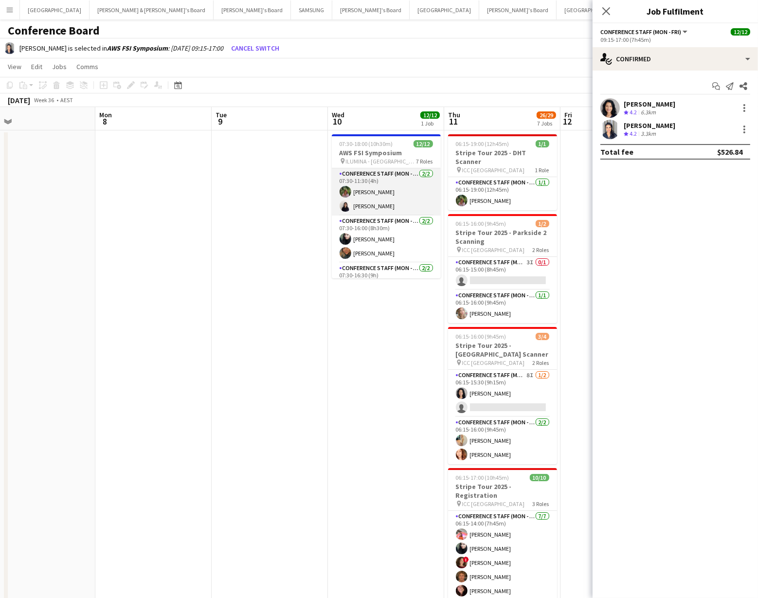
click at [372, 205] on app-card-role "Conference Staff (Mon - Fri) [DATE] 07:30-11:30 (4h) [PERSON_NAME] [PERSON_NAME]" at bounding box center [386, 191] width 109 height 47
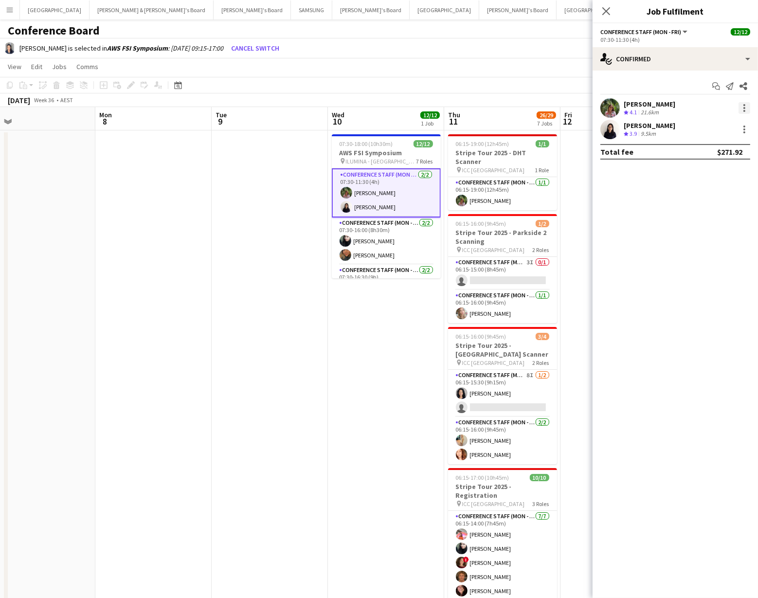
click at [742, 107] on div at bounding box center [745, 108] width 12 height 12
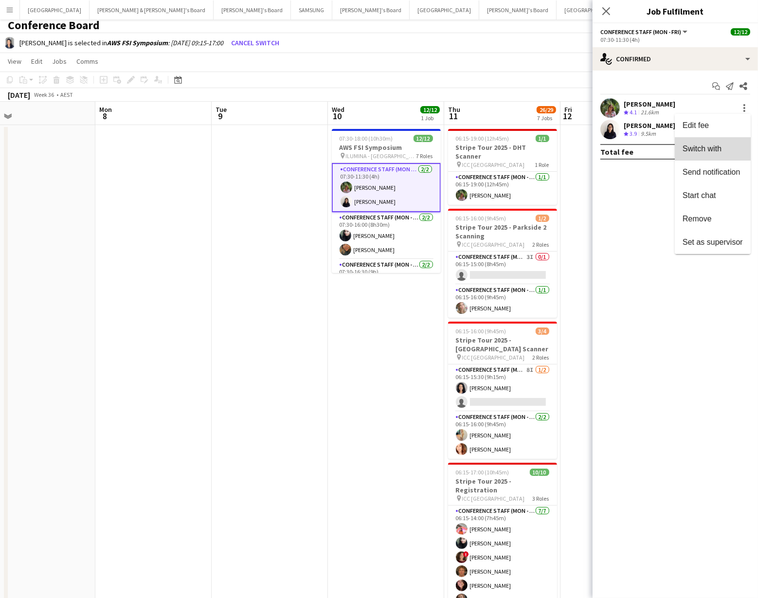
click at [698, 154] on button "Switch with" at bounding box center [713, 148] width 76 height 23
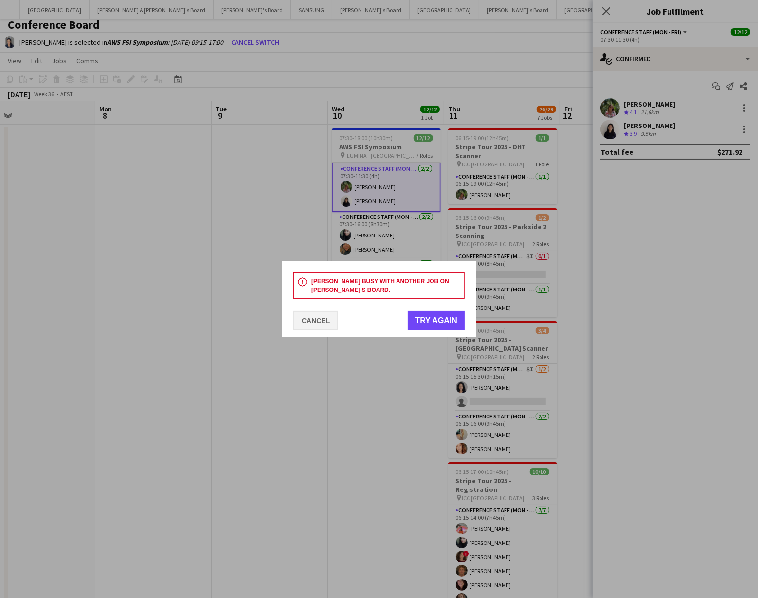
click at [318, 319] on button "Cancel" at bounding box center [315, 320] width 45 height 19
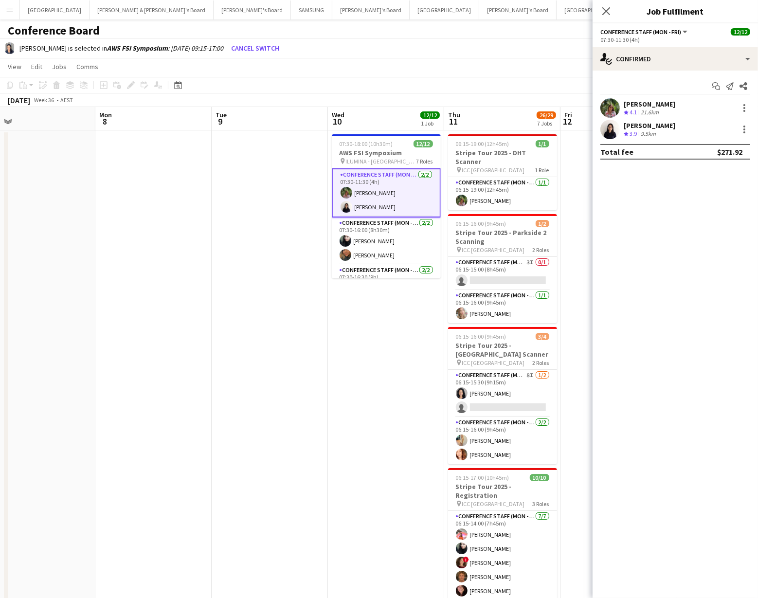
scroll to position [5, 0]
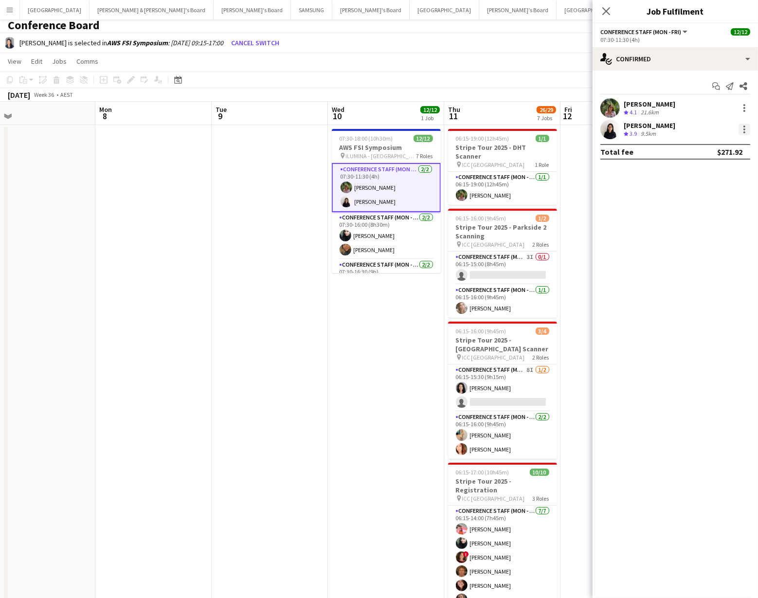
click at [743, 127] on div at bounding box center [745, 130] width 12 height 12
click at [720, 174] on span "Switch with" at bounding box center [702, 170] width 39 height 8
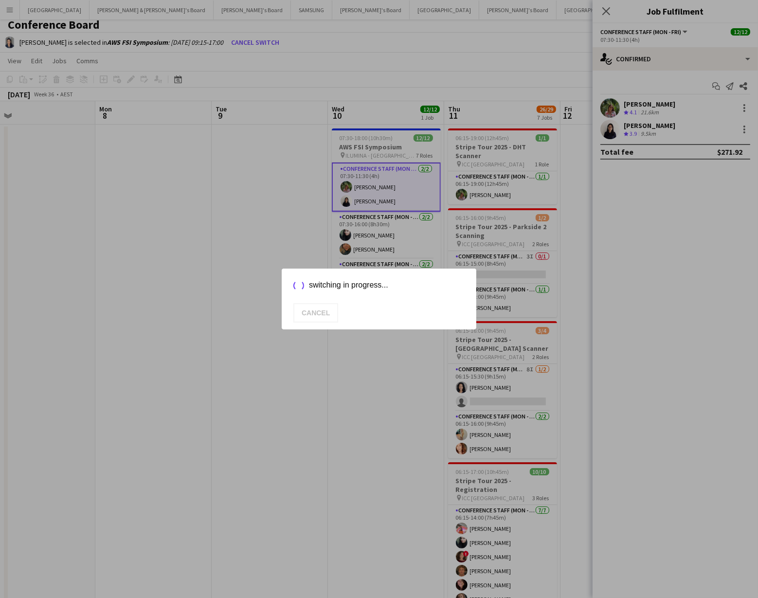
scroll to position [0, 0]
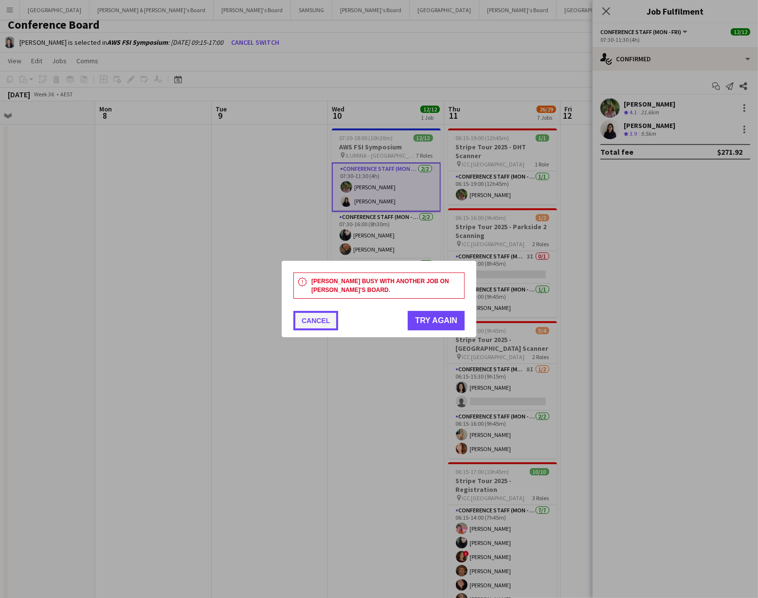
click at [310, 321] on button "Cancel" at bounding box center [315, 320] width 45 height 19
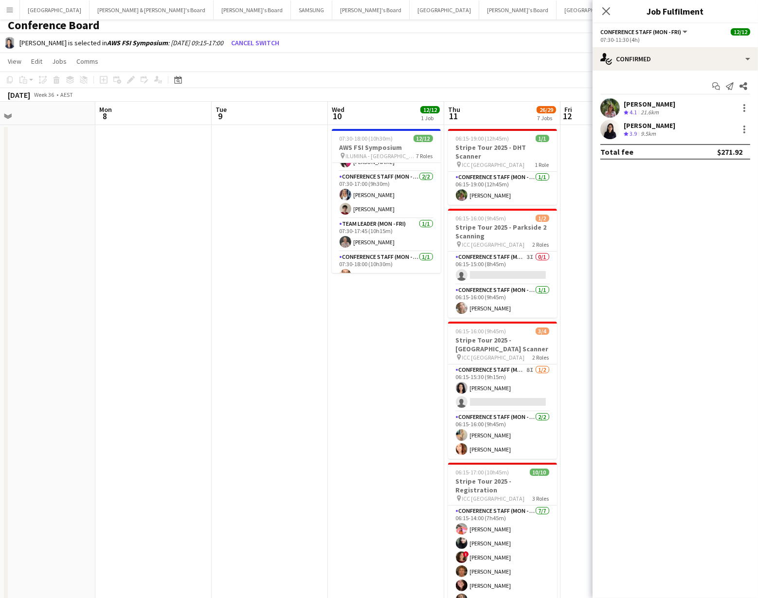
scroll to position [194, 0]
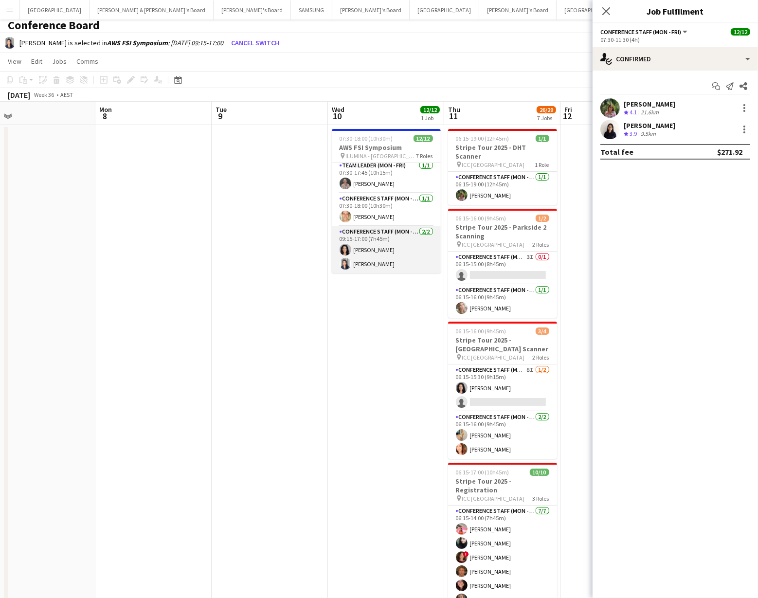
click at [392, 261] on app-card-role "Conference Staff (Mon - Fri) [DATE] 09:15-17:00 (7h45m) [PERSON_NAME] [PERSON_N…" at bounding box center [386, 249] width 109 height 47
click at [745, 124] on div at bounding box center [745, 130] width 12 height 12
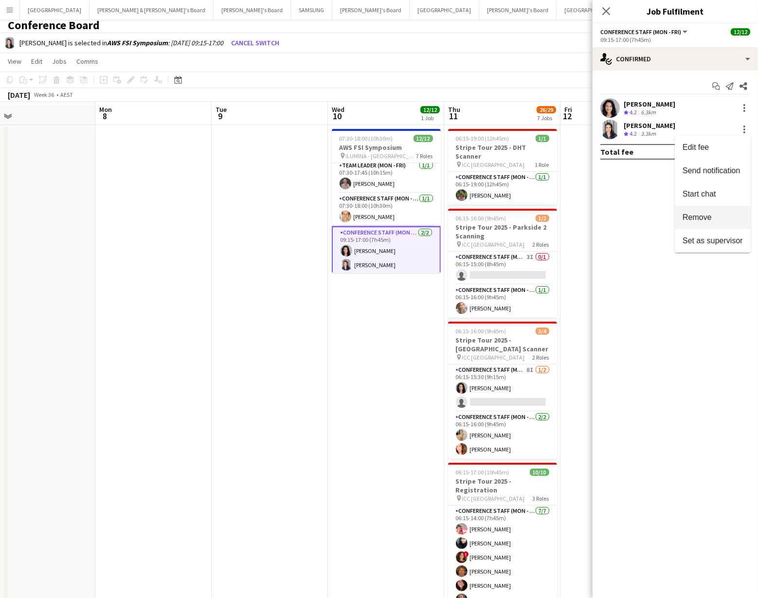
click at [690, 217] on span "Remove" at bounding box center [697, 217] width 29 height 8
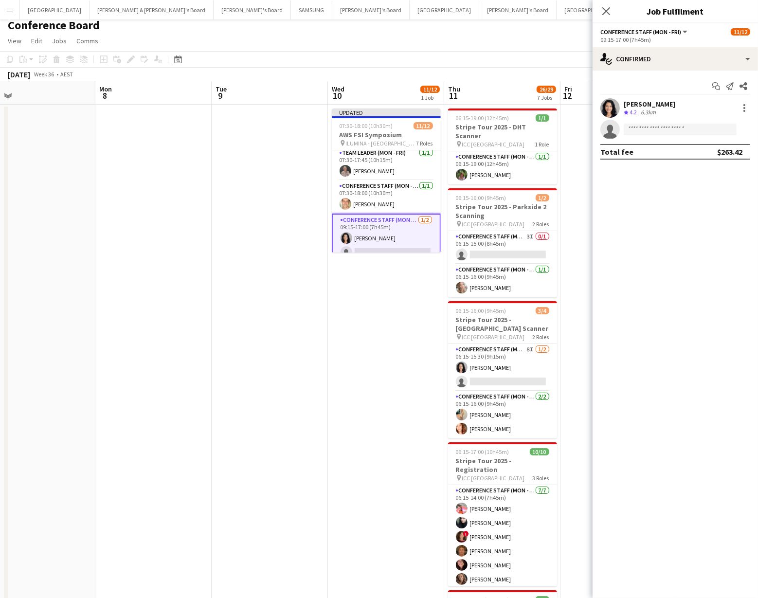
drag, startPoint x: 403, startPoint y: 299, endPoint x: 398, endPoint y: 298, distance: 5.5
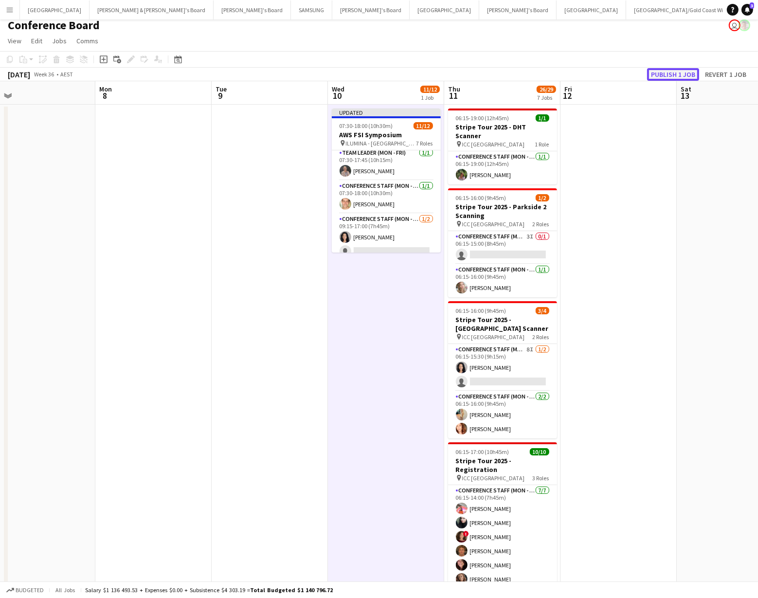
click at [662, 73] on button "Publish 1 job" at bounding box center [673, 74] width 52 height 13
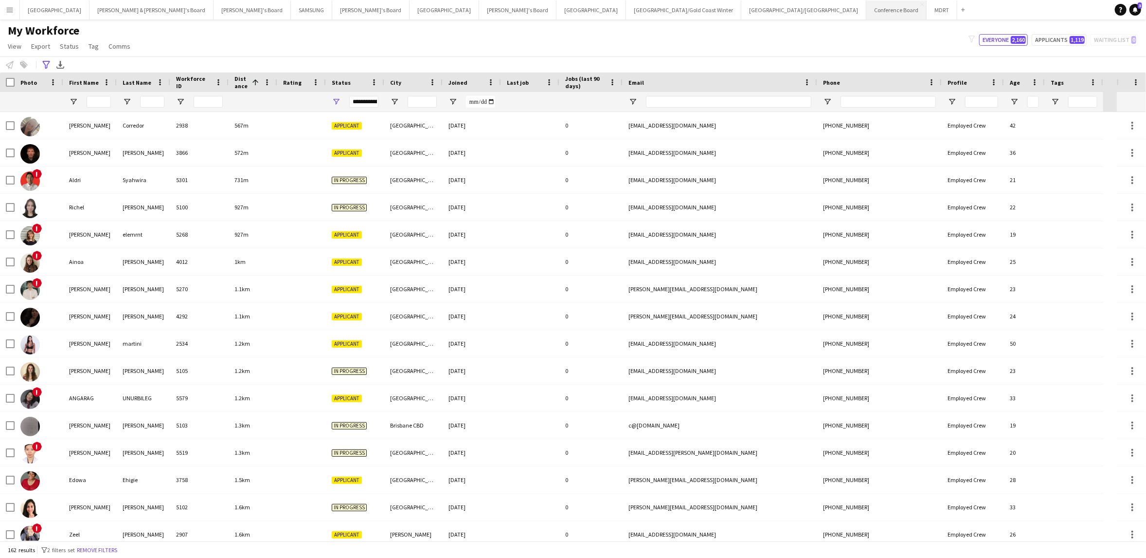
click at [867, 10] on button "Conference Board Close" at bounding box center [897, 9] width 60 height 19
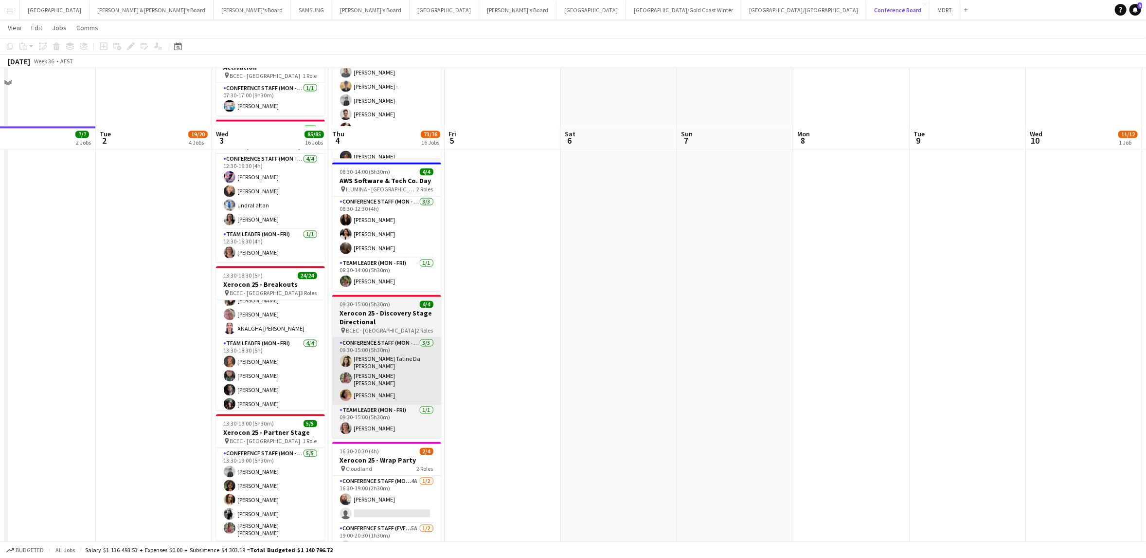
scroll to position [1575, 0]
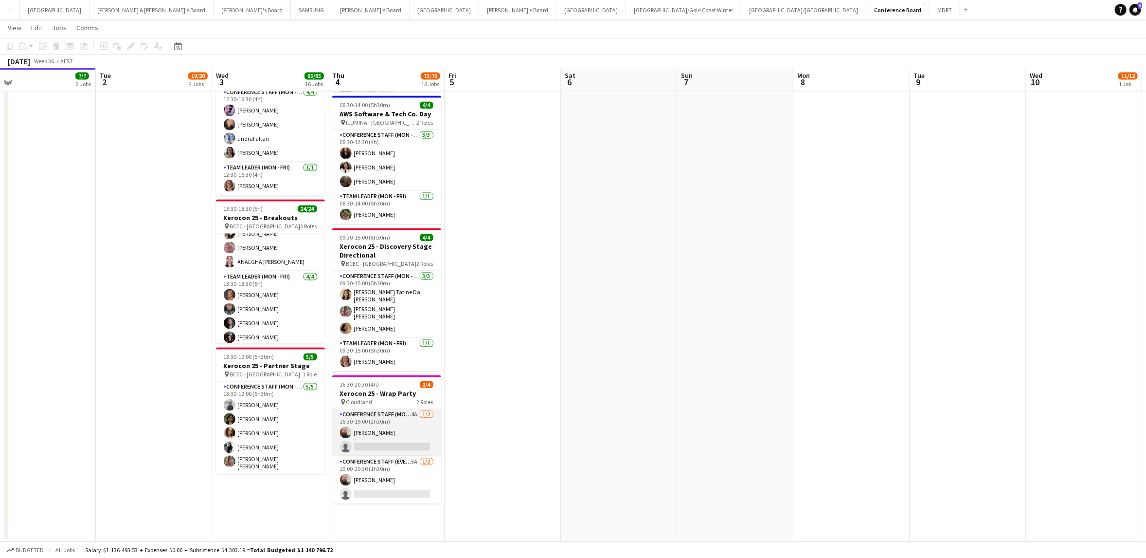
click at [391, 446] on app-card-role "Conference Staff (Mon - Fri) 4A [DATE] 16:30-19:00 (2h30m) [PERSON_NAME] single…" at bounding box center [386, 432] width 109 height 47
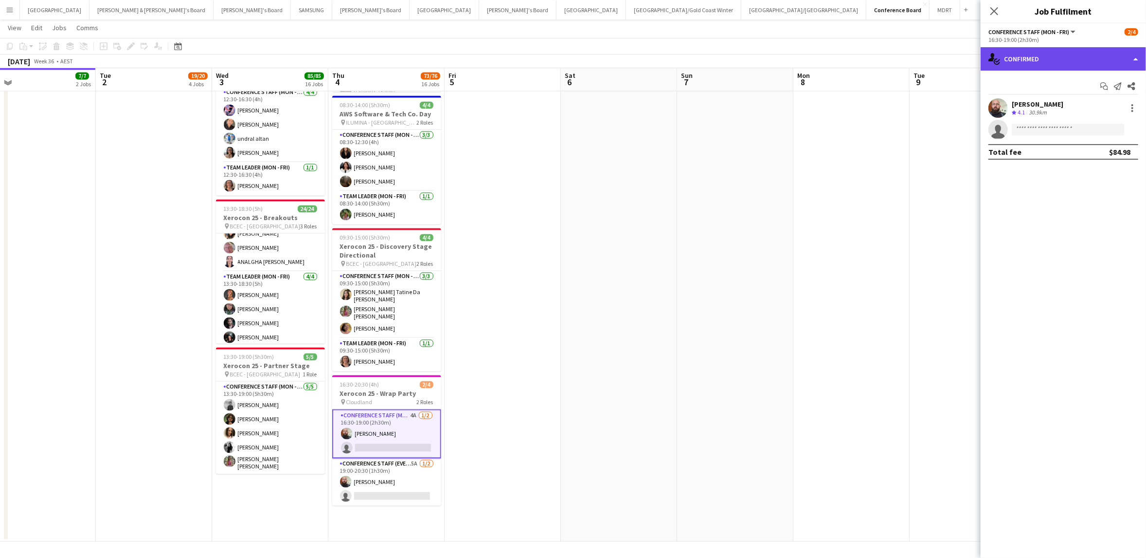
click at [1032, 58] on div "single-neutral-actions-check-2 Confirmed" at bounding box center [1063, 58] width 165 height 23
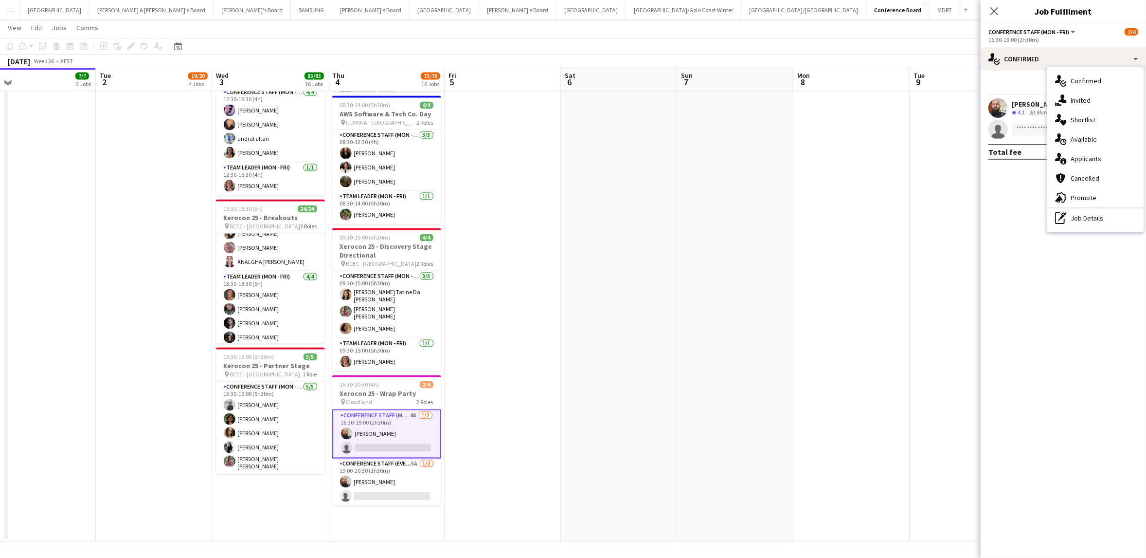
drag, startPoint x: 1081, startPoint y: 104, endPoint x: 1056, endPoint y: 116, distance: 27.6
click at [1081, 104] on div "single-neutral-actions-share-1 Invited" at bounding box center [1096, 100] width 96 height 19
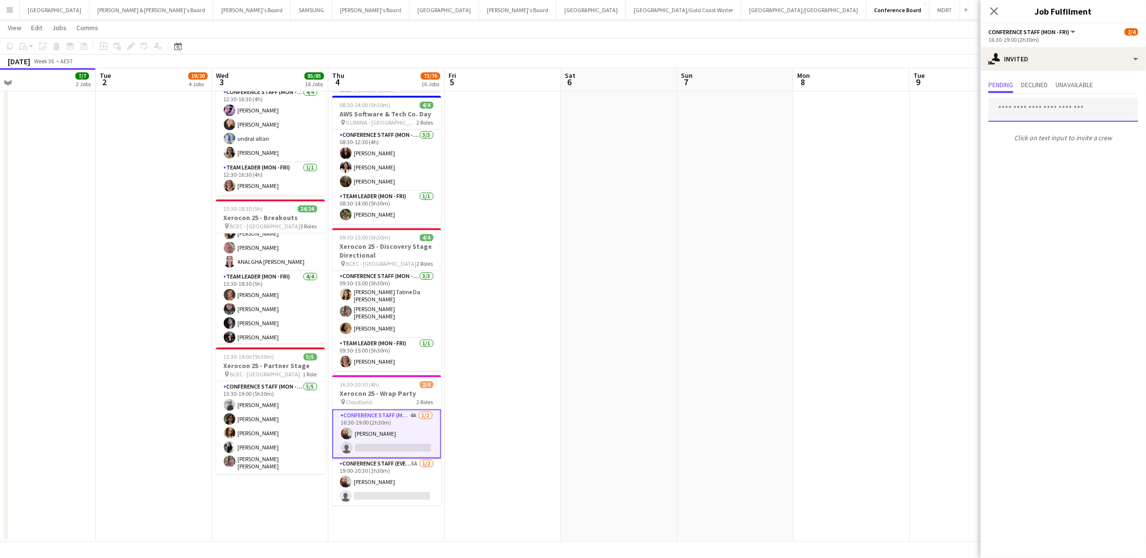
click at [1008, 107] on input "text" at bounding box center [1064, 109] width 150 height 24
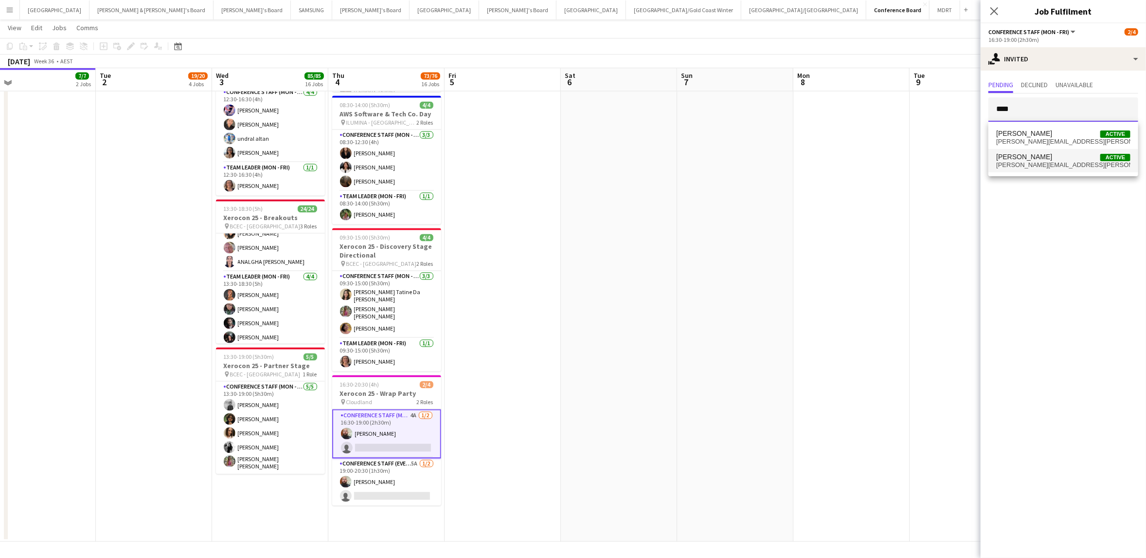
type input "****"
click at [1024, 159] on span "[PERSON_NAME]" at bounding box center [1024, 157] width 56 height 8
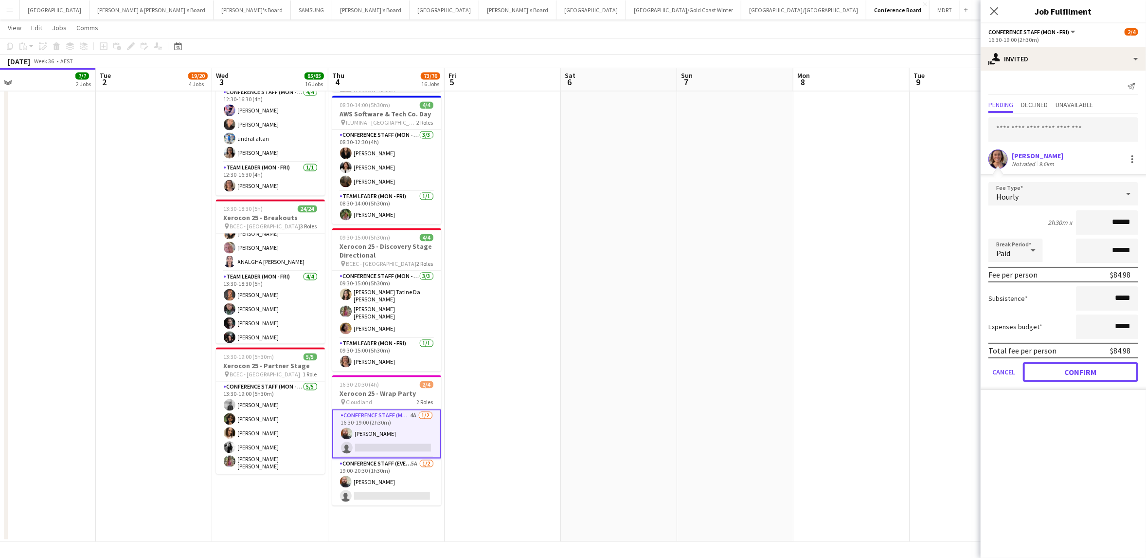
drag, startPoint x: 1074, startPoint y: 372, endPoint x: 976, endPoint y: 364, distance: 98.1
click at [1072, 372] on button "Confirm" at bounding box center [1080, 371] width 115 height 19
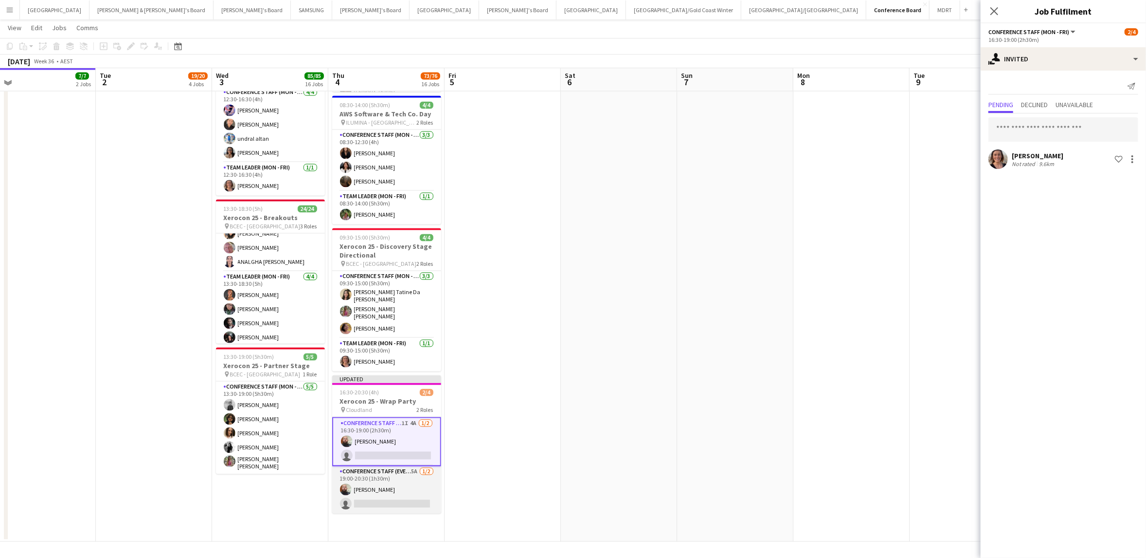
drag, startPoint x: 374, startPoint y: 497, endPoint x: 371, endPoint y: 489, distance: 8.2
click at [374, 497] on app-card-role "Conference Staff (Evening) 5A 1/2 19:00-20:30 (1h30m) Ricky Chaplin single-neut…" at bounding box center [386, 489] width 109 height 47
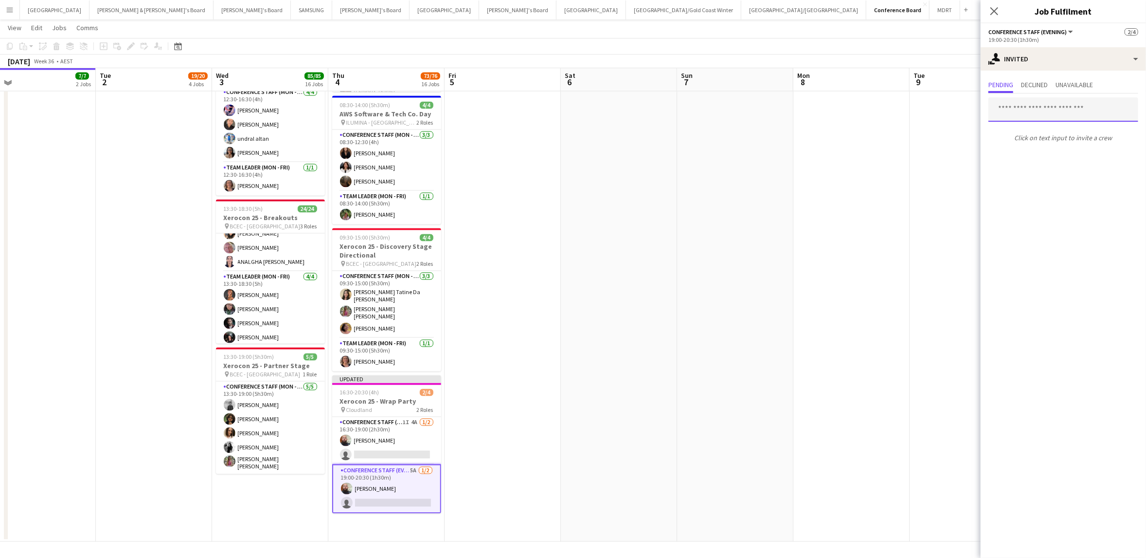
click at [1013, 108] on input "text" at bounding box center [1064, 109] width 150 height 24
type input "*******"
click at [1035, 140] on span "lisa.russell@live.com.au" at bounding box center [1063, 142] width 134 height 8
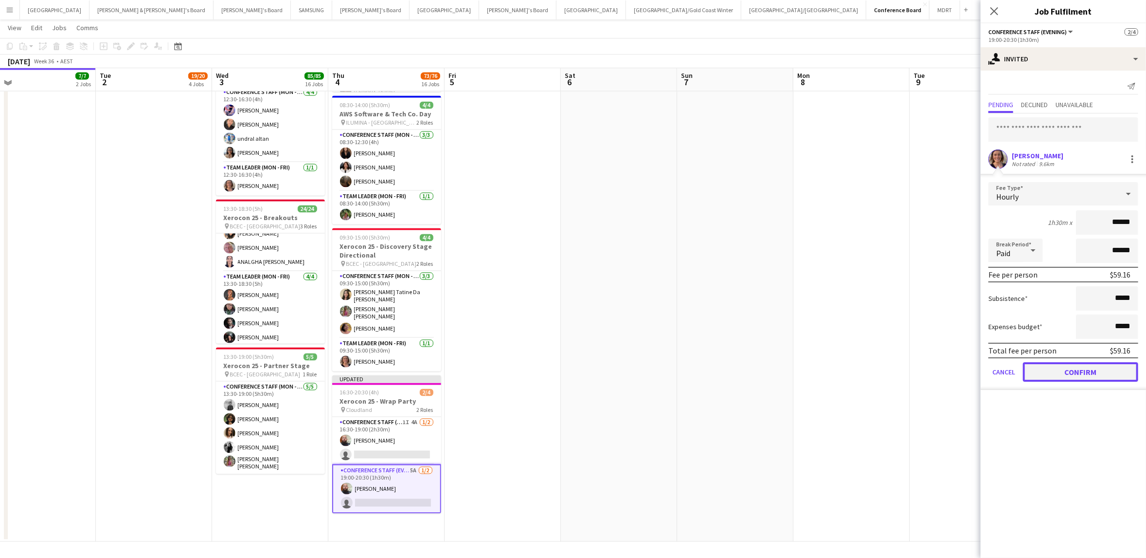
click at [1066, 372] on button "Confirm" at bounding box center [1080, 371] width 115 height 19
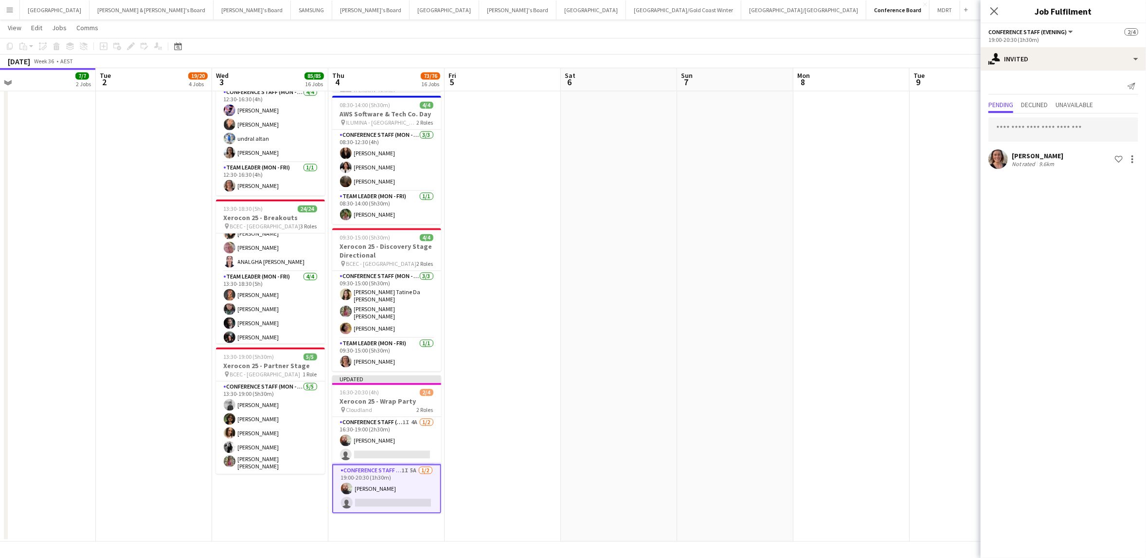
drag, startPoint x: 894, startPoint y: 308, endPoint x: 890, endPoint y: 303, distance: 7.0
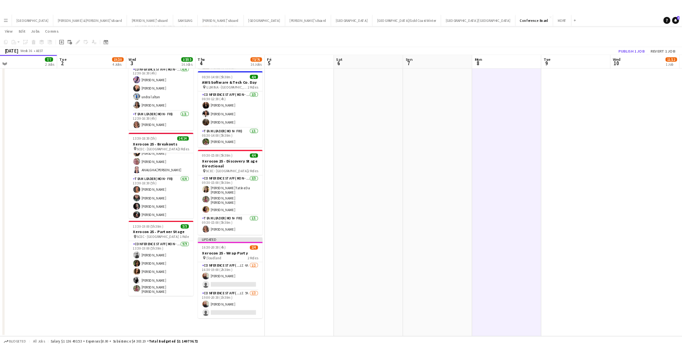
scroll to position [0, 254]
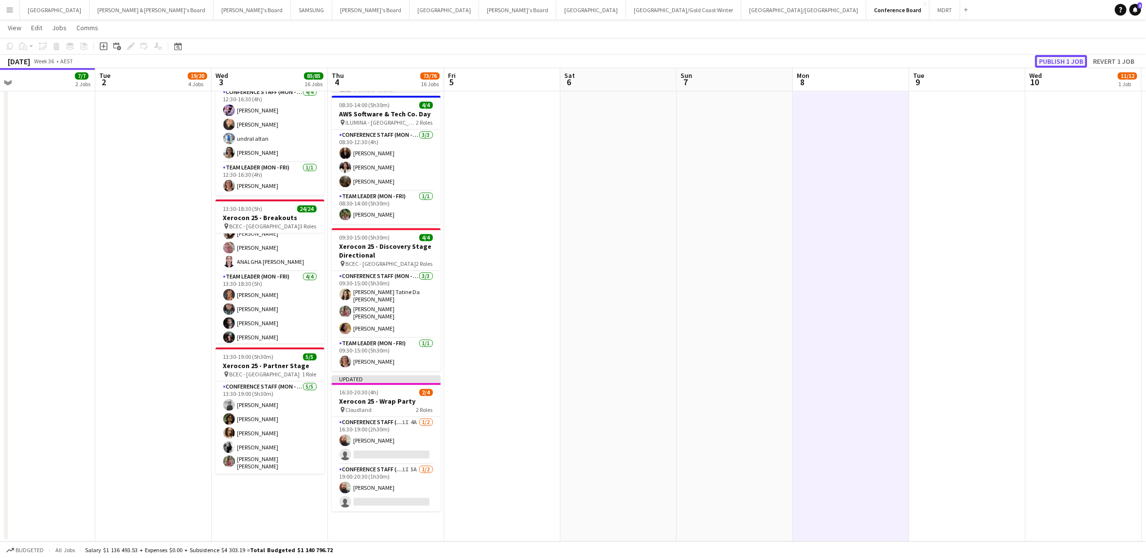
click at [1047, 63] on button "Publish 1 job" at bounding box center [1061, 61] width 52 height 13
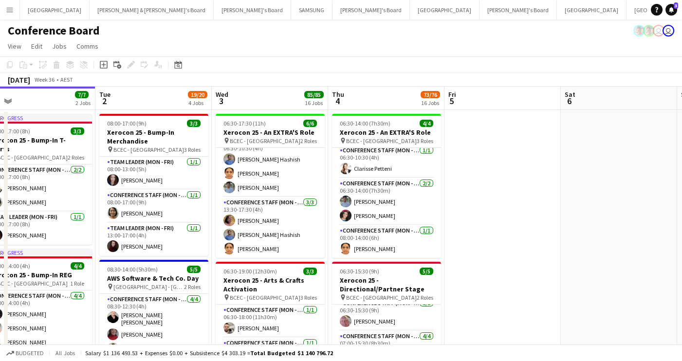
scroll to position [0, 0]
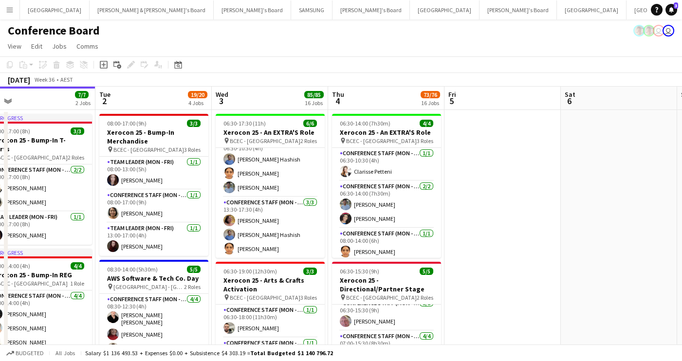
click at [13, 12] on app-icon "Menu" at bounding box center [10, 10] width 8 height 8
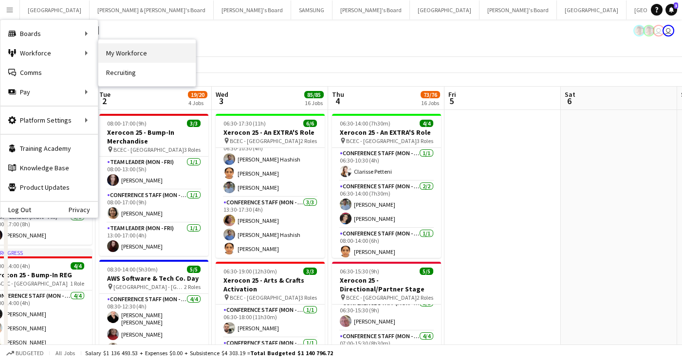
click at [129, 49] on link "My Workforce" at bounding box center [146, 52] width 97 height 19
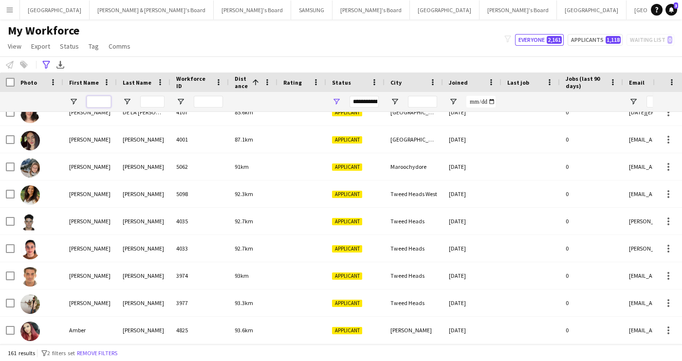
click at [96, 99] on input "First Name Filter Input" at bounding box center [99, 102] width 24 height 12
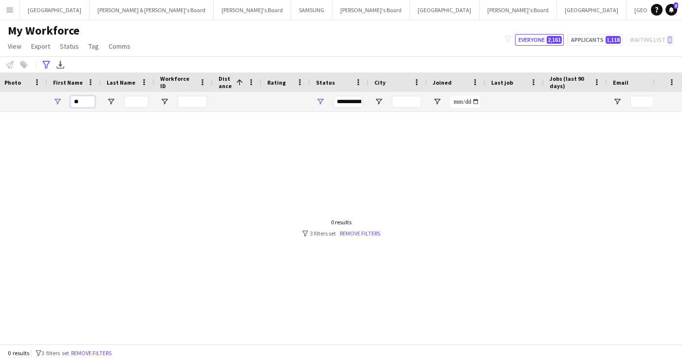
type input "*"
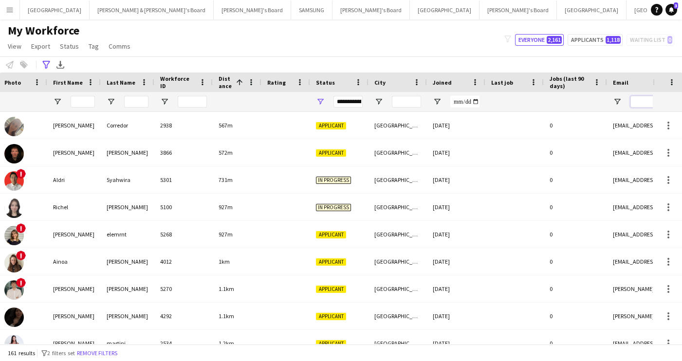
paste input "**********"
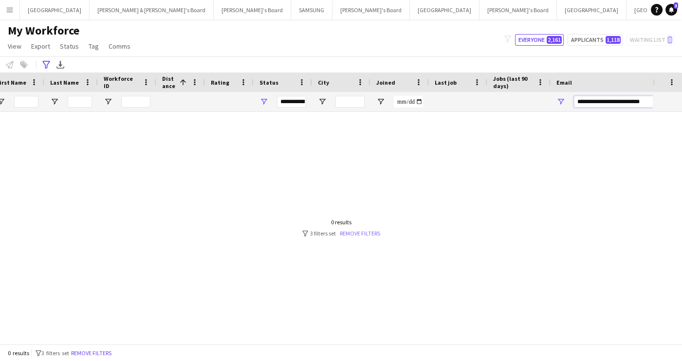
type input "**********"
click at [358, 231] on link "Remove filters" at bounding box center [360, 233] width 40 height 7
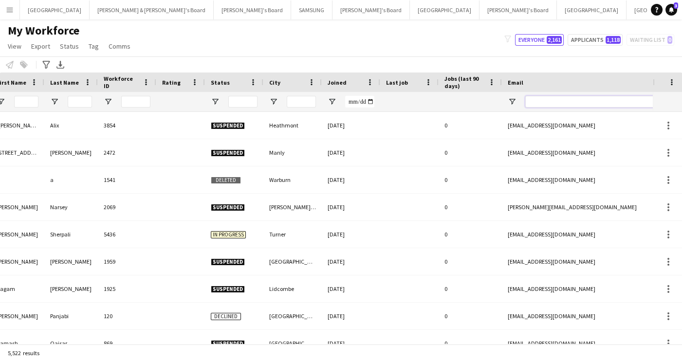
click at [540, 99] on input "Email Filter Input" at bounding box center [607, 102] width 165 height 12
paste input "**********"
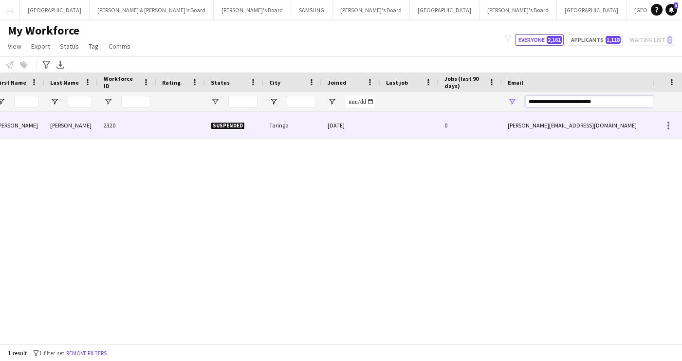
type input "**********"
click at [132, 127] on div "2320" at bounding box center [127, 125] width 58 height 27
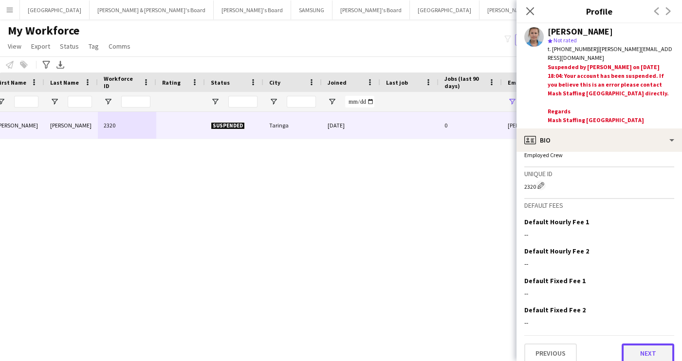
click at [645, 344] on button "Next" at bounding box center [647, 353] width 53 height 19
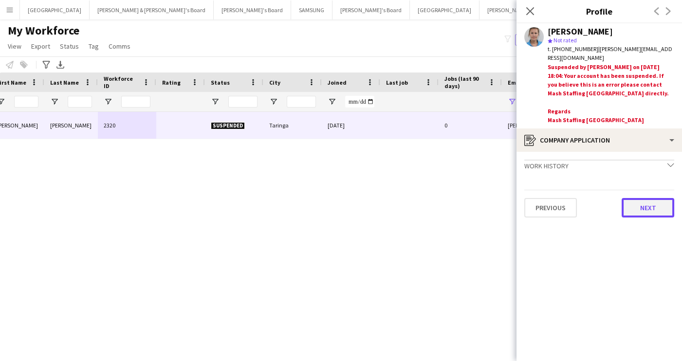
click at [648, 203] on button "Next" at bounding box center [647, 207] width 53 height 19
click at [643, 187] on button "Next" at bounding box center [647, 196] width 53 height 19
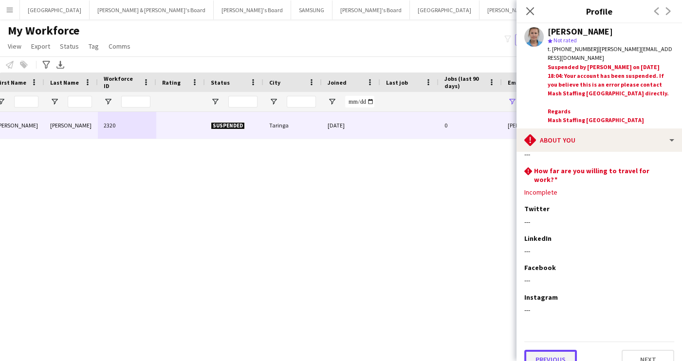
click at [560, 350] on button "Previous" at bounding box center [550, 359] width 53 height 19
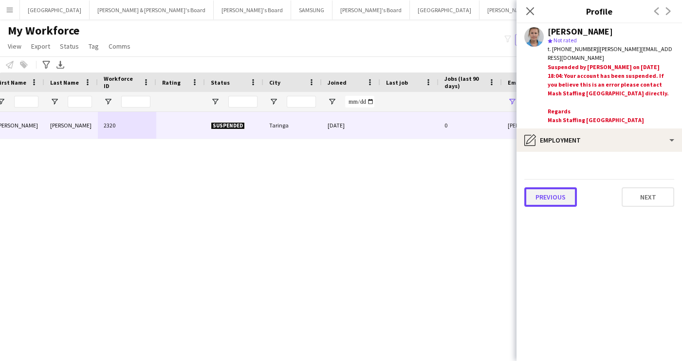
click at [562, 187] on button "Previous" at bounding box center [550, 196] width 53 height 19
click at [555, 199] on button "Previous" at bounding box center [550, 207] width 53 height 19
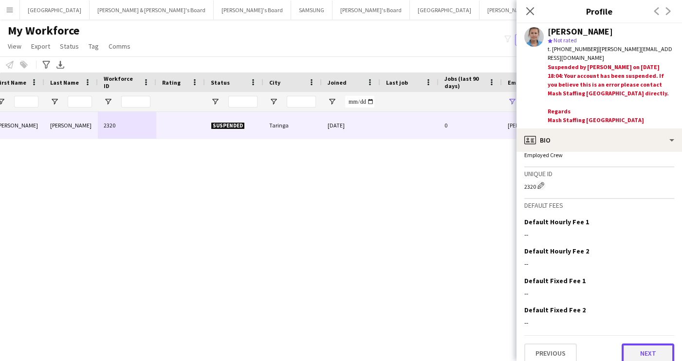
click at [632, 344] on button "Next" at bounding box center [647, 353] width 53 height 19
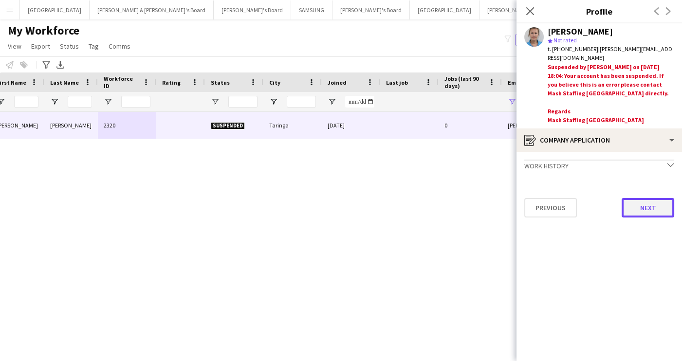
click at [649, 204] on button "Next" at bounding box center [647, 207] width 53 height 19
click at [640, 190] on button "Next" at bounding box center [647, 196] width 53 height 19
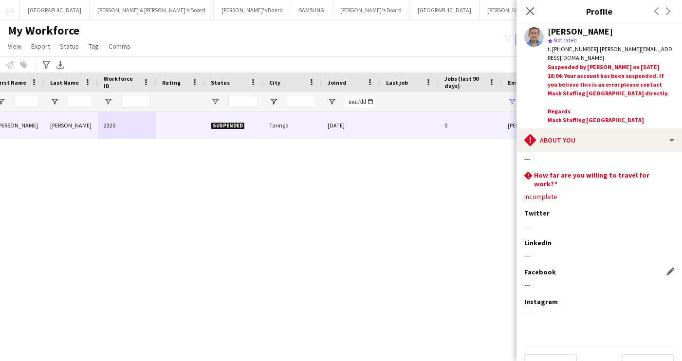
scroll to position [54, 0]
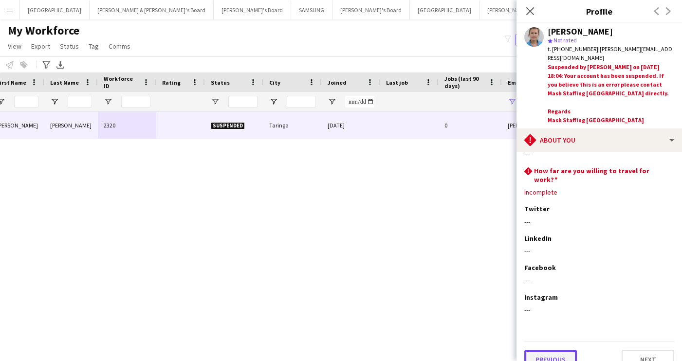
click at [551, 350] on button "Previous" at bounding box center [550, 359] width 53 height 19
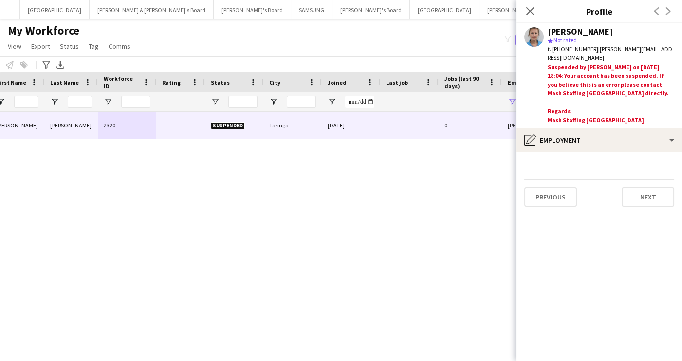
scroll to position [0, 0]
click at [555, 187] on button "Previous" at bounding box center [550, 196] width 53 height 19
click at [552, 198] on button "Previous" at bounding box center [550, 207] width 53 height 19
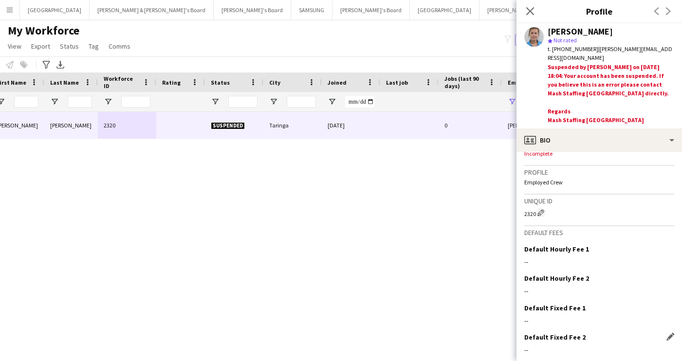
scroll to position [430, 0]
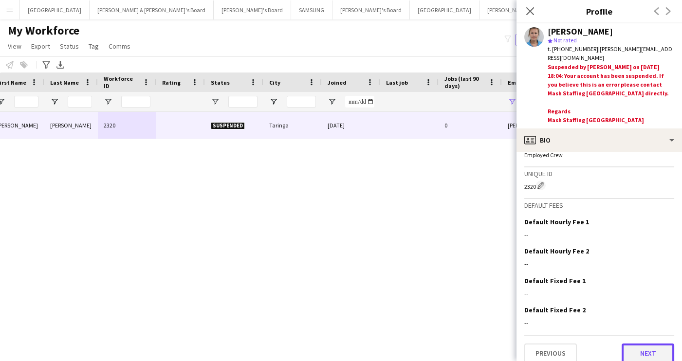
click at [637, 344] on button "Next" at bounding box center [647, 353] width 53 height 19
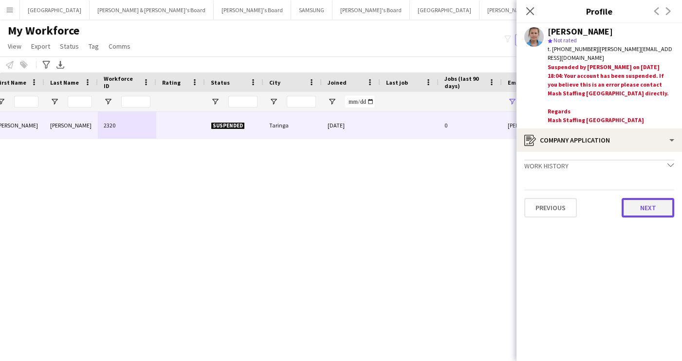
click at [644, 204] on button "Next" at bounding box center [647, 207] width 53 height 19
click at [637, 187] on button "Next" at bounding box center [647, 196] width 53 height 19
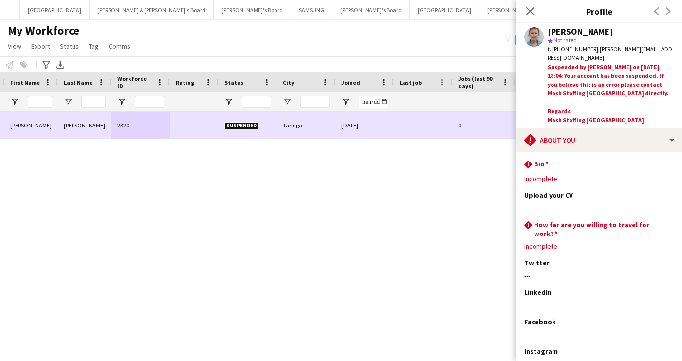
scroll to position [0, 0]
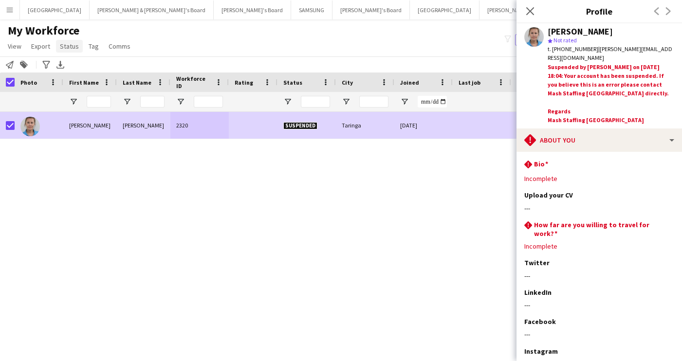
click at [76, 49] on span "Status" at bounding box center [69, 46] width 19 height 9
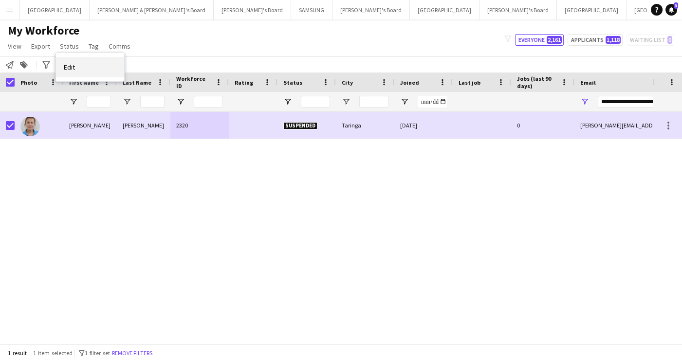
click at [76, 69] on link "Edit" at bounding box center [90, 67] width 68 height 20
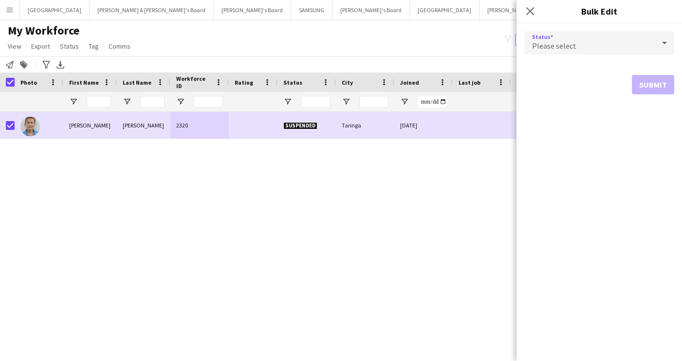
click at [592, 48] on div "Please select" at bounding box center [589, 42] width 130 height 23
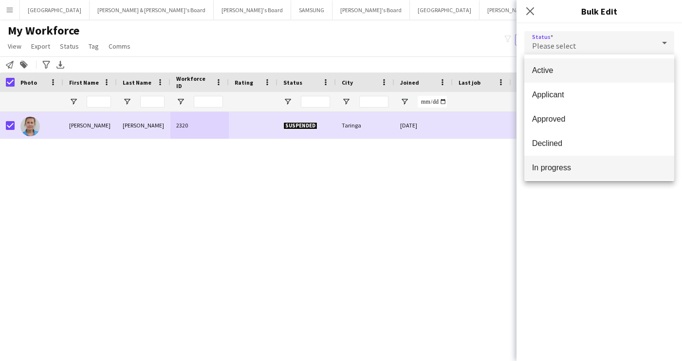
click at [560, 164] on span "In progress" at bounding box center [599, 167] width 134 height 9
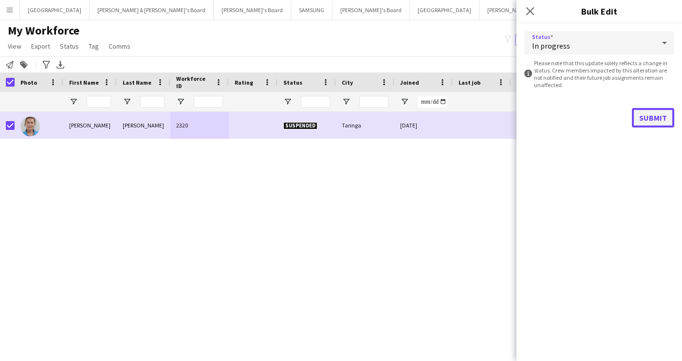
click at [659, 119] on button "Submit" at bounding box center [653, 117] width 42 height 19
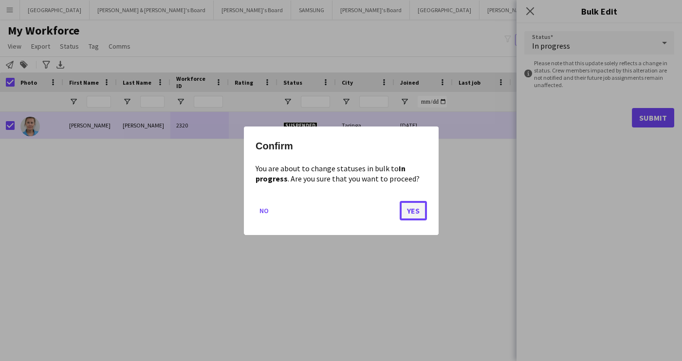
click at [417, 214] on button "Yes" at bounding box center [412, 209] width 27 height 19
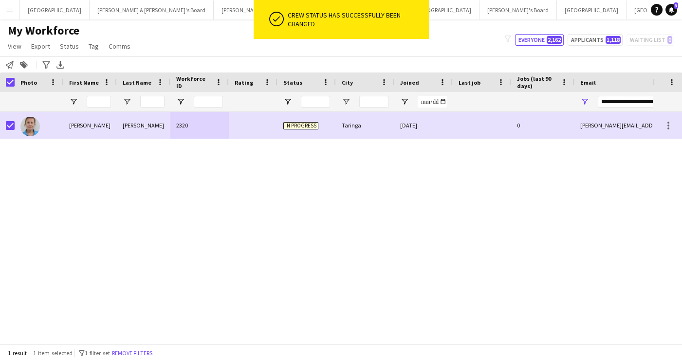
click at [455, 202] on div "Diana Tomkins 2320 In progress Taringa 11-06-2023 0 diana.tomkins2@bigpond.com" at bounding box center [326, 228] width 652 height 232
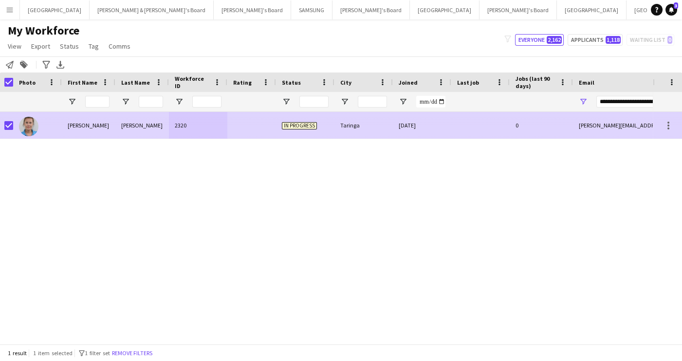
scroll to position [0, 29]
click at [420, 127] on div "11-06-2023" at bounding box center [423, 125] width 58 height 27
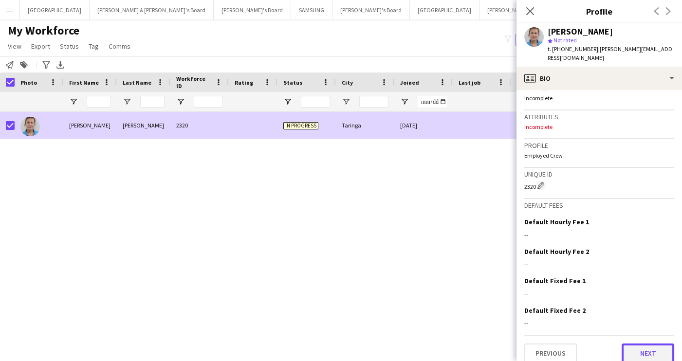
scroll to position [368, 0]
click at [636, 343] on button "Next" at bounding box center [647, 352] width 53 height 19
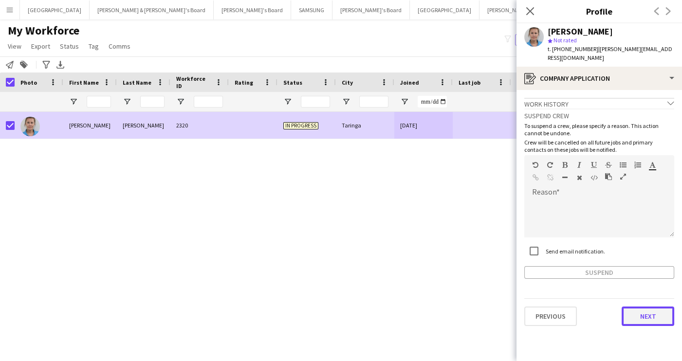
click at [642, 310] on button "Next" at bounding box center [647, 316] width 53 height 19
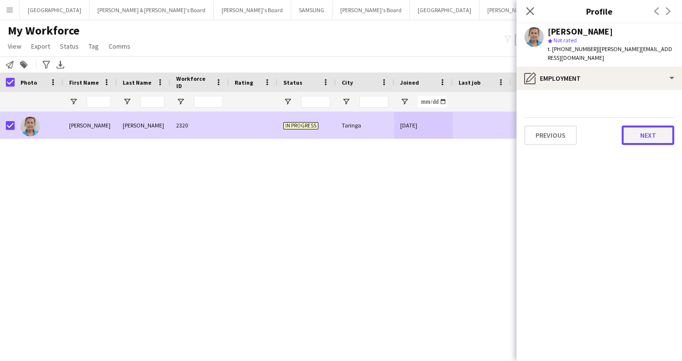
click at [642, 131] on button "Next" at bounding box center [647, 135] width 53 height 19
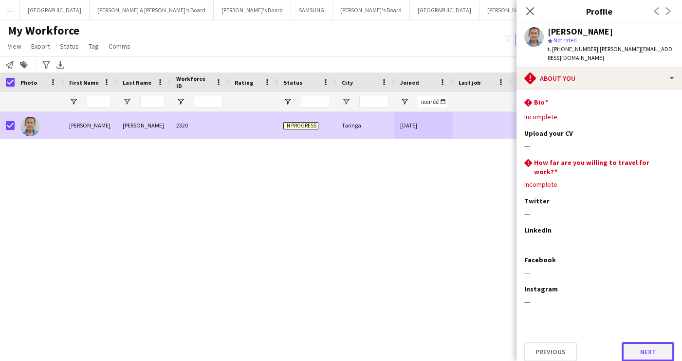
click at [657, 342] on button "Next" at bounding box center [647, 351] width 53 height 19
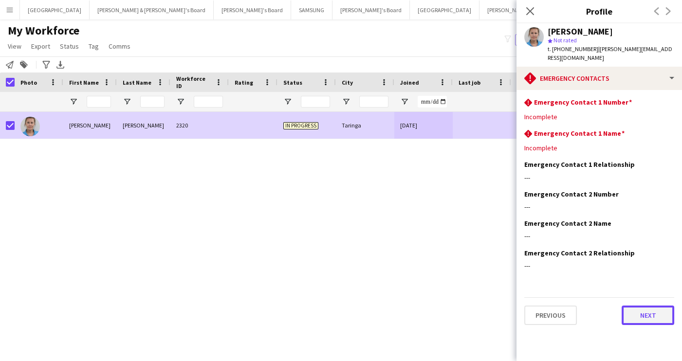
click at [644, 311] on button "Next" at bounding box center [647, 315] width 53 height 19
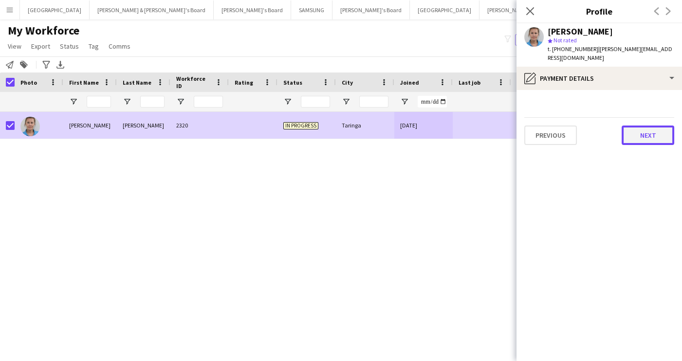
click at [642, 126] on button "Next" at bounding box center [647, 135] width 53 height 19
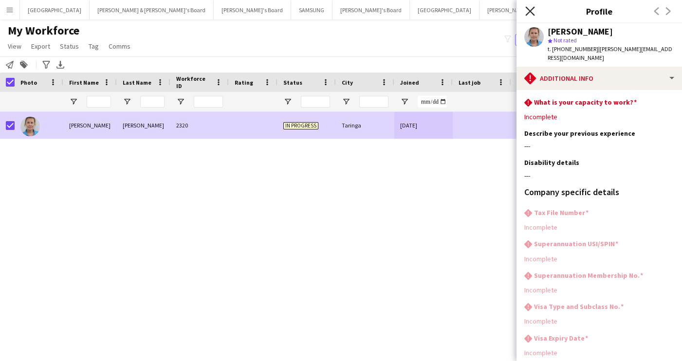
click at [529, 11] on icon at bounding box center [529, 10] width 9 height 9
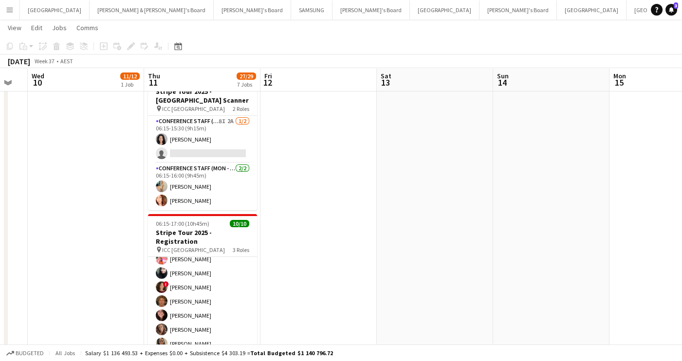
scroll to position [12, 0]
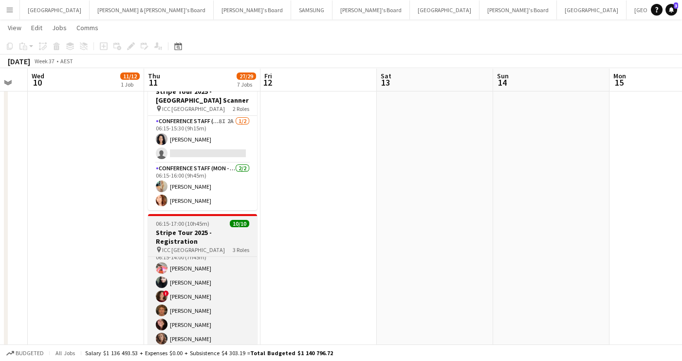
click at [185, 228] on h3 "Stripe Tour 2025 - Registration" at bounding box center [202, 237] width 109 height 18
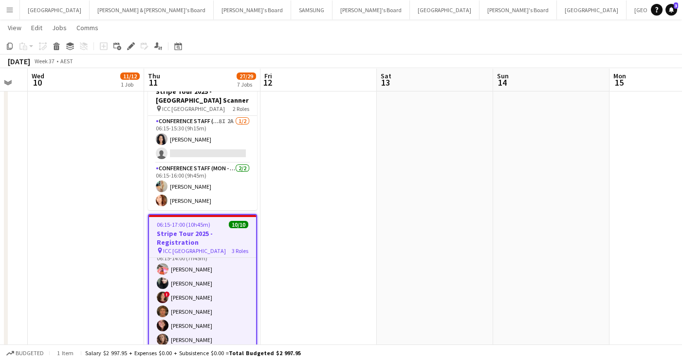
click at [160, 50] on icon "Applicants" at bounding box center [158, 46] width 8 height 8
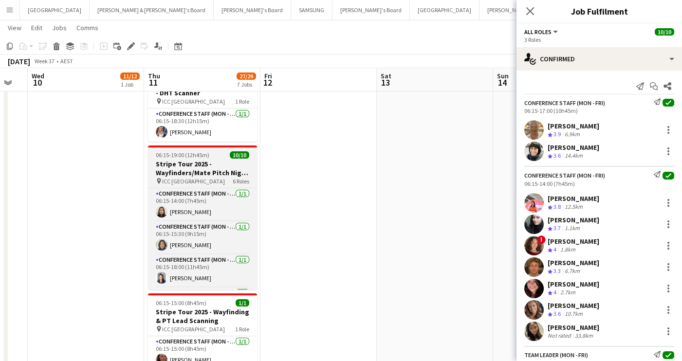
scroll to position [0, 321]
click at [194, 167] on h3 "Stripe Tour 2025 - Wayfinders/Mate Pitch Night Reg" at bounding box center [202, 169] width 109 height 18
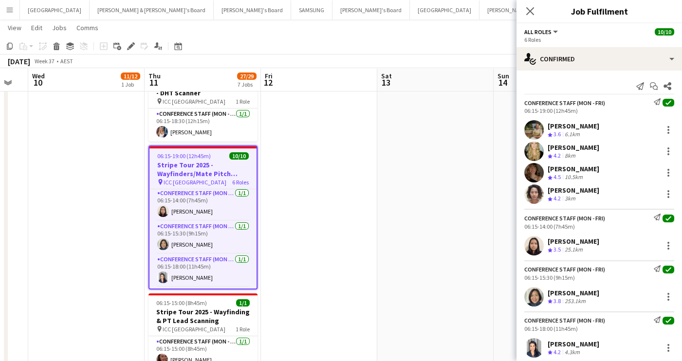
scroll to position [0, 0]
click at [532, 250] on app-user-avatar at bounding box center [533, 245] width 19 height 19
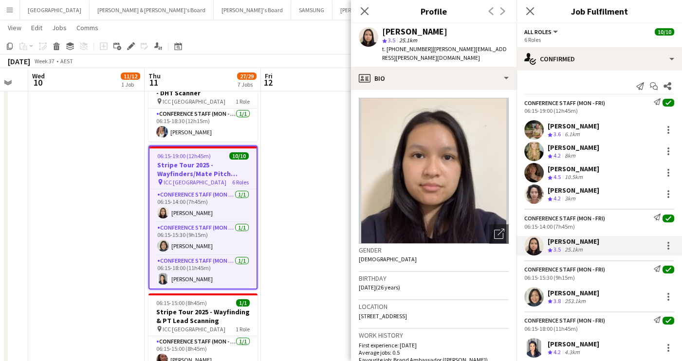
click at [364, 12] on icon at bounding box center [365, 11] width 8 height 8
